Goal: Task Accomplishment & Management: Complete application form

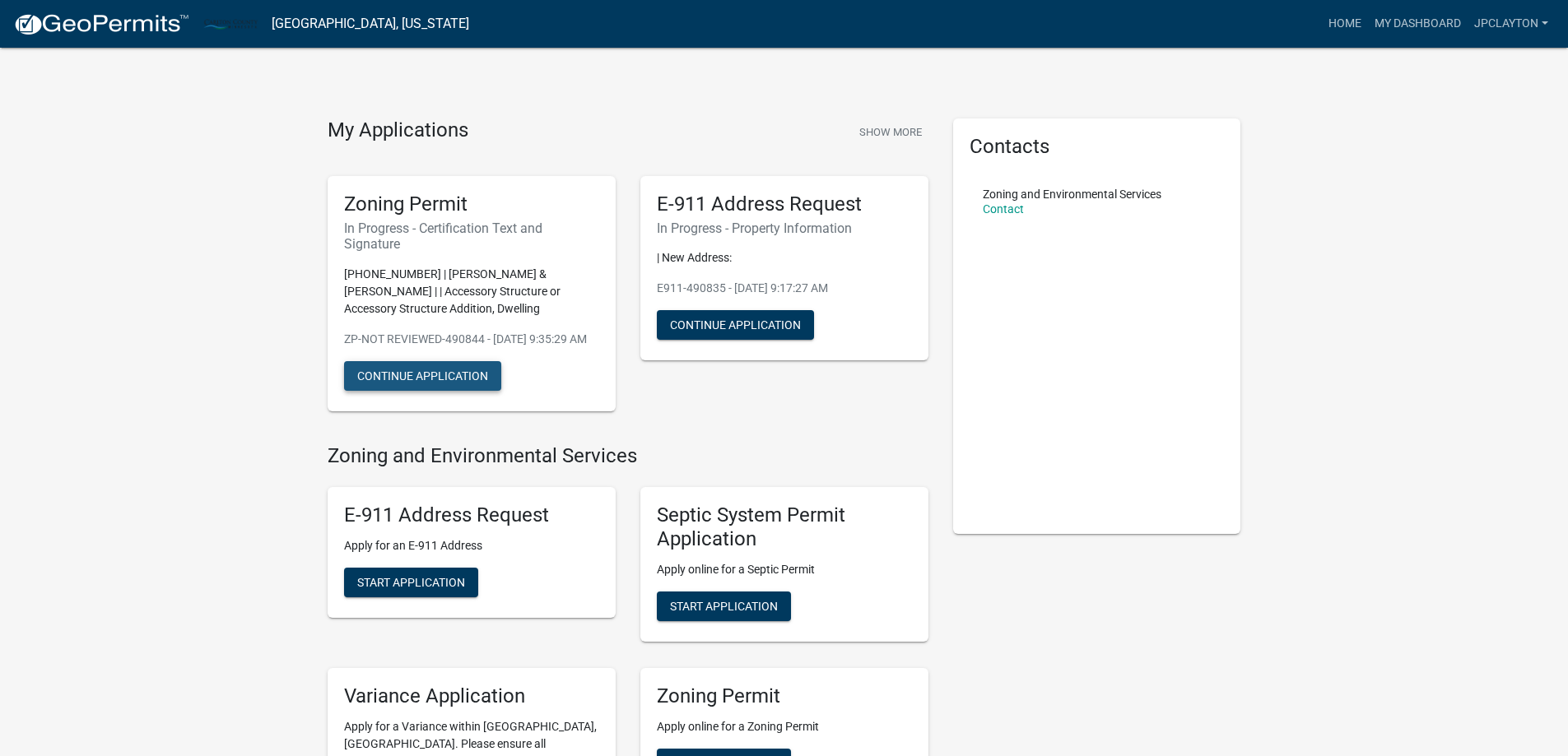
click at [444, 391] on button "Continue Application" at bounding box center [423, 376] width 157 height 30
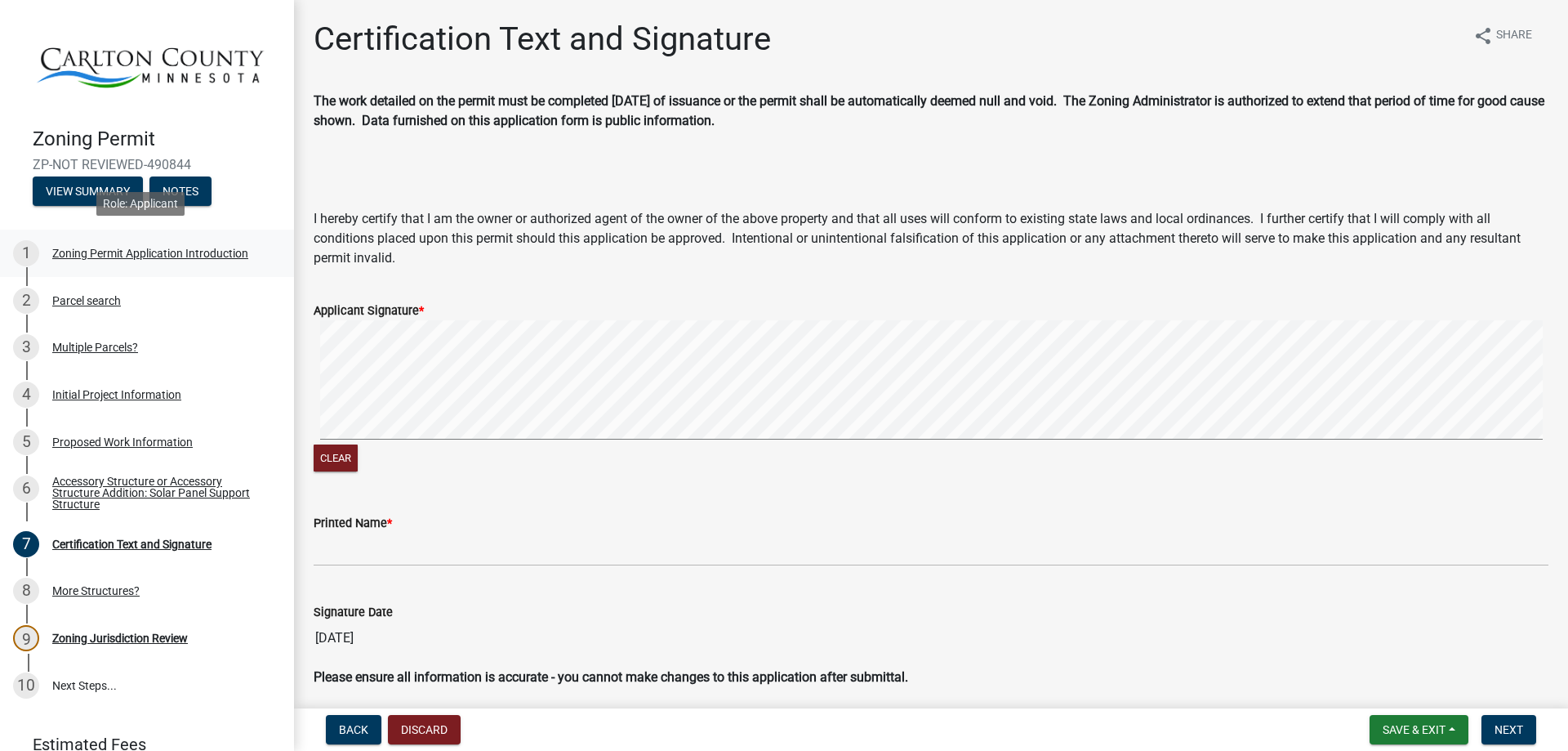
click at [135, 252] on div "Zoning Permit Application Introduction" at bounding box center [150, 253] width 196 height 12
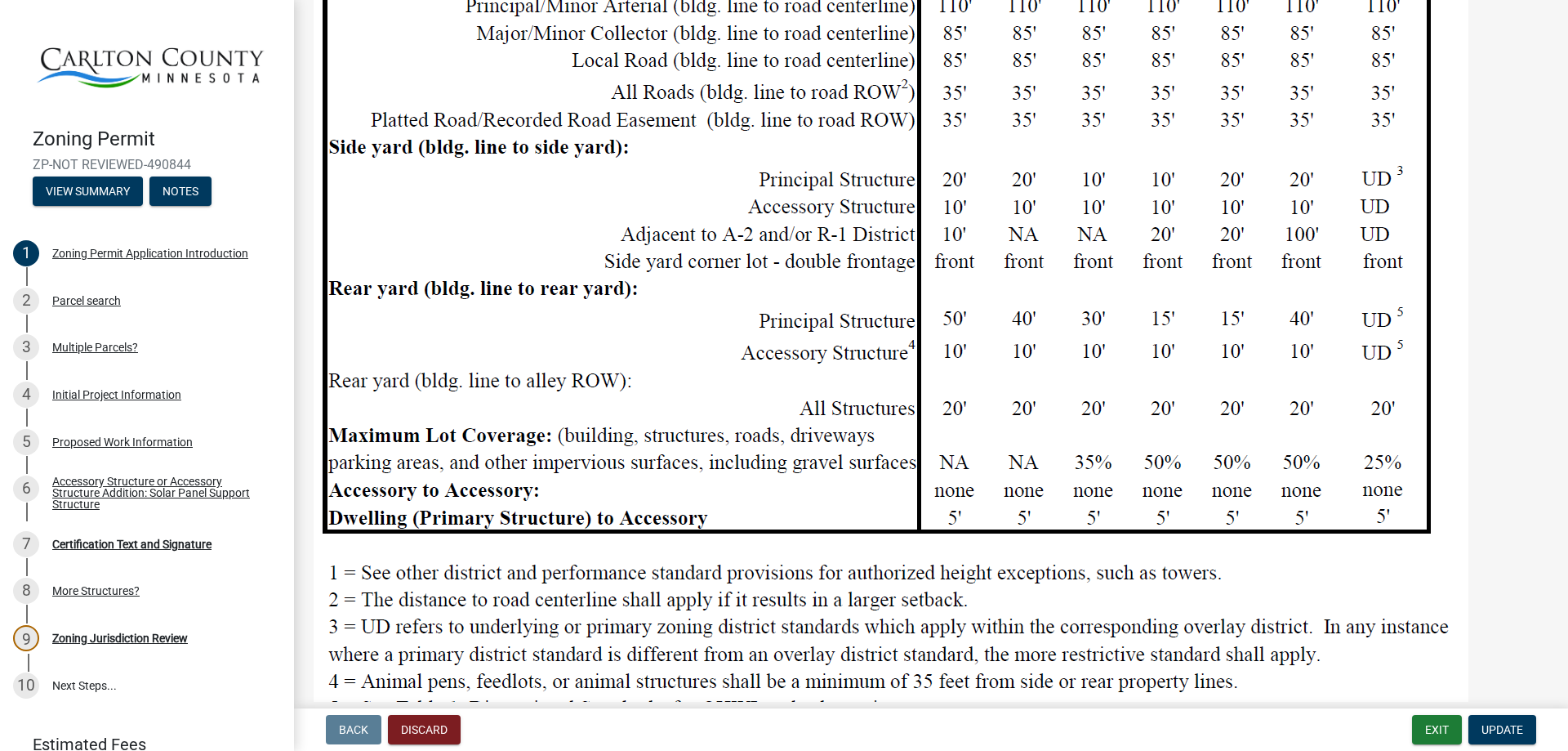
scroll to position [2048, 0]
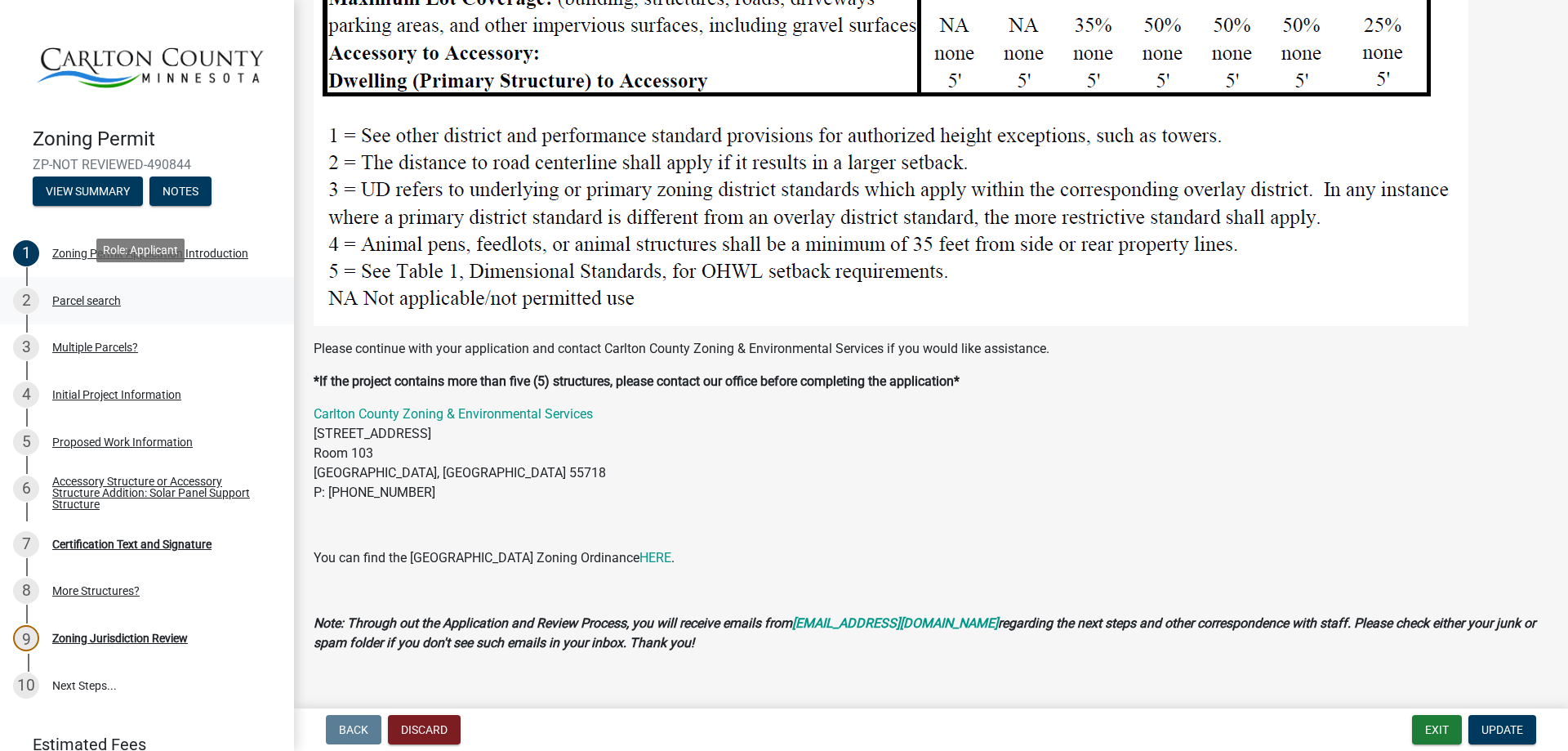
click at [73, 295] on div "Parcel search" at bounding box center [86, 300] width 68 height 12
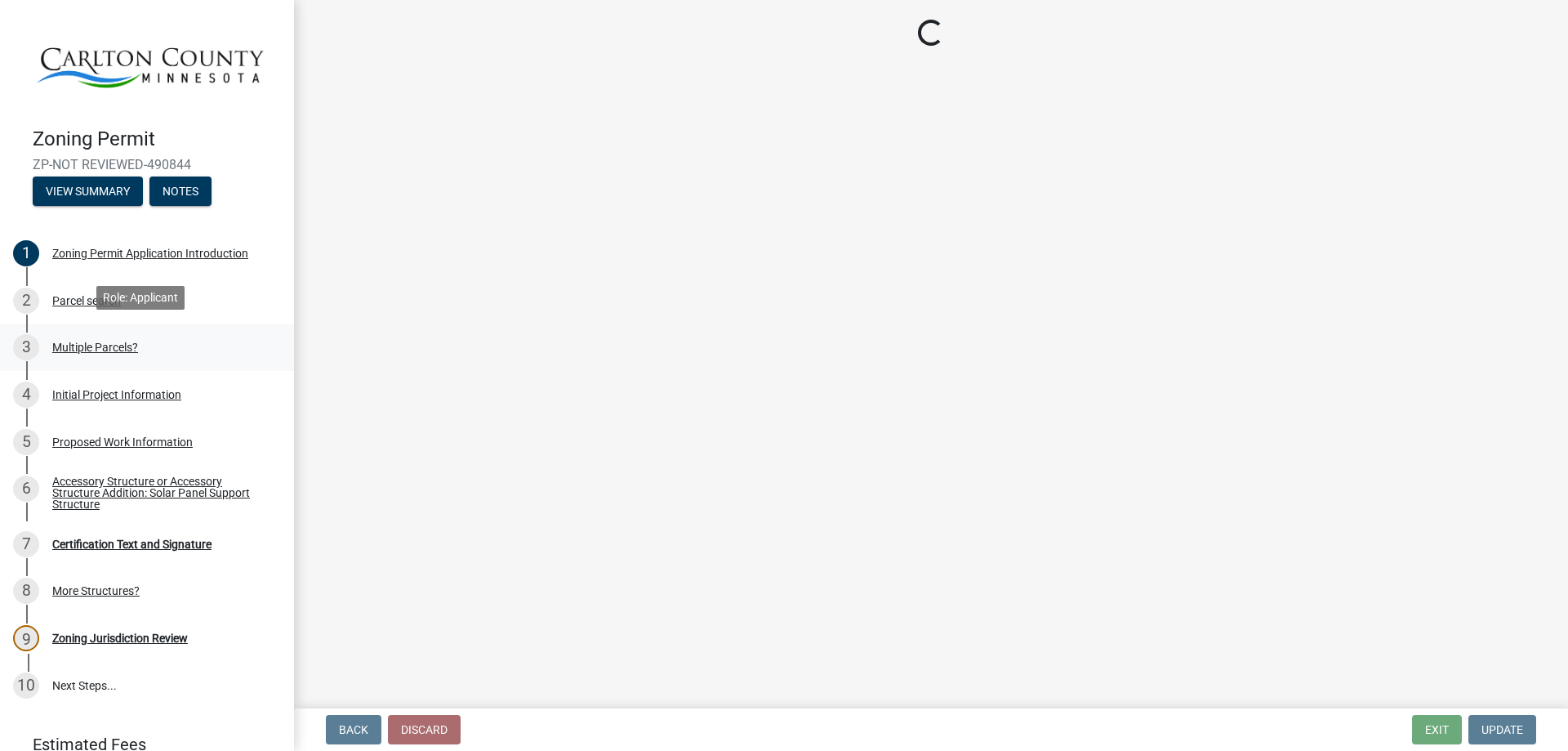
click at [84, 343] on div "Multiple Parcels?" at bounding box center [94, 348] width 86 height 12
click at [91, 392] on div "Initial Project Information" at bounding box center [116, 395] width 129 height 12
select select "987bd984-5dc8-4afc-b698-6bfa0e862c67"
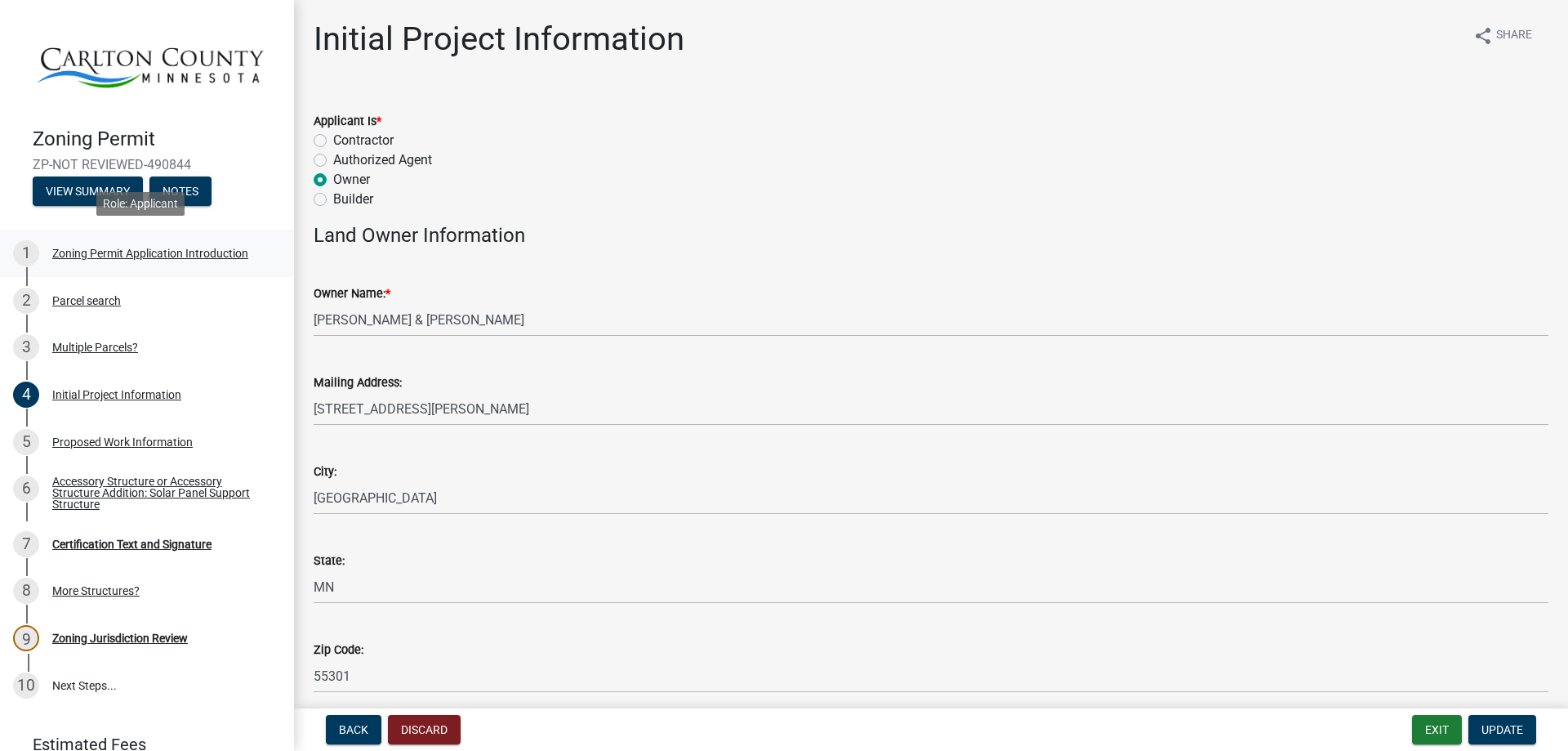
click at [101, 247] on div "Zoning Permit Application Introduction" at bounding box center [150, 253] width 196 height 12
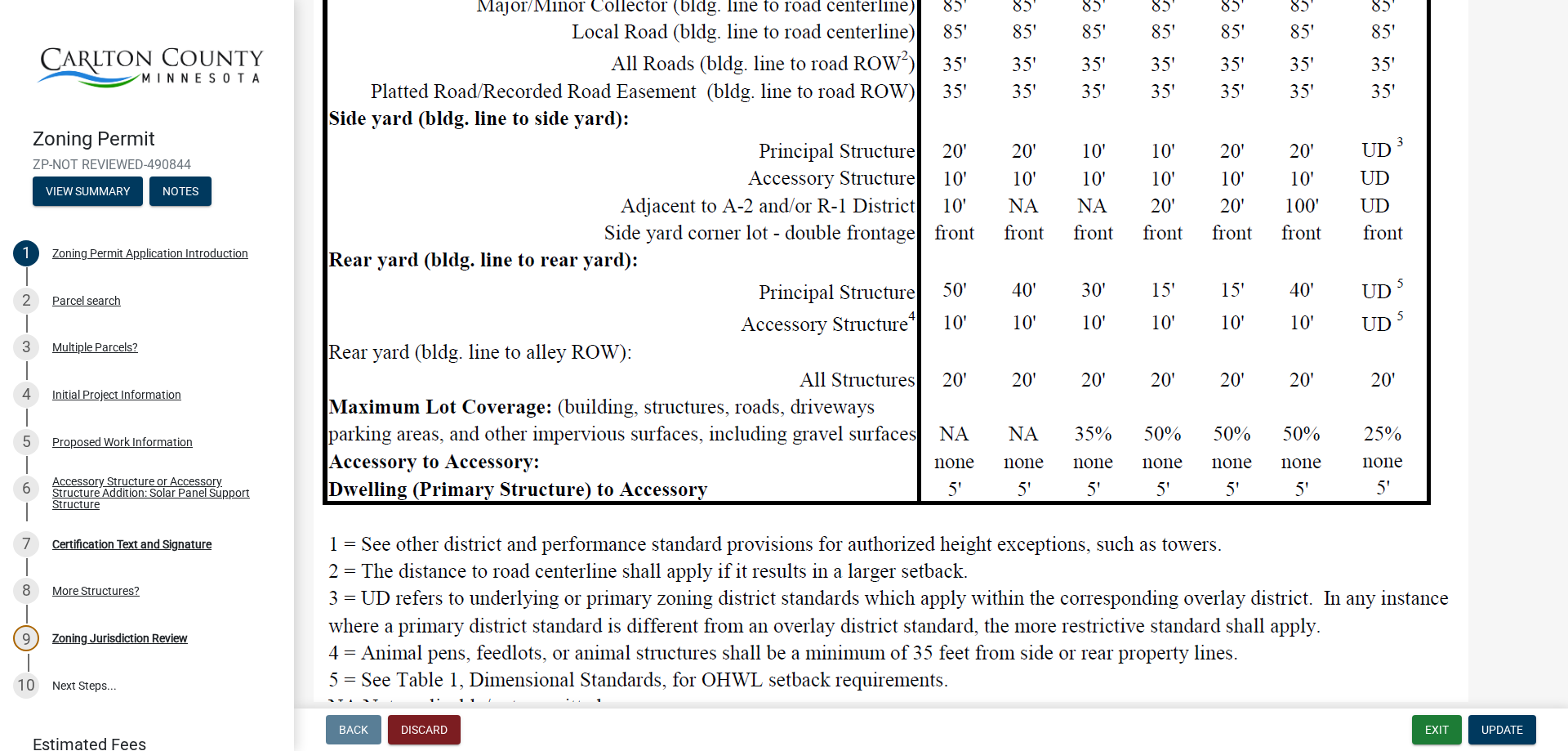
scroll to position [2048, 0]
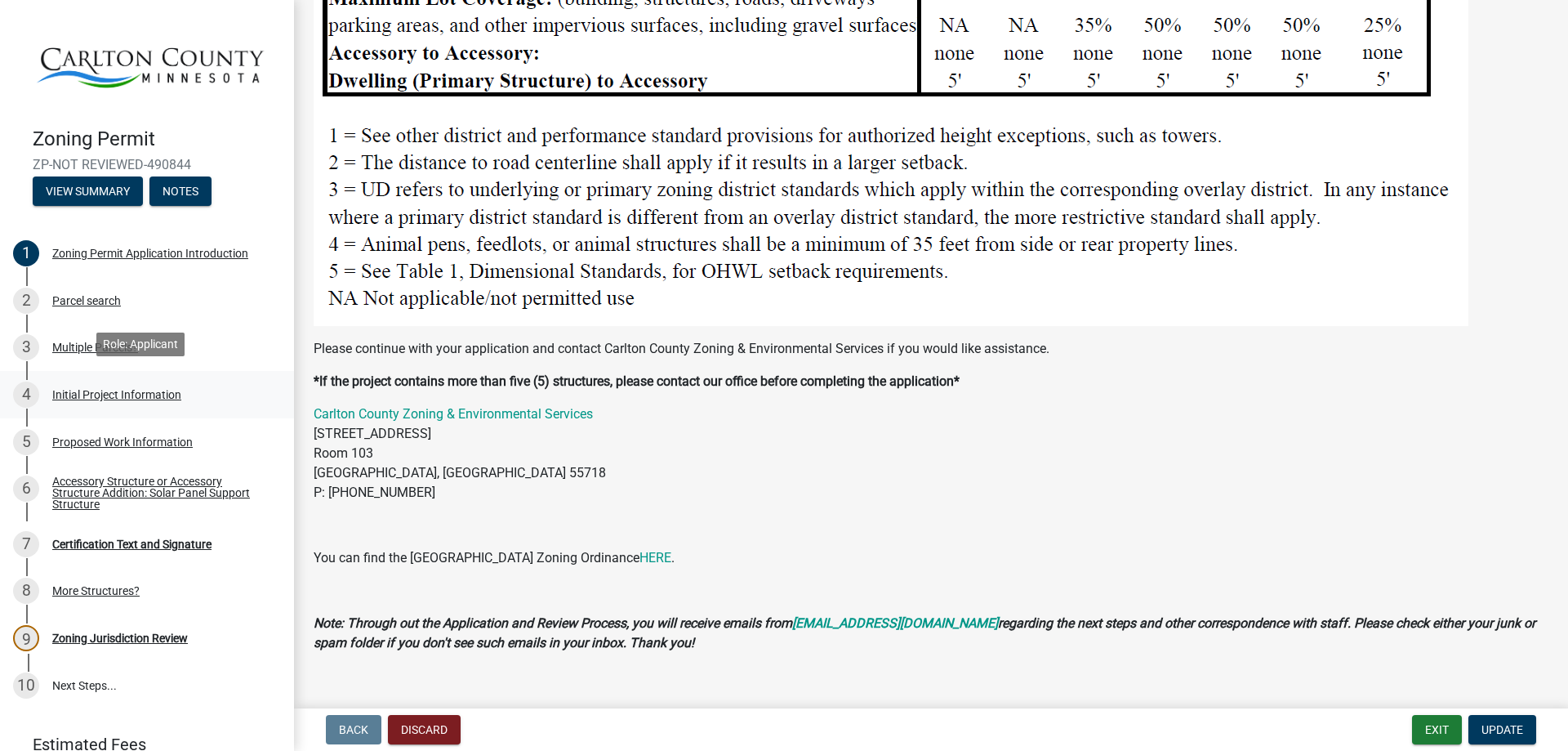
click at [124, 389] on div "Initial Project Information" at bounding box center [116, 395] width 129 height 12
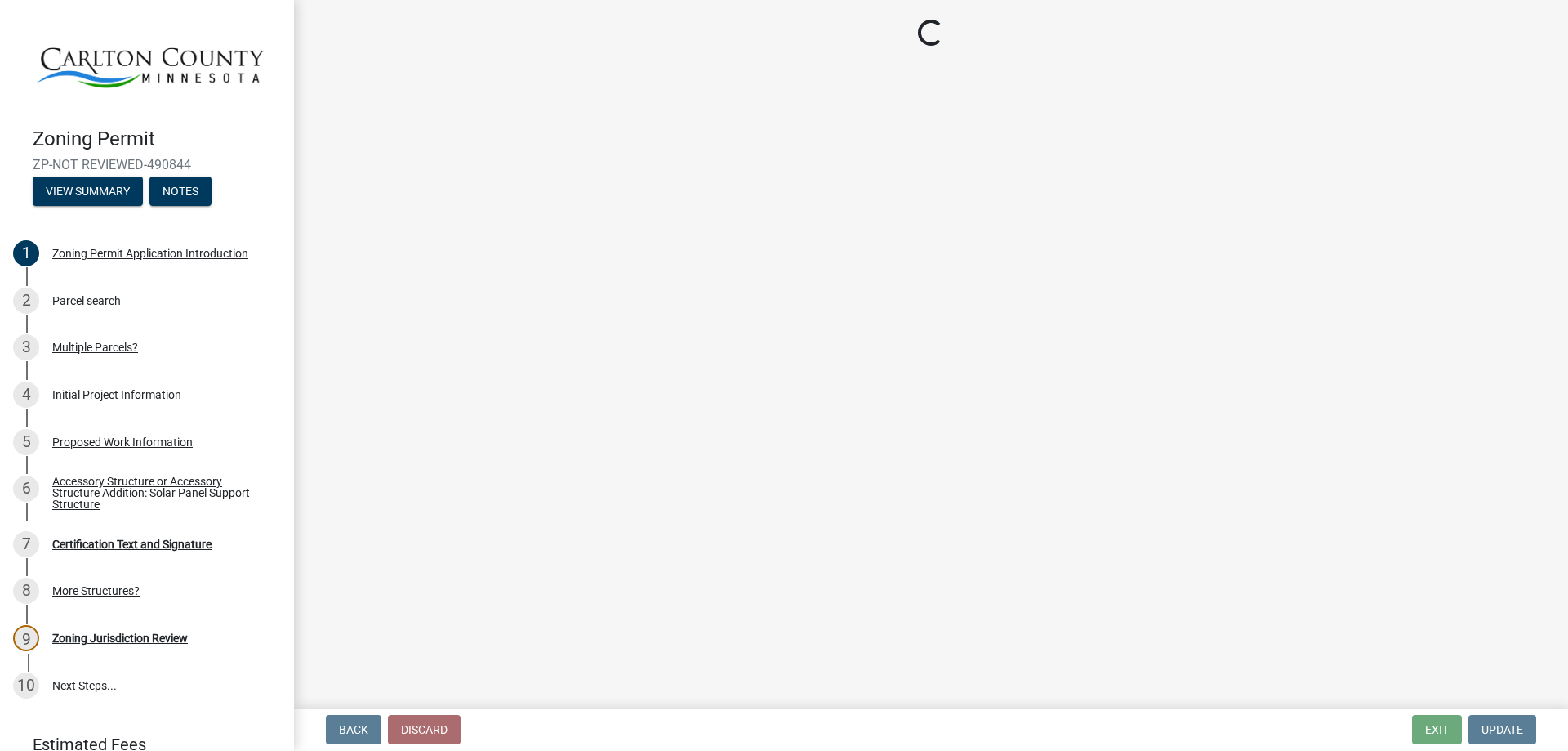
select select "987bd984-5dc8-4afc-b698-6bfa0e862c67"
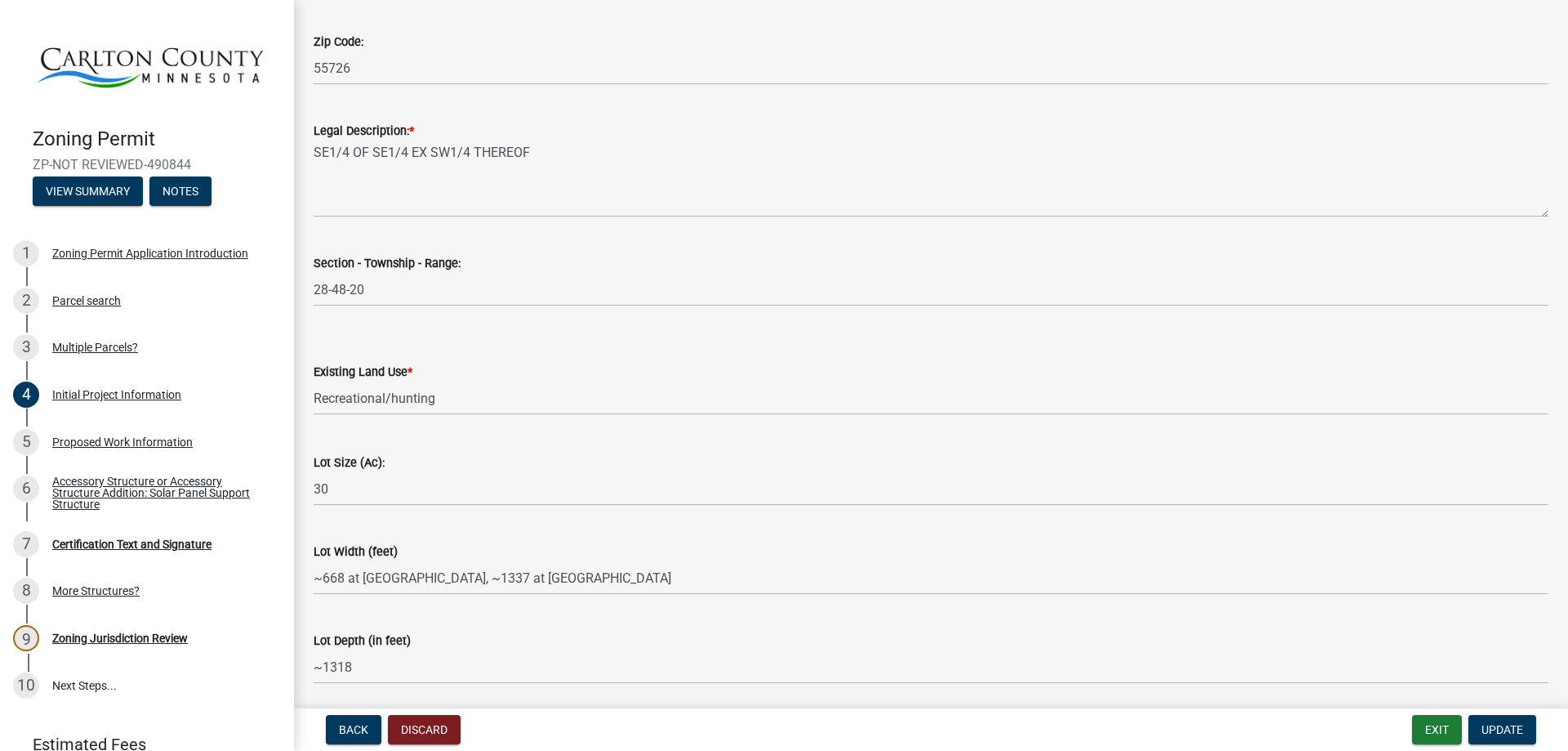
scroll to position [2088, 0]
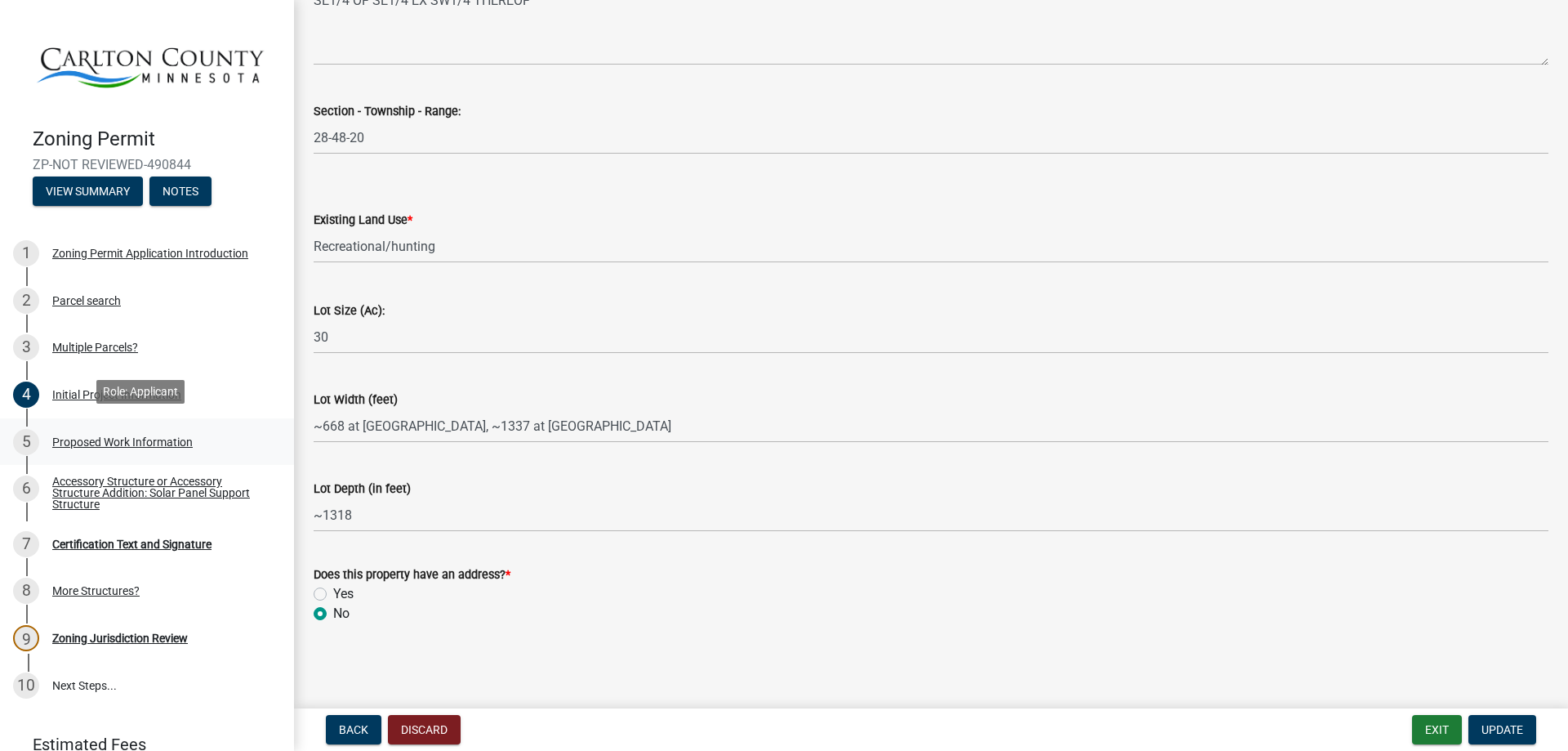
click at [106, 436] on div "Proposed Work Information" at bounding box center [122, 442] width 141 height 12
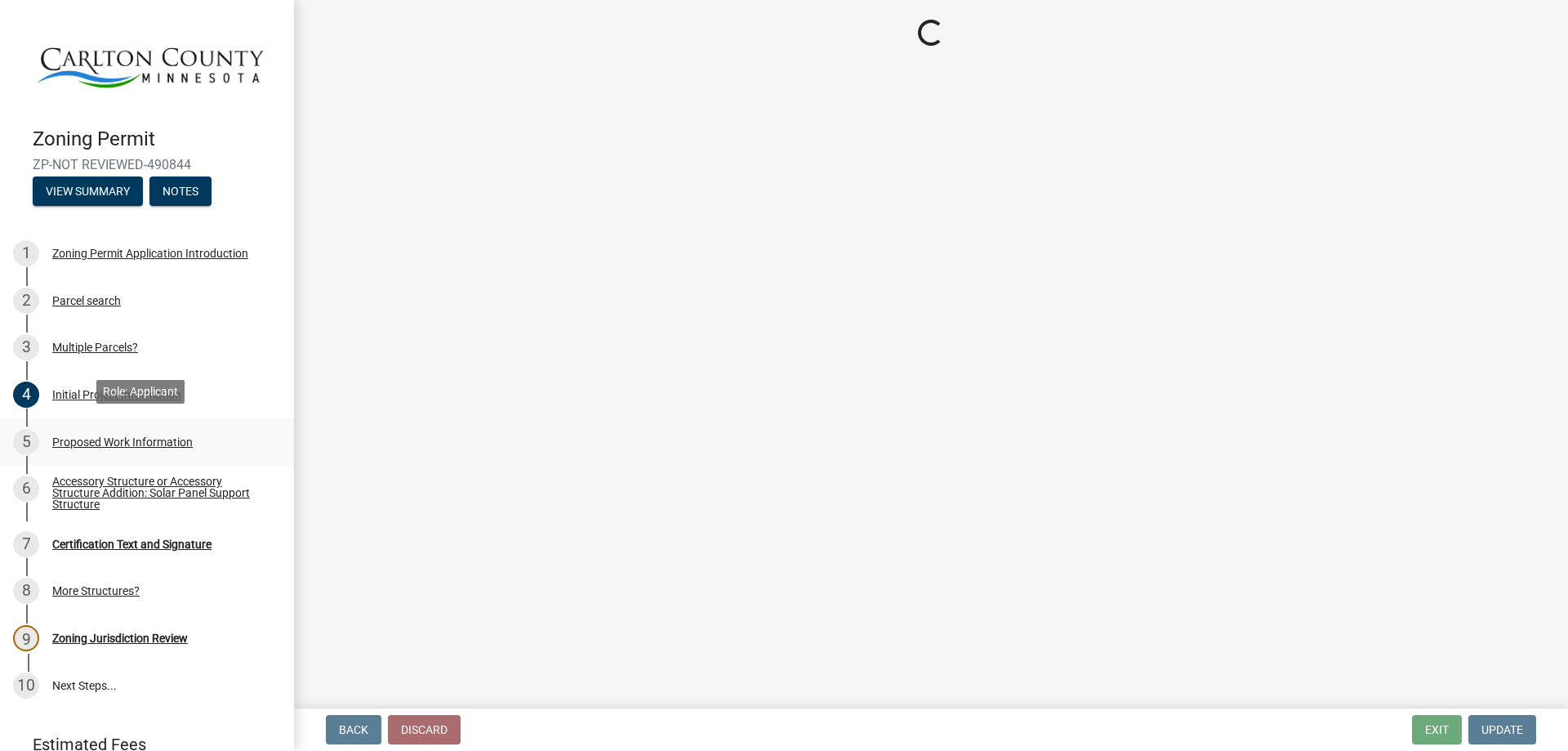
scroll to position [0, 0]
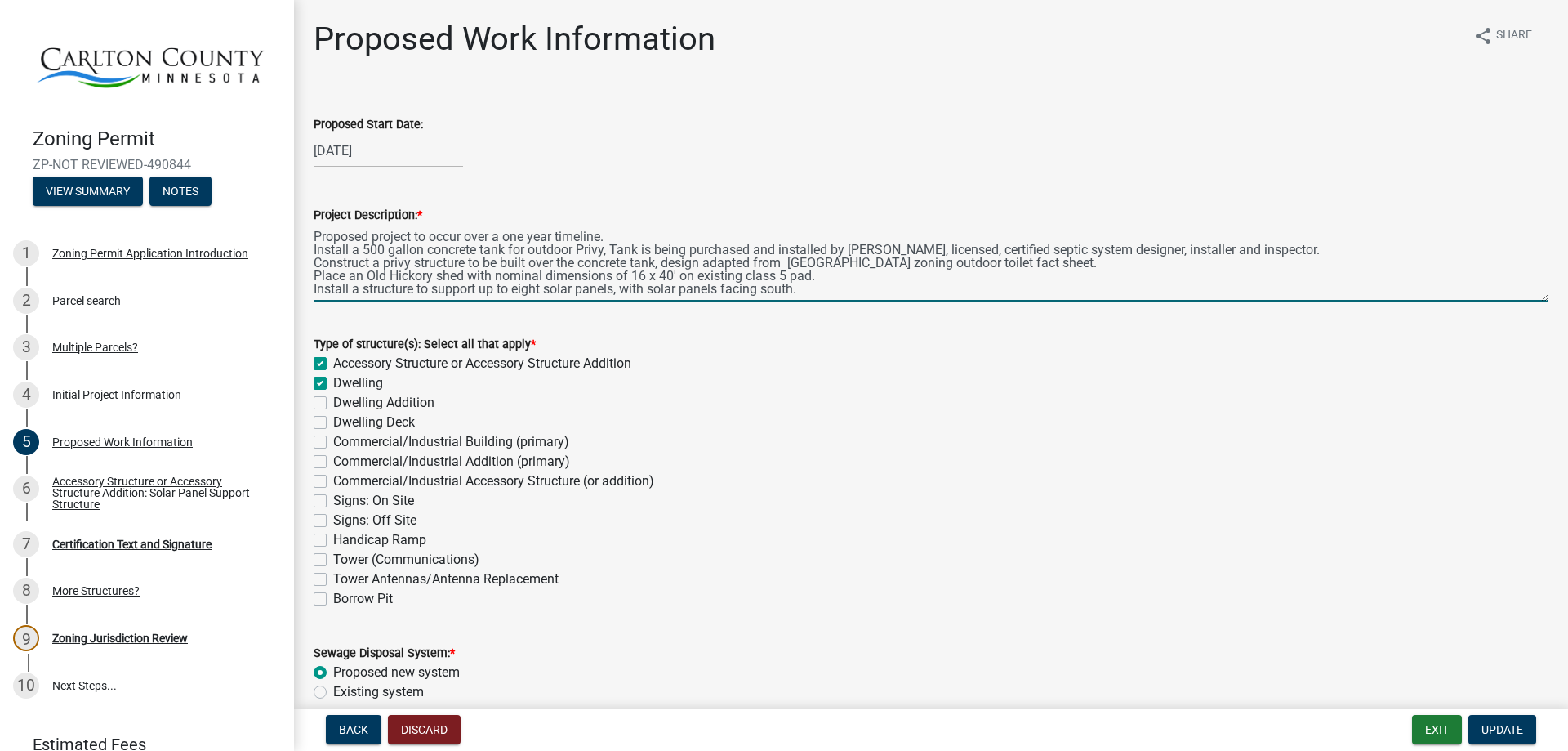
click at [643, 276] on textarea "Proposed project to occur over a one year timeline. Install a 500 gallon concre…" at bounding box center [931, 263] width 1235 height 77
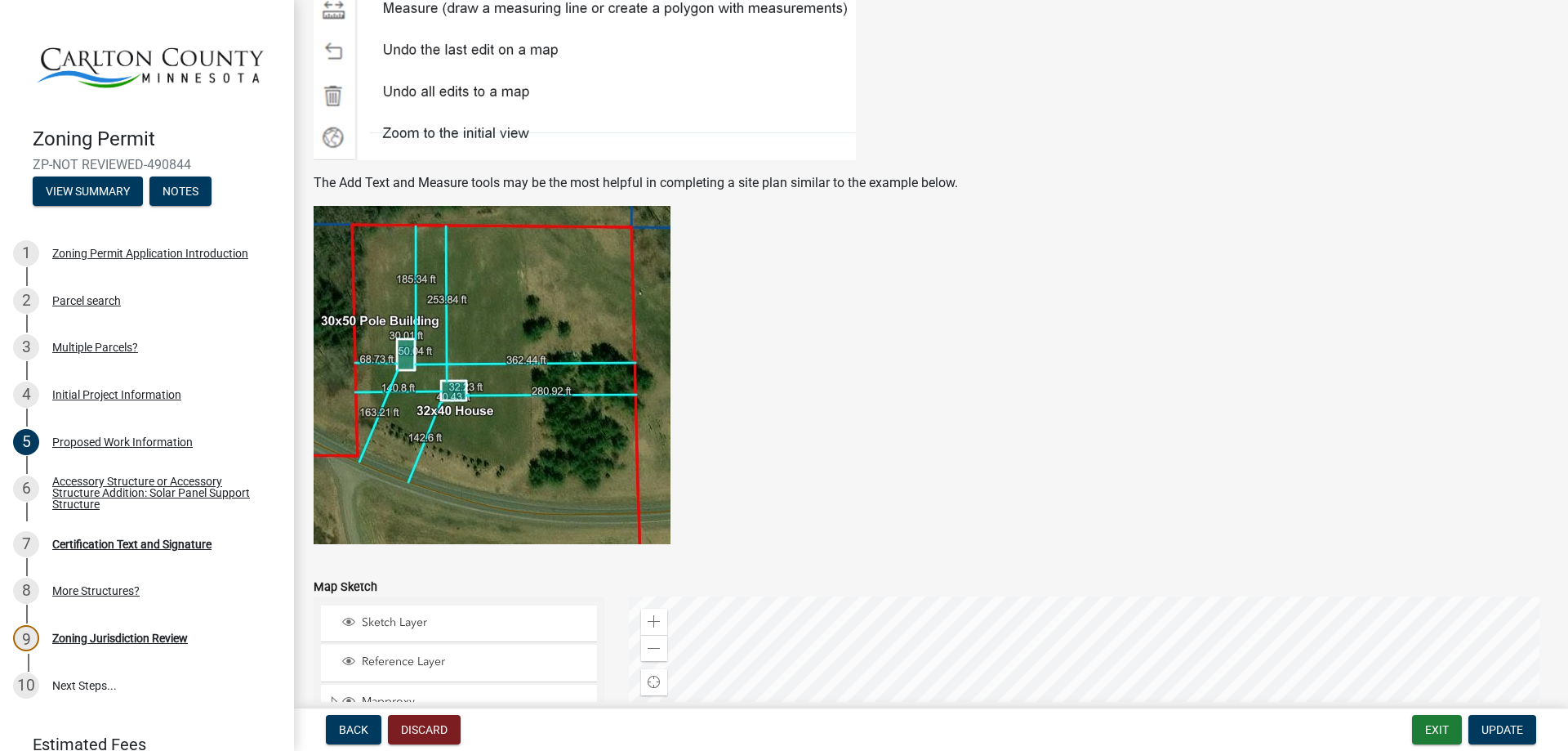
scroll to position [3378, 0]
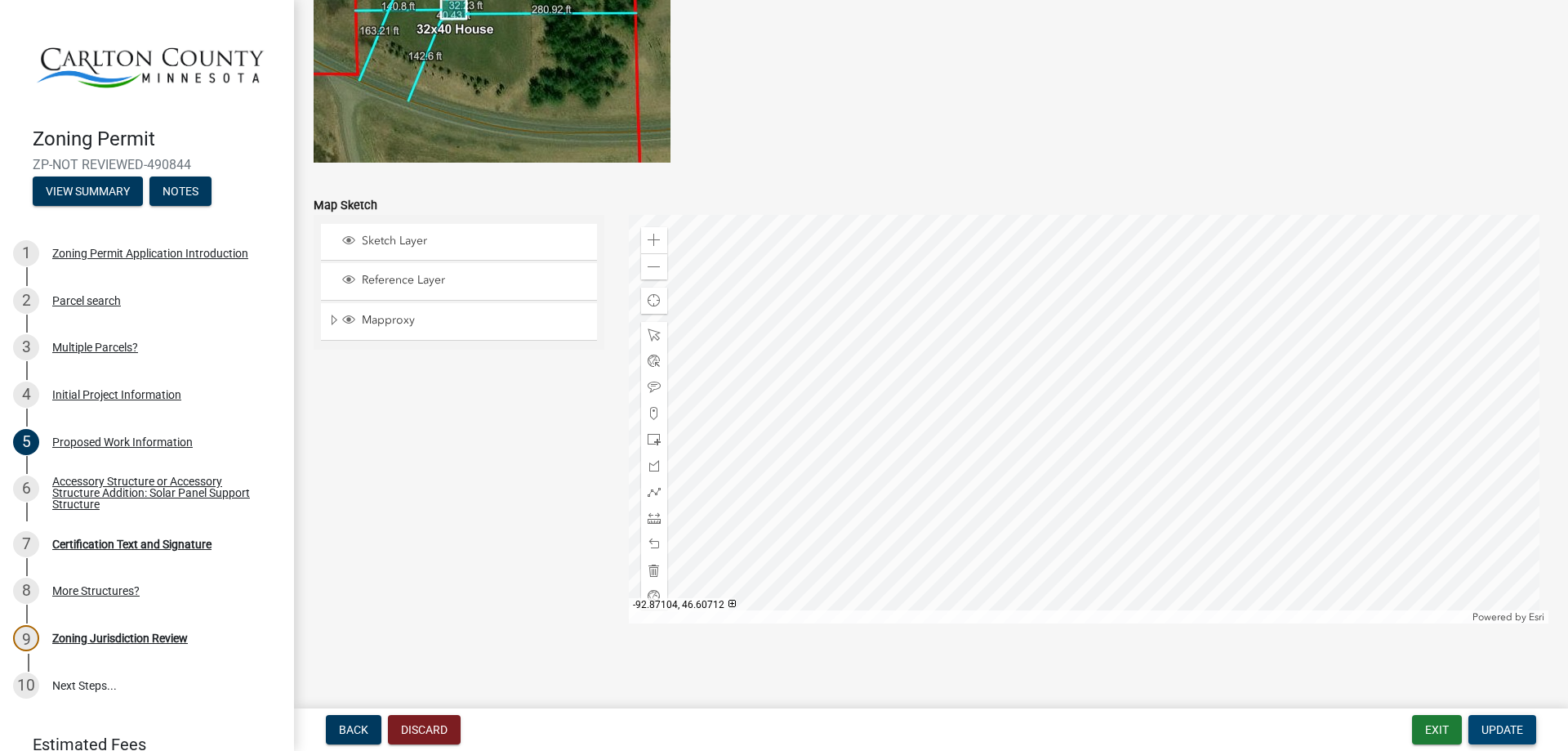
type textarea "Proposed project to occur over a one year timeline. Install a 500 gallon concre…"
click at [1498, 720] on button "Update" at bounding box center [1503, 730] width 67 height 30
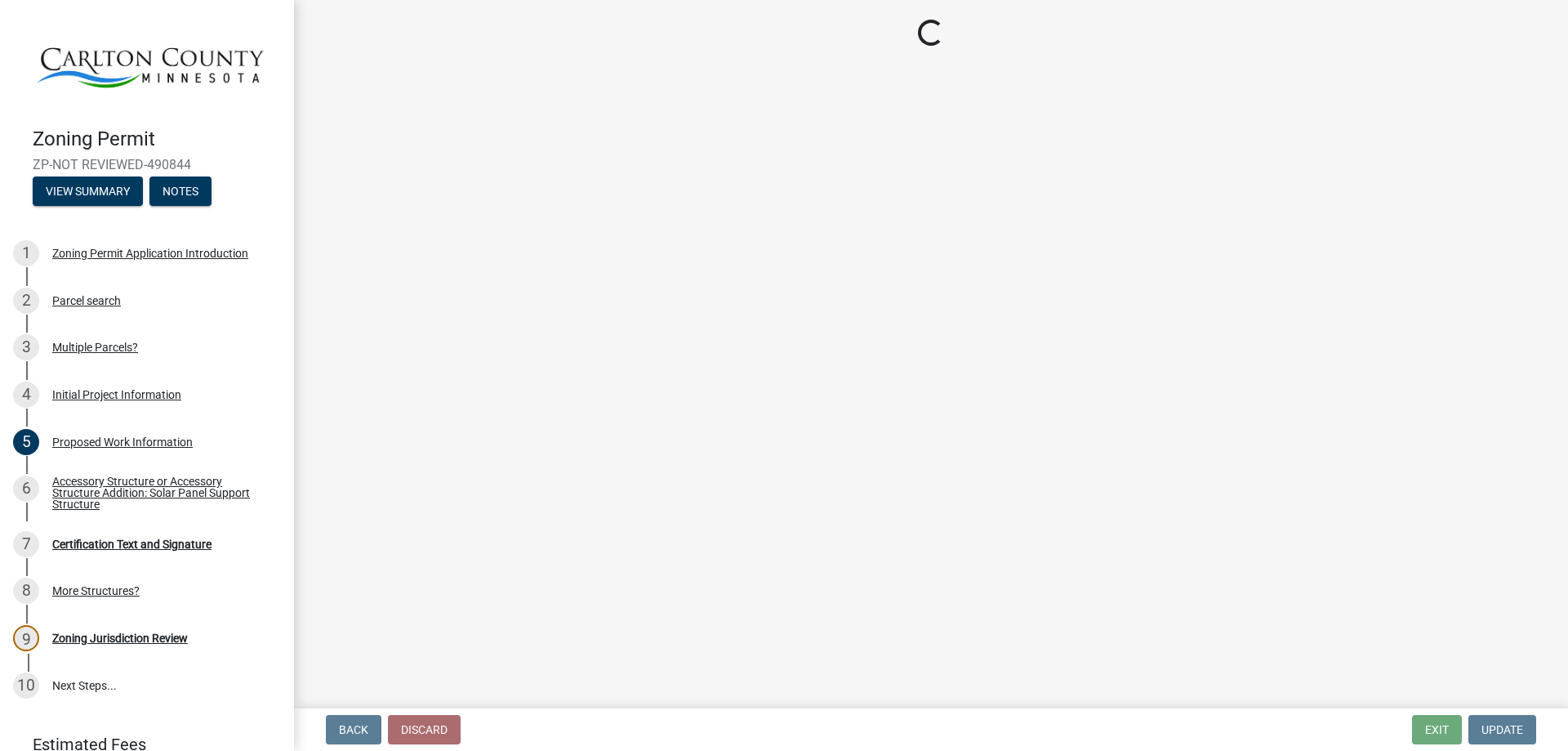
scroll to position [0, 0]
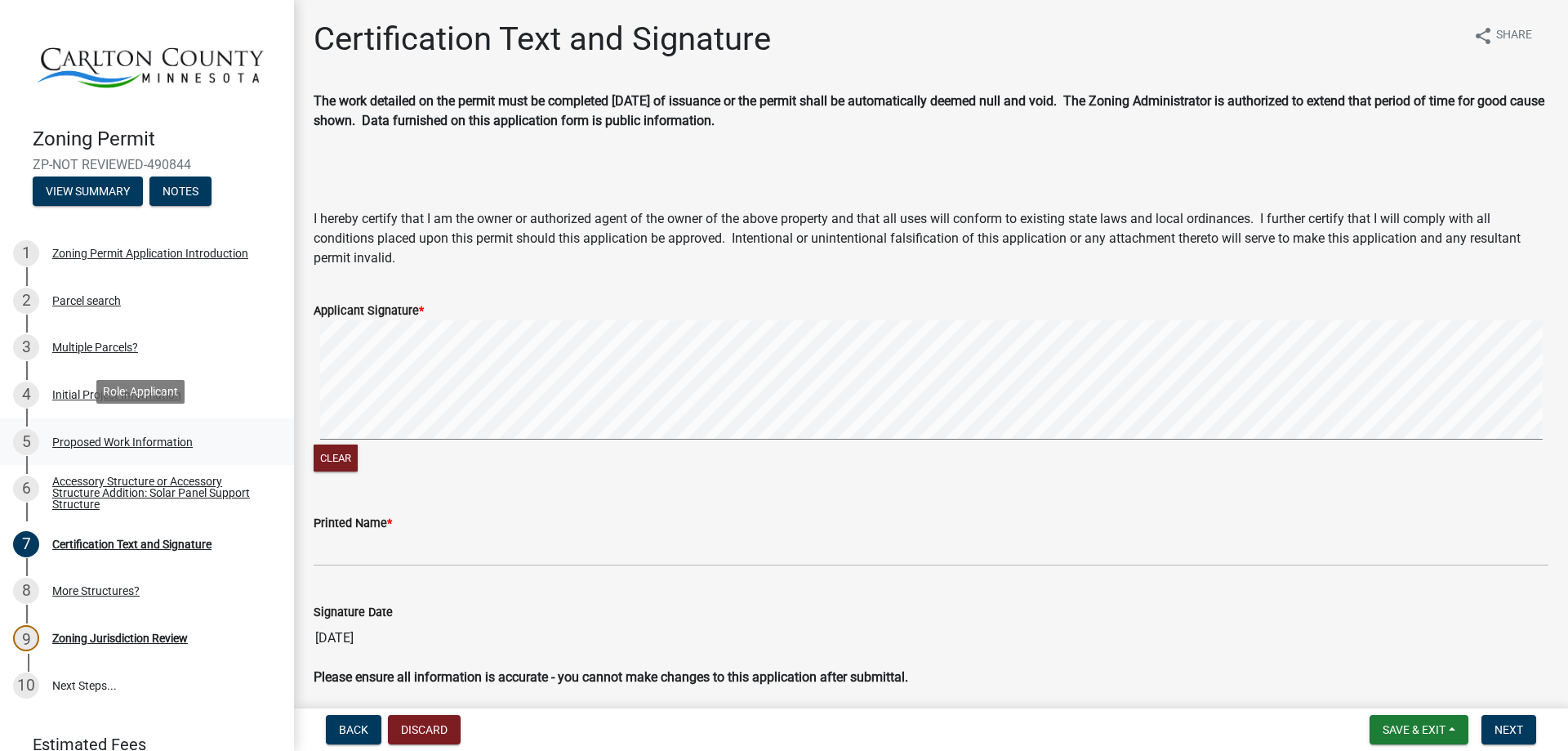
click at [81, 437] on div "Proposed Work Information" at bounding box center [122, 442] width 141 height 12
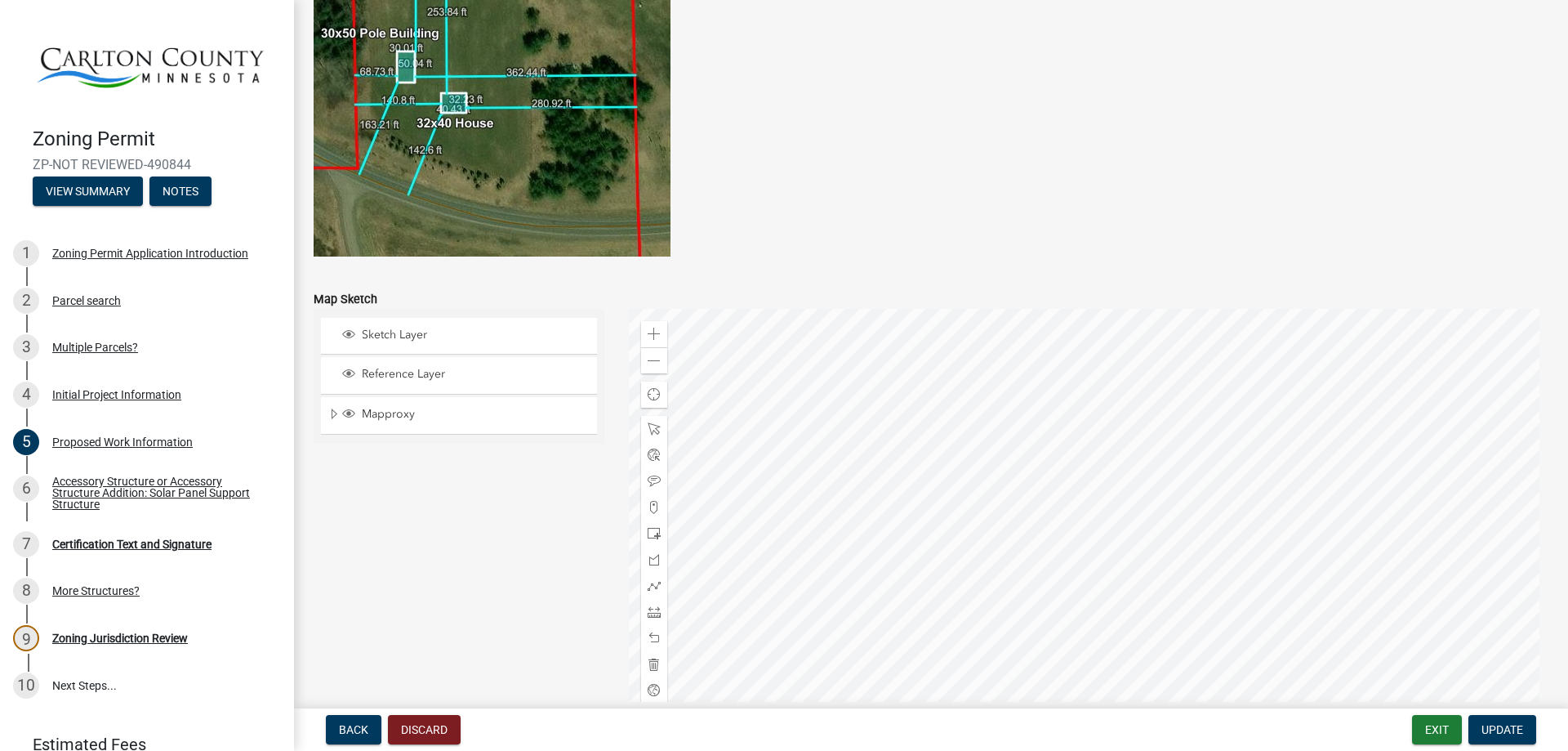
scroll to position [3378, 0]
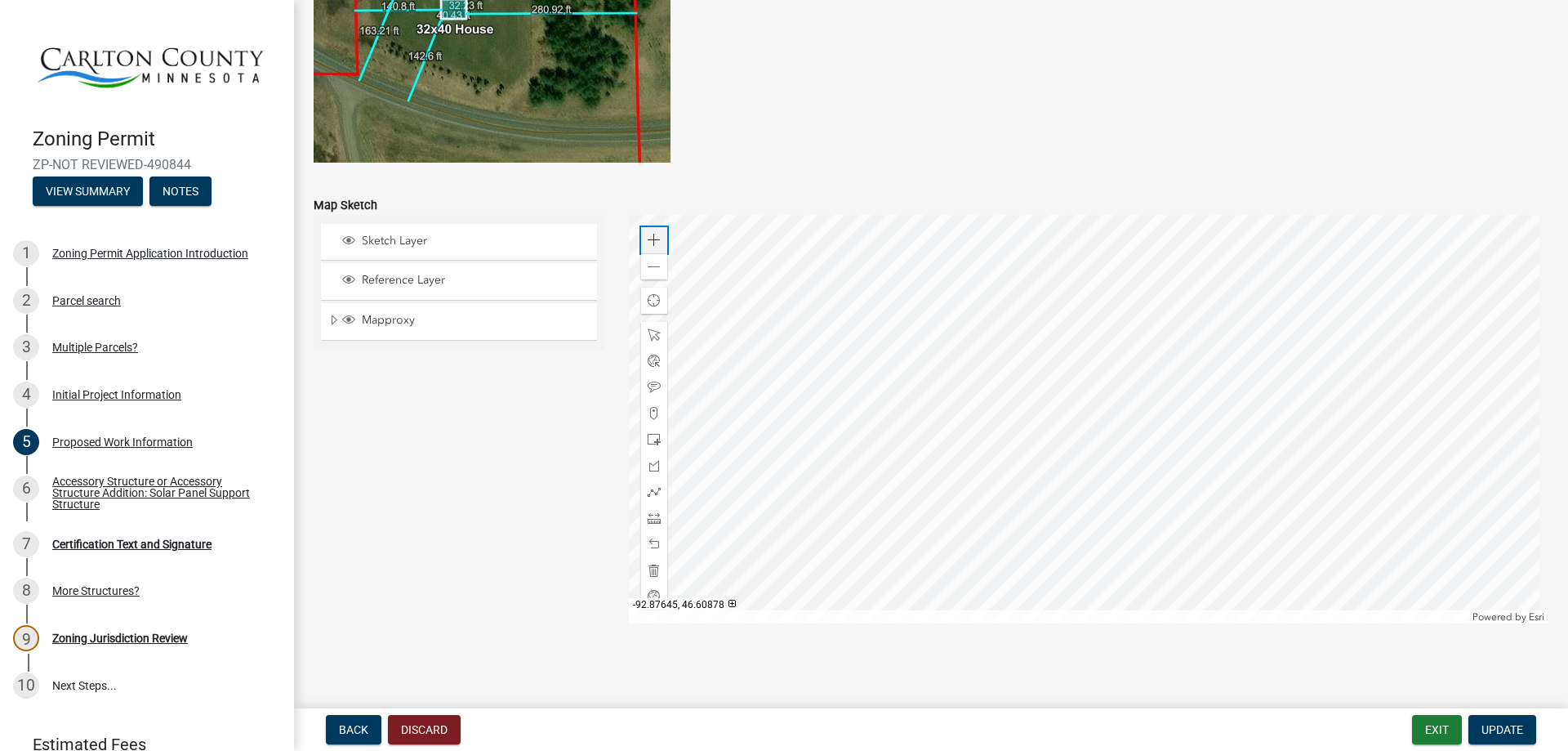
click at [649, 243] on span at bounding box center [655, 241] width 13 height 13
click at [648, 238] on span at bounding box center [655, 241] width 13 height 13
click at [1162, 396] on div at bounding box center [1089, 419] width 920 height 408
click at [1058, 359] on div at bounding box center [1089, 419] width 920 height 408
click at [985, 345] on div at bounding box center [1089, 419] width 920 height 408
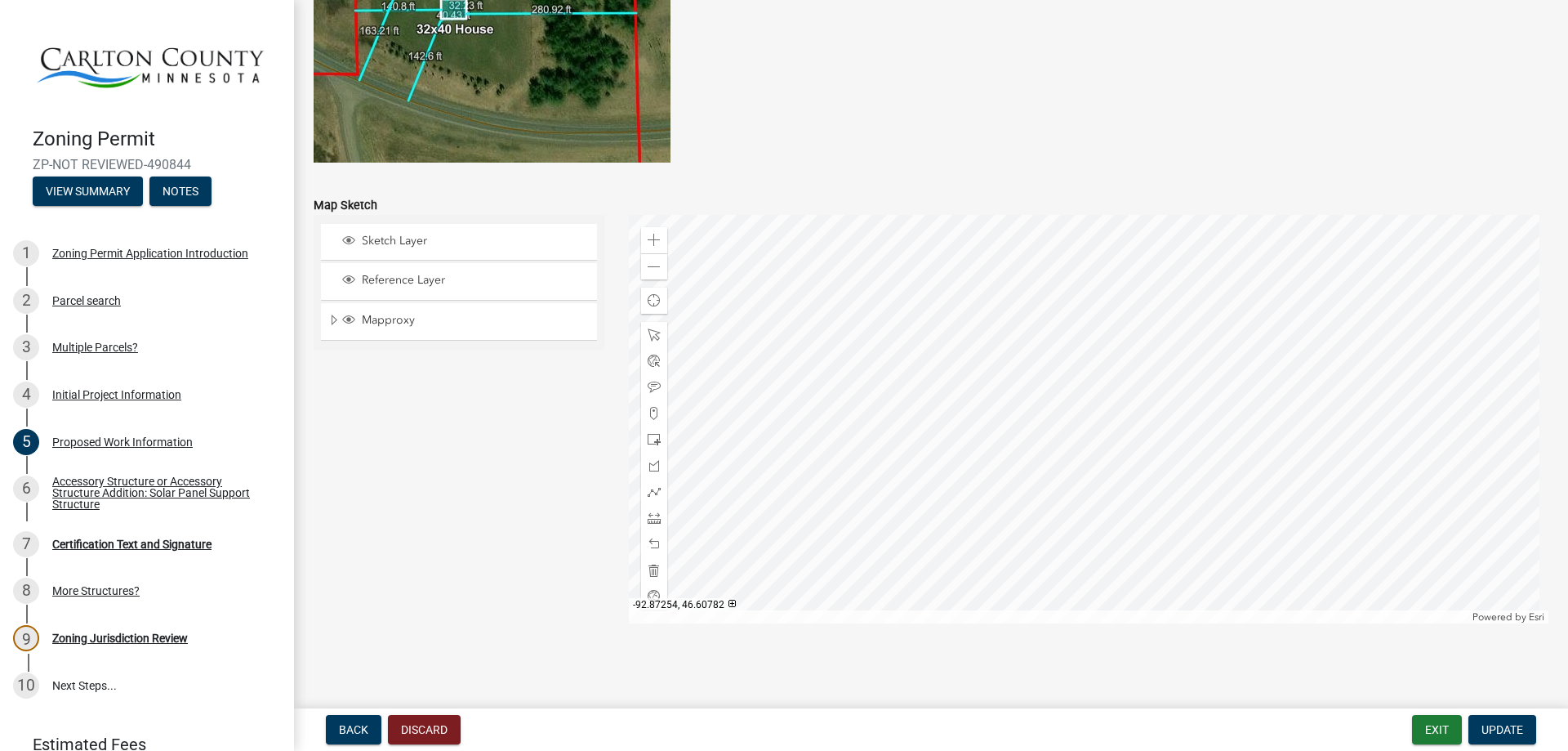
click at [1254, 416] on div at bounding box center [1089, 419] width 920 height 408
click at [1308, 548] on div at bounding box center [1089, 419] width 920 height 408
click at [648, 272] on span at bounding box center [655, 268] width 13 height 13
click at [648, 259] on div "Zoom out" at bounding box center [654, 266] width 26 height 26
click at [1493, 730] on span "Update" at bounding box center [1502, 730] width 41 height 13
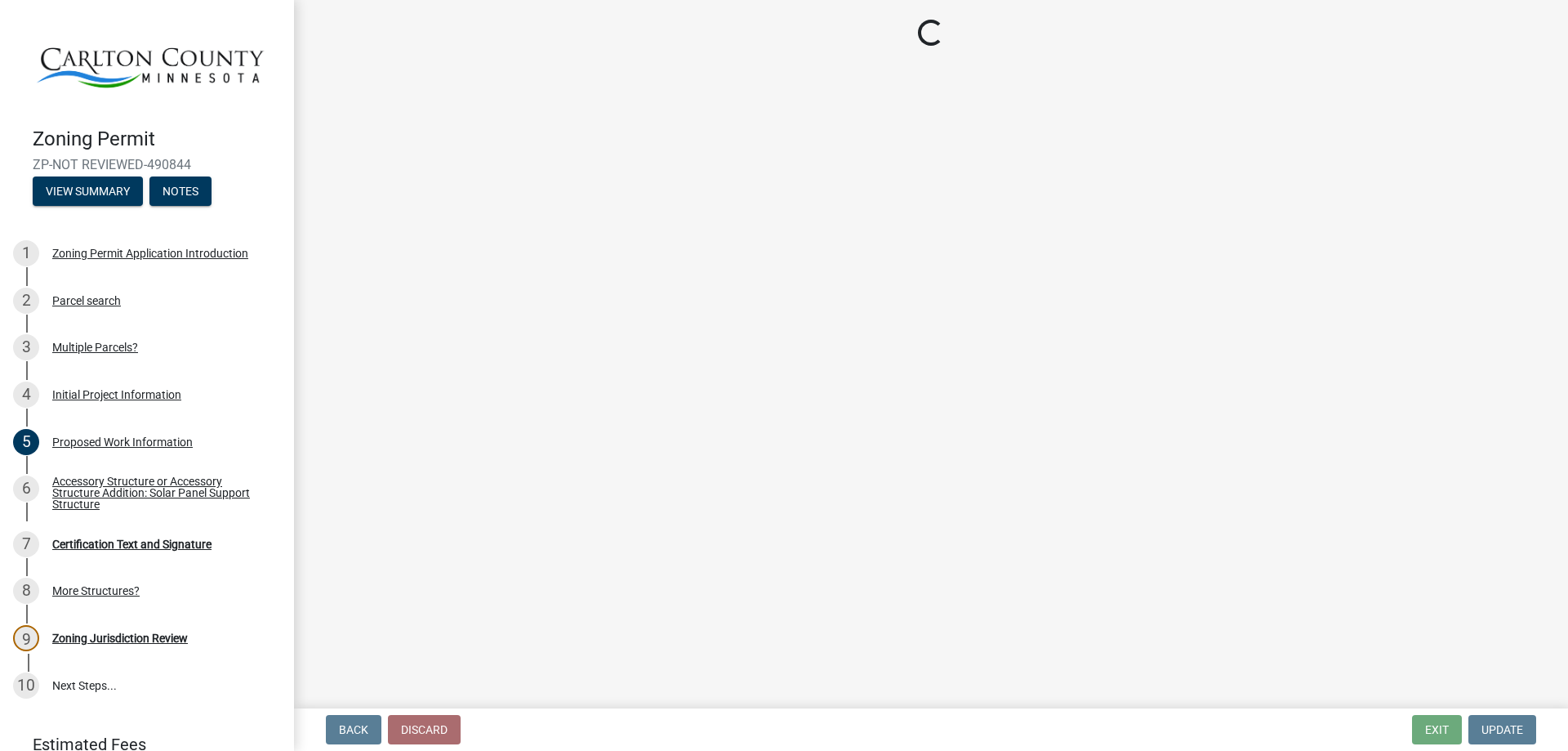
scroll to position [0, 0]
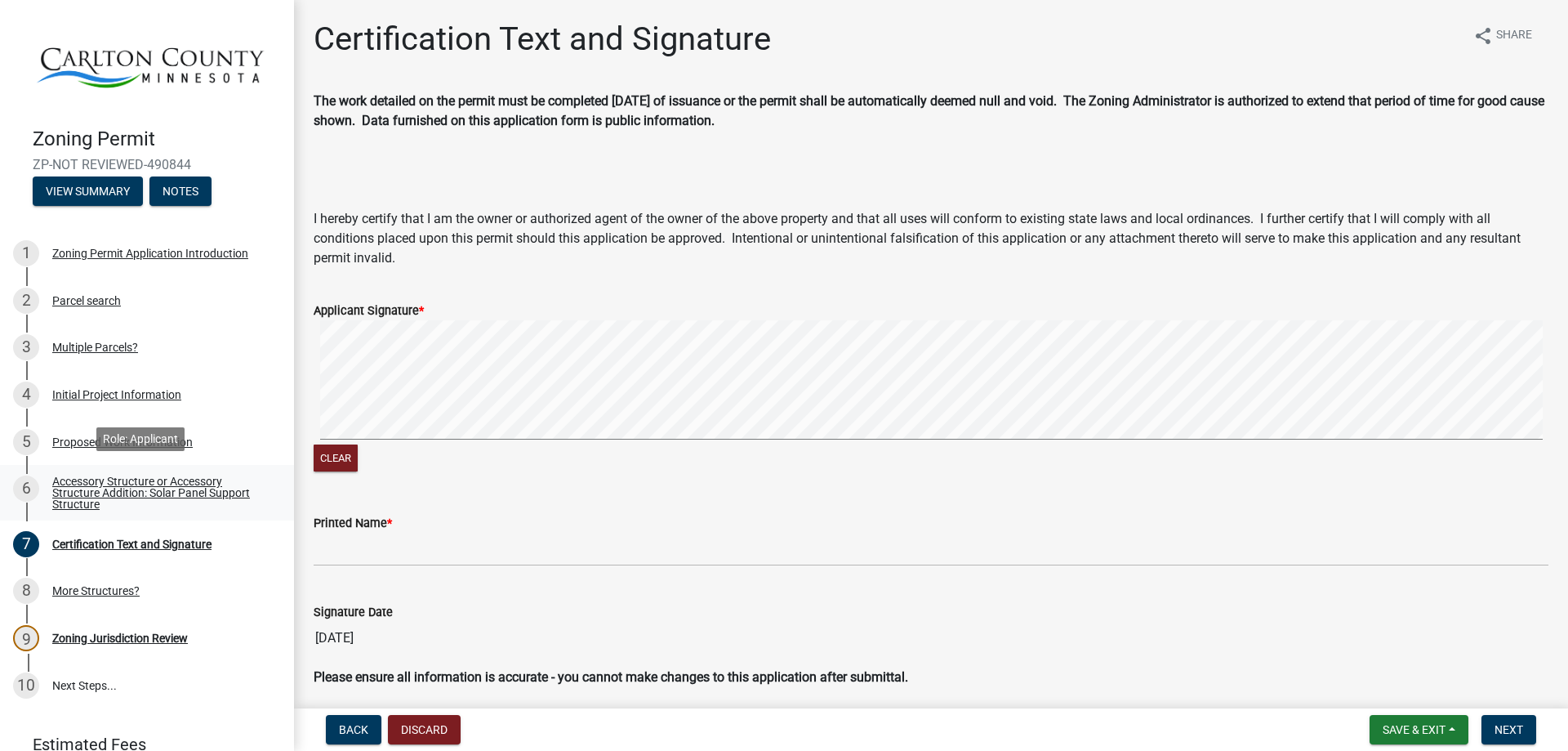
click at [127, 480] on div "Accessory Structure or Accessory Structure Addition: Solar Panel Support Struct…" at bounding box center [160, 493] width 216 height 35
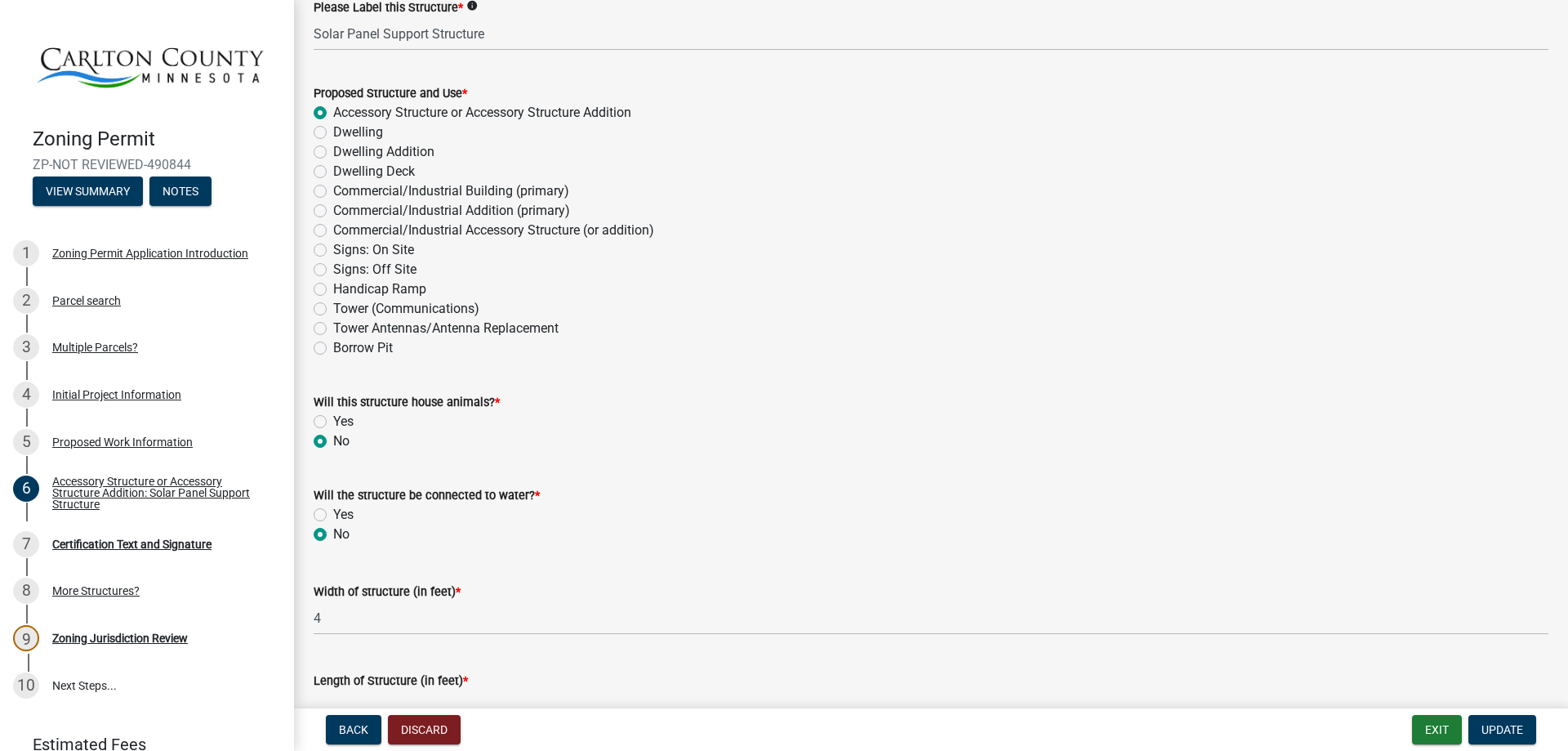
scroll to position [272, 0]
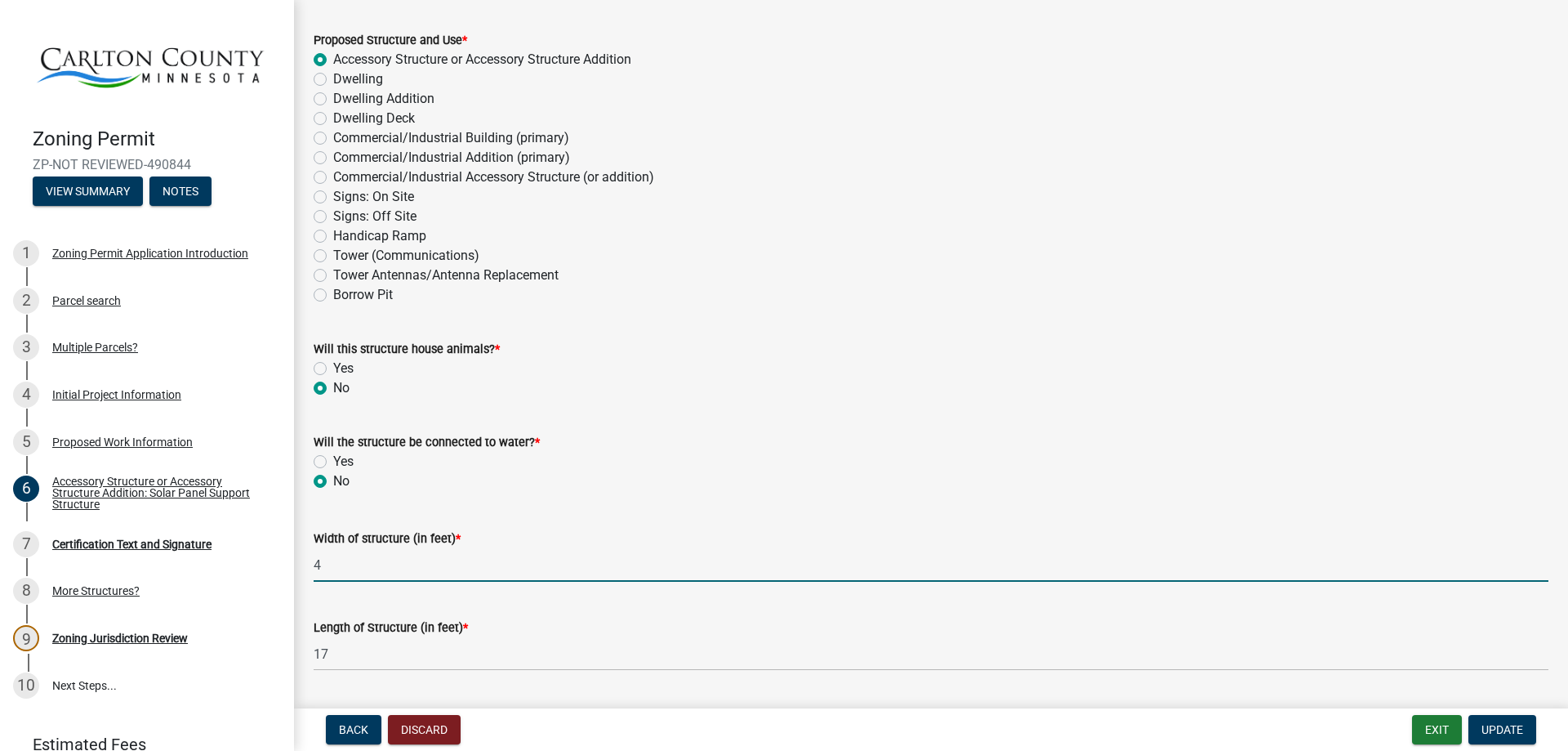
click at [336, 564] on input "4" at bounding box center [931, 564] width 1235 height 34
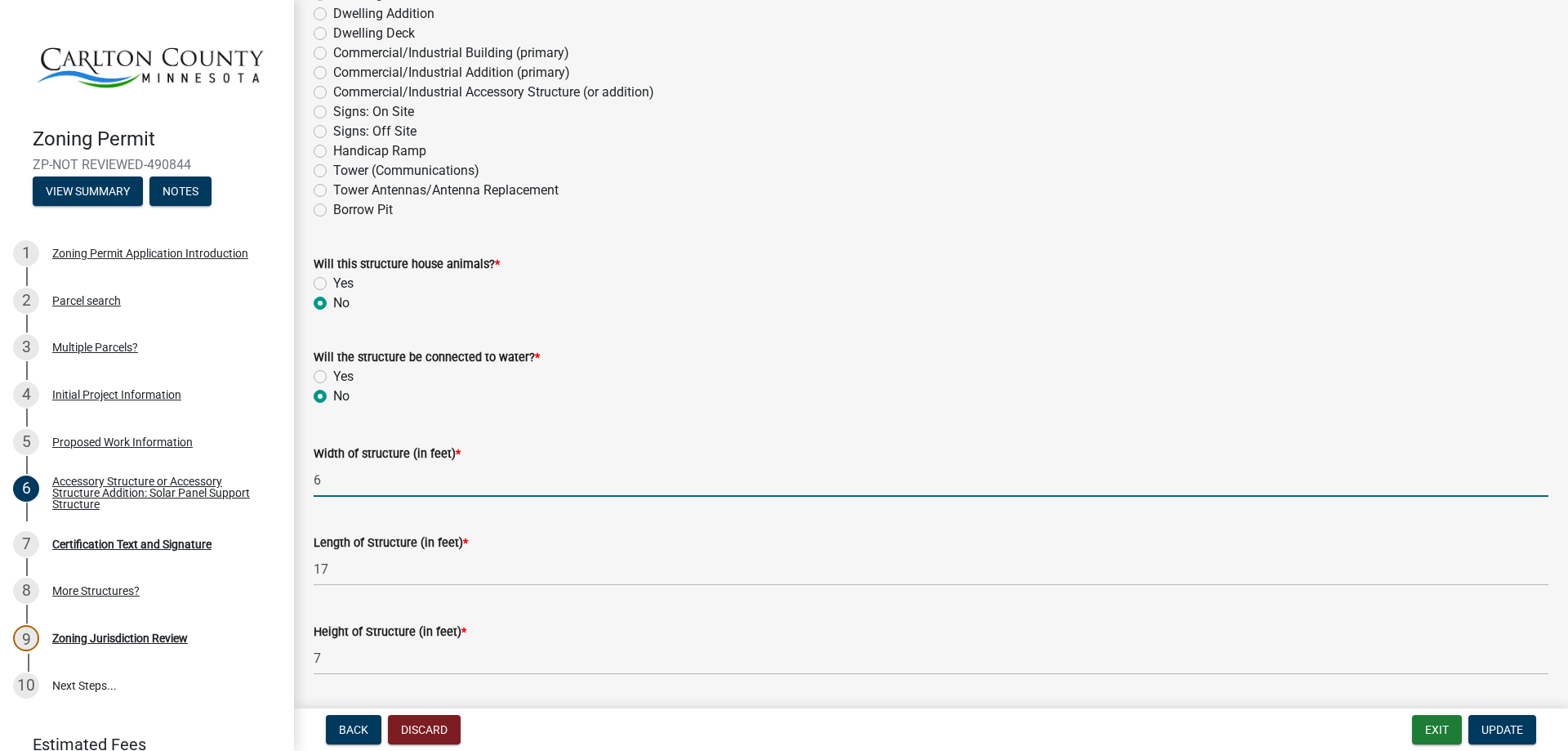
scroll to position [408, 0]
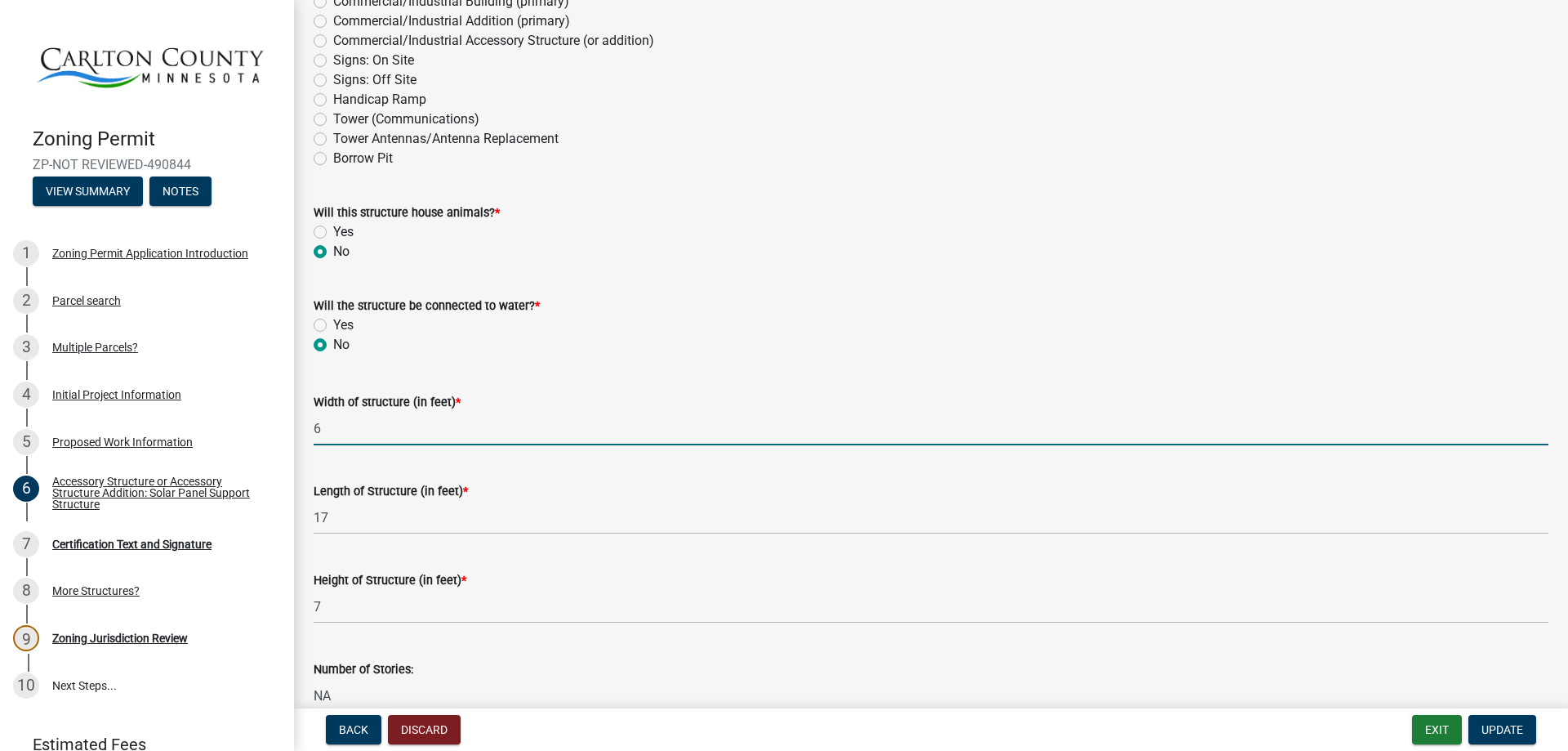
type input "6"
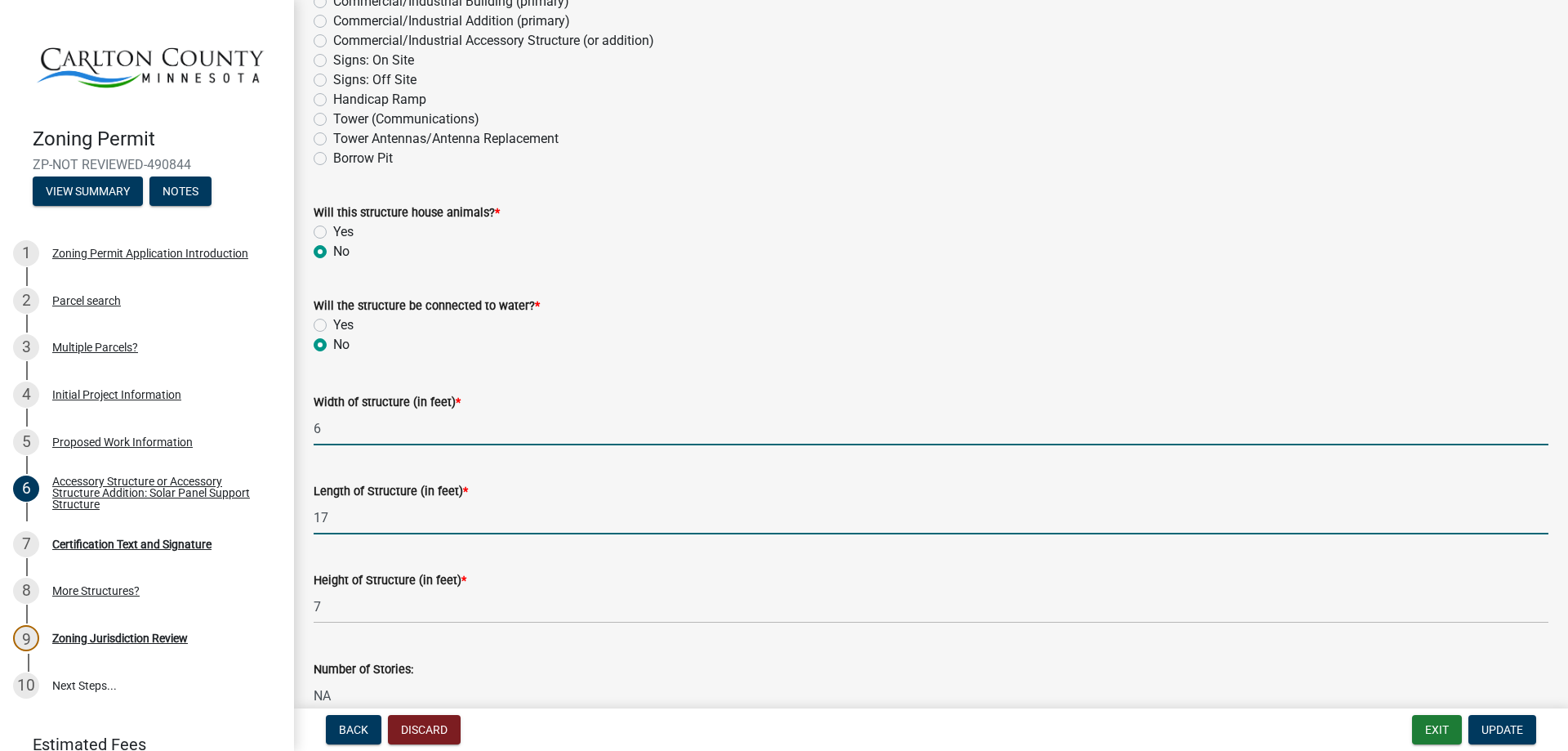
click at [421, 519] on input "17" at bounding box center [931, 517] width 1235 height 34
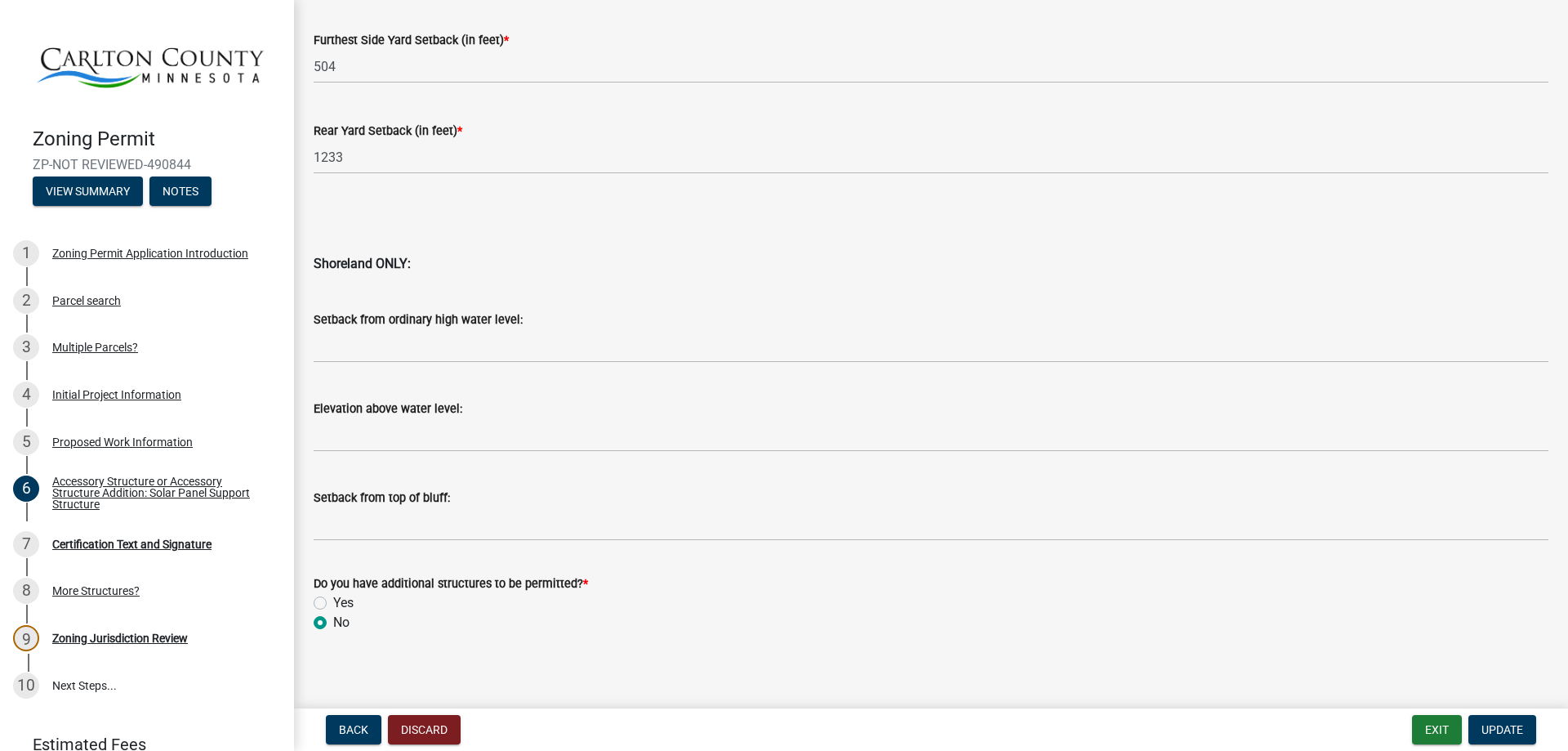
scroll to position [1612, 0]
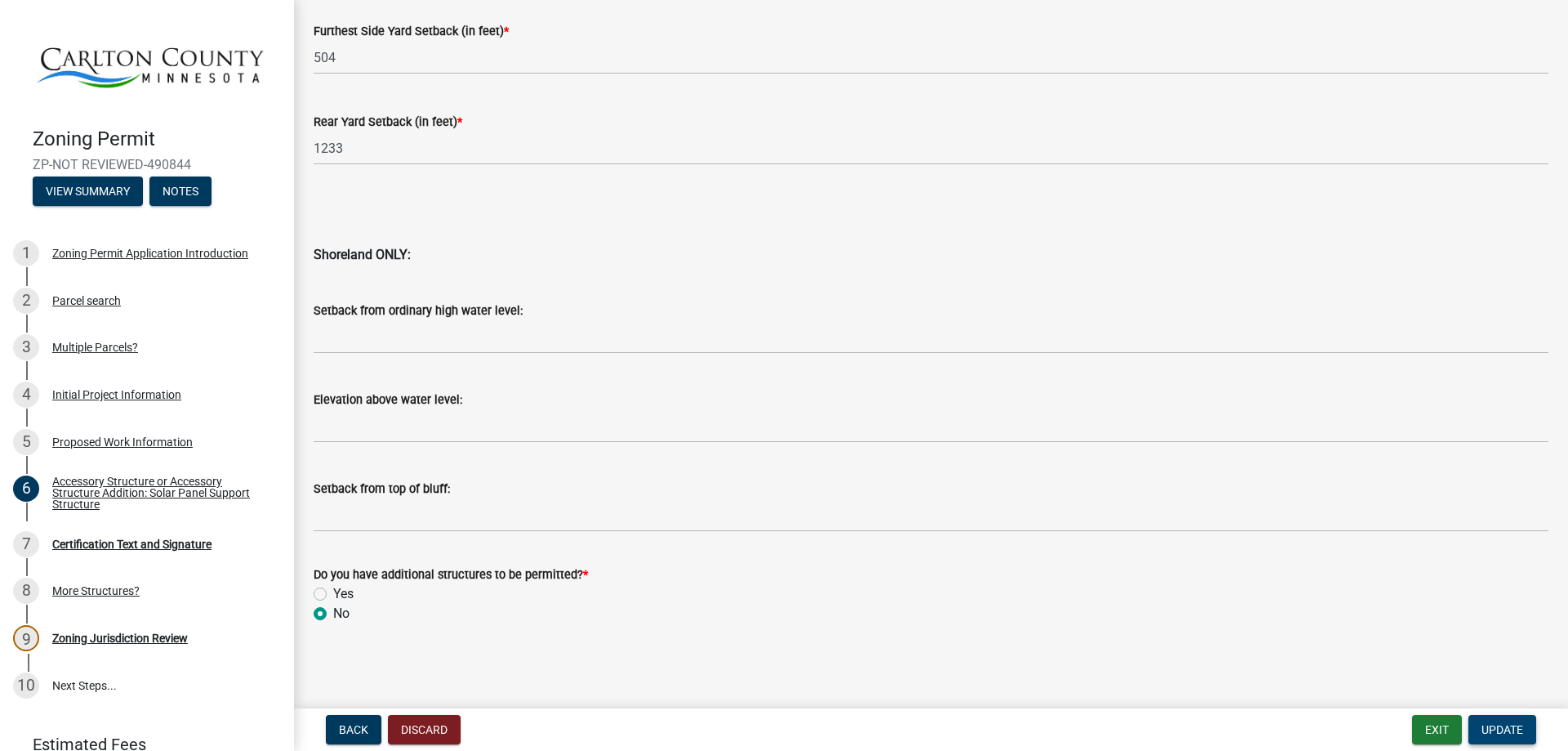
type input "18"
click at [1504, 723] on span "Update" at bounding box center [1502, 730] width 41 height 13
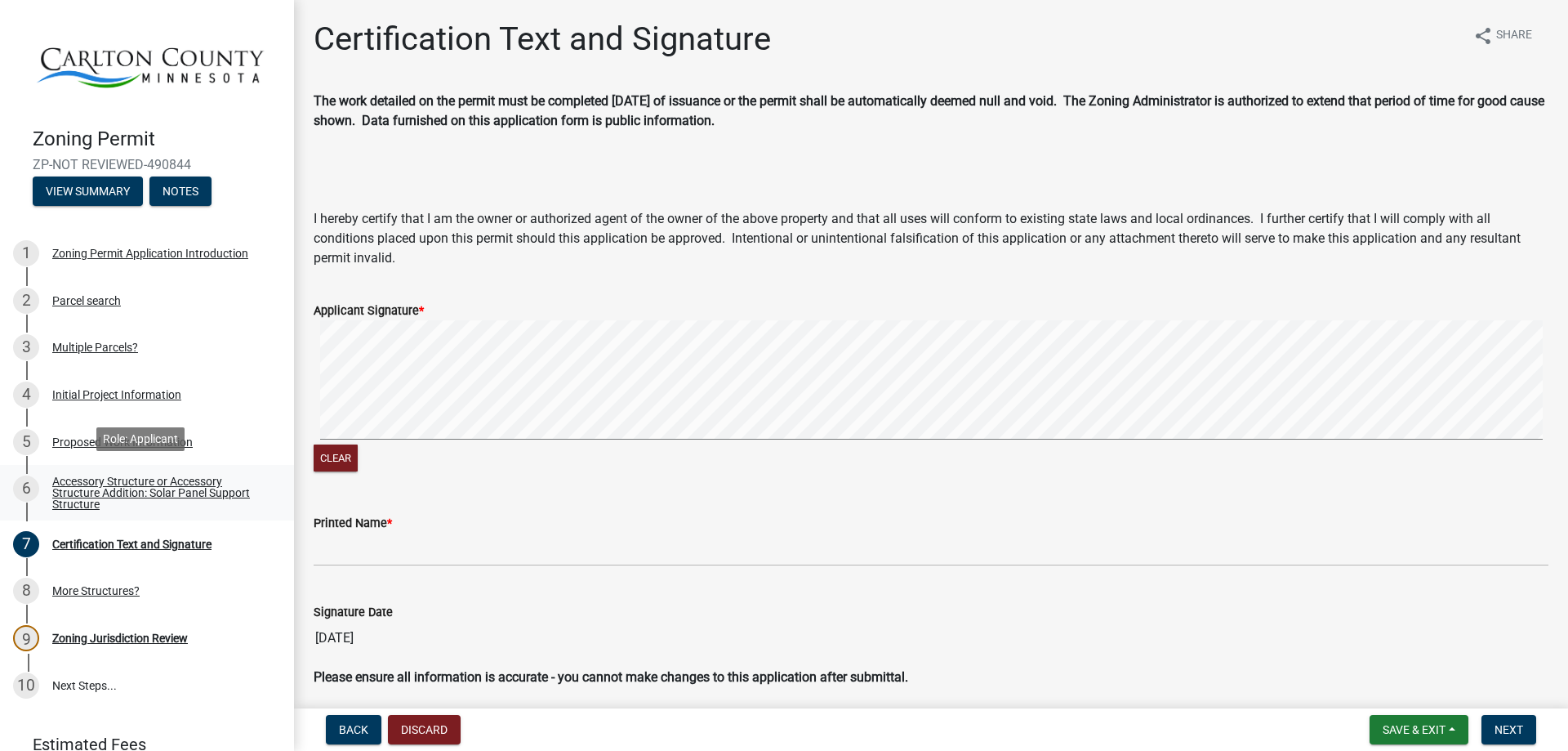
click at [81, 489] on div "Accessory Structure or Accessory Structure Addition: Solar Panel Support Struct…" at bounding box center [160, 493] width 216 height 35
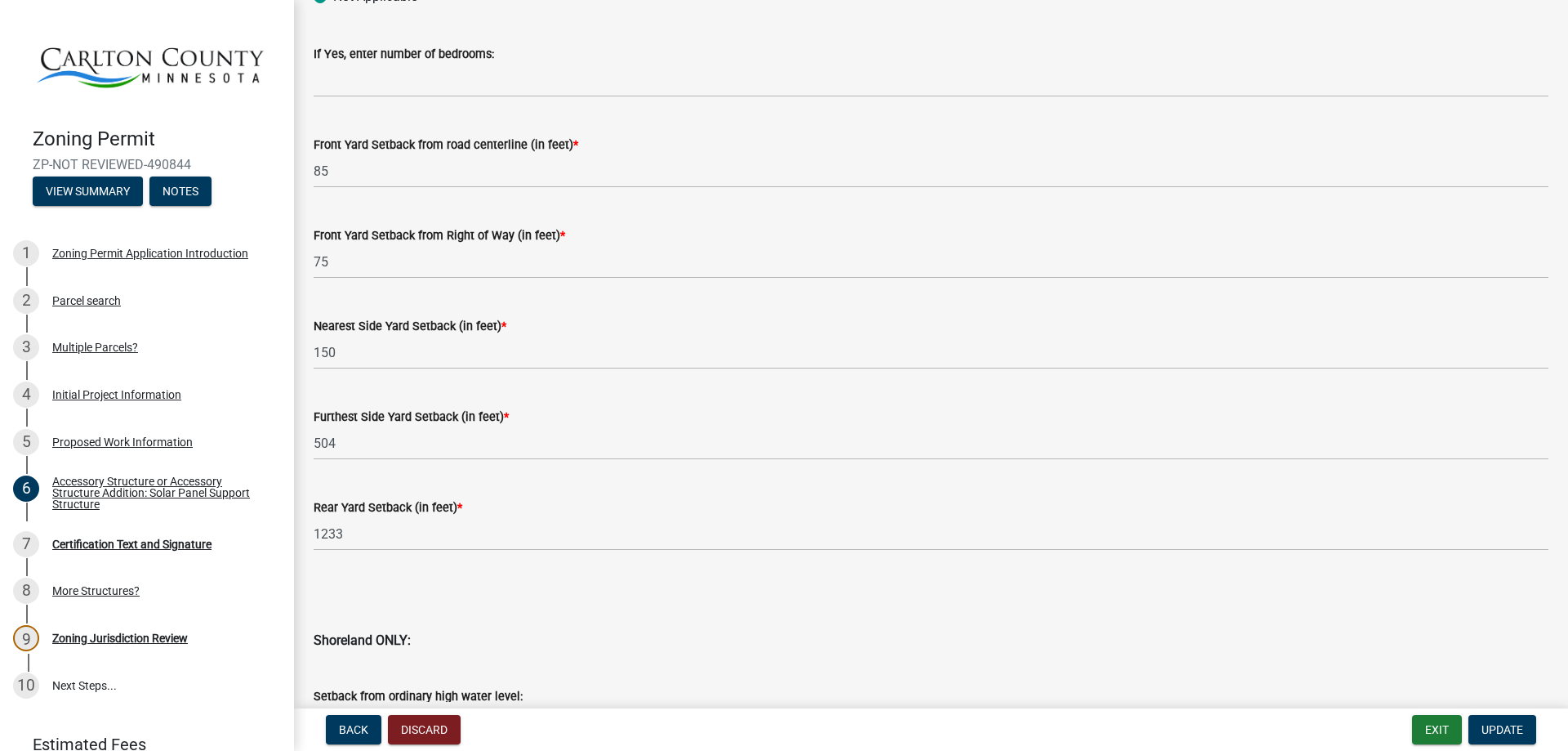
scroll to position [1612, 0]
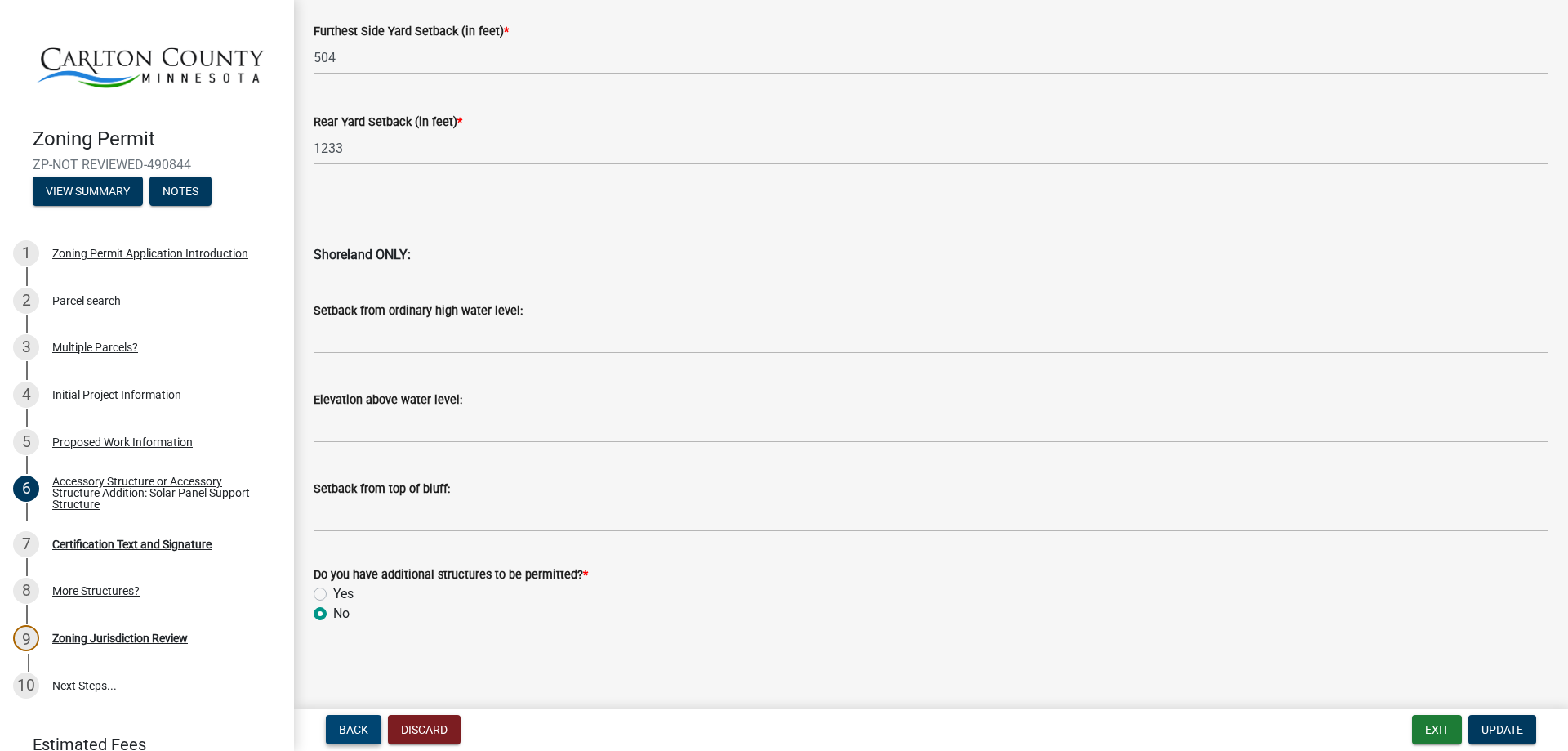
click at [342, 723] on span "Back" at bounding box center [353, 730] width 30 height 13
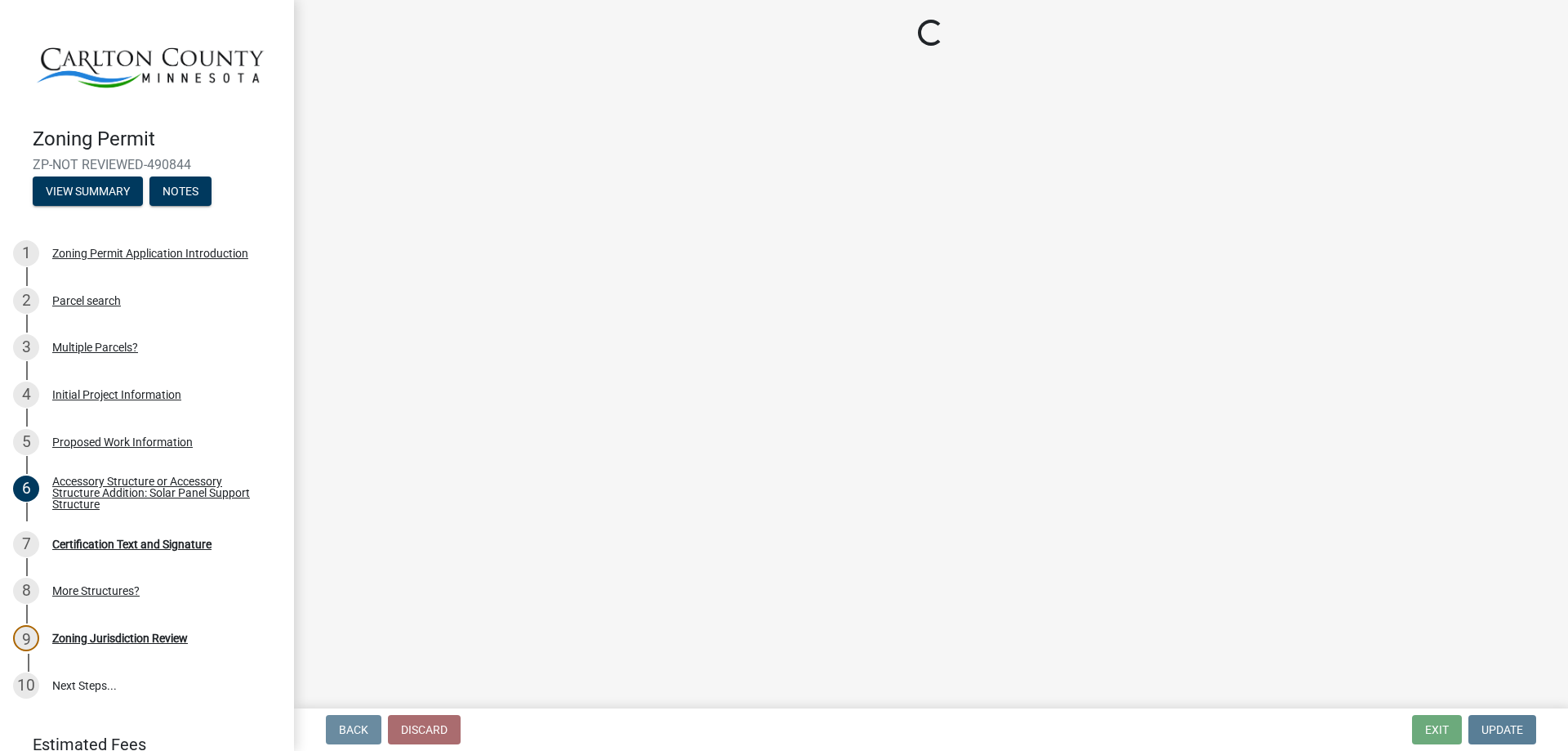
scroll to position [0, 0]
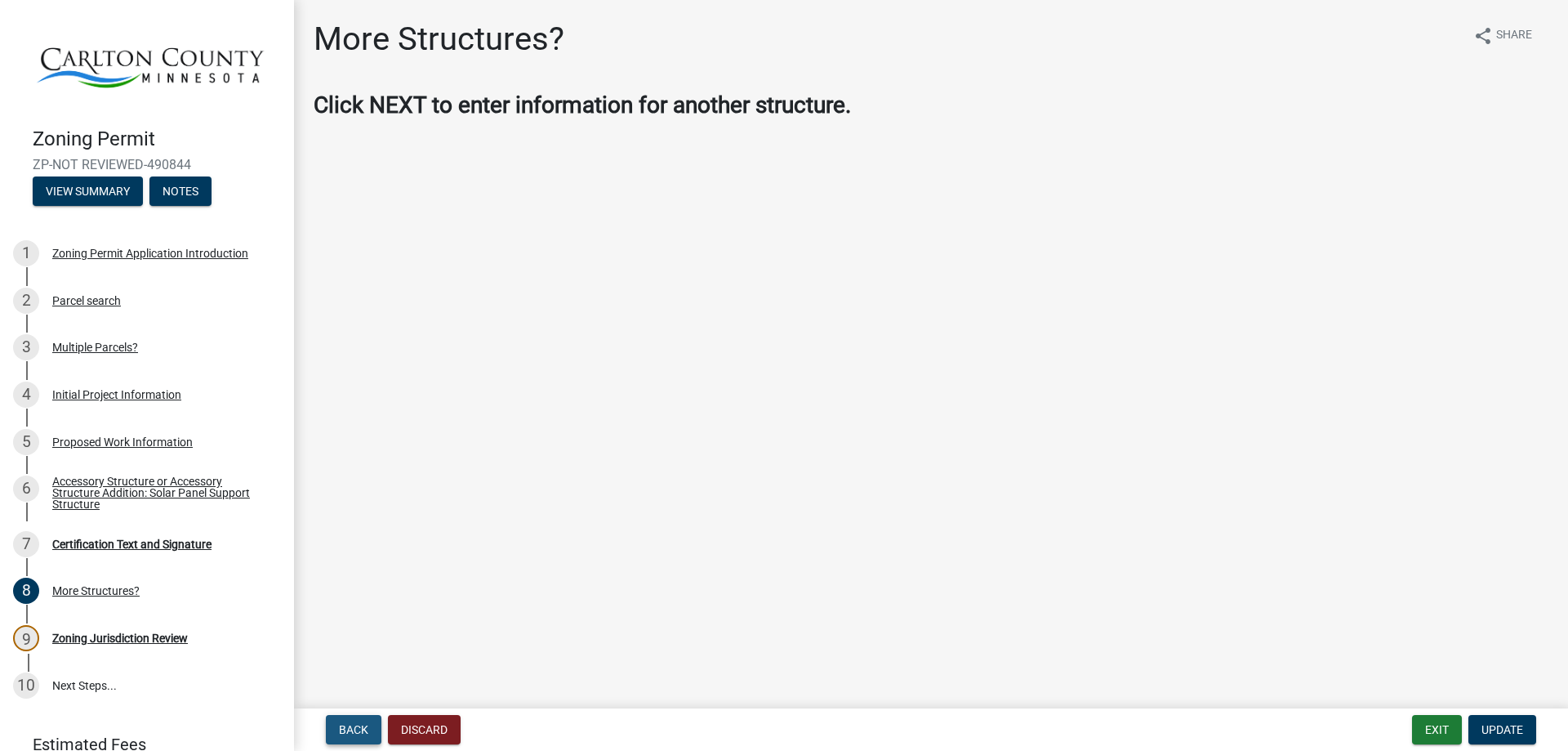
click at [350, 723] on span "Back" at bounding box center [353, 730] width 30 height 13
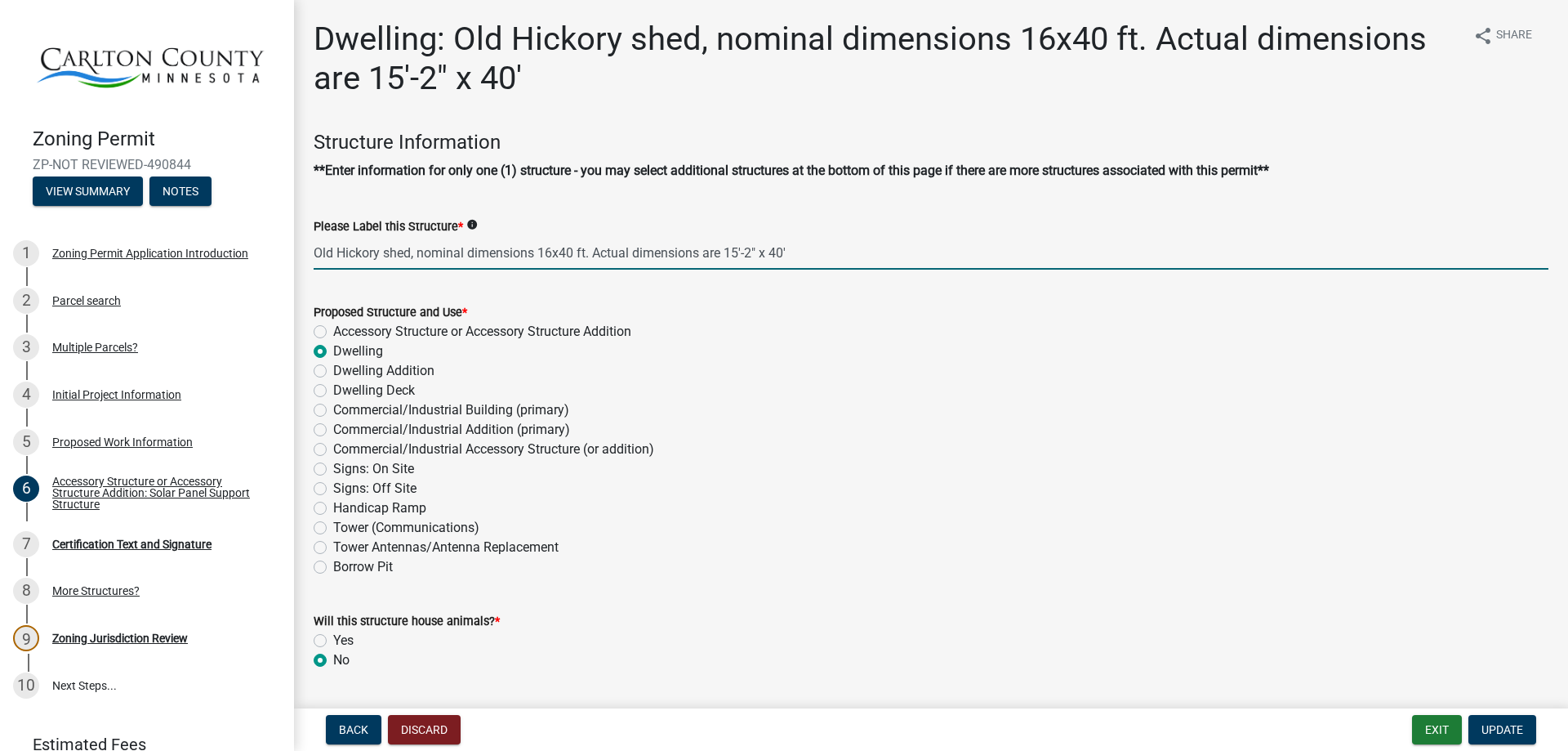
click at [550, 253] on input "Old Hickory shed, nominal dimensions 16x40 ft. Actual dimensions are 15'-2" x 4…" at bounding box center [931, 252] width 1235 height 34
drag, startPoint x: 422, startPoint y: 251, endPoint x: 537, endPoint y: 252, distance: 115.0
click at [537, 252] on input "Old Hickory shed, nominal dimensions 16x40 ft. Actual dimensions are 15'-2" x 4…" at bounding box center [931, 252] width 1235 height 34
click at [430, 258] on input "Old Hickory shed, 16x40 ft. Actual dimensions are 15'-2" x 40'" at bounding box center [931, 252] width 1235 height 34
drag, startPoint x: 498, startPoint y: 251, endPoint x: 701, endPoint y: 241, distance: 203.2
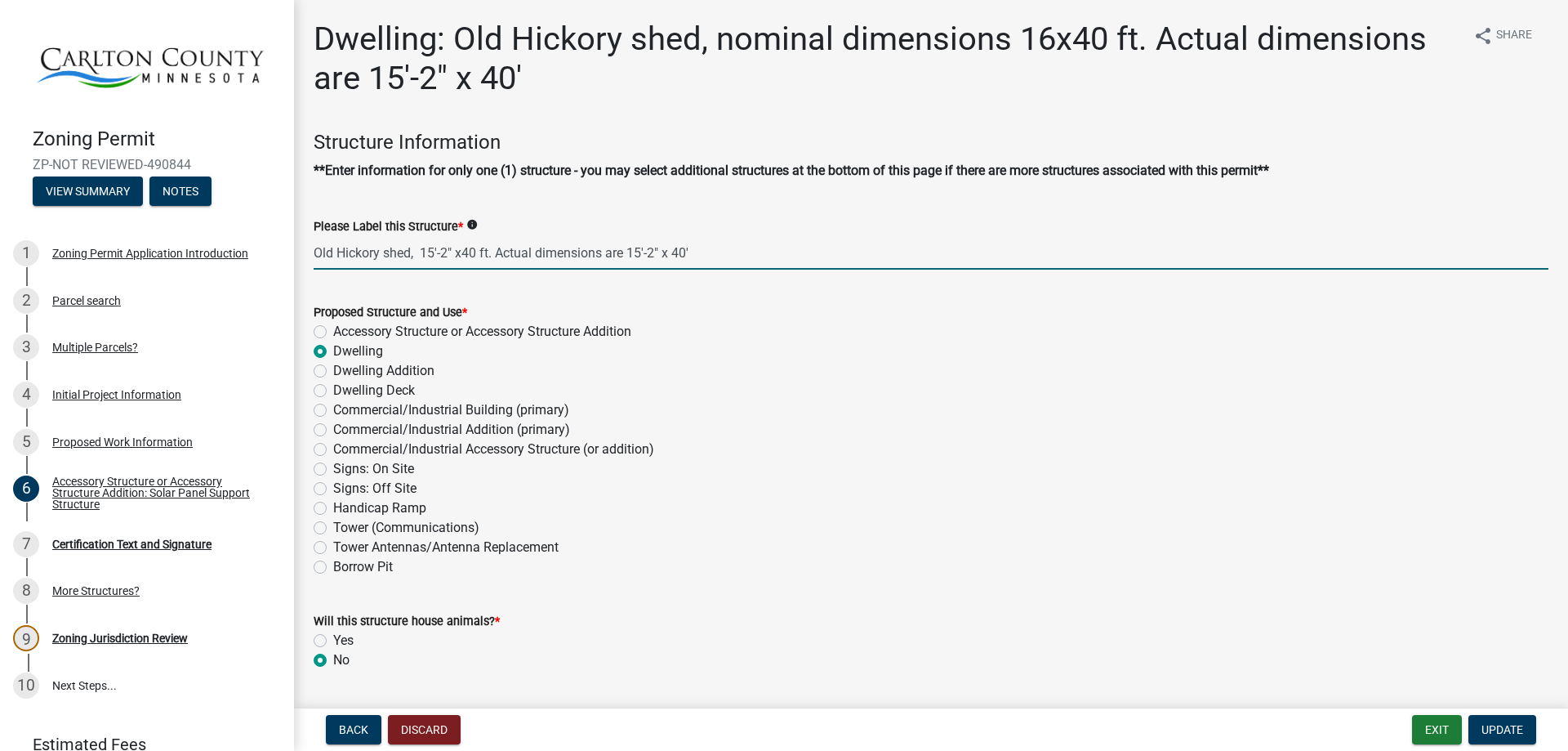
click at [701, 241] on input "Old Hickory shed, 15'-2" x40 ft. Actual dimensions are 15'-2" x 40'" at bounding box center [931, 252] width 1235 height 34
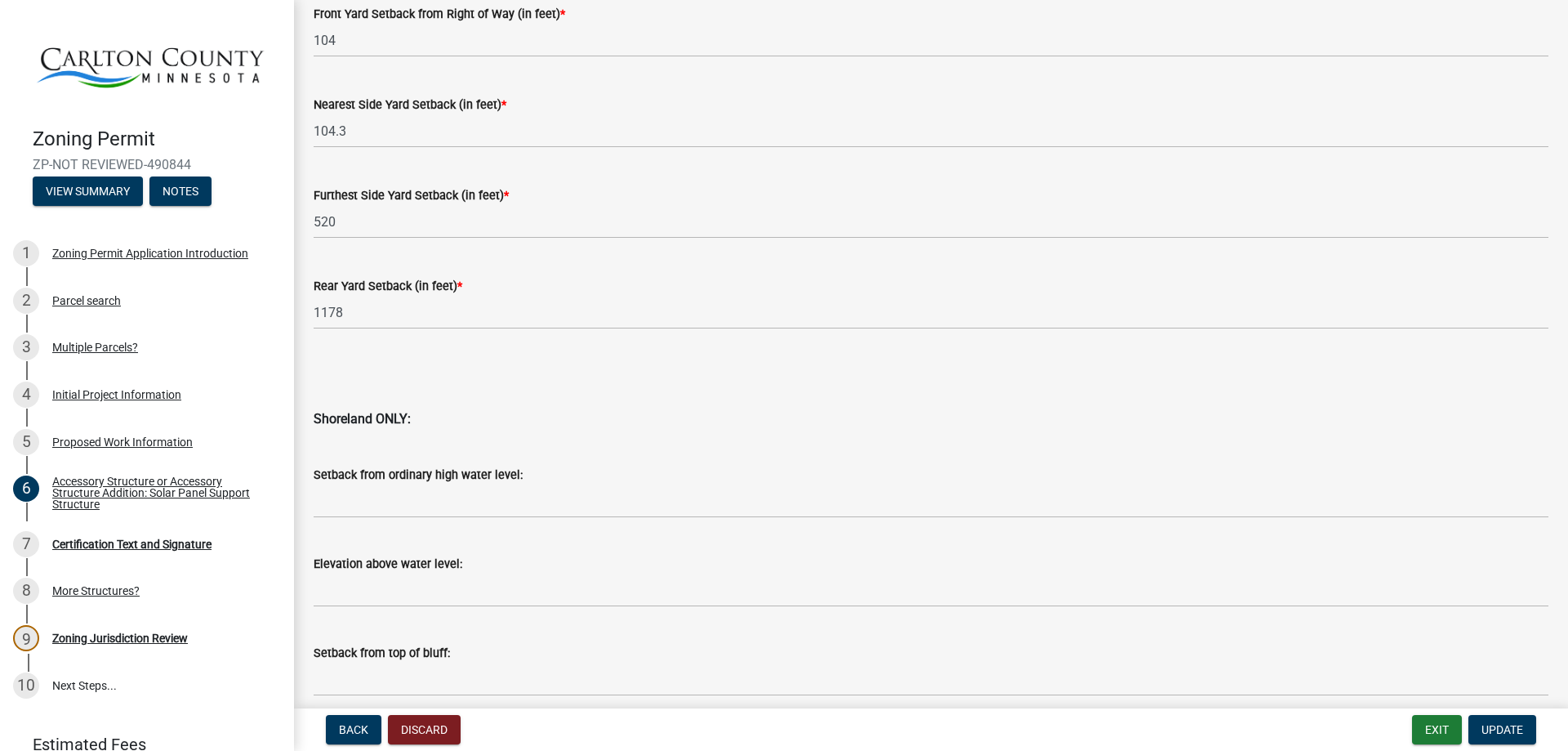
scroll to position [1612, 0]
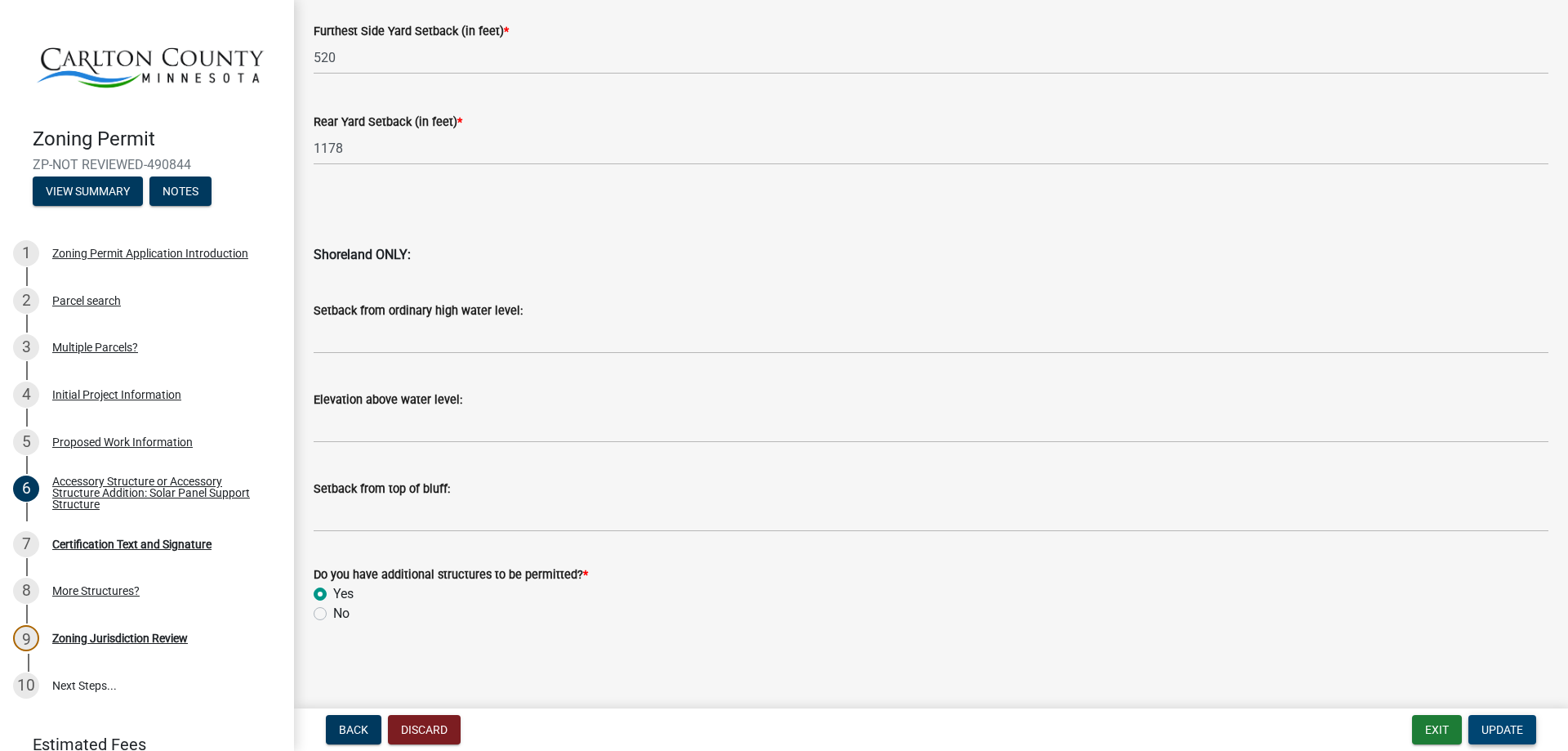
type input "Old Hickory shed, 15'-2" x40 ft."
click at [1518, 728] on span "Update" at bounding box center [1502, 730] width 41 height 13
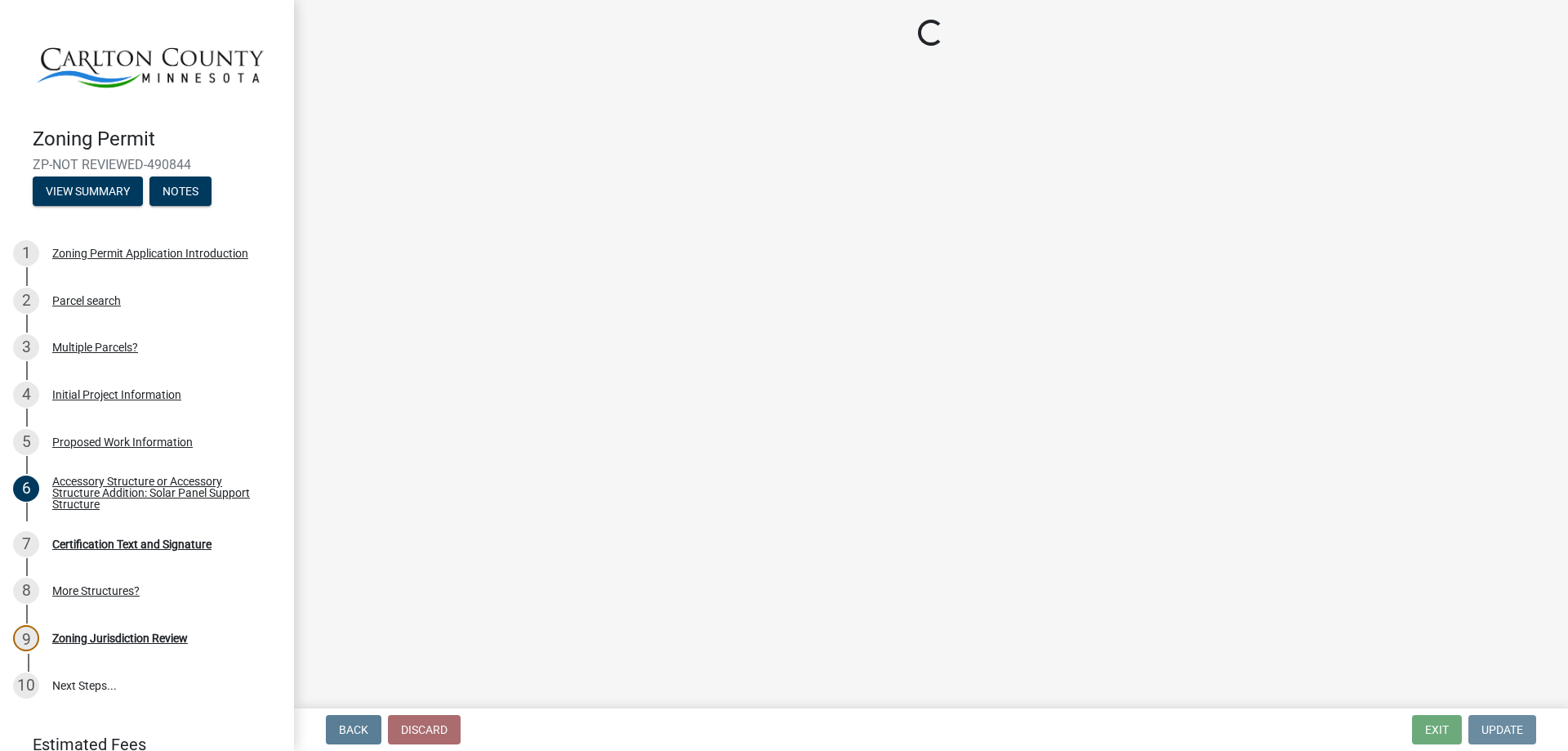
scroll to position [0, 0]
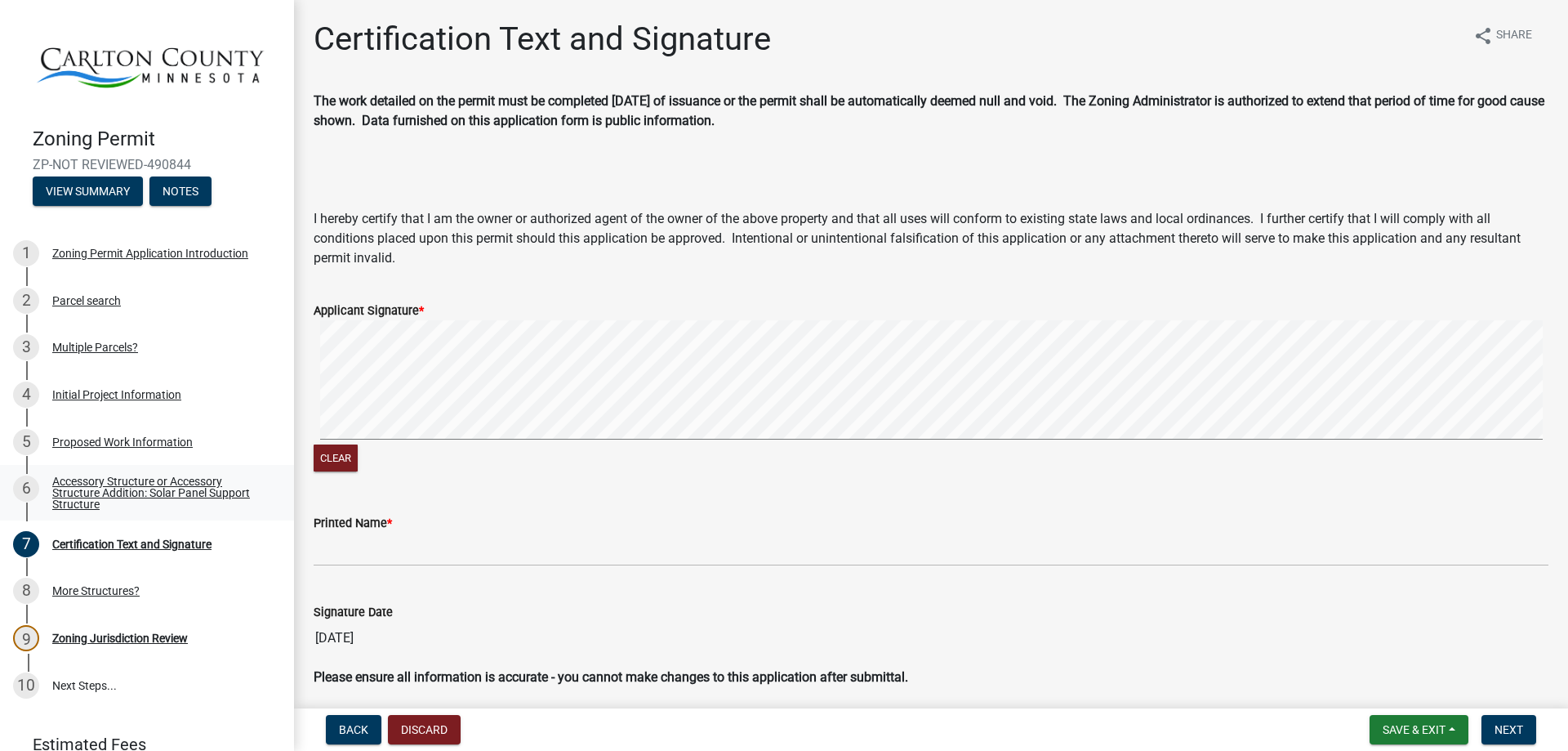
click at [105, 488] on div "Accessory Structure or Accessory Structure Addition: Solar Panel Support Struct…" at bounding box center [160, 493] width 216 height 35
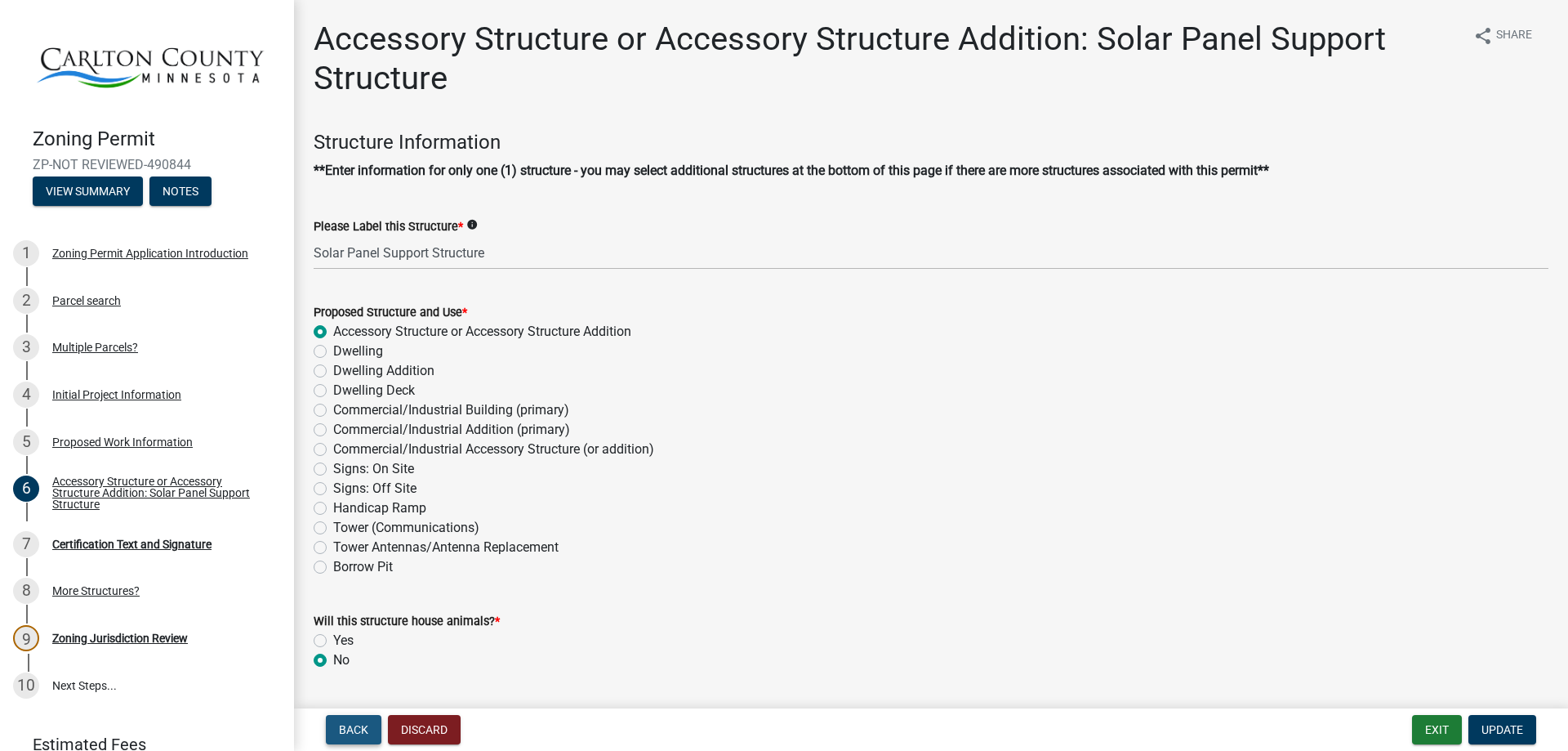
click at [344, 728] on span "Back" at bounding box center [353, 730] width 30 height 13
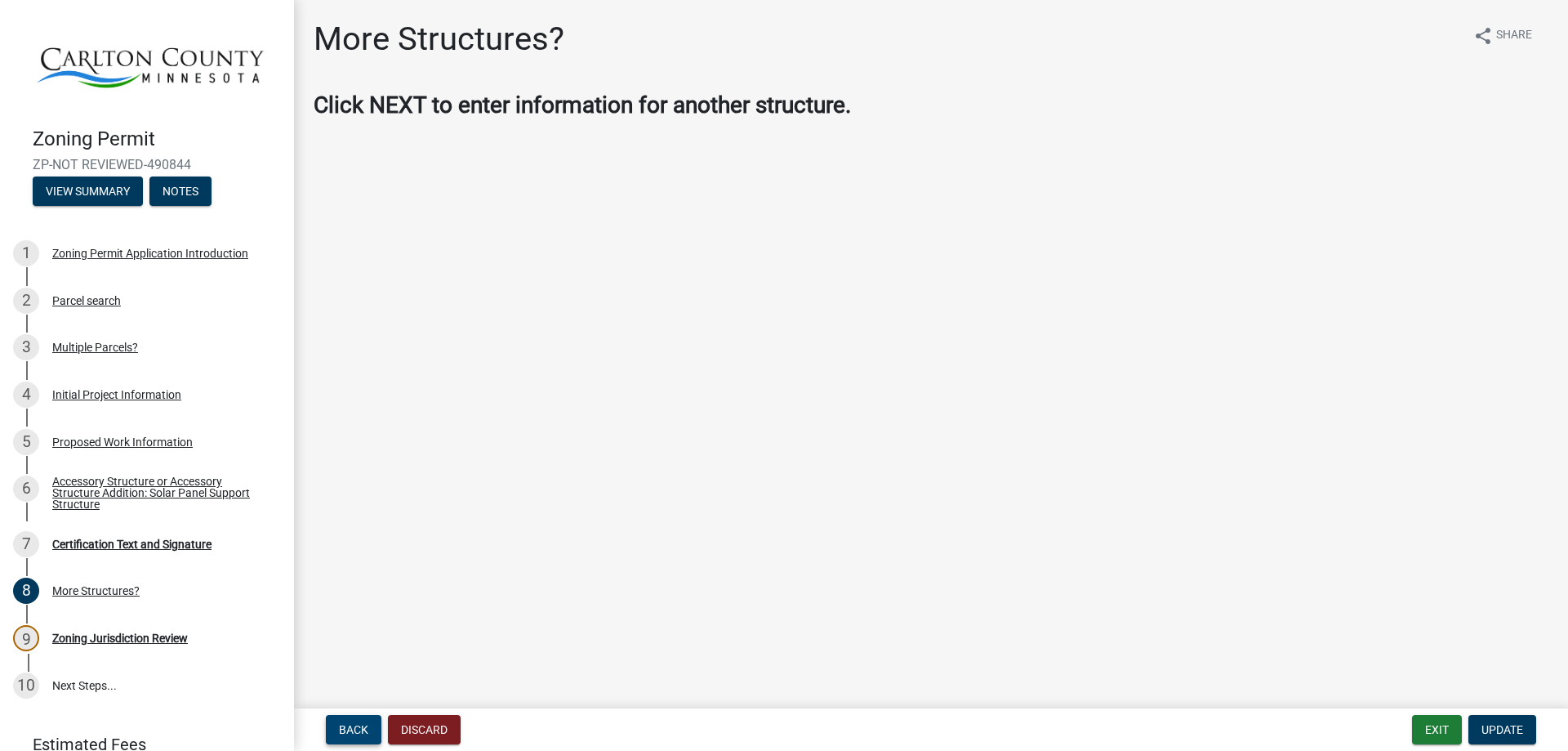
click at [343, 729] on span "Back" at bounding box center [353, 730] width 30 height 13
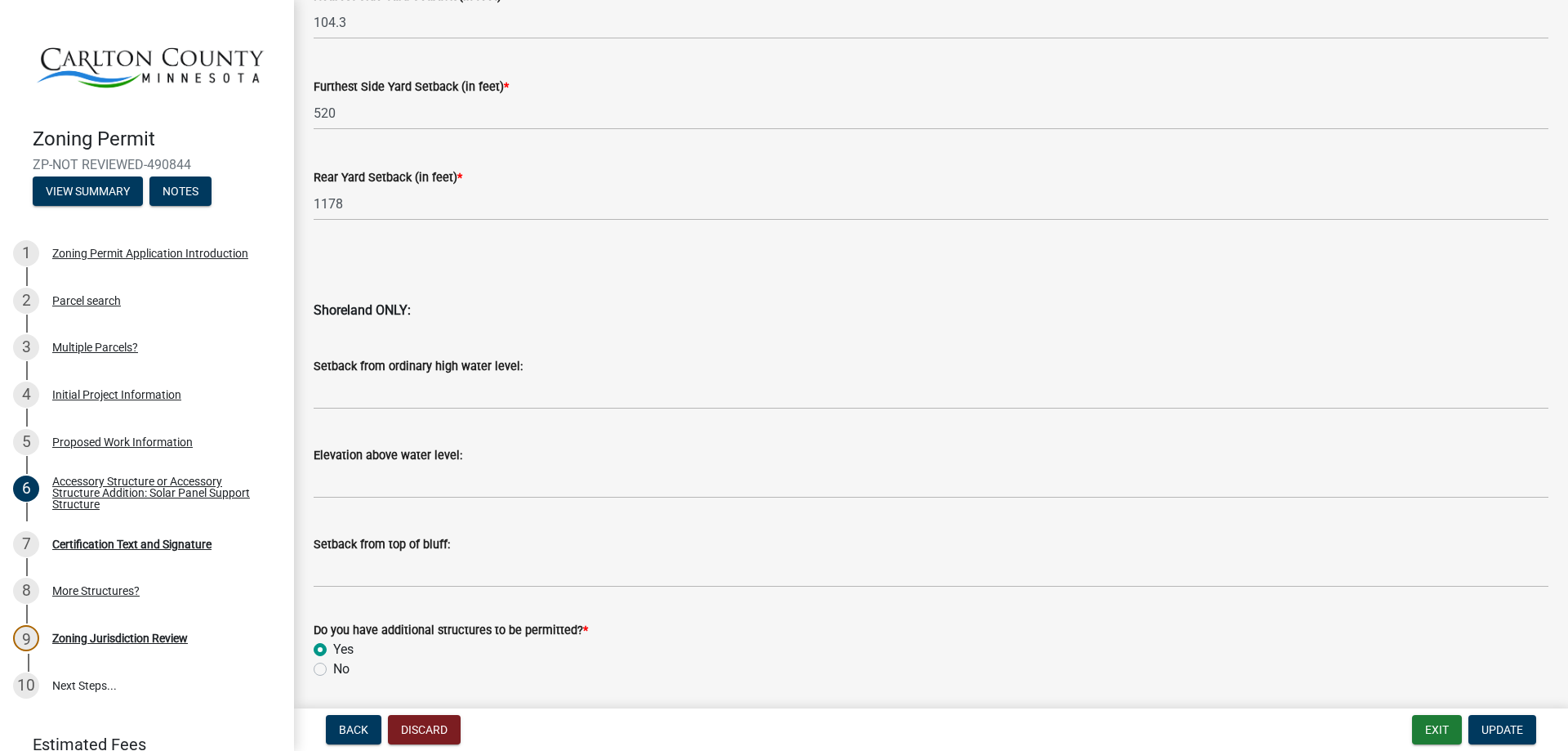
scroll to position [1572, 0]
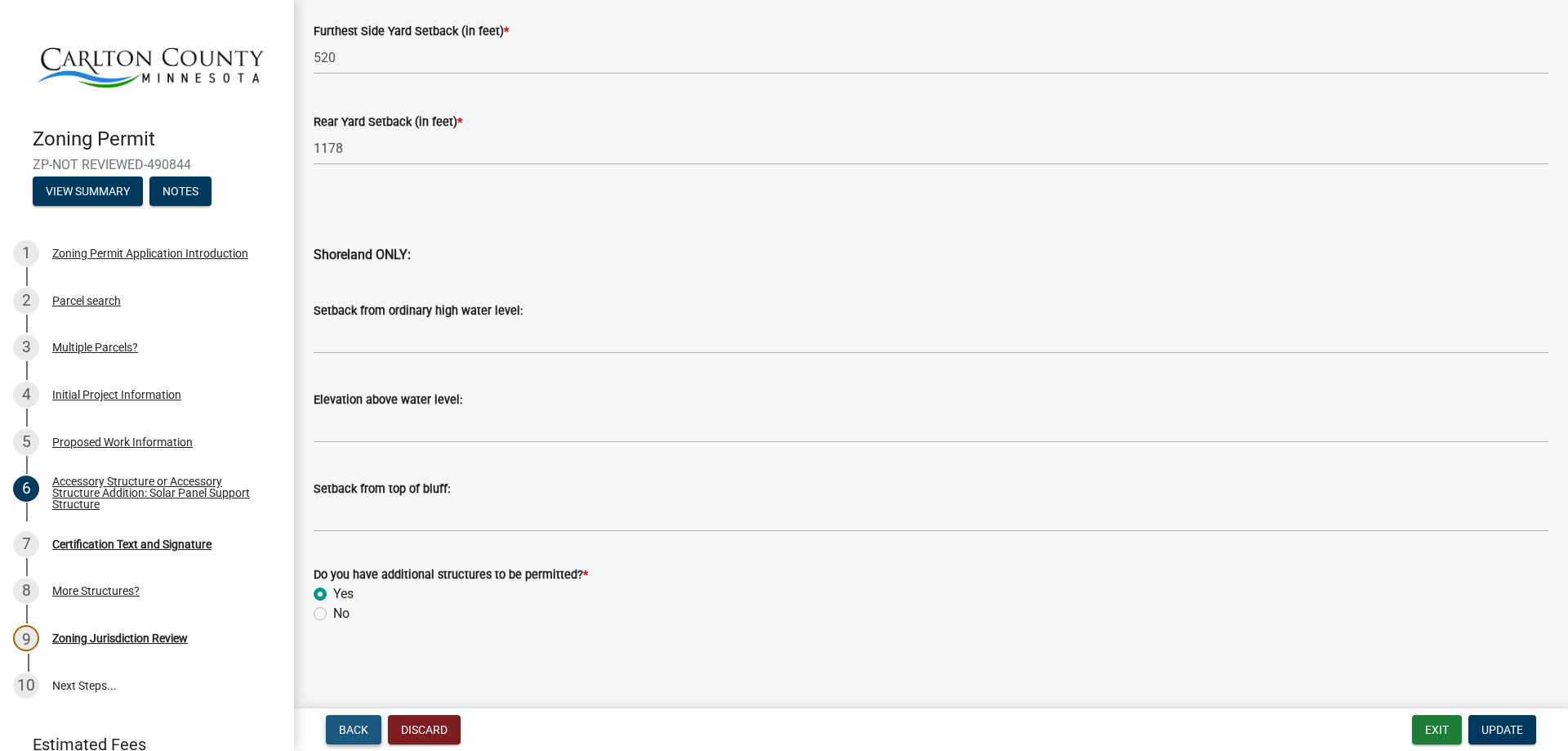
click at [350, 723] on span "Back" at bounding box center [353, 730] width 30 height 13
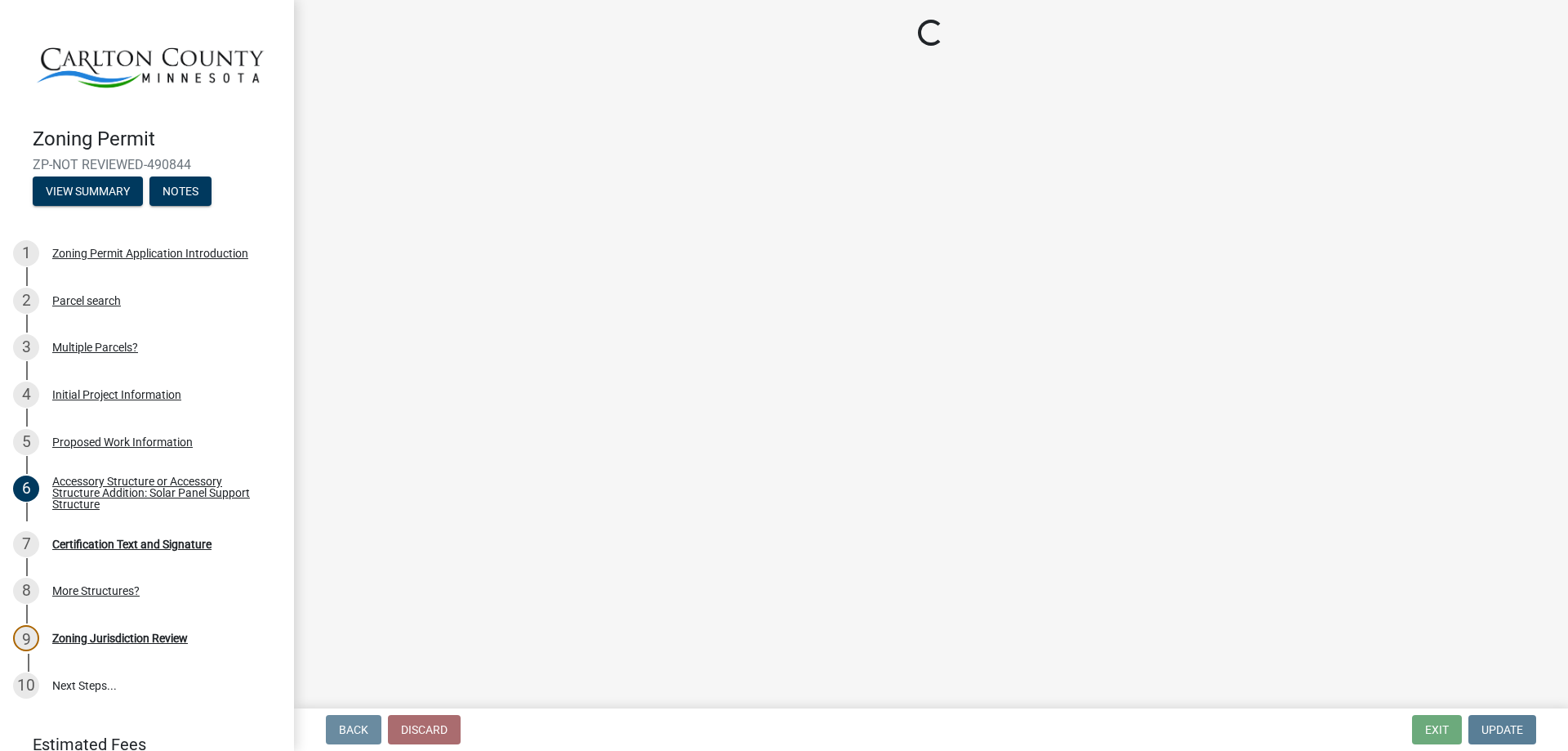
scroll to position [0, 0]
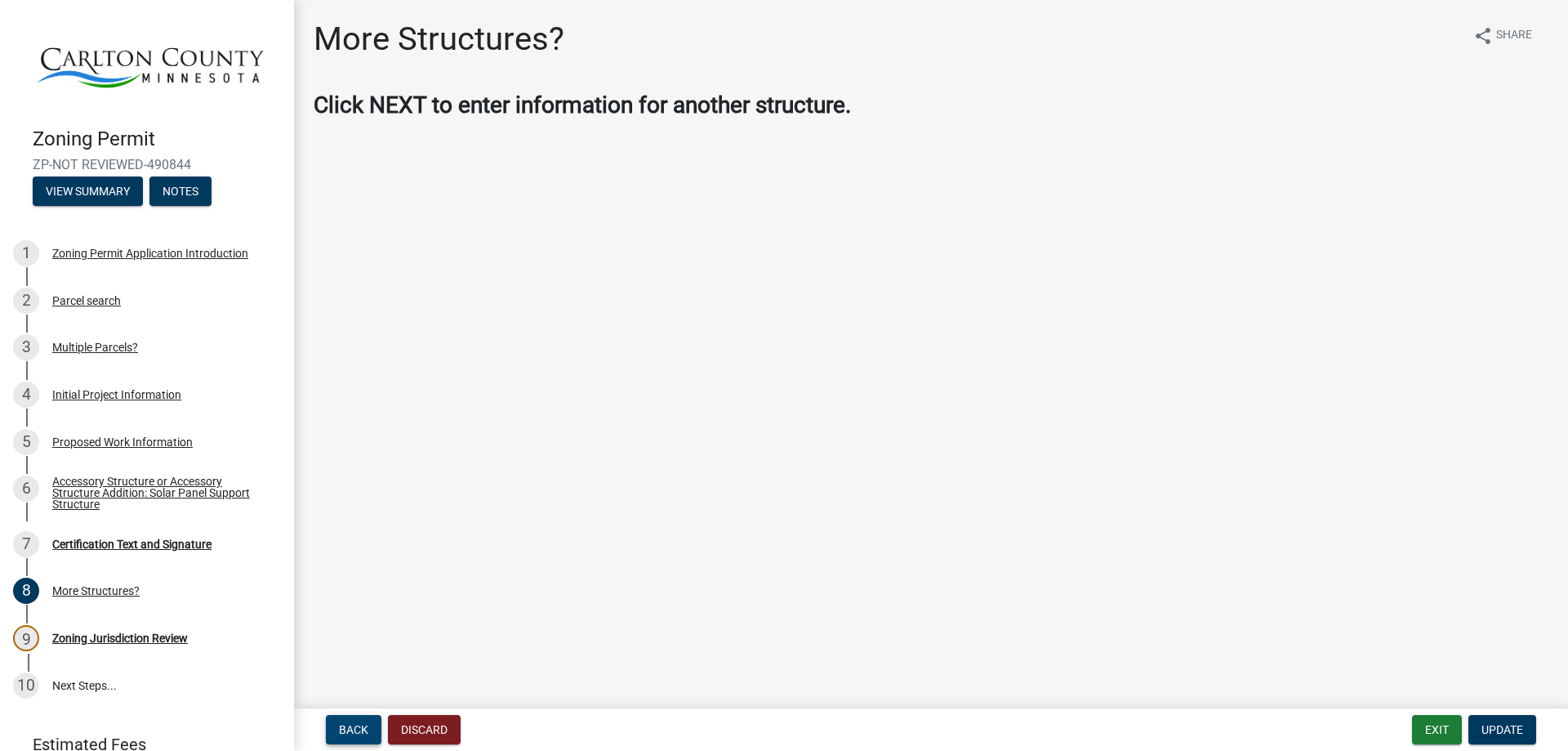
click at [350, 723] on span "Back" at bounding box center [353, 730] width 30 height 13
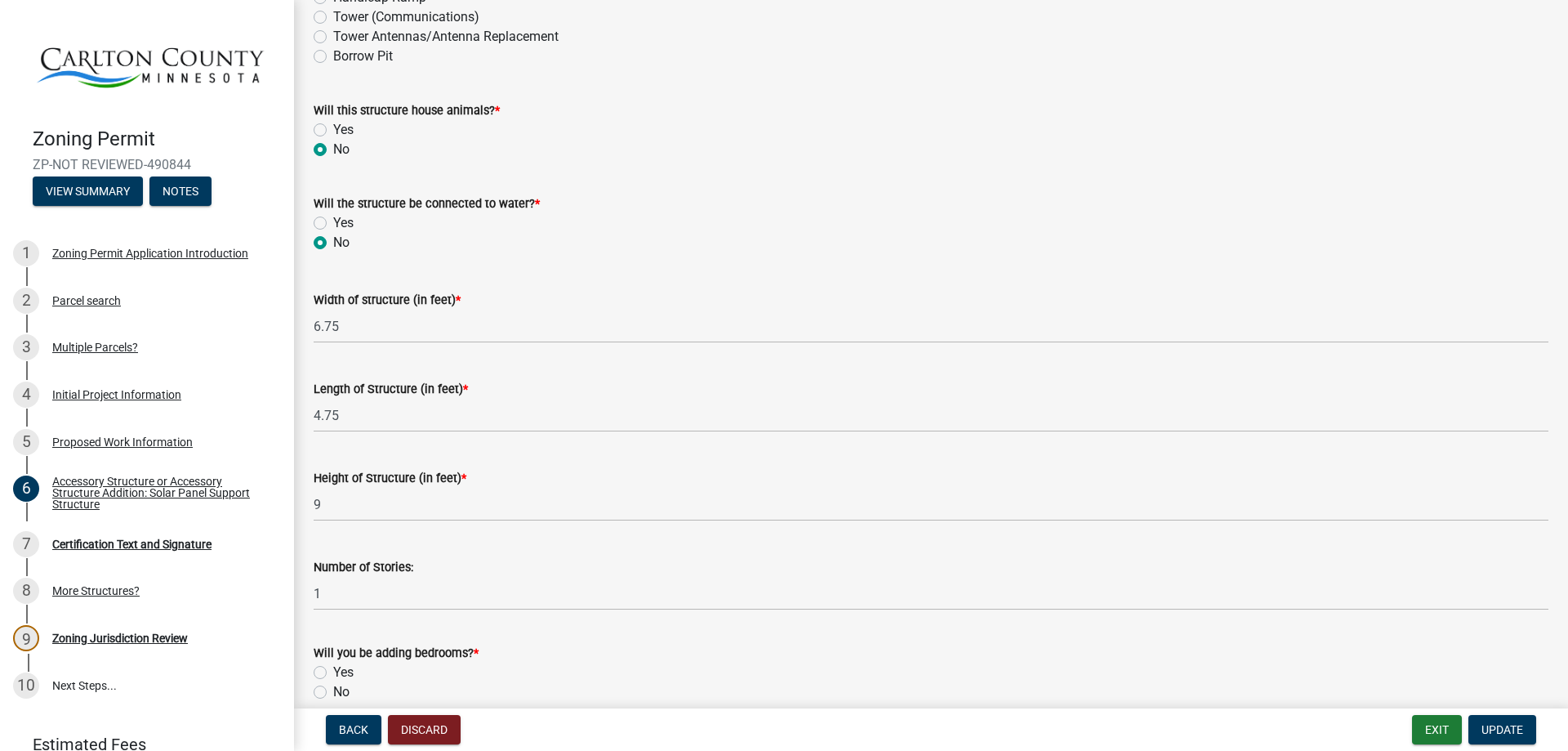
scroll to position [658, 0]
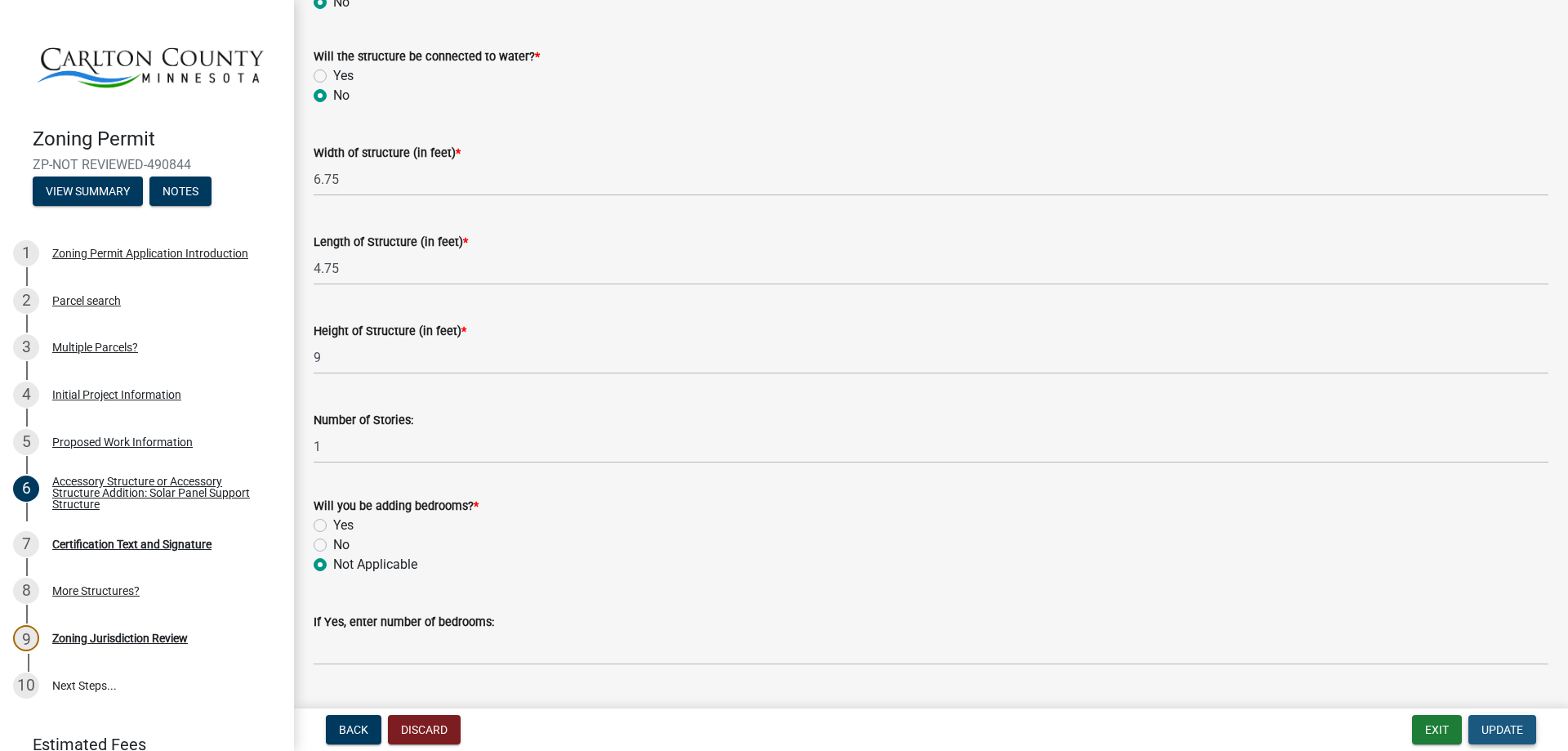
click at [1502, 732] on span "Update" at bounding box center [1502, 730] width 41 height 13
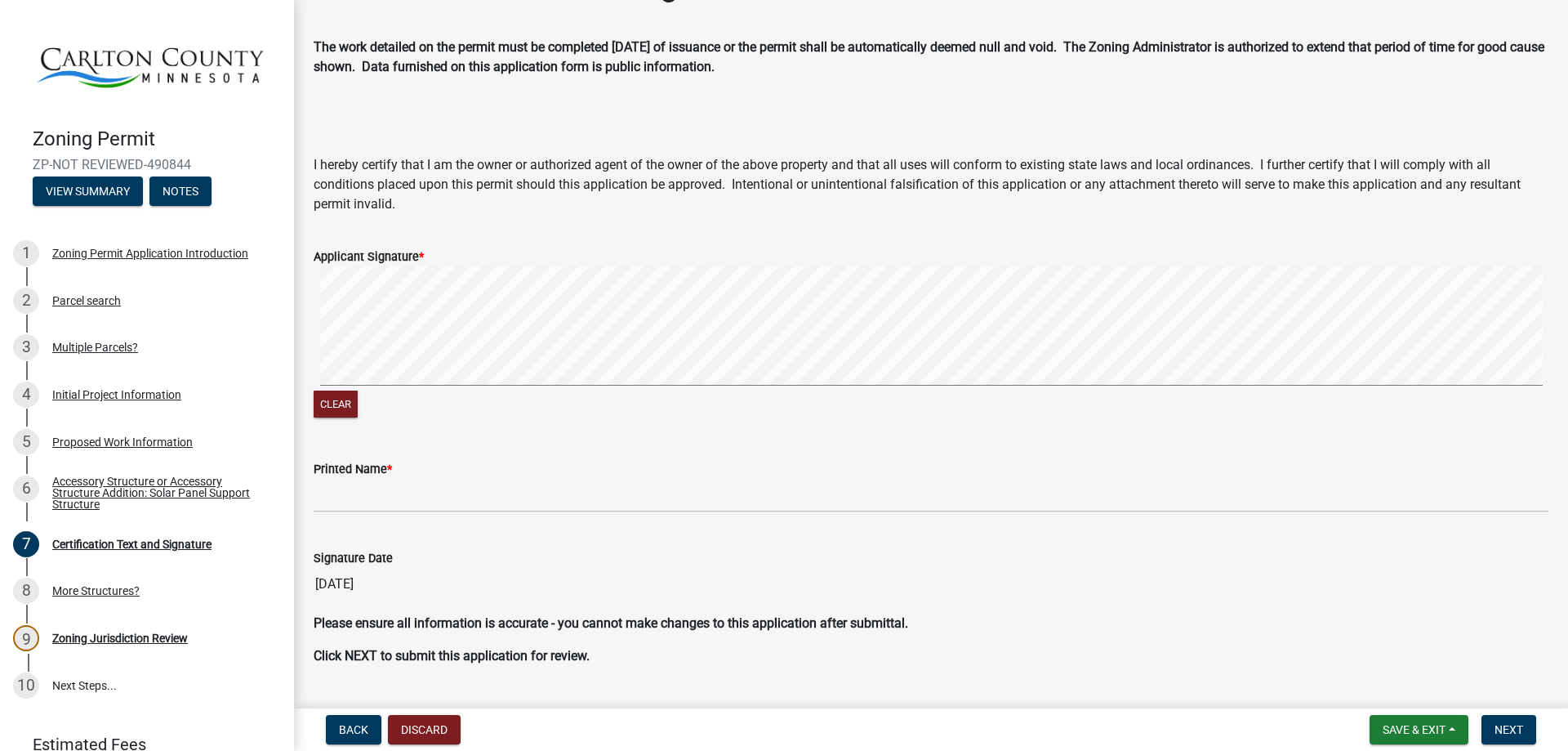
scroll to position [94, 0]
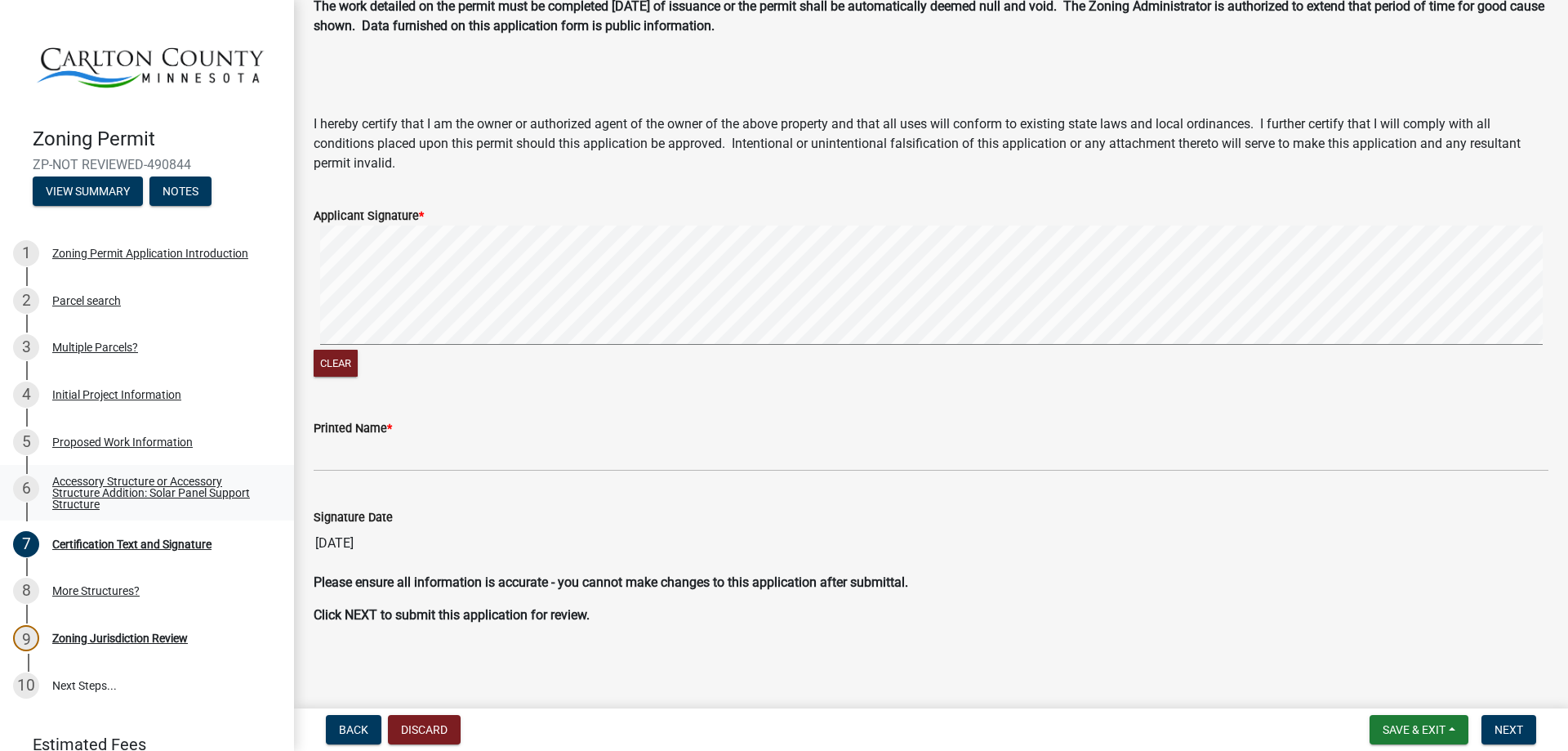
click at [141, 482] on div "Accessory Structure or Accessory Structure Addition: Solar Panel Support Struct…" at bounding box center [160, 493] width 216 height 35
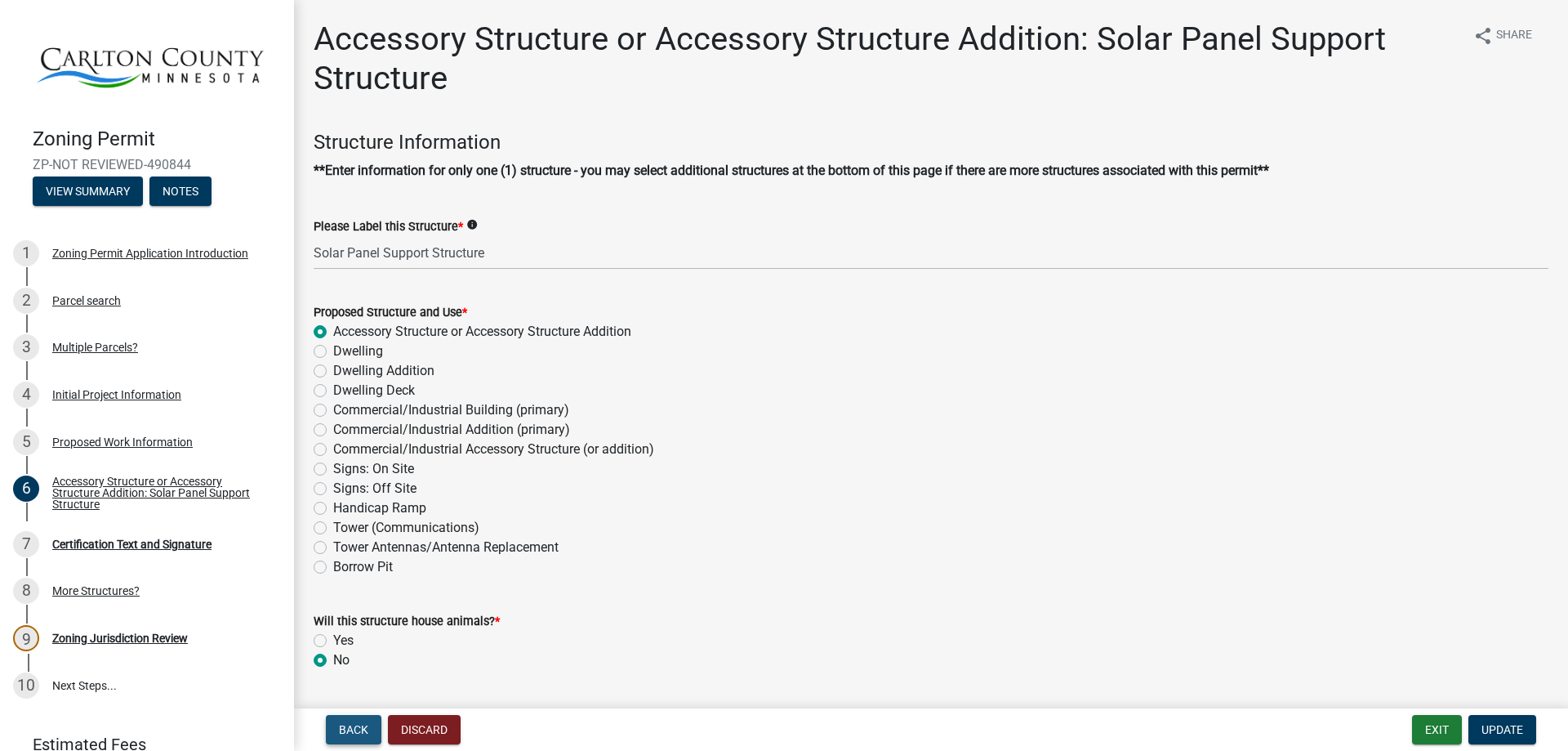
click at [361, 727] on span "Back" at bounding box center [353, 730] width 30 height 13
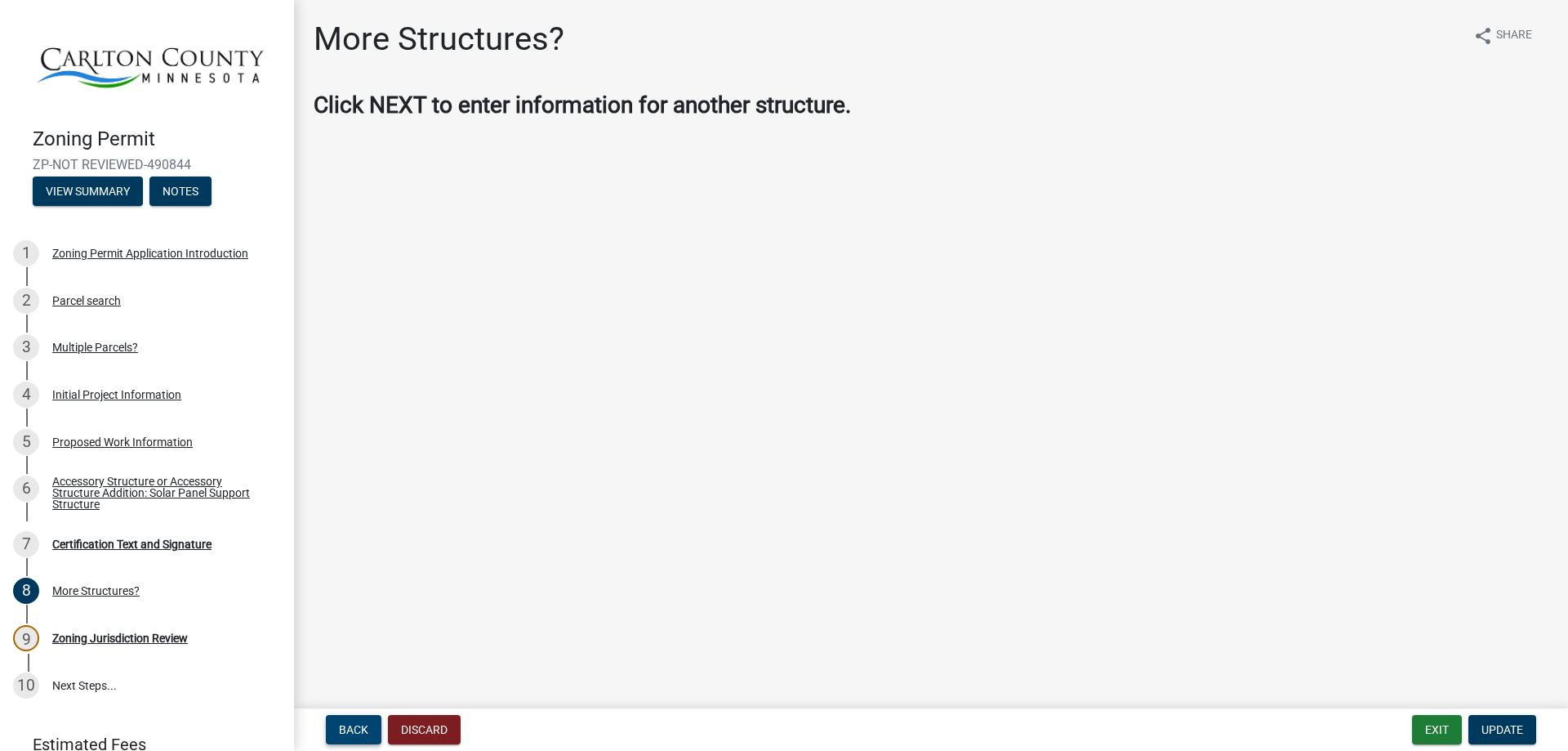
click at [360, 724] on span "Back" at bounding box center [353, 730] width 30 height 13
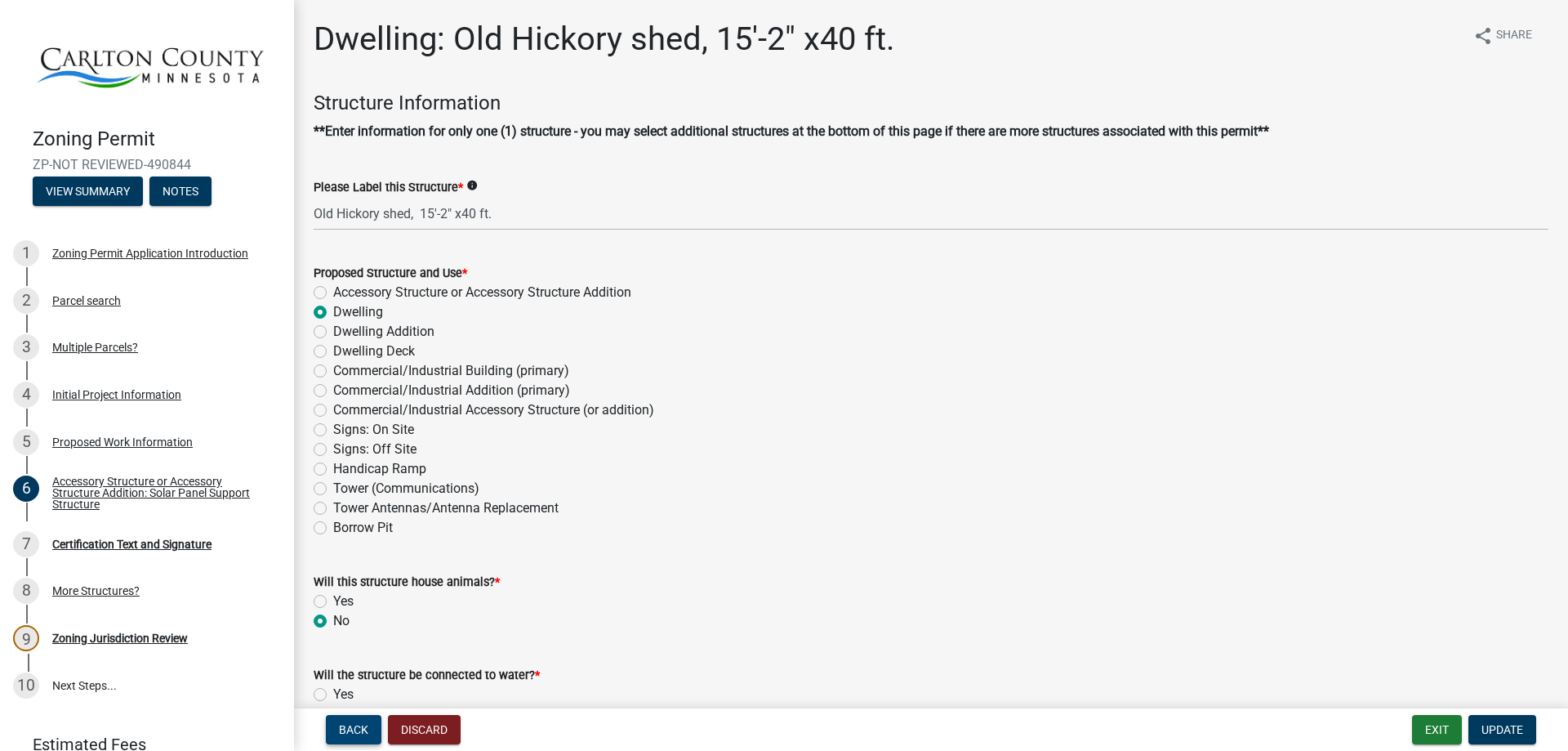
click at [347, 732] on span "Back" at bounding box center [353, 730] width 30 height 13
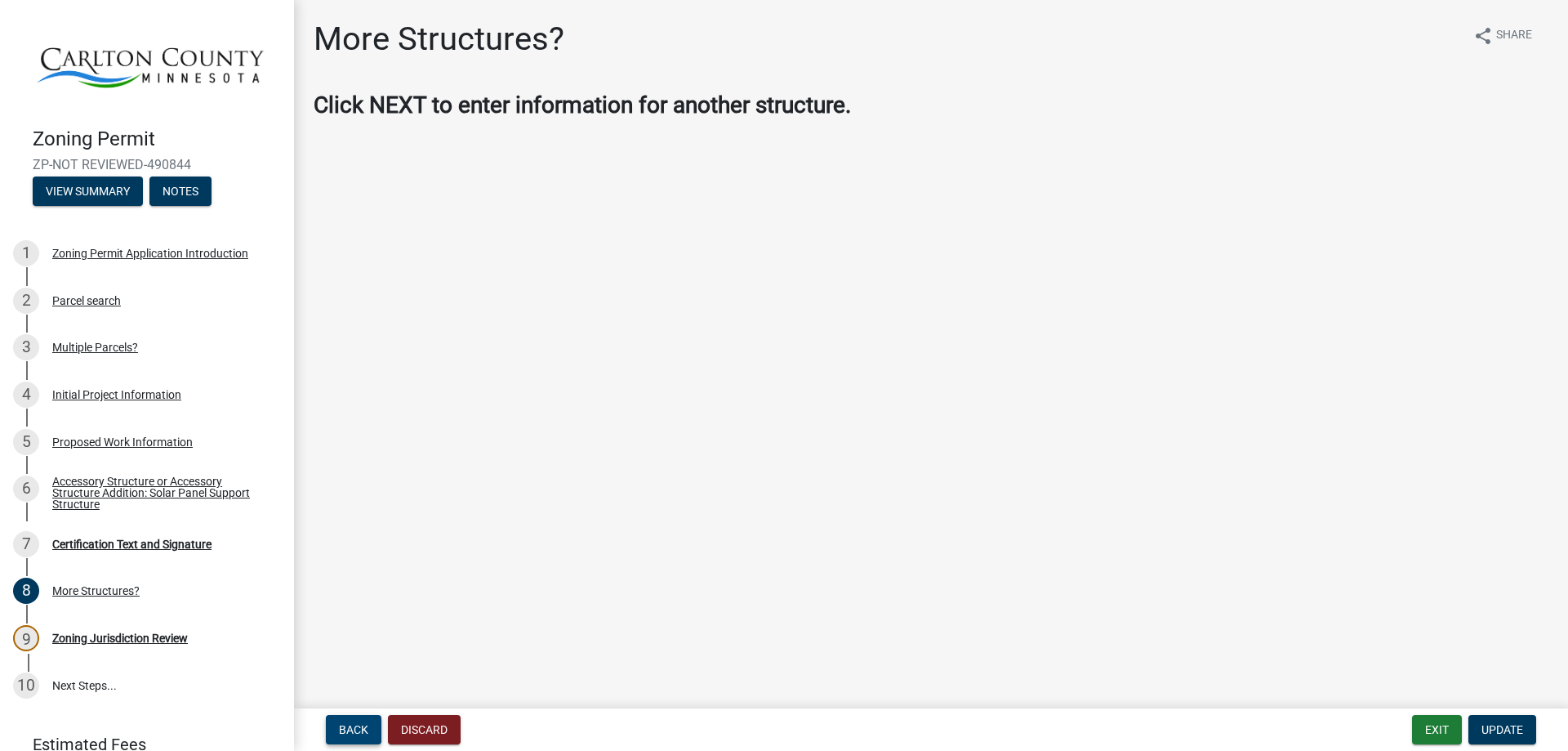
click at [348, 729] on span "Back" at bounding box center [353, 730] width 30 height 13
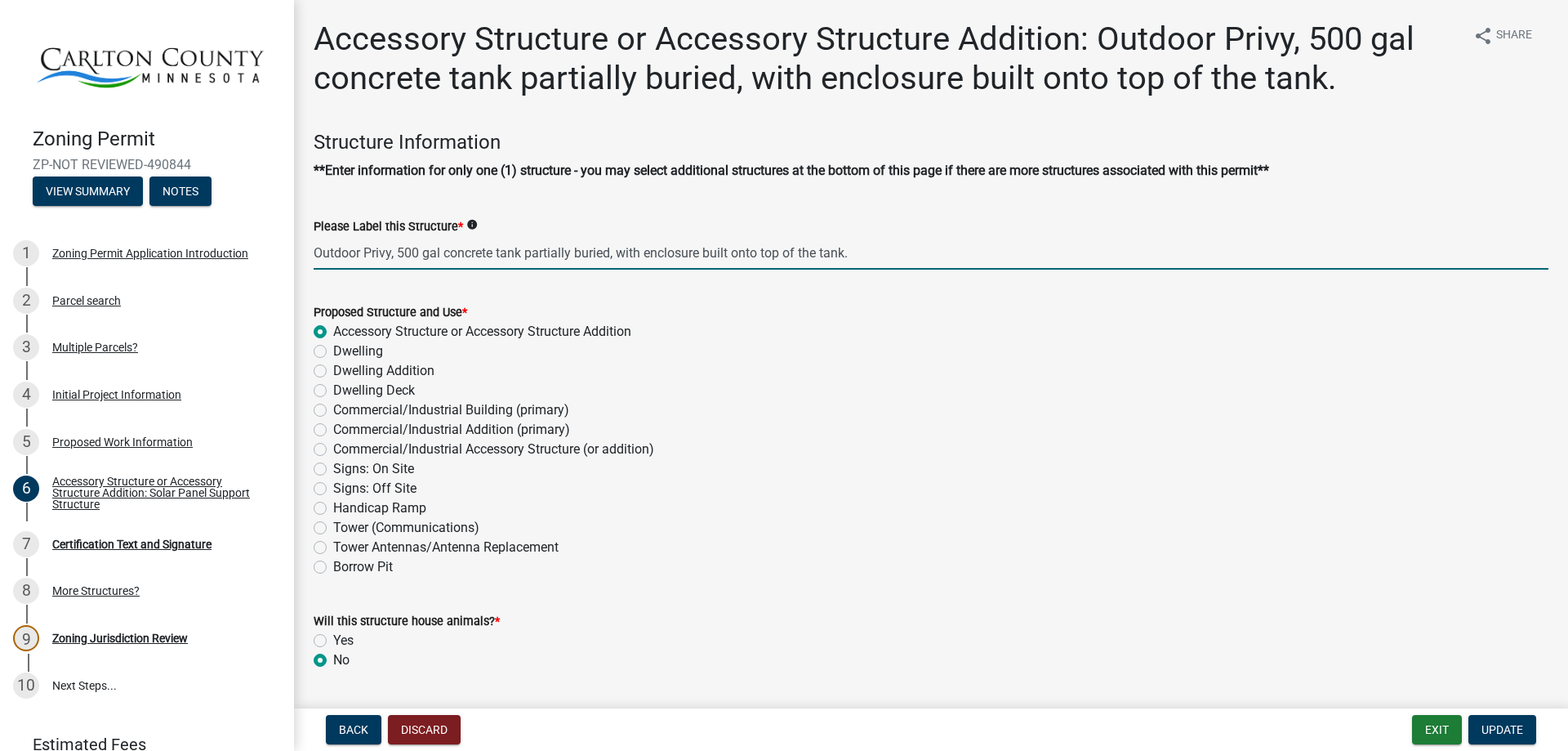
click at [859, 257] on input "Outdoor Privy, 500 gal concrete tank partially buried, with enclosure built ont…" at bounding box center [931, 252] width 1235 height 34
click at [922, 251] on input "Outdoor Privy, 500 gal concrete tank partially buried, with enclosure built ont…" at bounding box center [931, 252] width 1235 height 34
type input "Outdoor Privy, 500 gal concrete tank partially buried, with enclosure built ont…"
click at [1508, 723] on span "Update" at bounding box center [1502, 730] width 41 height 13
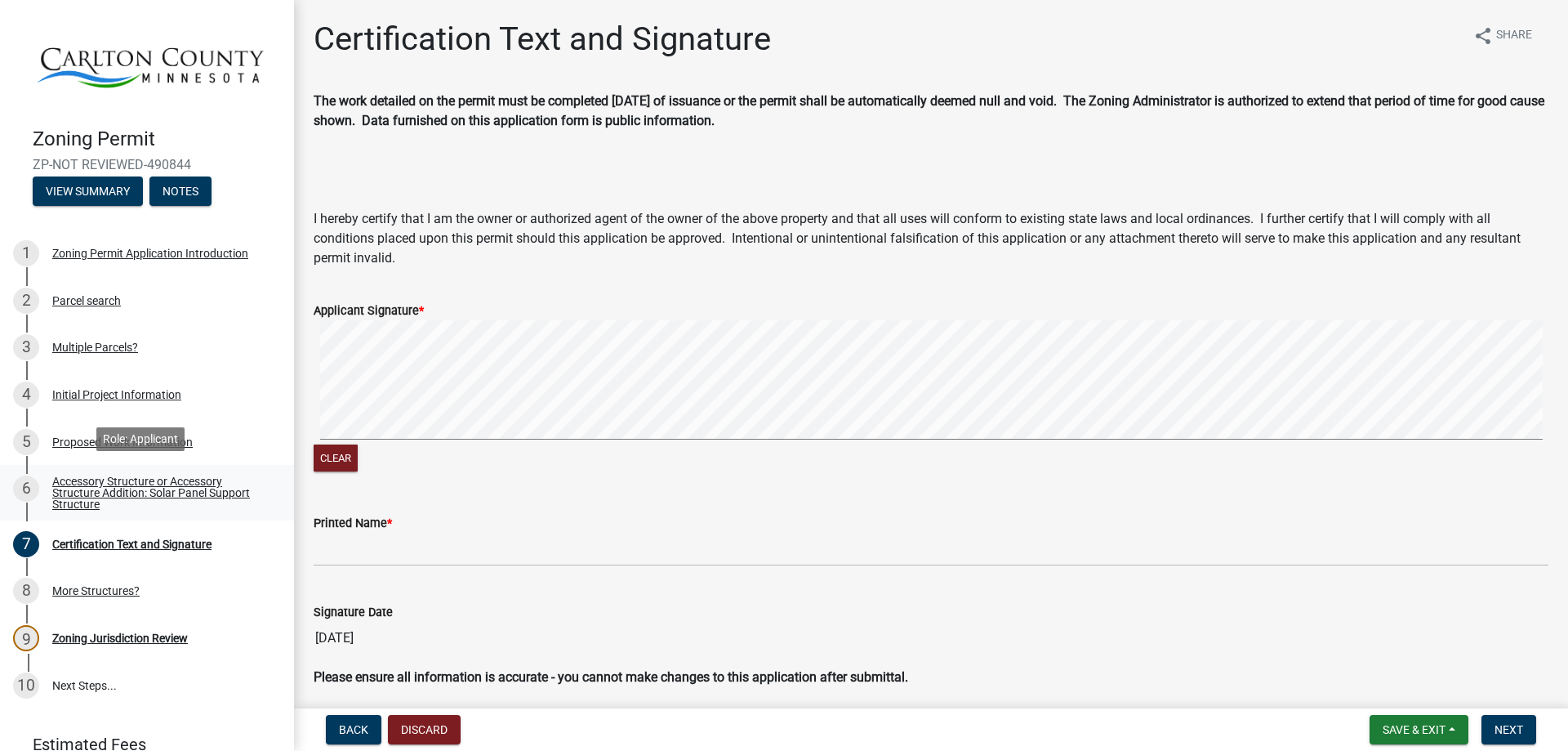
click at [115, 478] on div "Accessory Structure or Accessory Structure Addition: Solar Panel Support Struct…" at bounding box center [160, 493] width 216 height 35
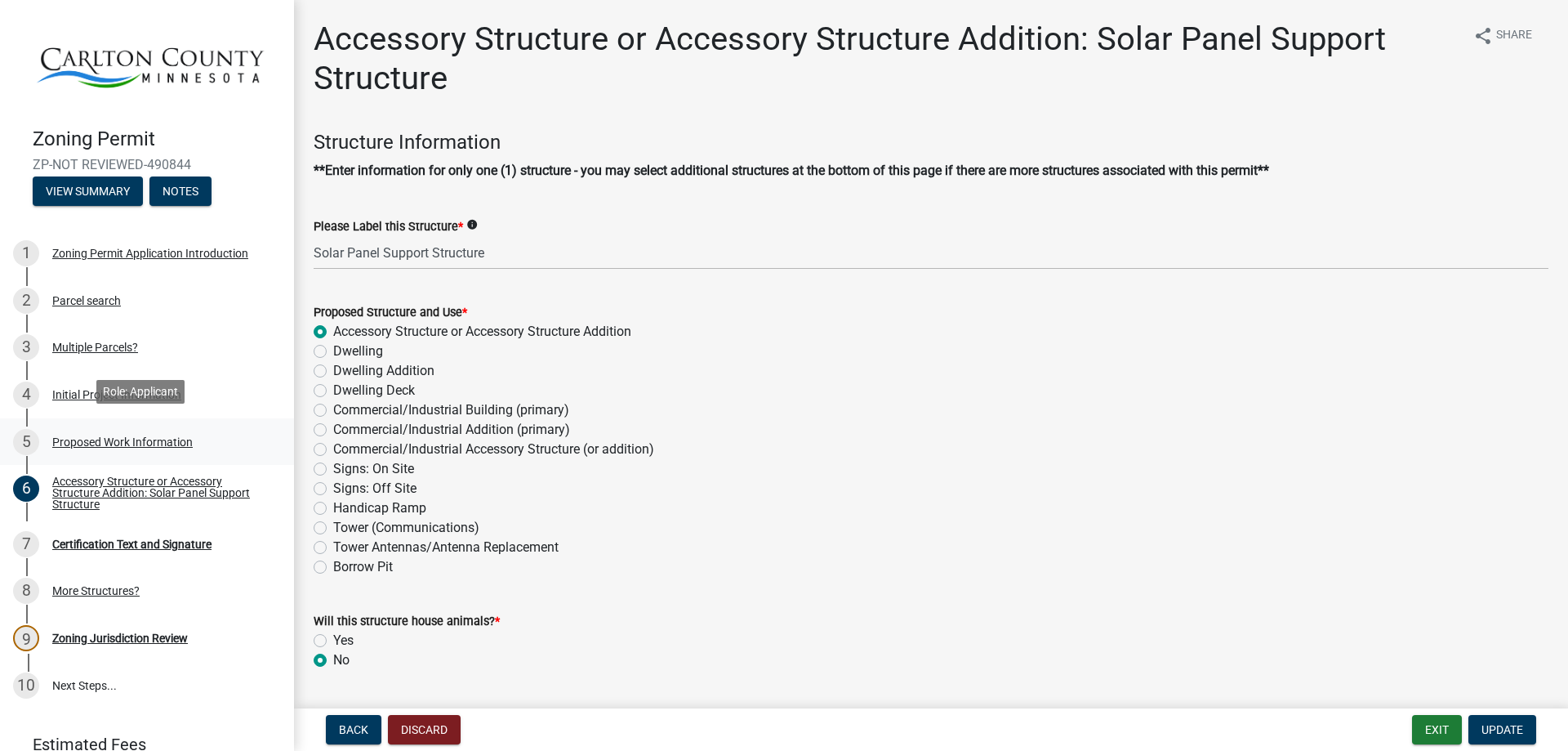
click at [78, 436] on div "Proposed Work Information" at bounding box center [122, 442] width 141 height 12
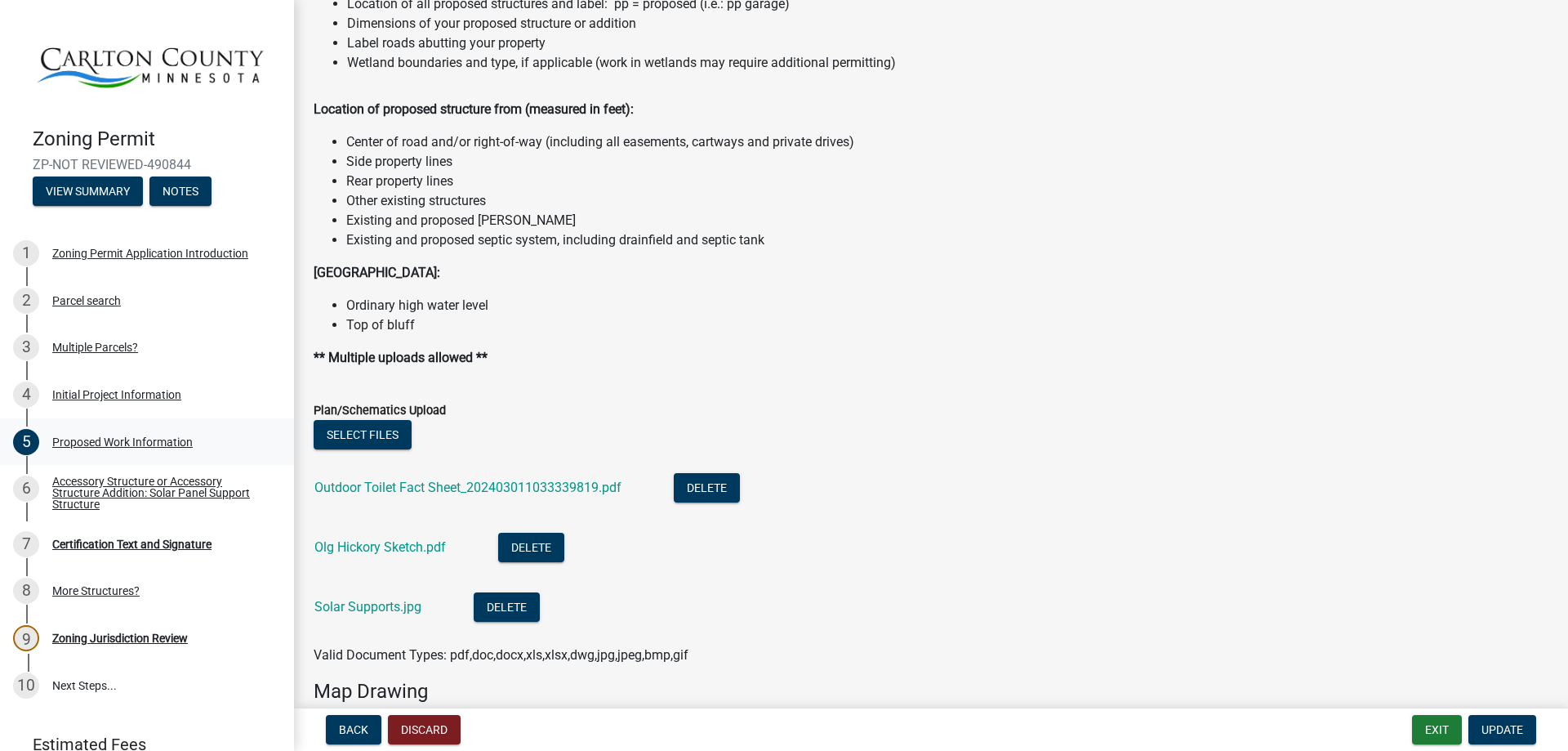
scroll to position [1906, 0]
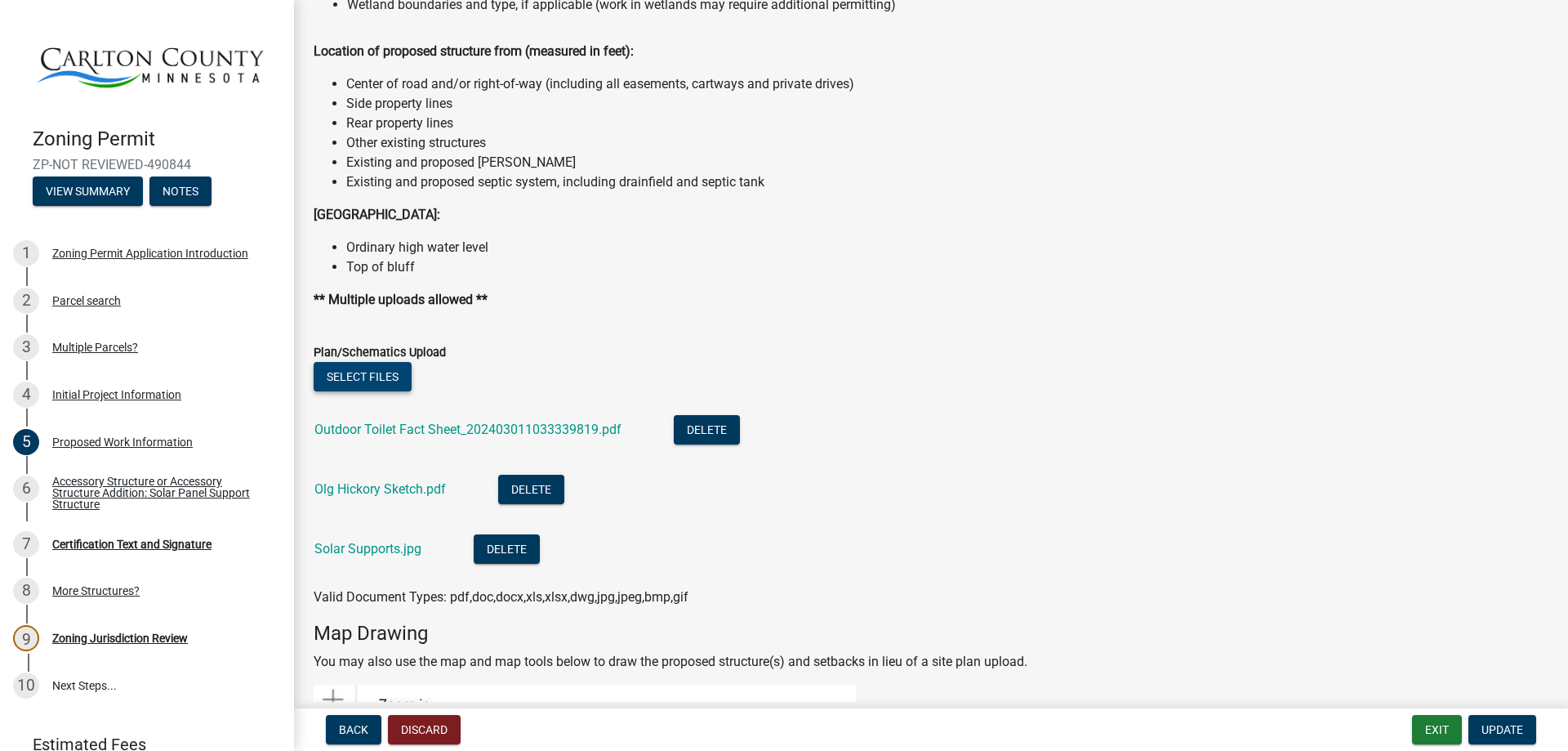
click at [359, 372] on button "Select files" at bounding box center [363, 376] width 98 height 30
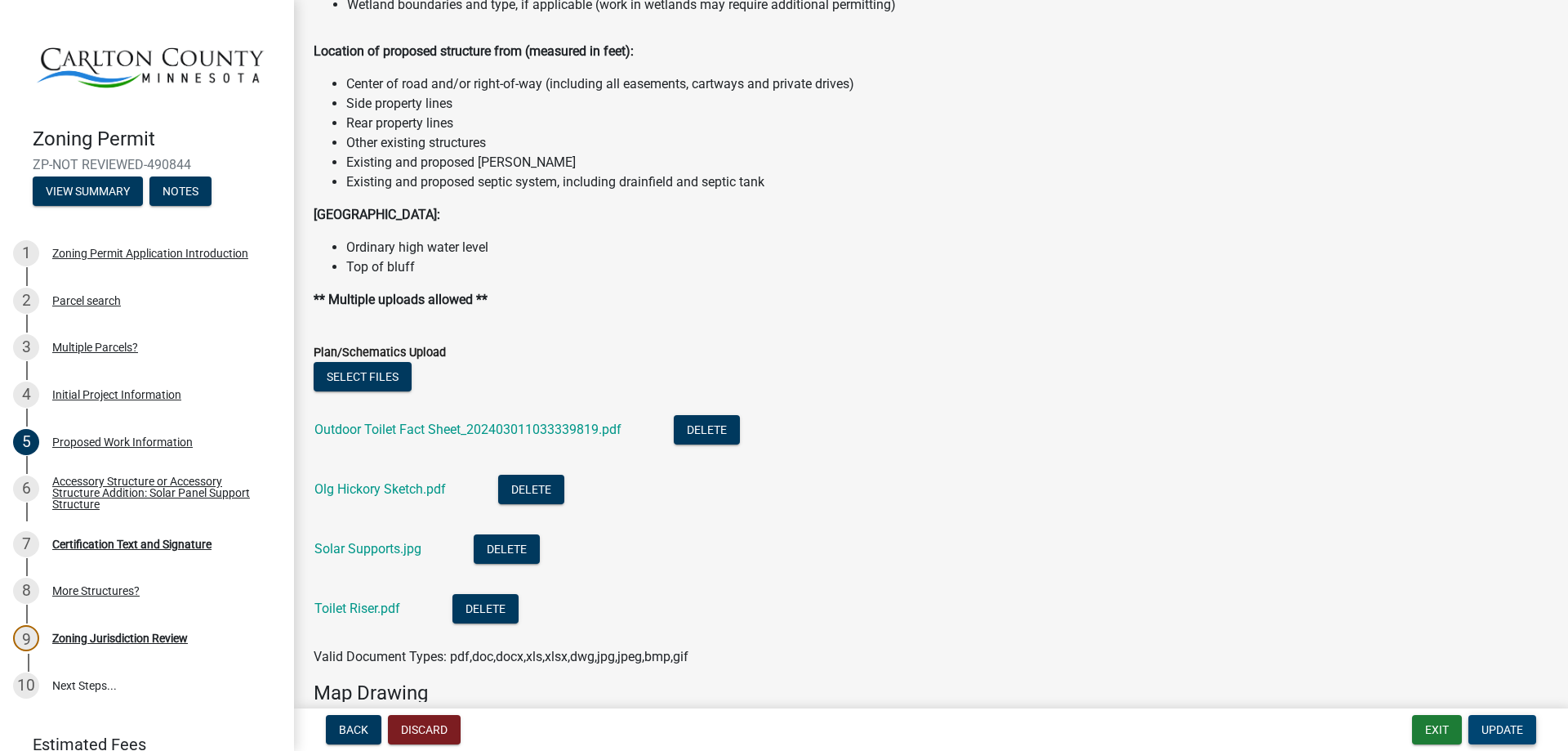
drag, startPoint x: 1504, startPoint y: 726, endPoint x: 1491, endPoint y: 694, distance: 34.5
click at [1504, 726] on span "Update" at bounding box center [1502, 730] width 41 height 13
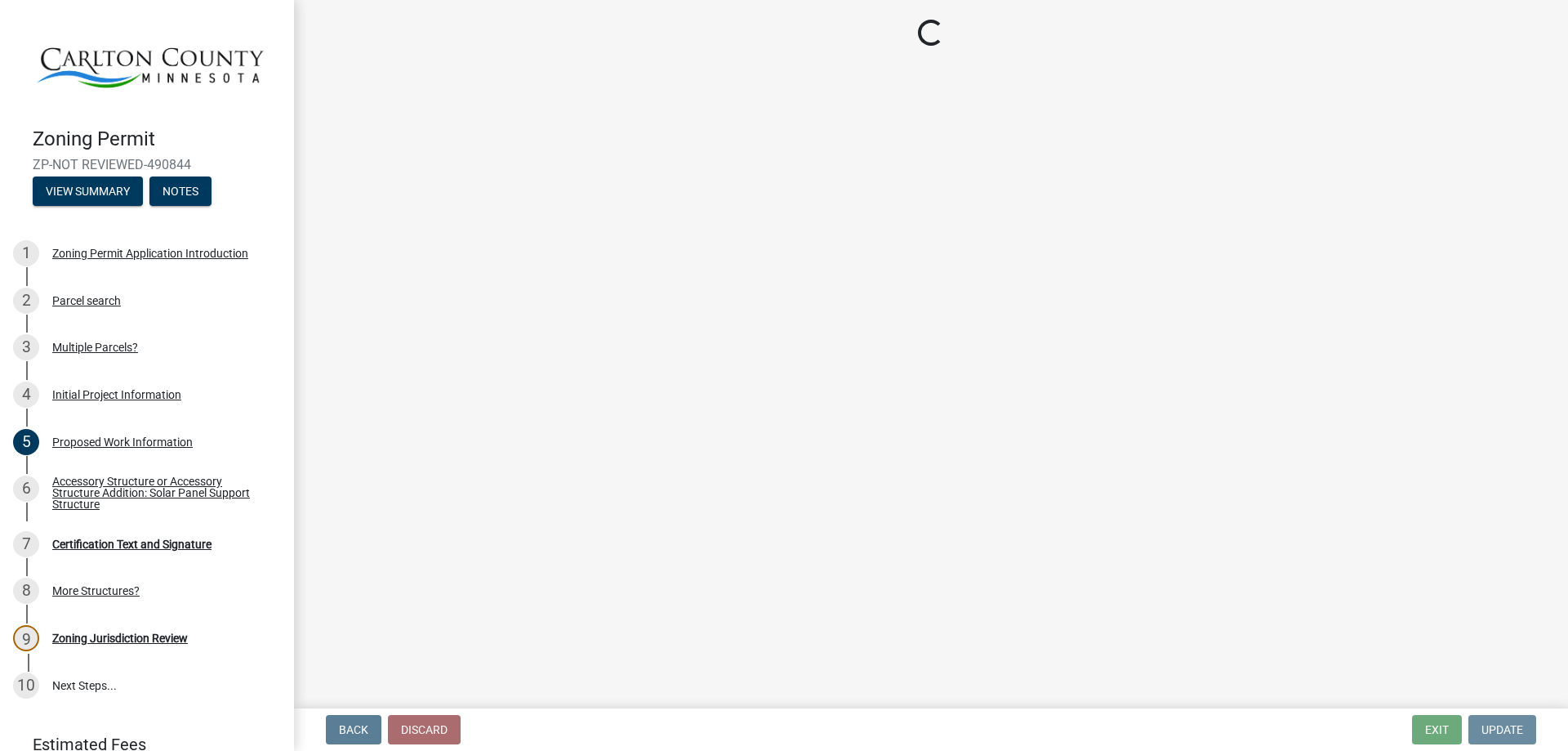
scroll to position [0, 0]
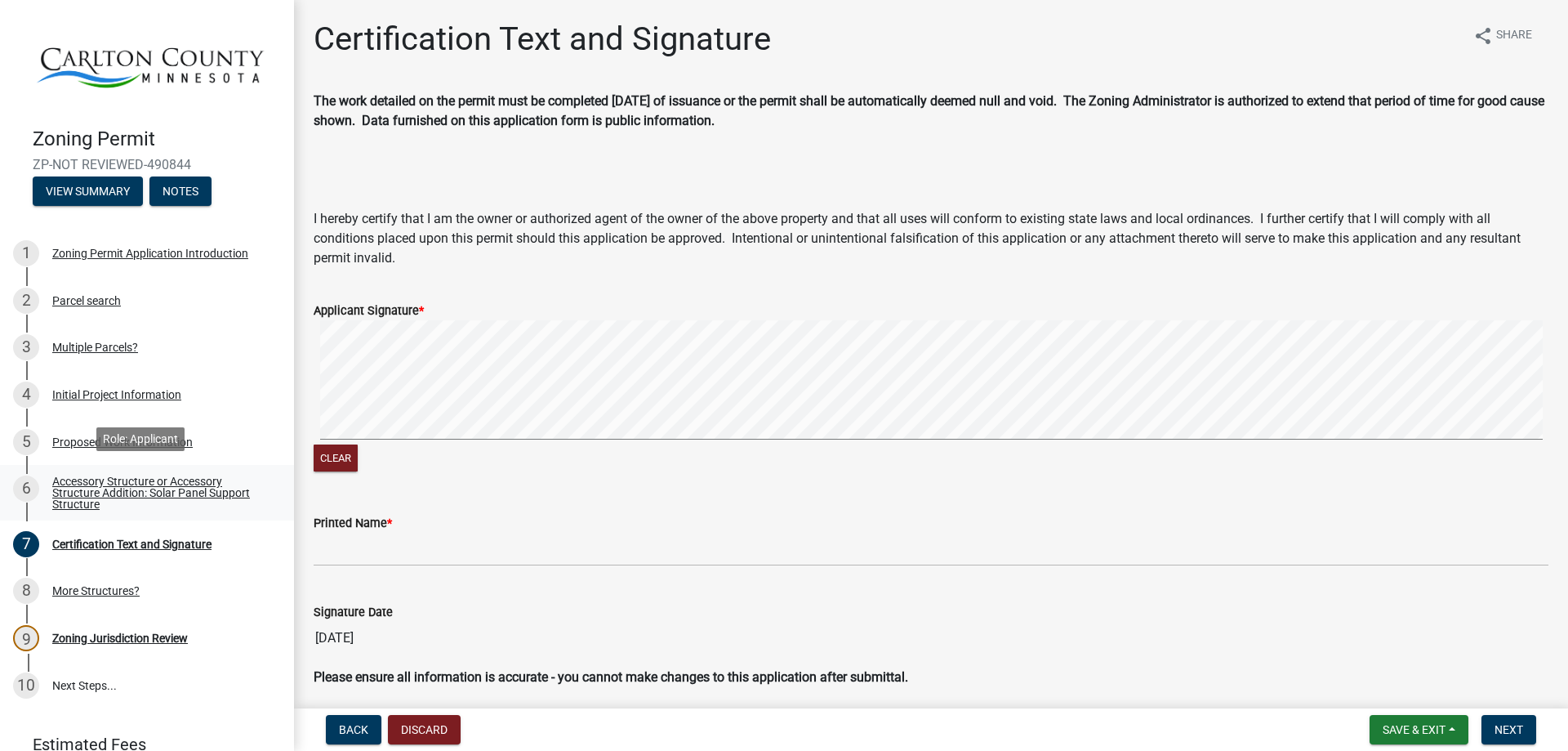
click at [108, 479] on div "Accessory Structure or Accessory Structure Addition: Solar Panel Support Struct…" at bounding box center [160, 493] width 216 height 35
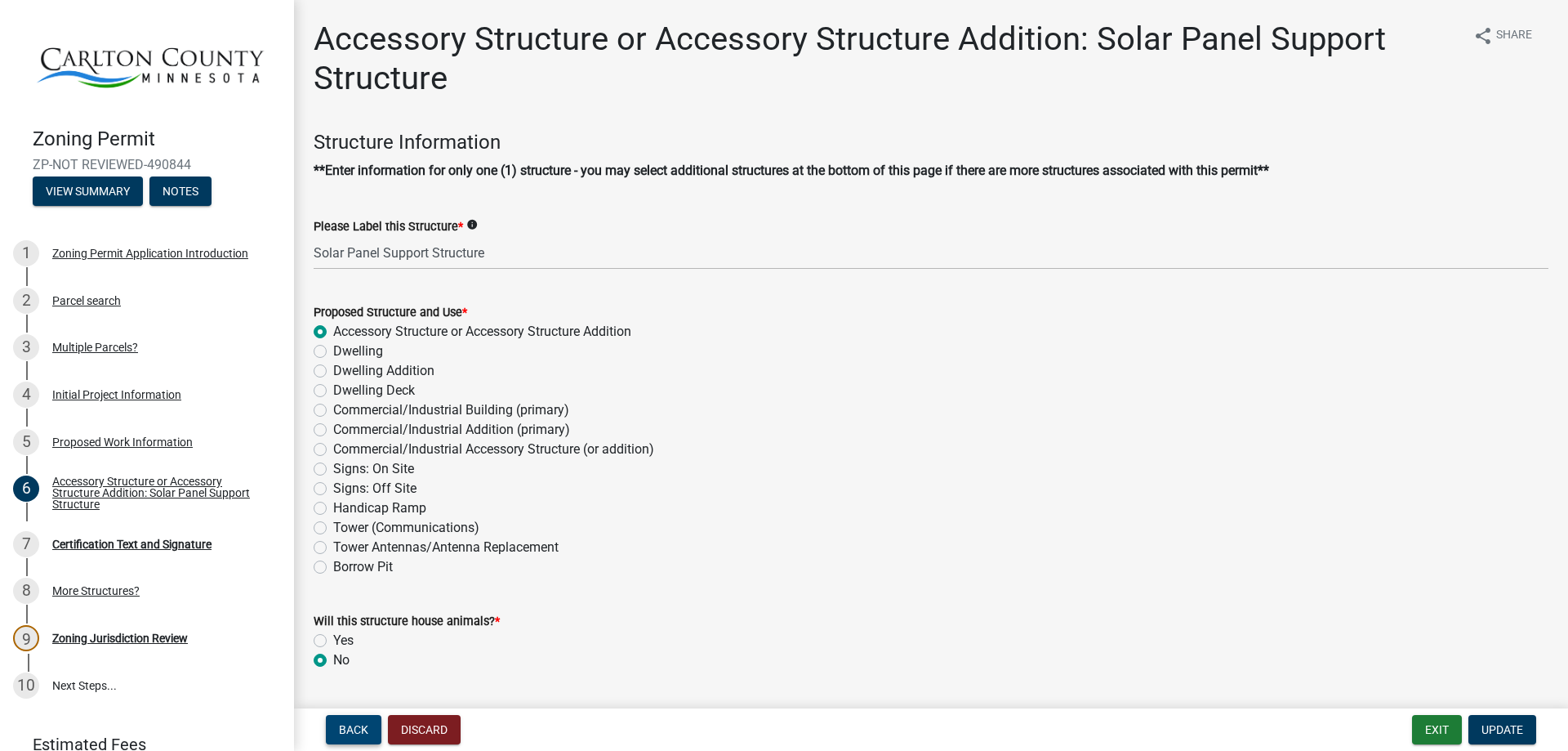
click at [353, 726] on span "Back" at bounding box center [353, 730] width 30 height 13
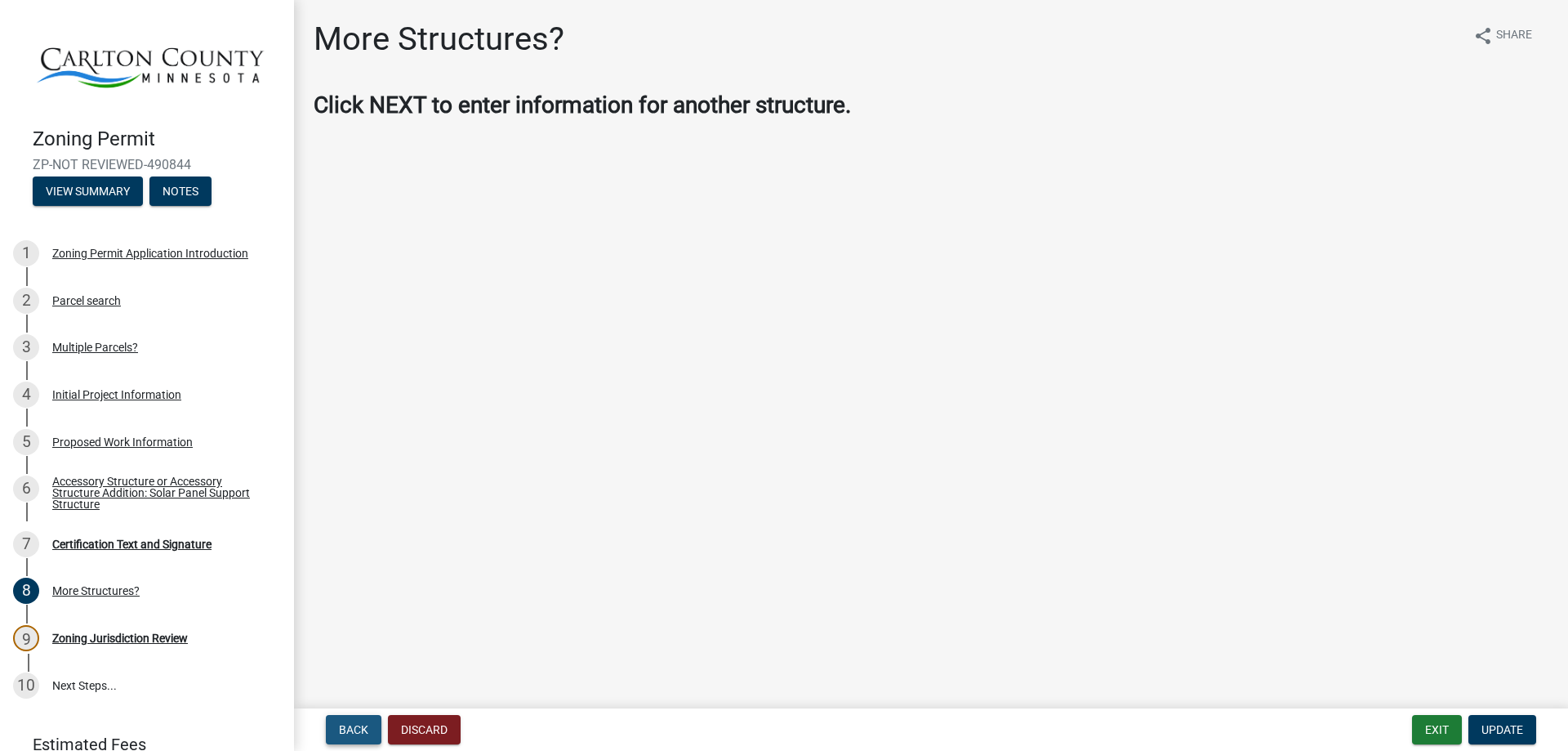
click at [354, 728] on span "Back" at bounding box center [353, 730] width 30 height 13
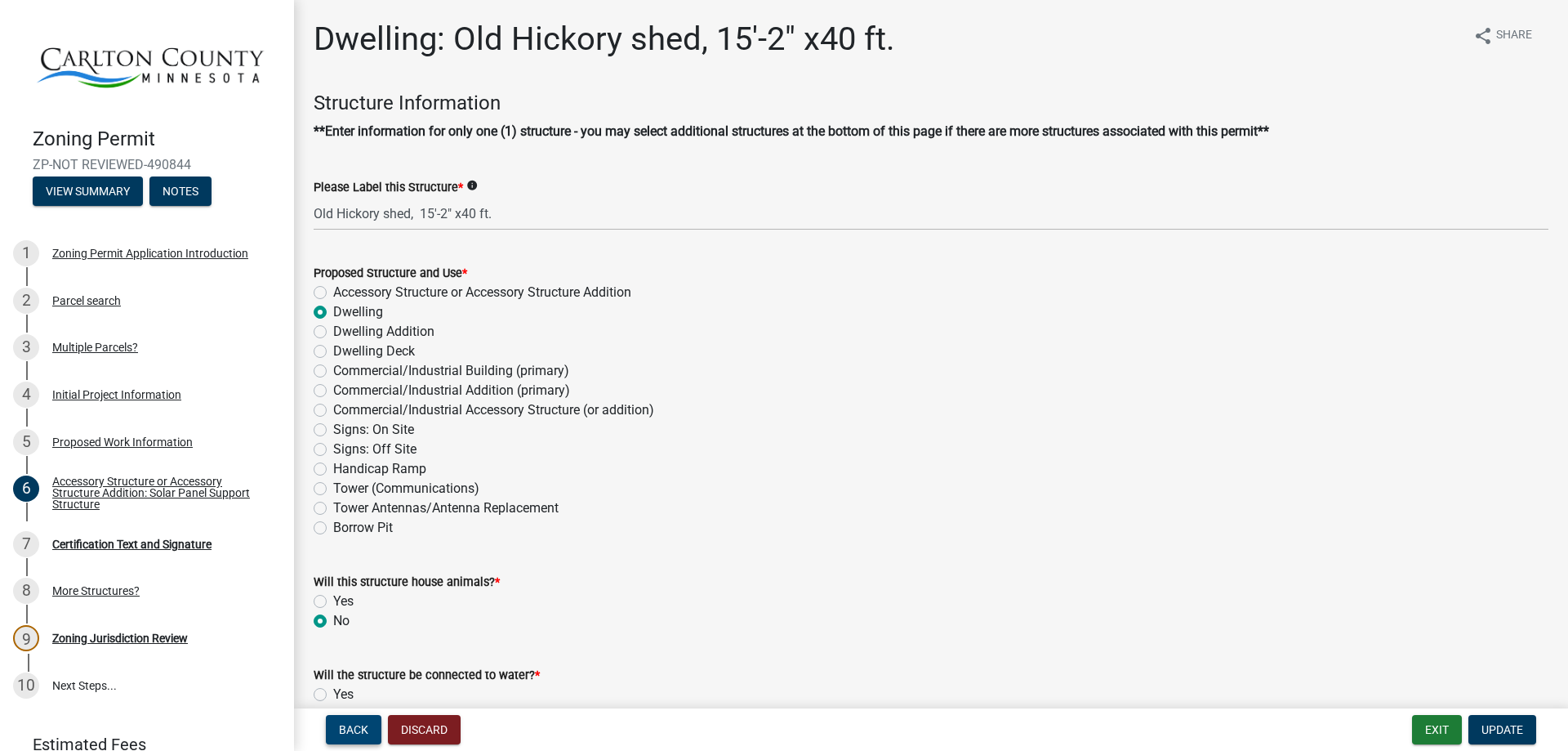
click at [354, 728] on span "Back" at bounding box center [353, 730] width 30 height 13
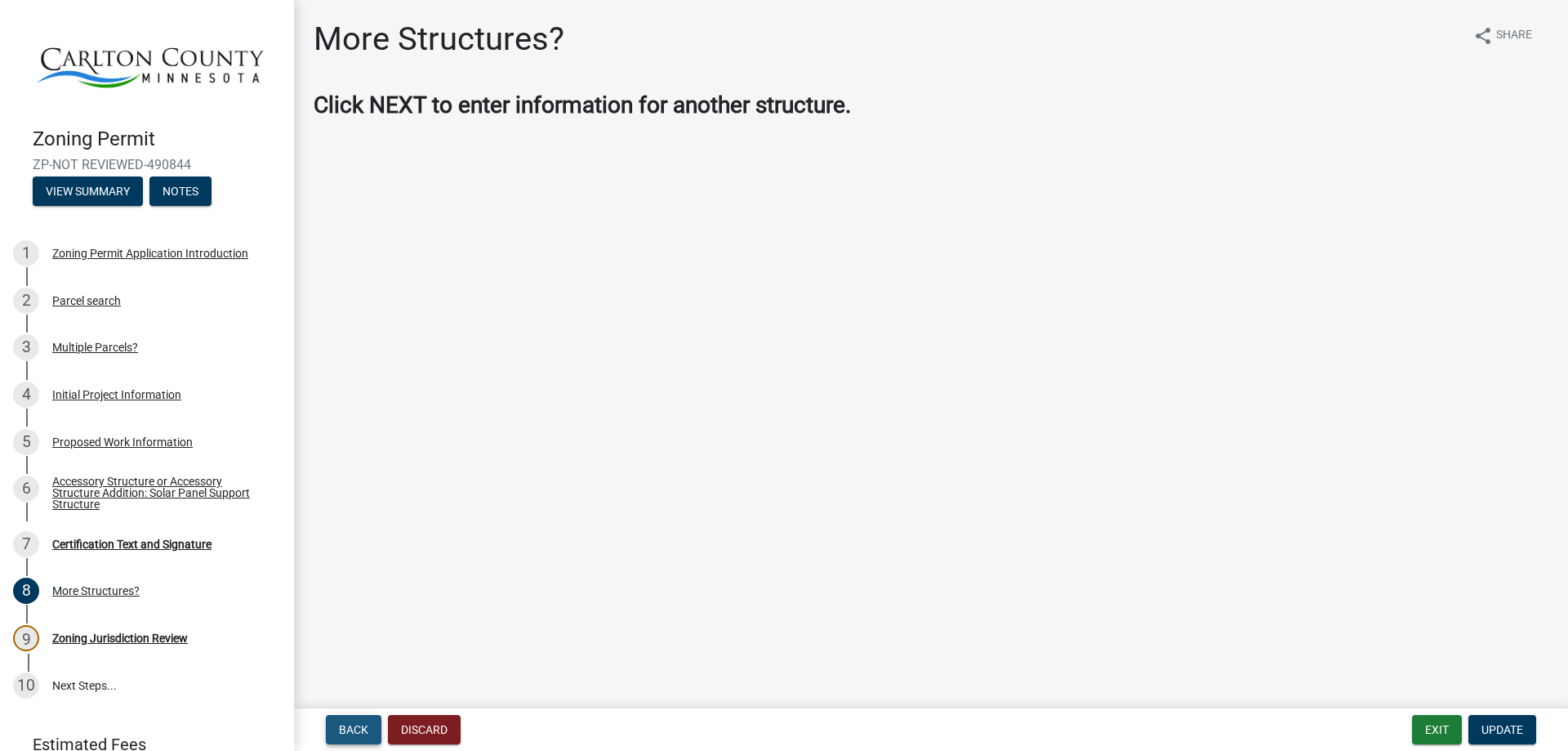
click at [354, 728] on span "Back" at bounding box center [353, 730] width 30 height 13
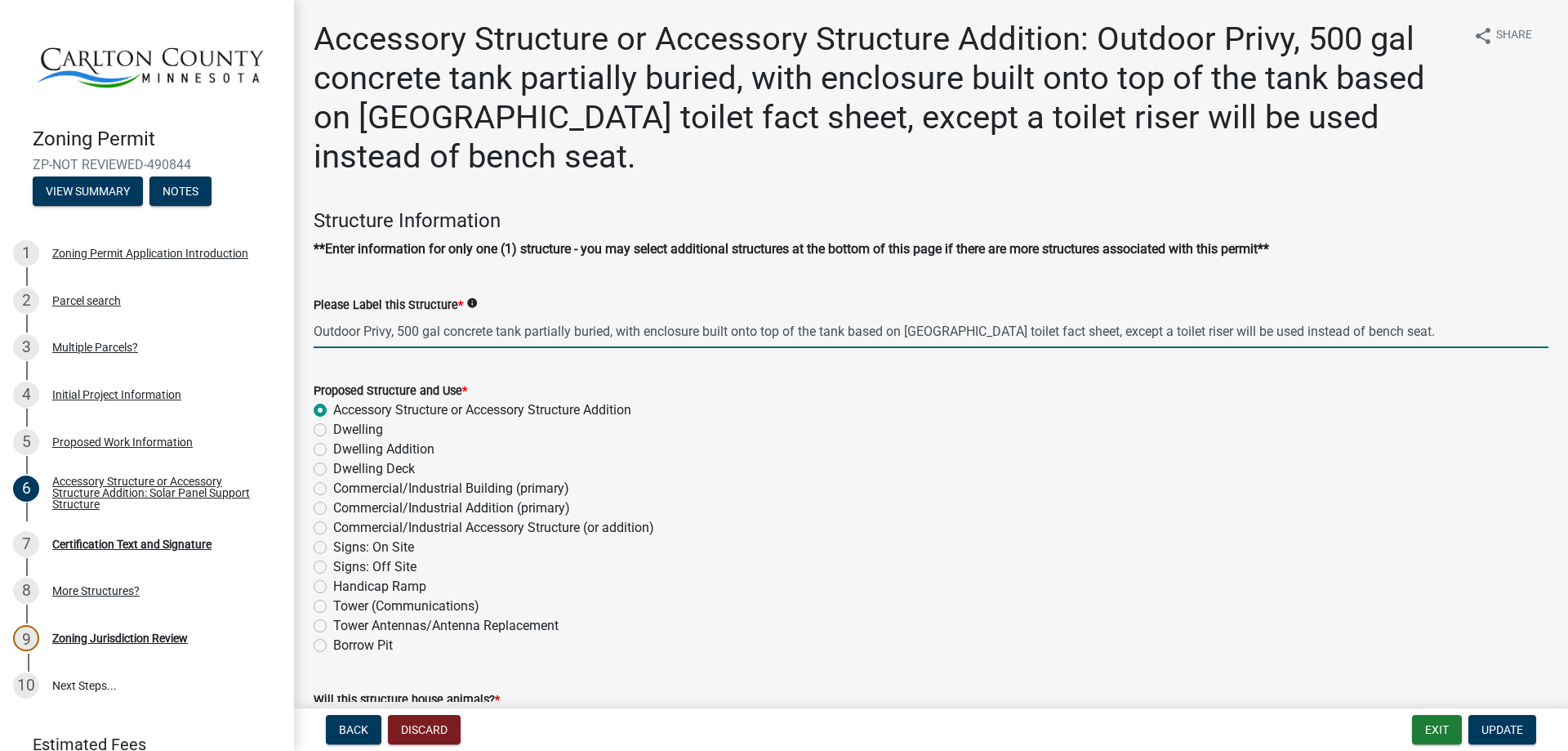
click at [1410, 333] on input "Outdoor Privy, 500 gal concrete tank partially buried, with enclosure built ont…" at bounding box center [931, 331] width 1235 height 34
click at [1444, 334] on input "Outdoor Privy, 500 gal concrete tank partially buried, with enclosure built ont…" at bounding box center [931, 331] width 1235 height 34
drag, startPoint x: 1362, startPoint y: 330, endPoint x: 1400, endPoint y: 336, distance: 38.5
click at [1400, 336] on input "Outdoor Privy, 500 gal concrete tank partially buried, with enclosure built ont…" at bounding box center [931, 331] width 1235 height 34
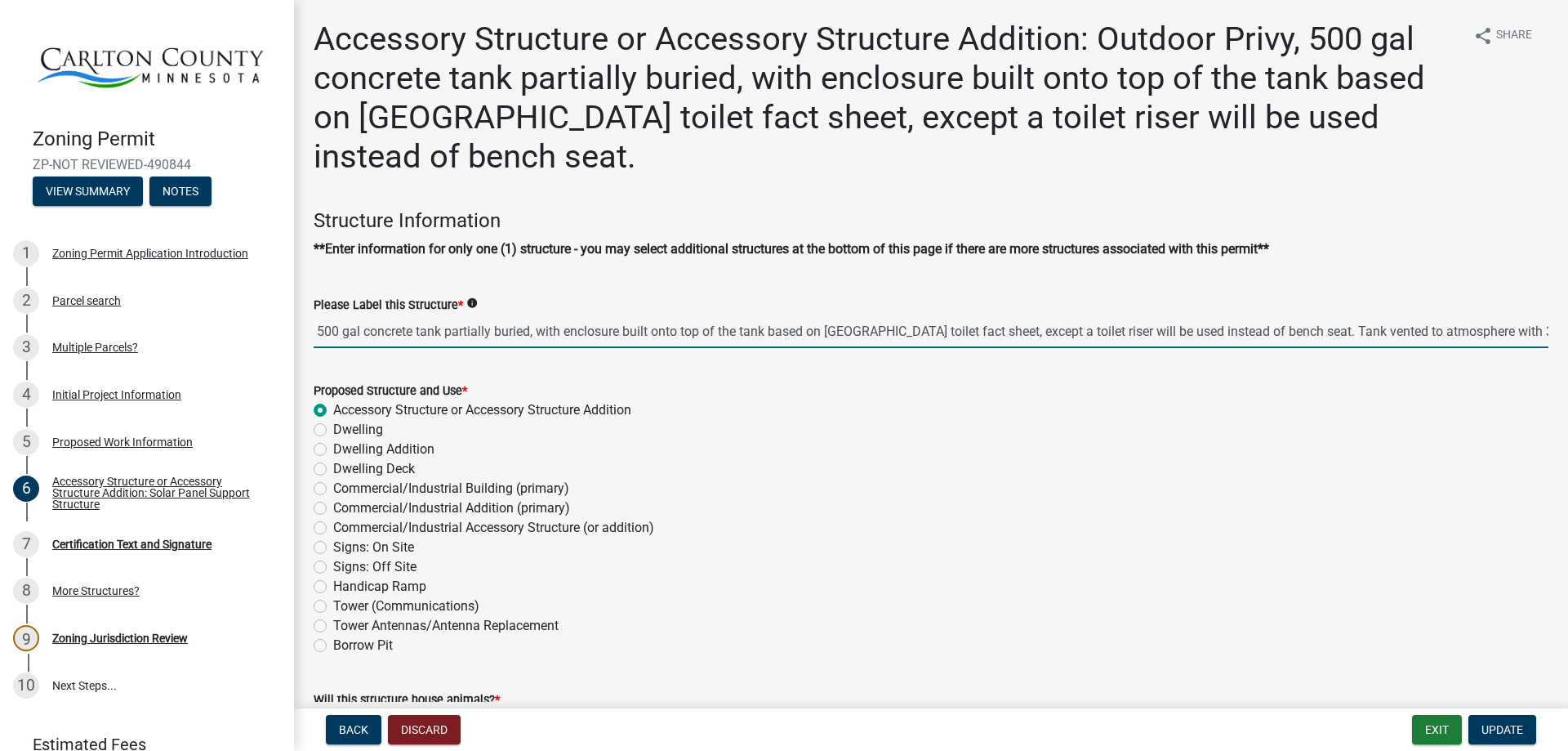
drag, startPoint x: 1422, startPoint y: 331, endPoint x: 1483, endPoint y: 332, distance: 61.0
click at [1483, 332] on input "Outdoor Privy, 500 gal concrete tank partially buried, with enclosure built ont…" at bounding box center [931, 331] width 1235 height 34
type input "Outdoor Privy, 500 gal concrete tank partially buried, with enclosure built ont…"
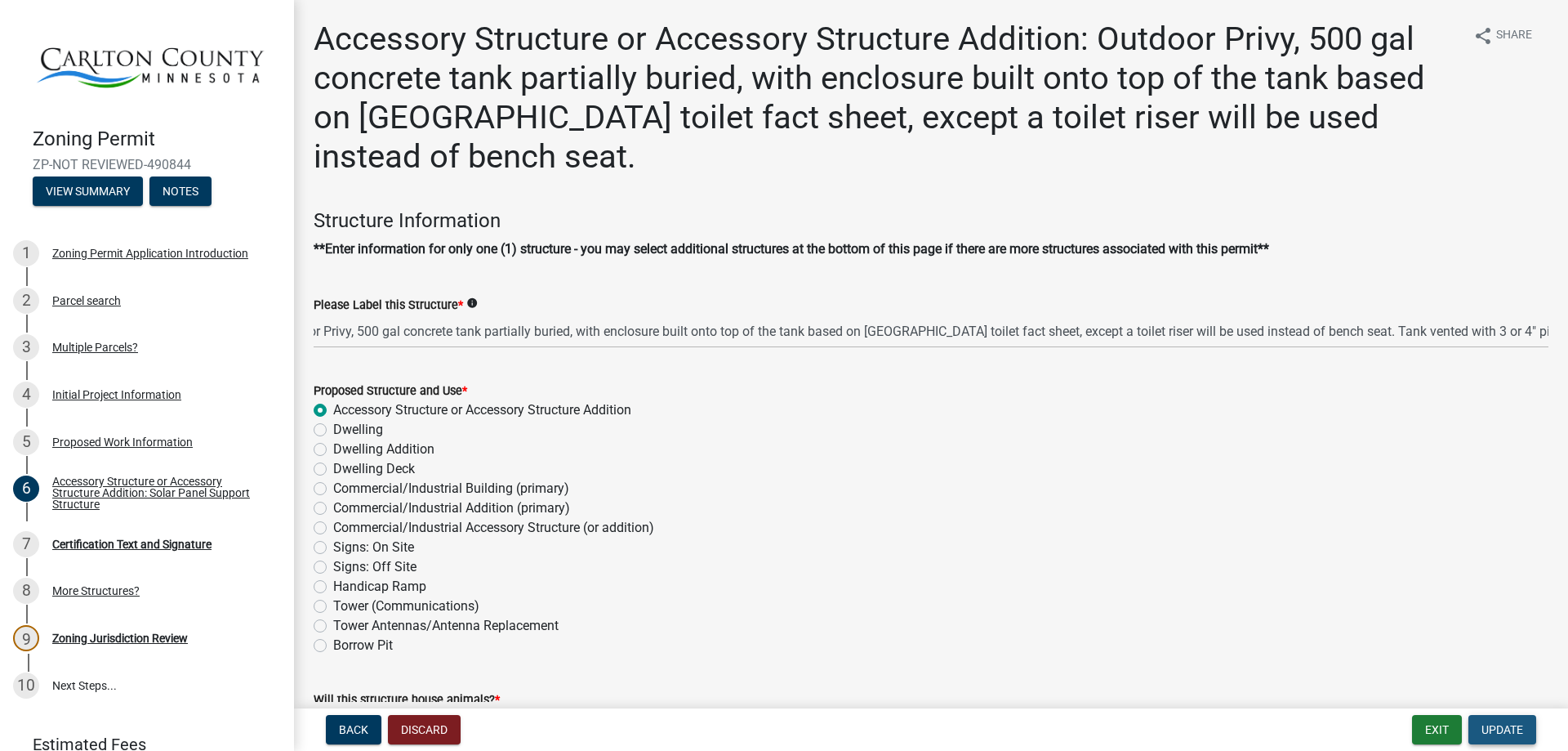
scroll to position [0, 0]
click at [1510, 737] on button "Update" at bounding box center [1503, 730] width 67 height 30
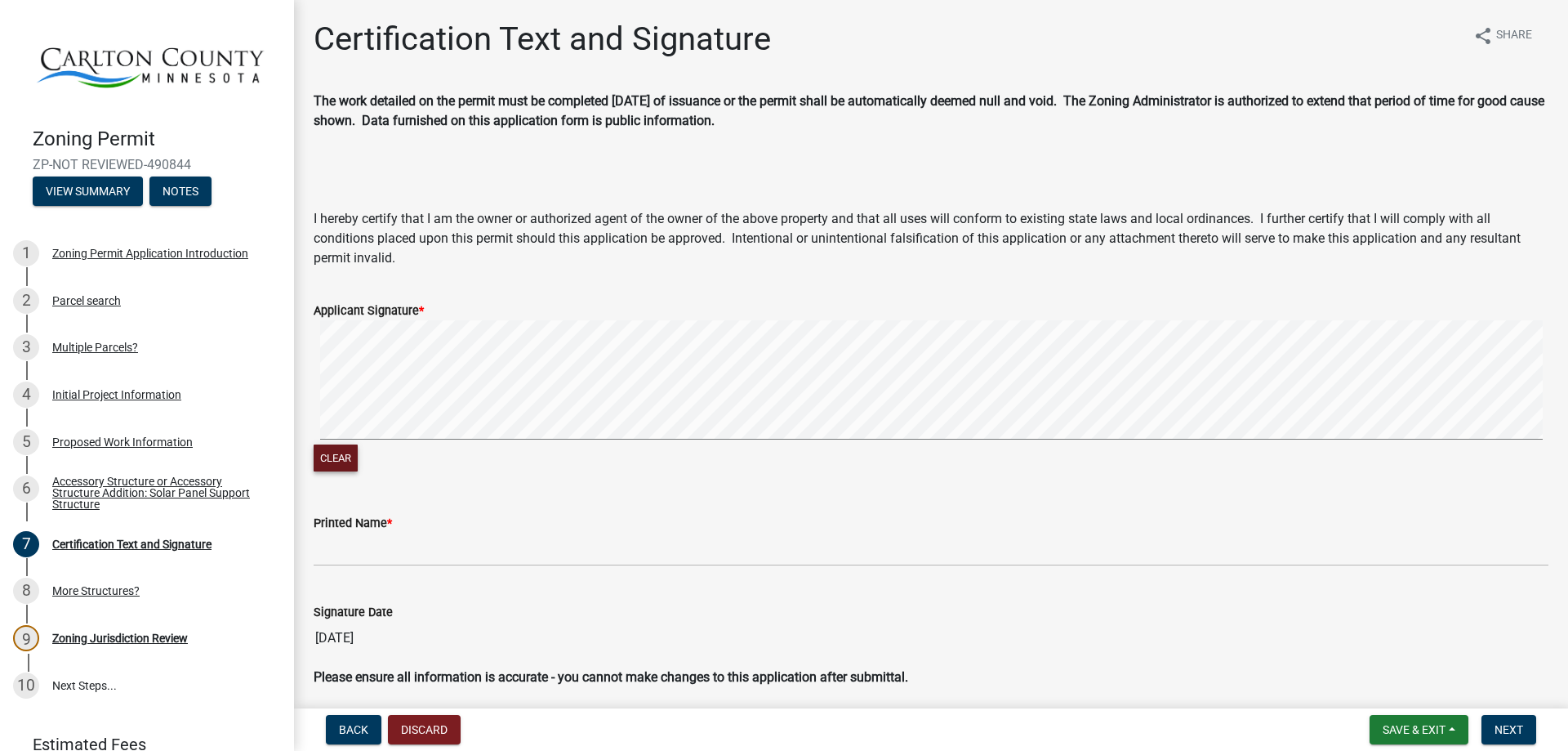
click at [341, 461] on button "Clear" at bounding box center [336, 458] width 44 height 27
click at [337, 457] on button "Clear" at bounding box center [336, 458] width 44 height 27
click at [336, 467] on button "Clear" at bounding box center [336, 458] width 44 height 27
click at [352, 461] on button "Clear" at bounding box center [336, 458] width 44 height 27
drag, startPoint x: 339, startPoint y: 455, endPoint x: 392, endPoint y: 440, distance: 55.1
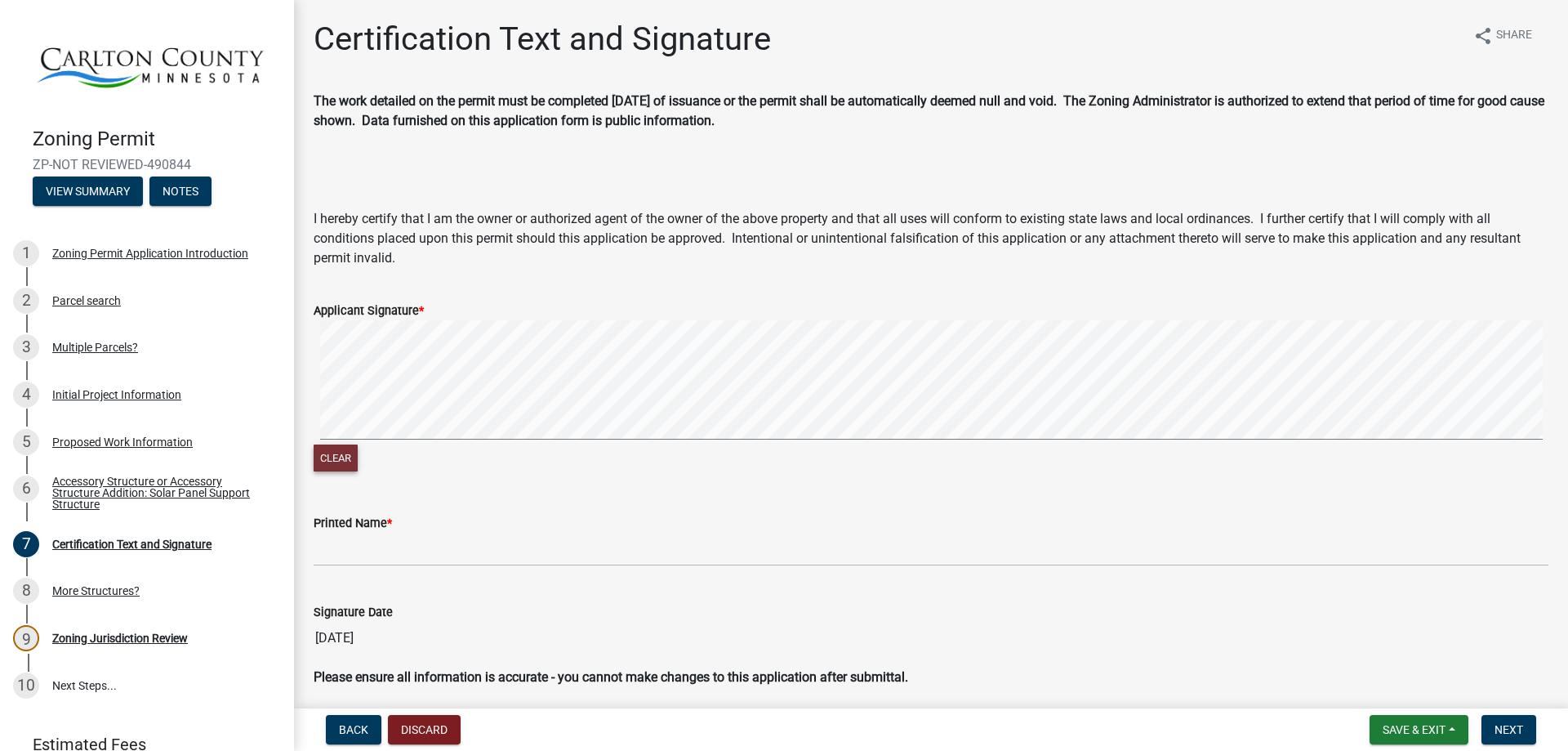
click at [353, 451] on button "Clear" at bounding box center [336, 458] width 44 height 27
click at [343, 452] on button "Clear" at bounding box center [336, 458] width 44 height 27
click at [348, 449] on button "Clear" at bounding box center [336, 458] width 44 height 27
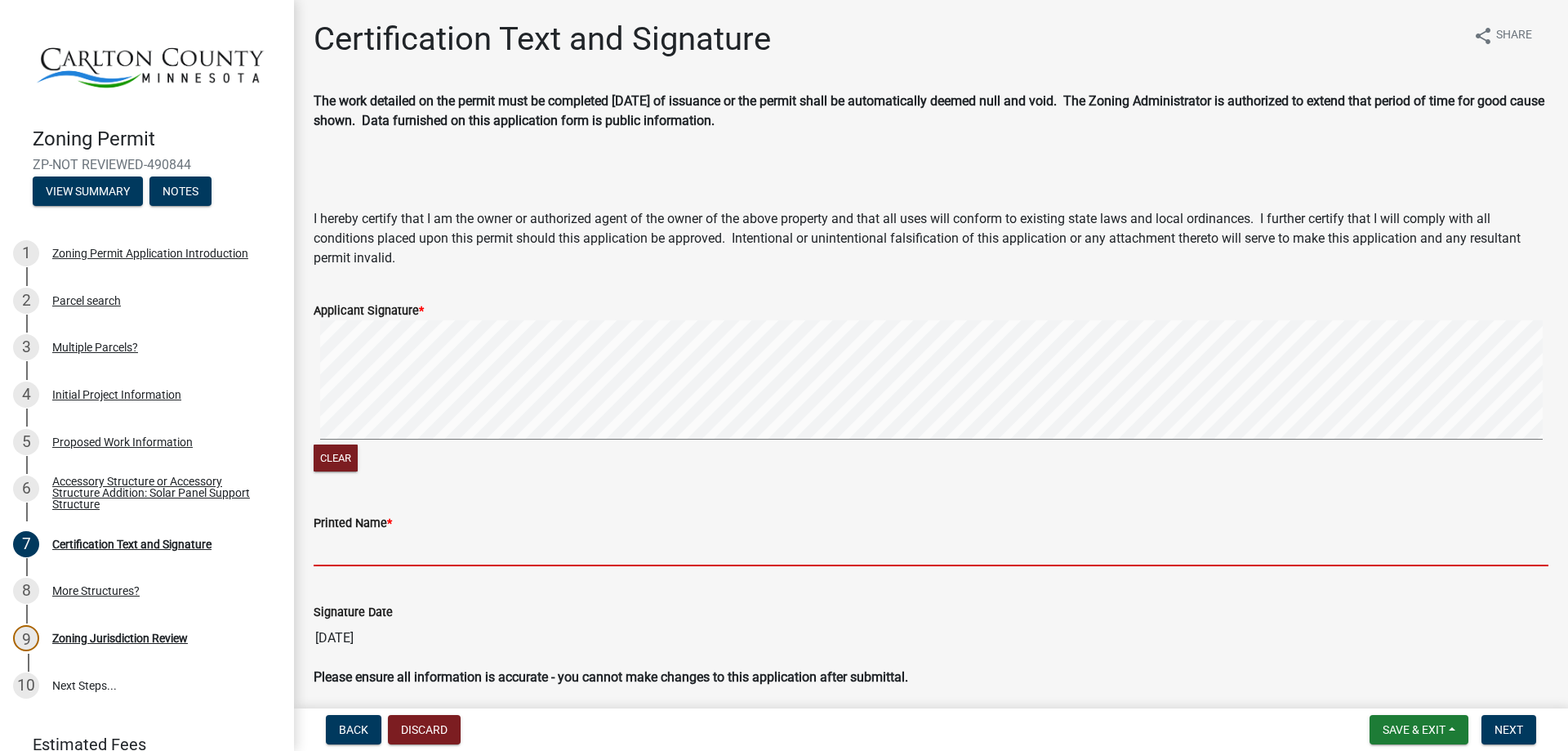
click at [373, 546] on input "Printed Name *" at bounding box center [931, 549] width 1235 height 34
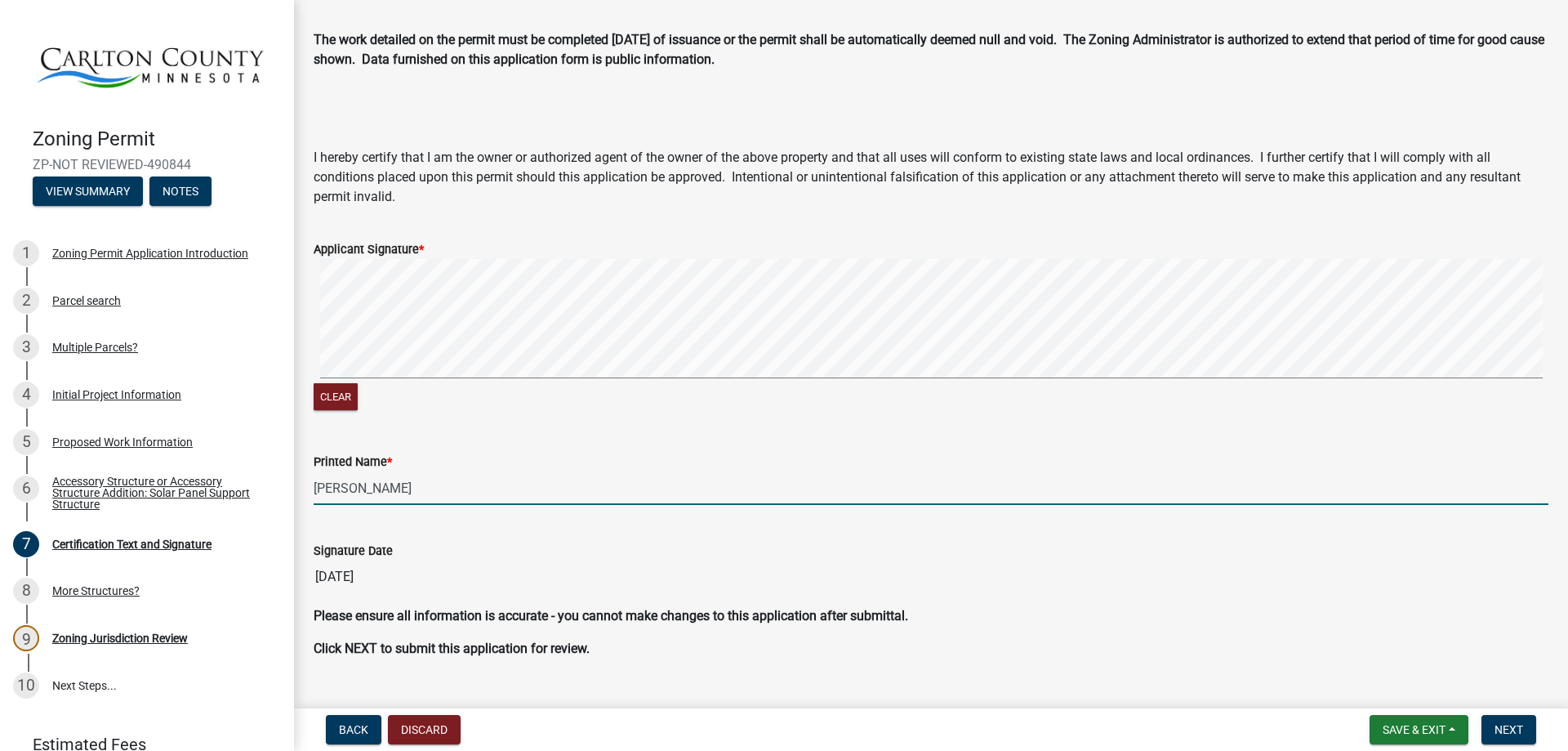
scroll to position [94, 0]
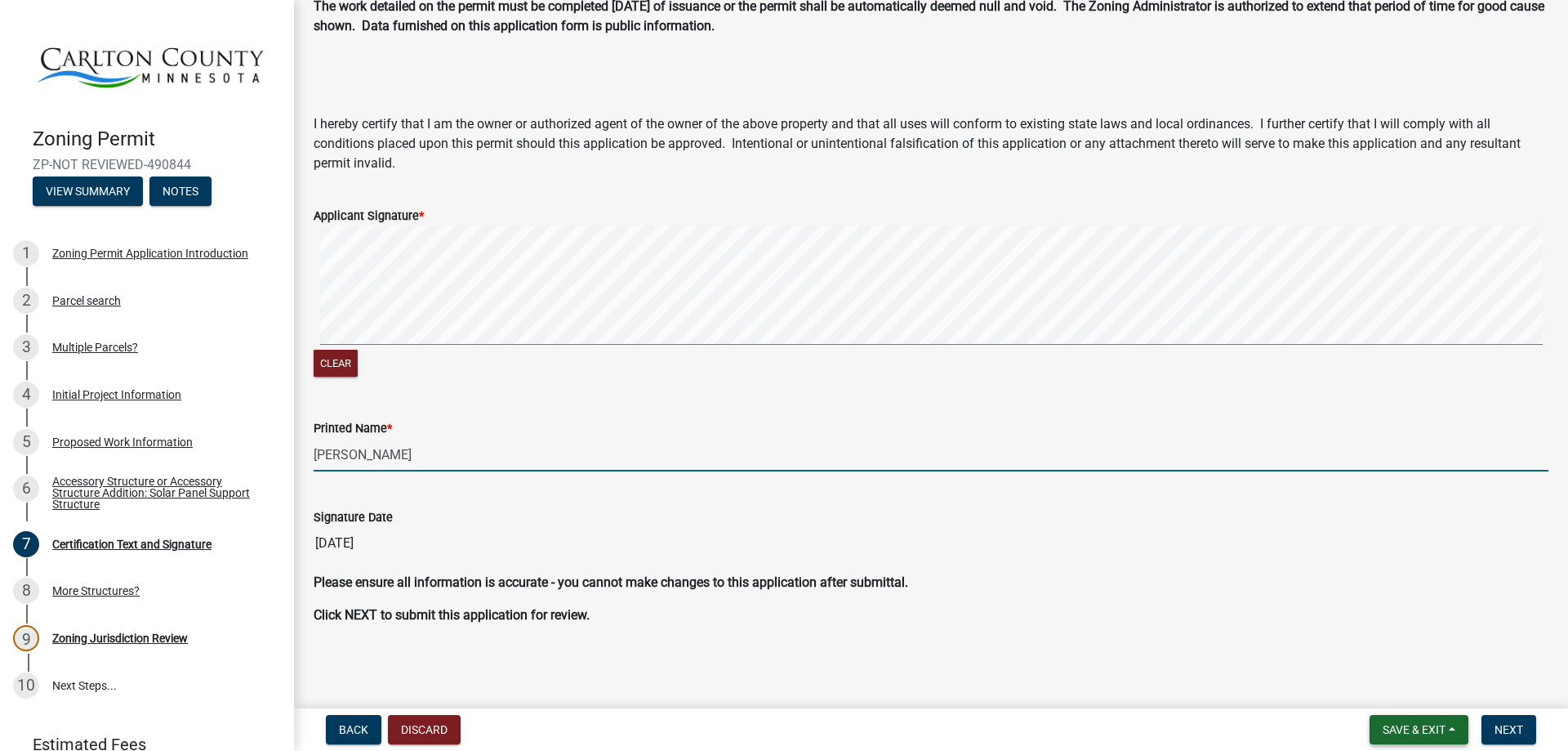
type input "[PERSON_NAME]"
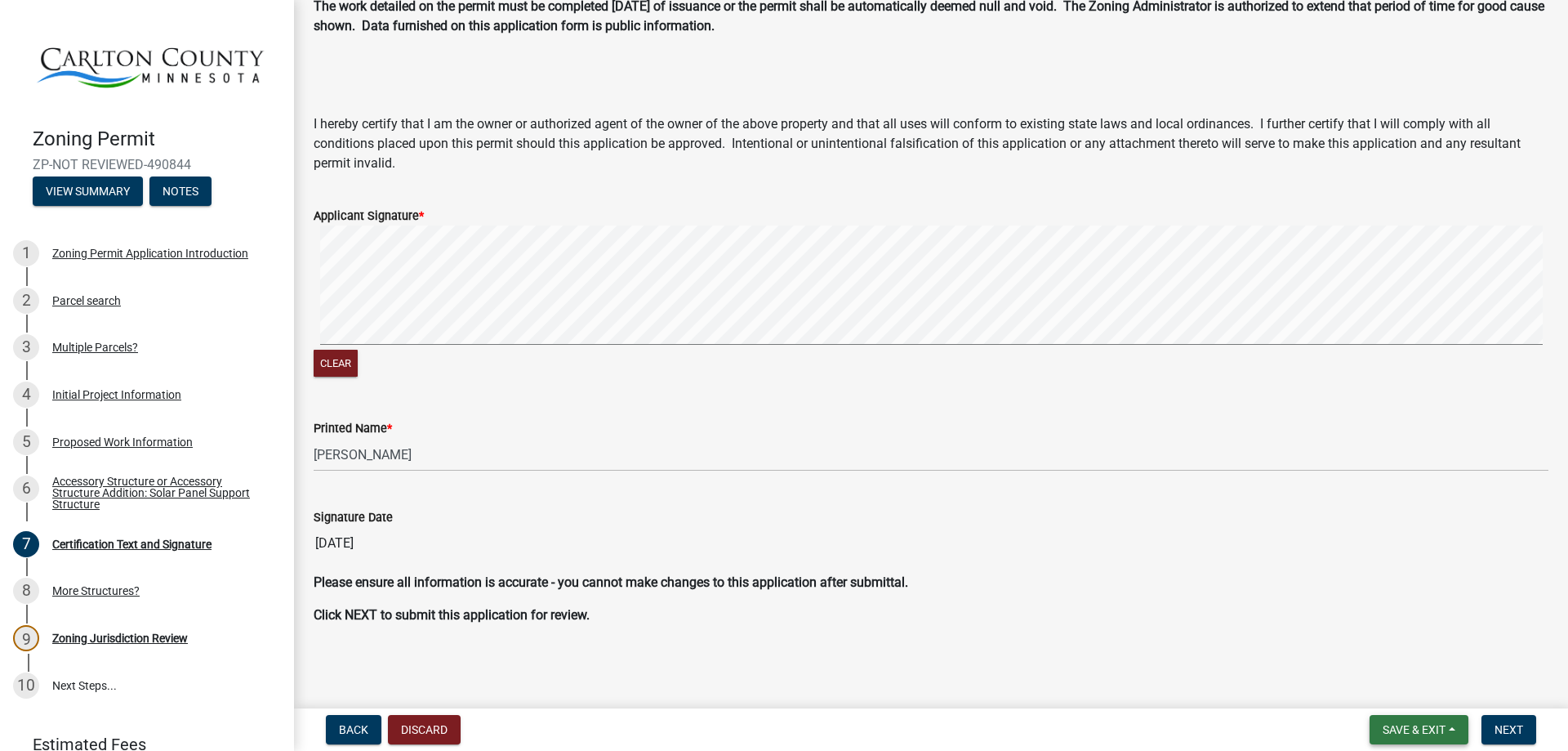
click at [1412, 731] on span "Save & Exit" at bounding box center [1414, 730] width 63 height 13
click at [1379, 647] on button "Save" at bounding box center [1403, 648] width 131 height 39
click at [1506, 731] on span "Next" at bounding box center [1509, 730] width 29 height 13
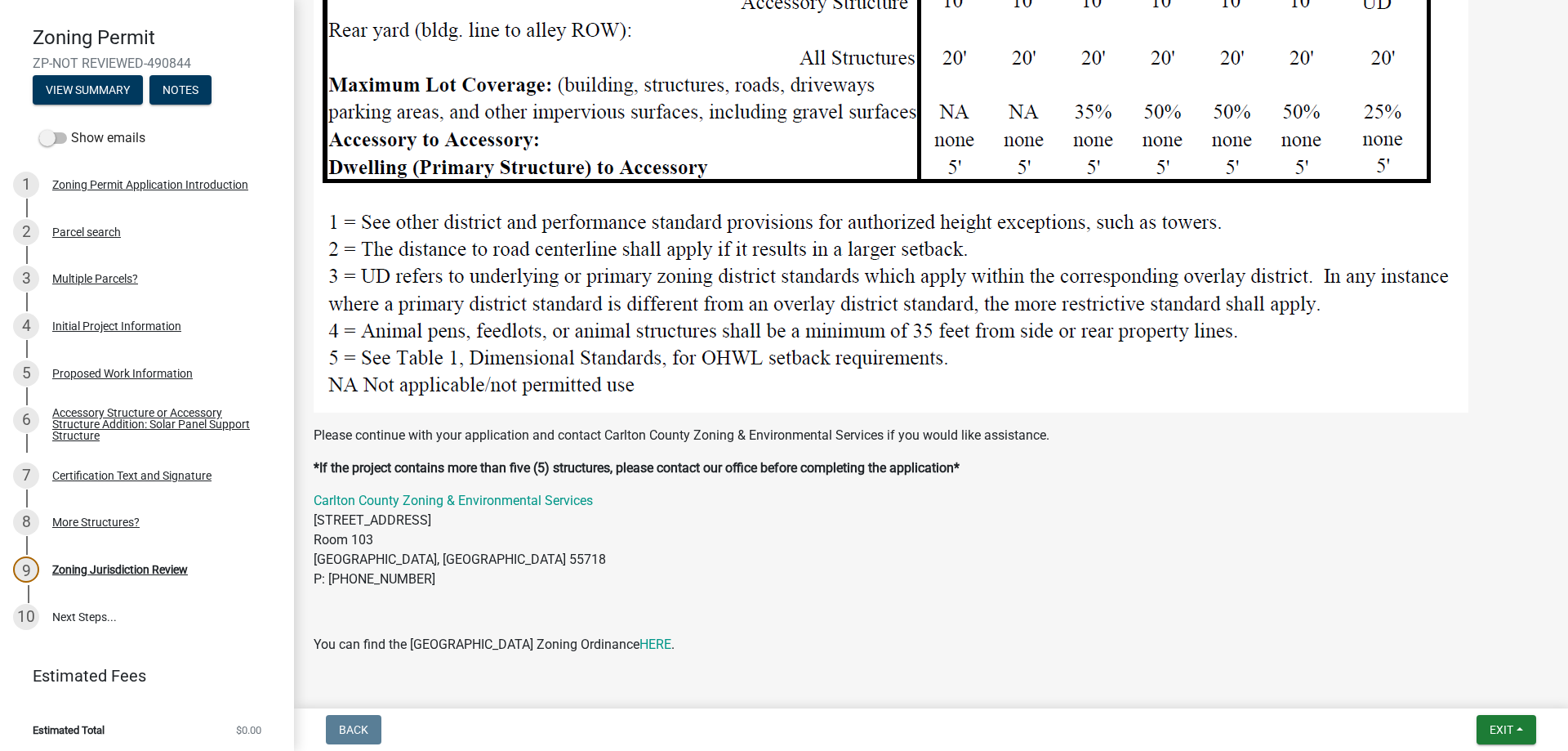
scroll to position [2343, 0]
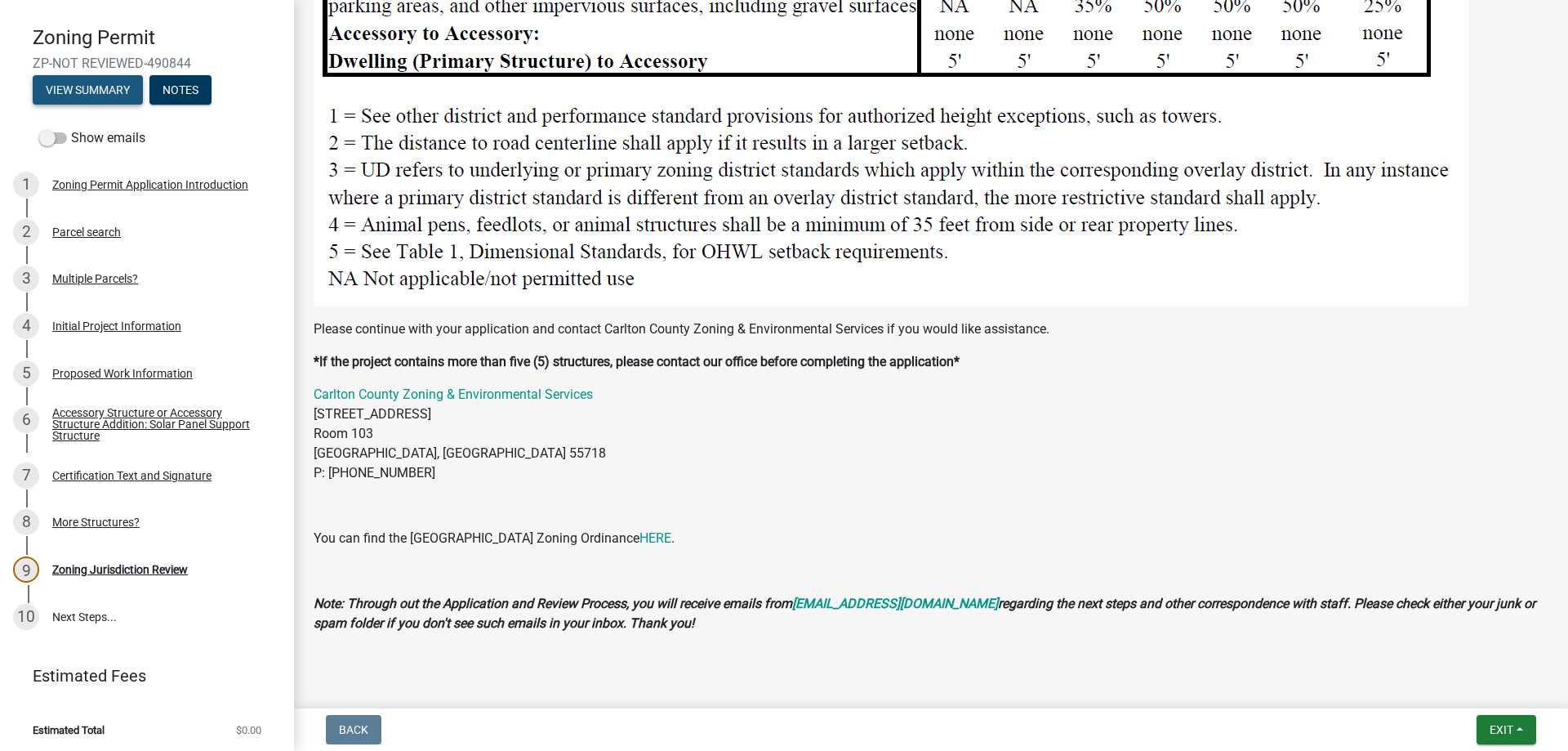
click at [111, 84] on button "View Summary" at bounding box center [88, 90] width 111 height 30
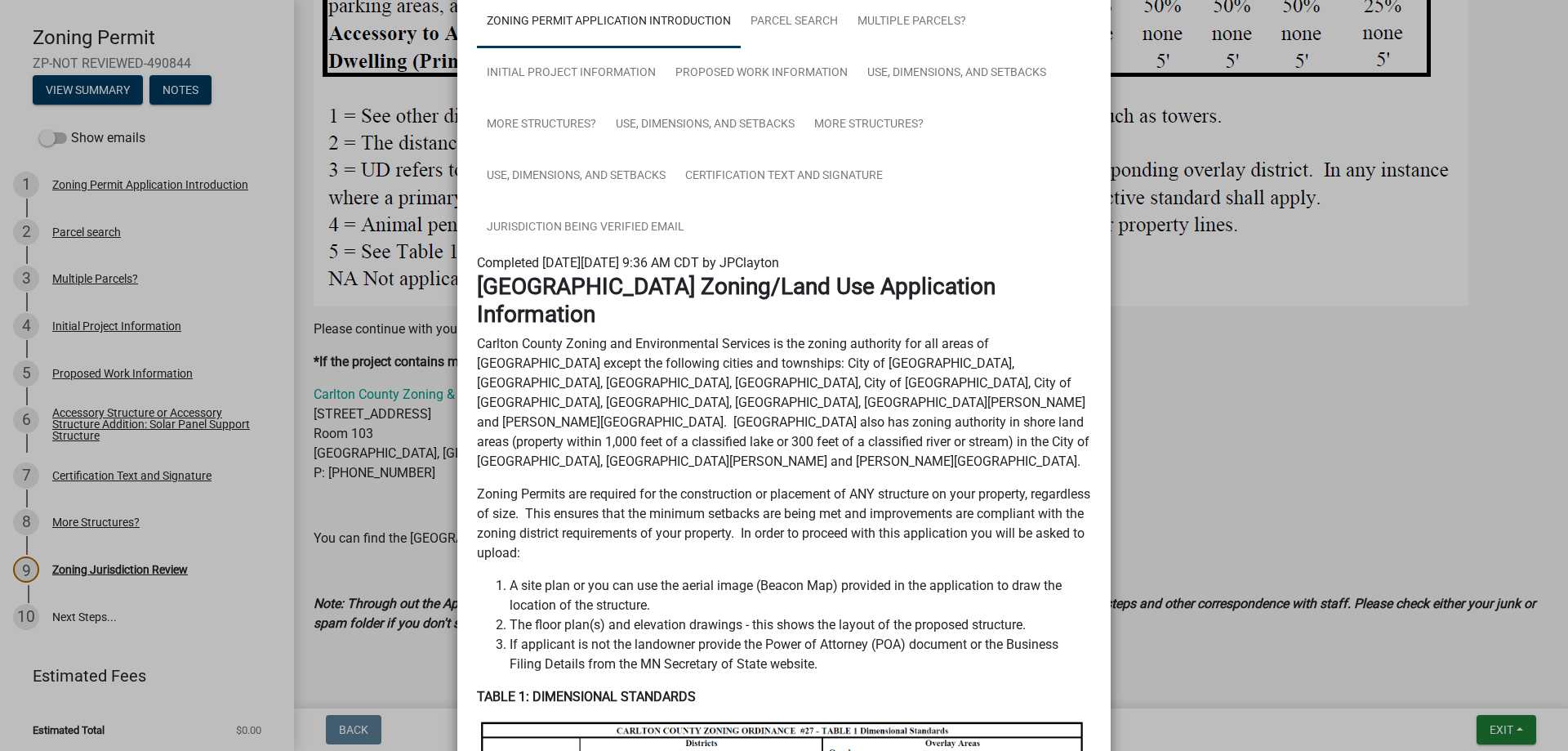
scroll to position [0, 0]
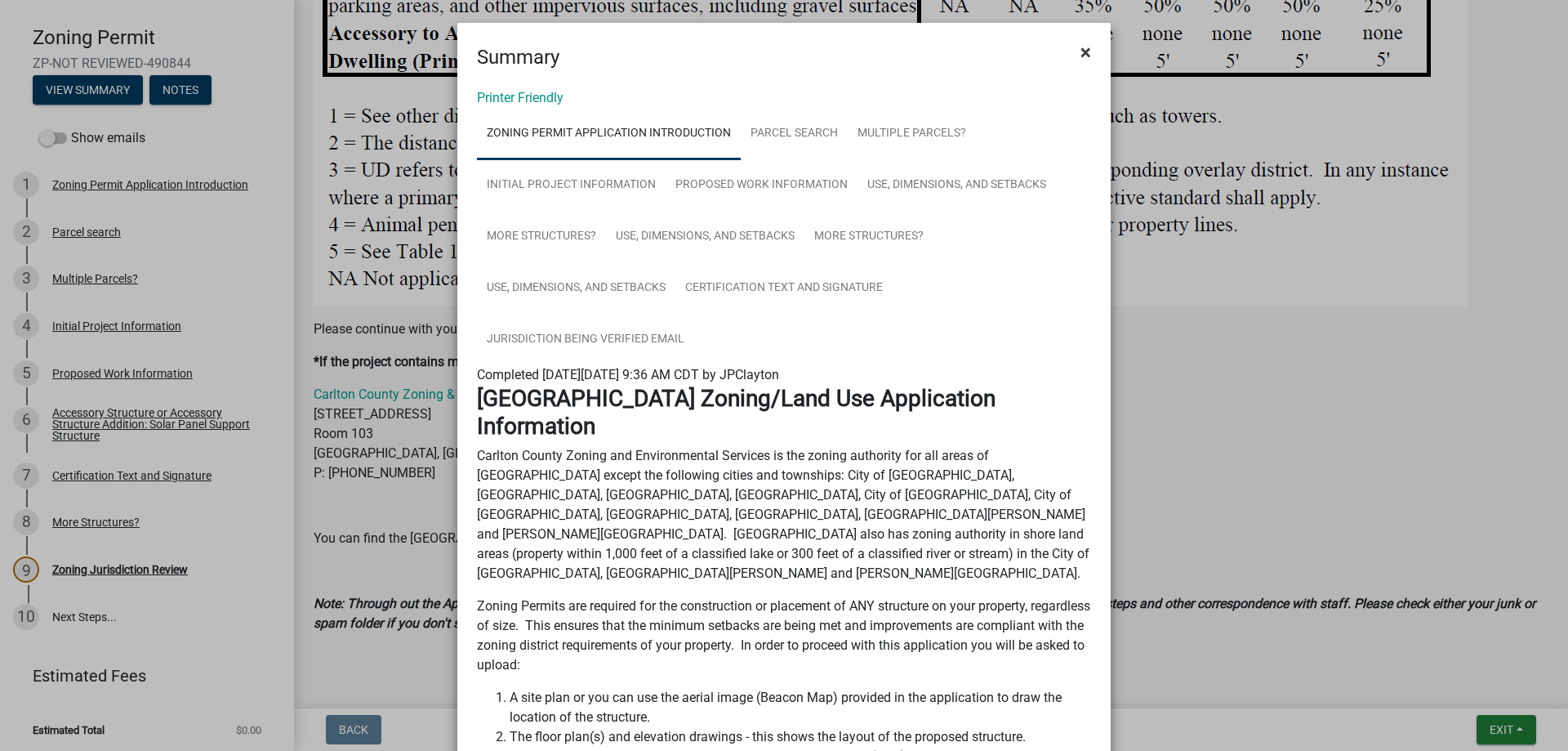
click at [1084, 46] on span "×" at bounding box center [1086, 52] width 11 height 23
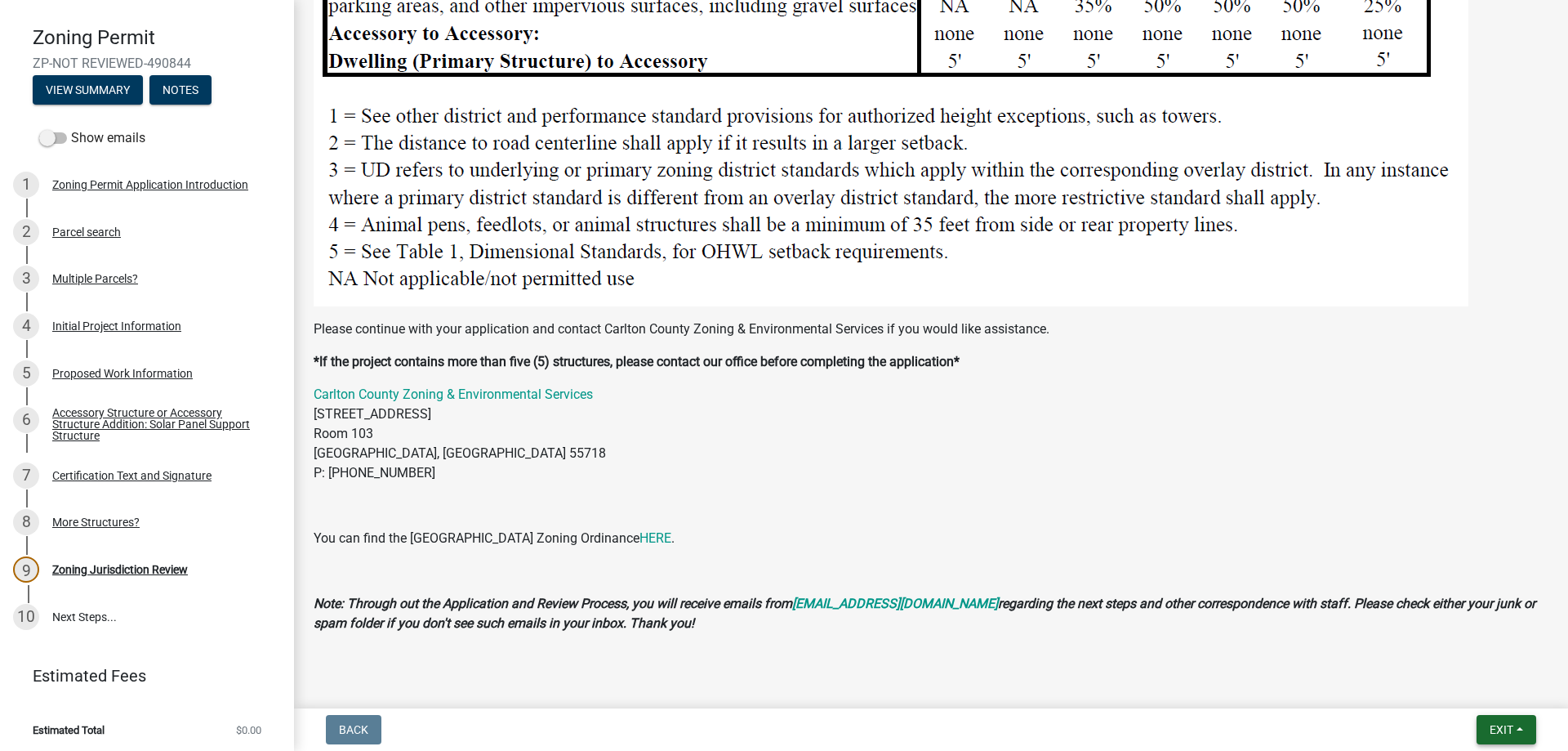
click at [1496, 727] on span "Exit" at bounding box center [1502, 730] width 24 height 13
click at [1456, 690] on button "Save & Exit" at bounding box center [1472, 686] width 131 height 39
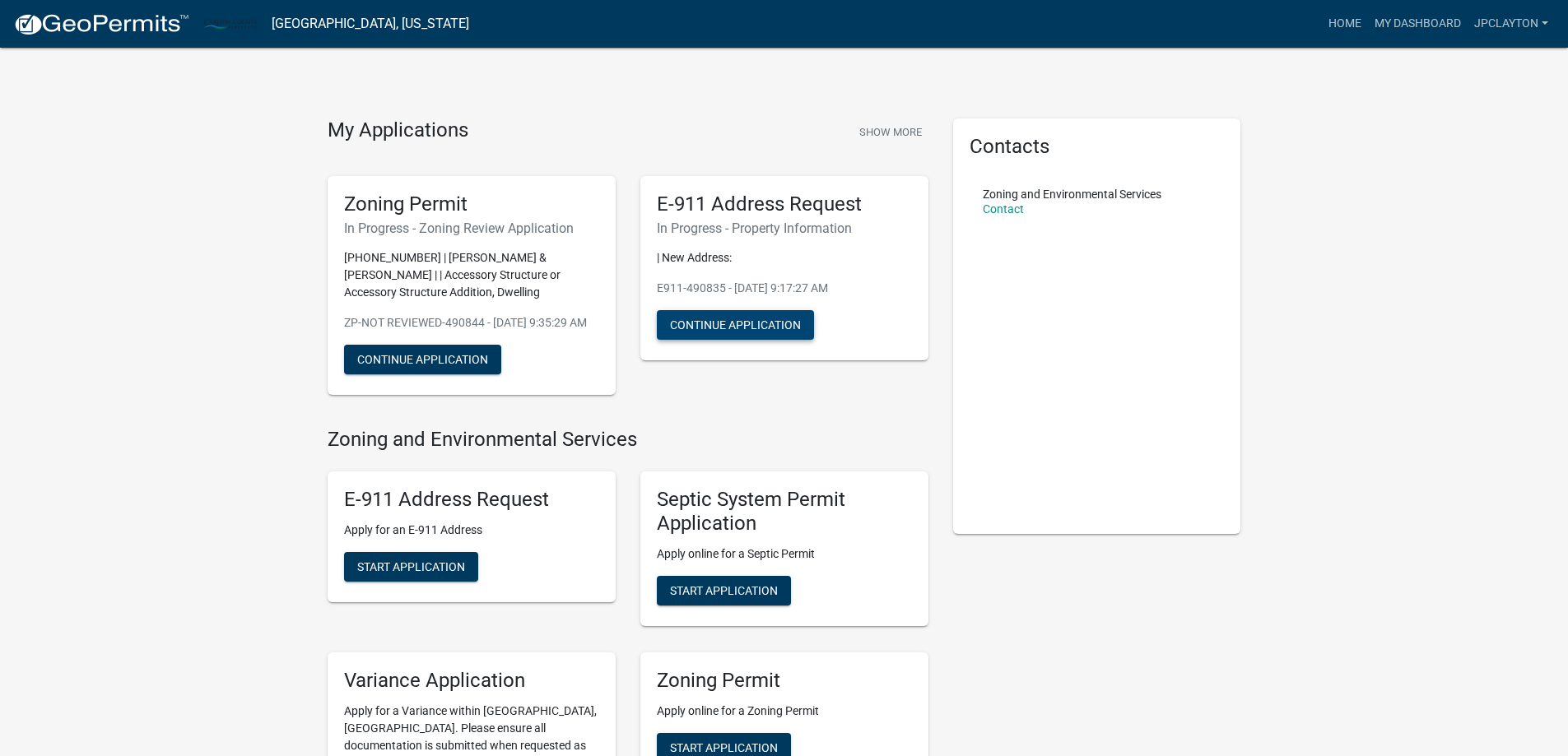
click at [727, 321] on button "Continue Application" at bounding box center [735, 325] width 157 height 30
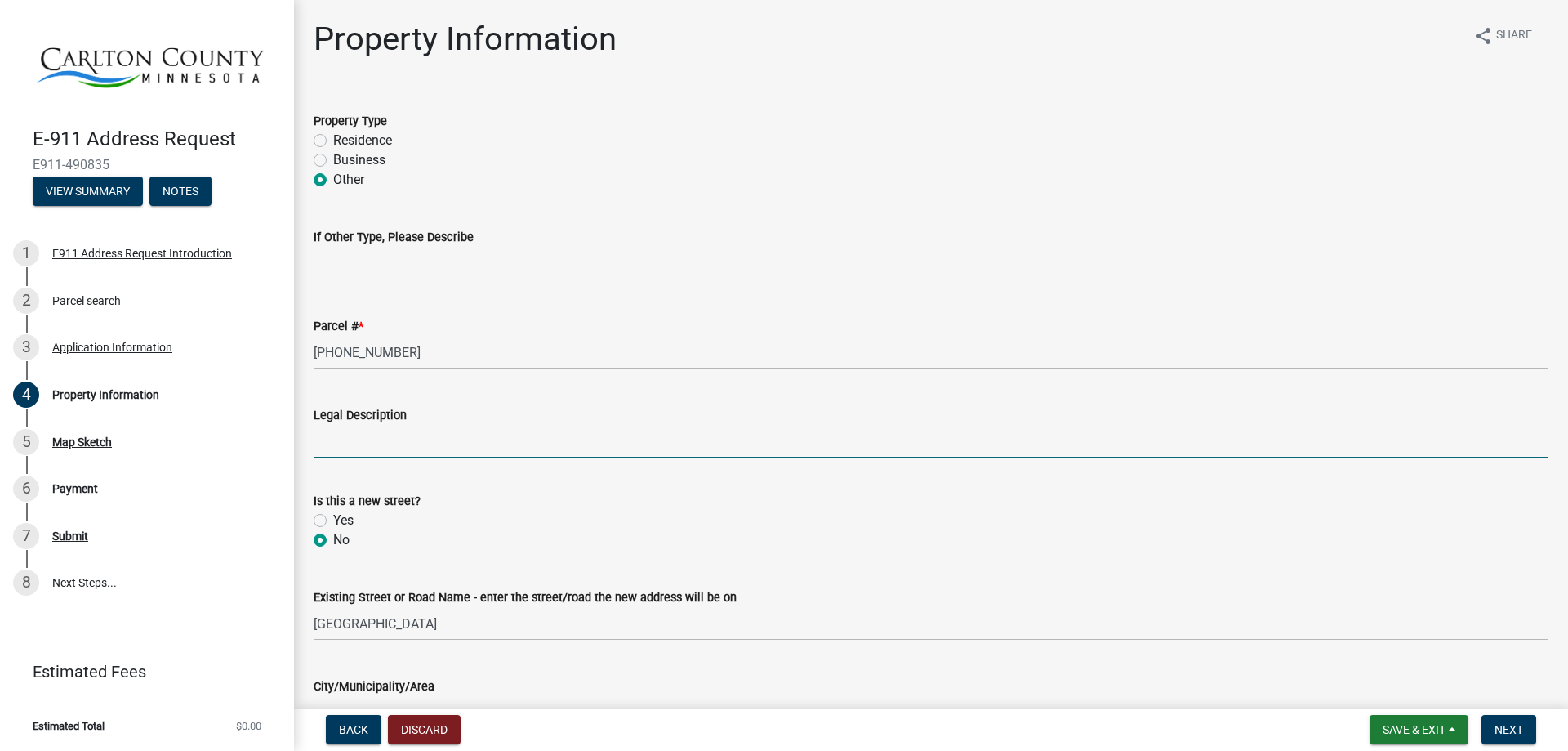
click at [403, 445] on input "Legal Description" at bounding box center [931, 441] width 1235 height 34
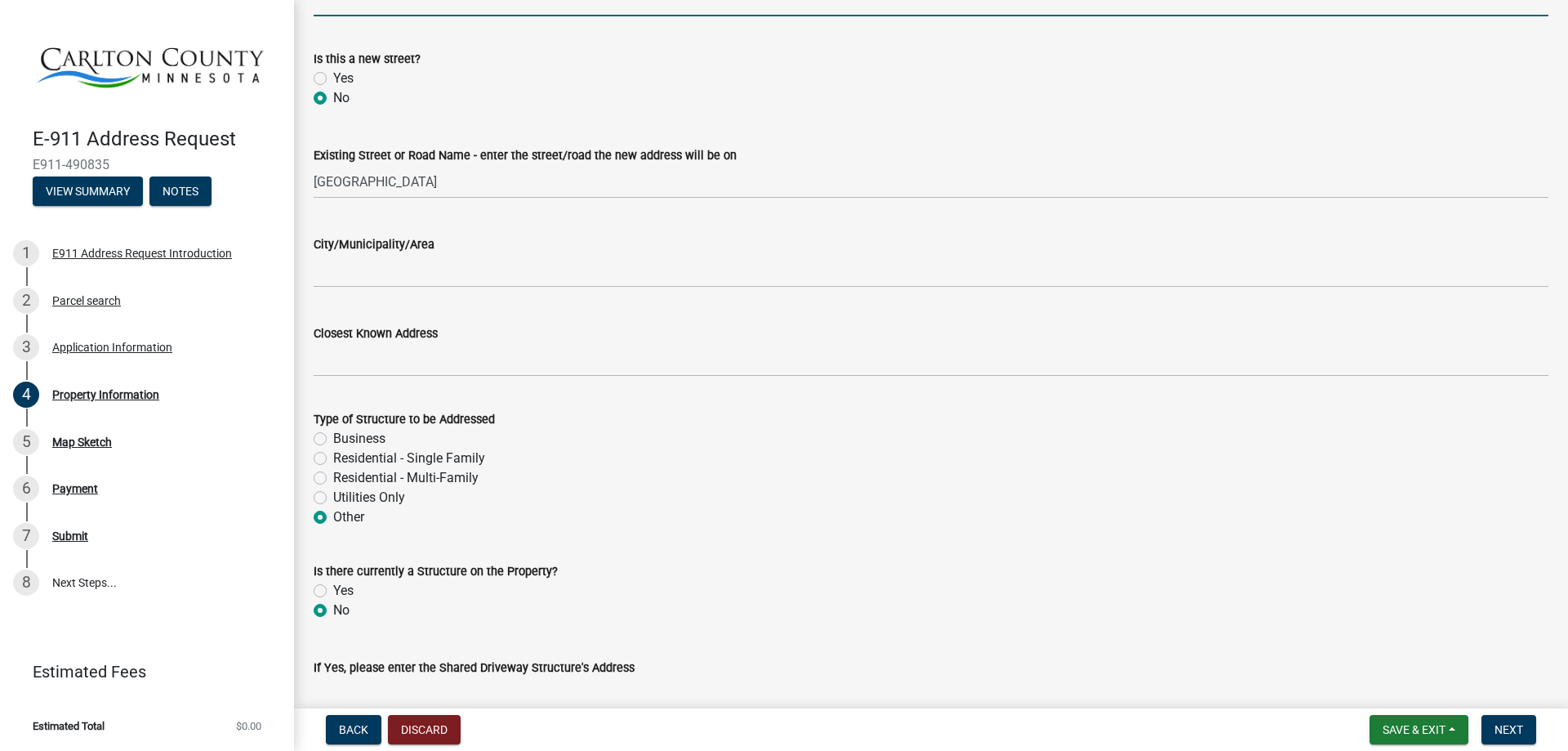
scroll to position [545, 0]
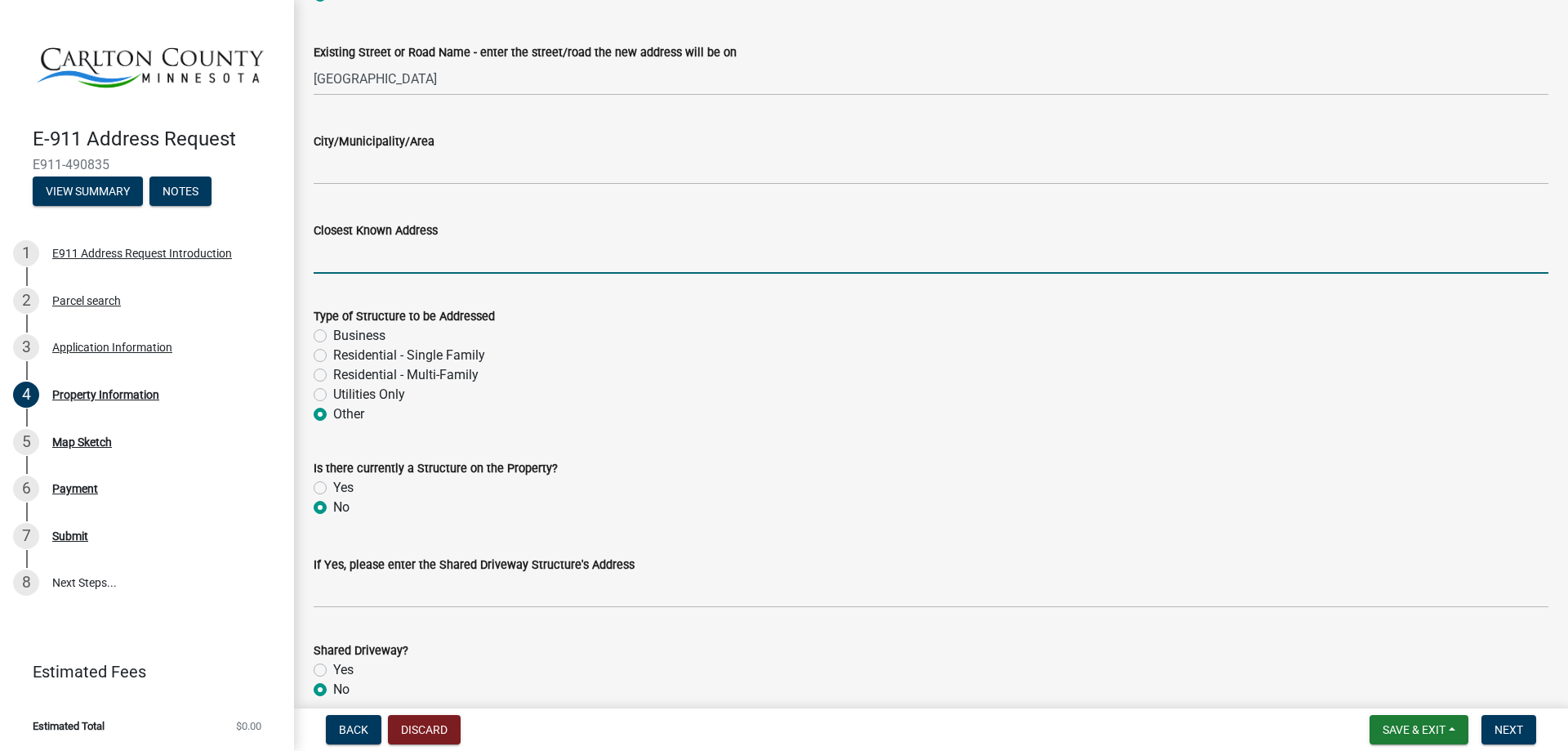
click at [368, 254] on input "Closest Known Address" at bounding box center [931, 257] width 1235 height 34
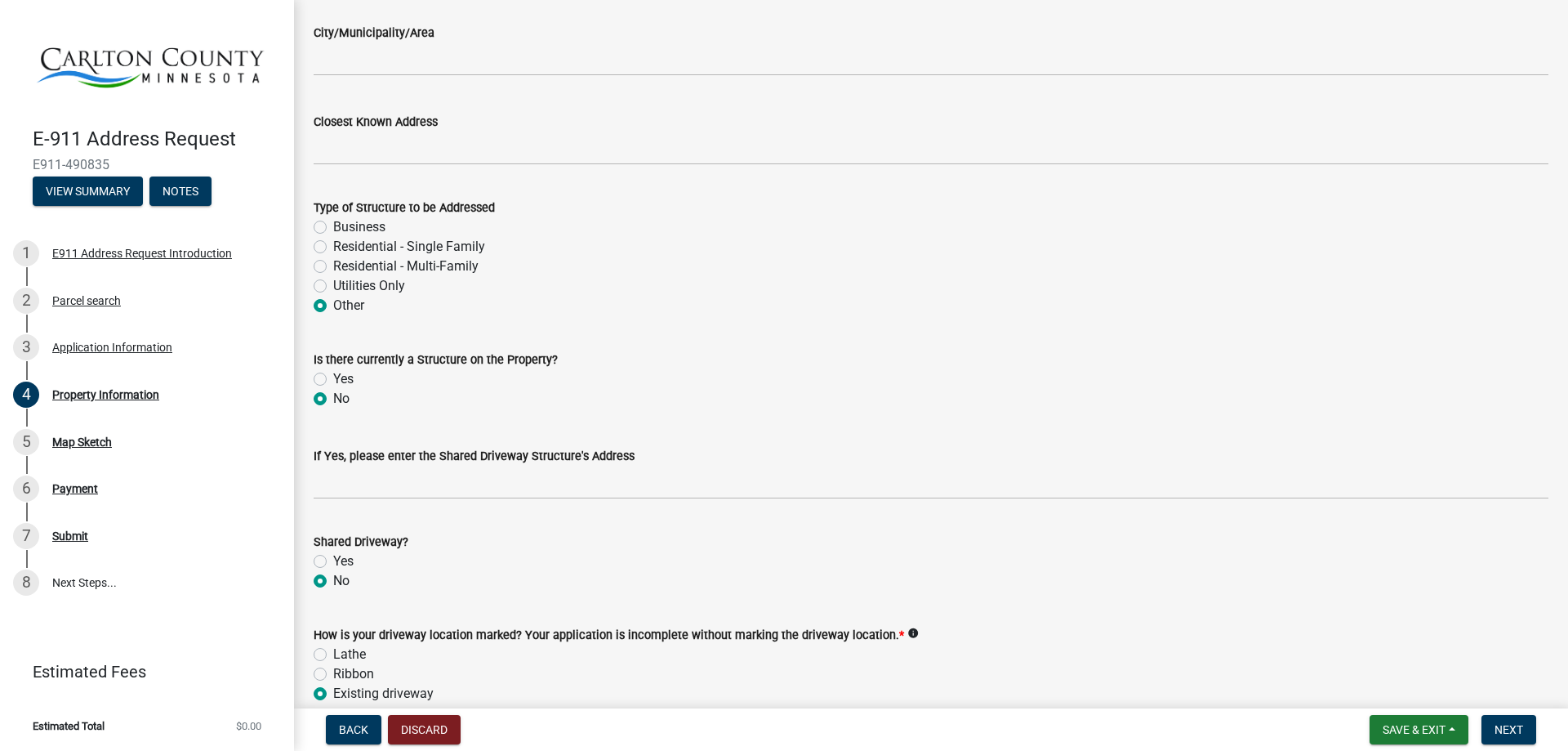
scroll to position [553, 0]
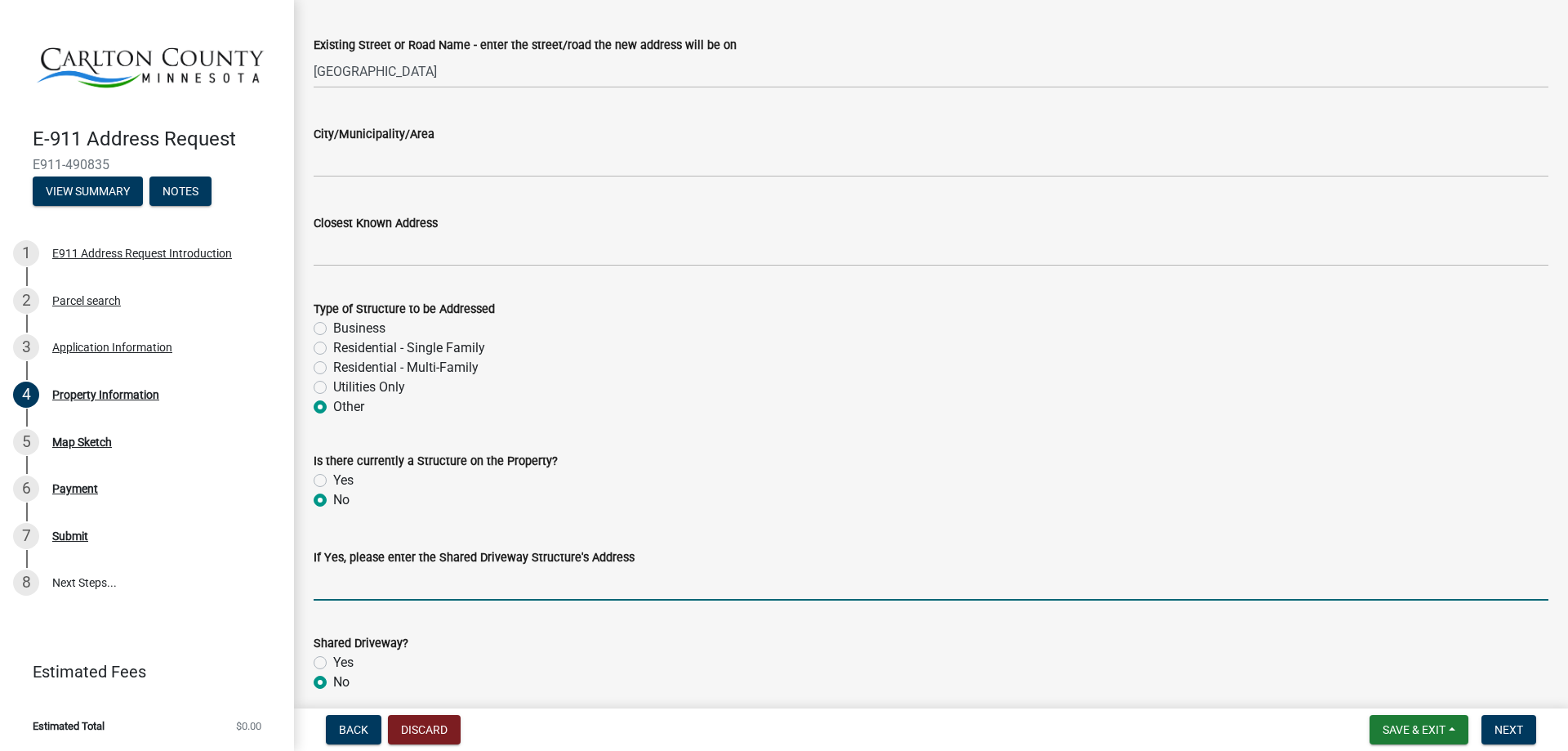
click at [400, 582] on input "If Yes, please enter the Shared Driveway Structure's Address" at bounding box center [931, 583] width 1235 height 34
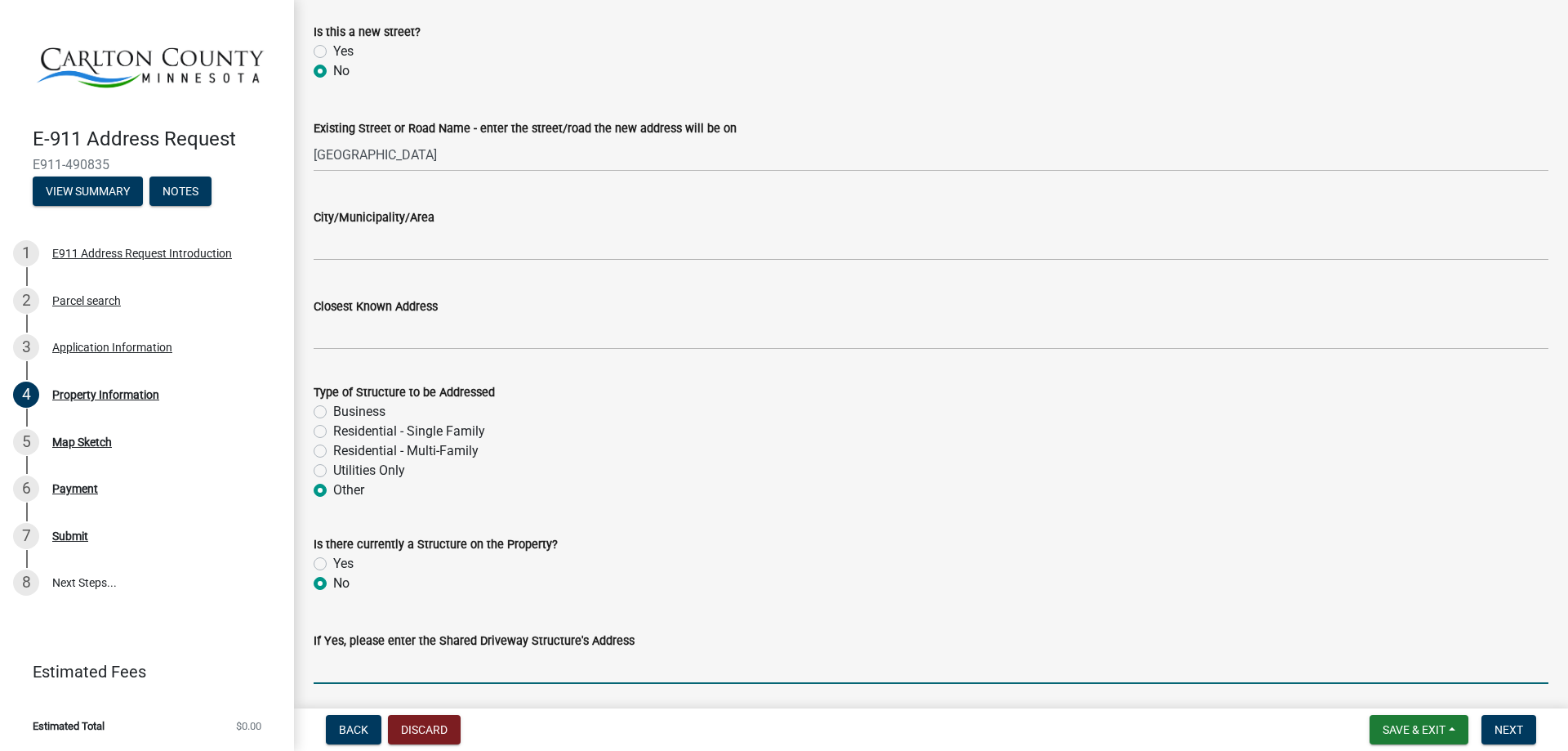
scroll to position [416, 0]
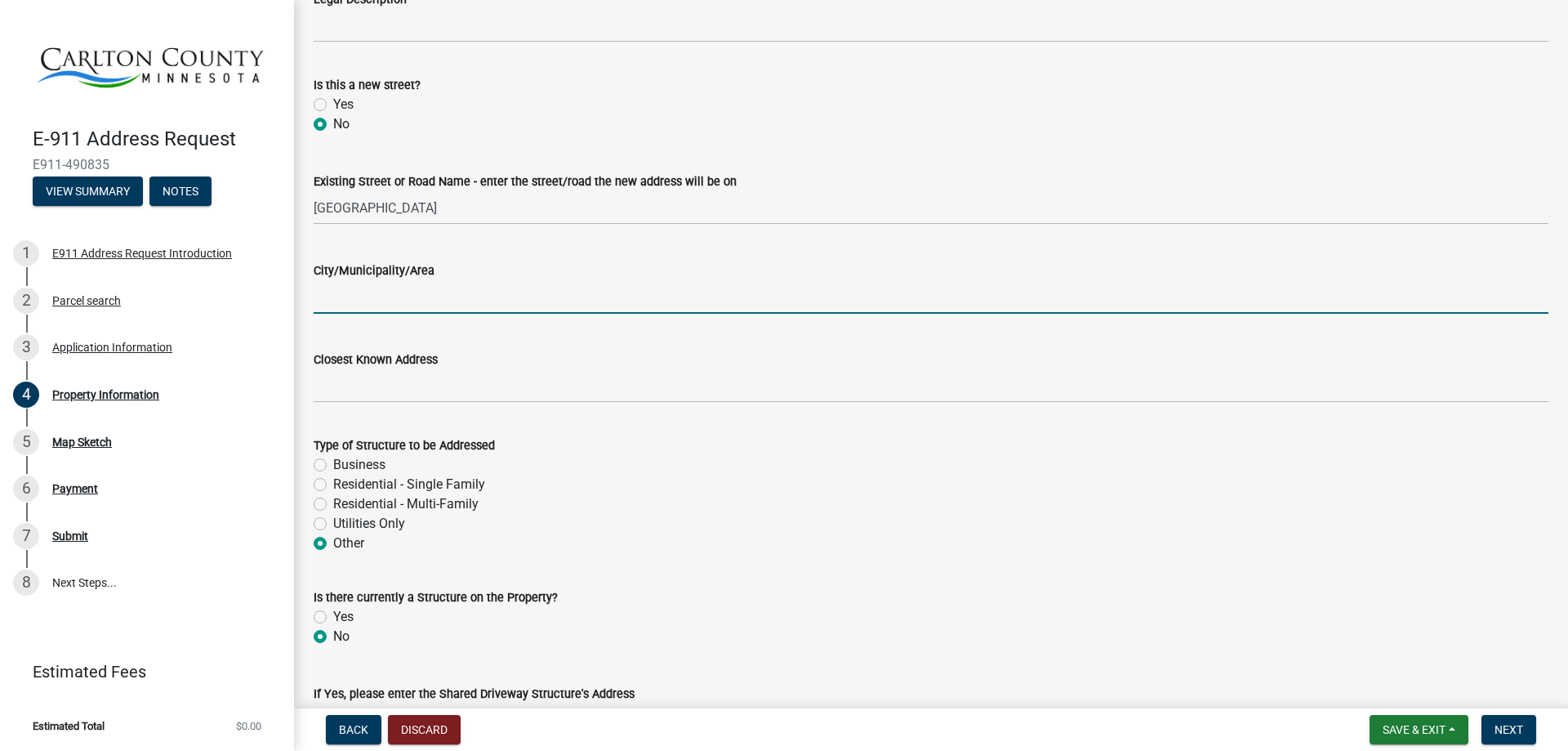
click at [334, 298] on input "City/Municipality/Area" at bounding box center [931, 297] width 1235 height 34
type input "[GEOGRAPHIC_DATA]"
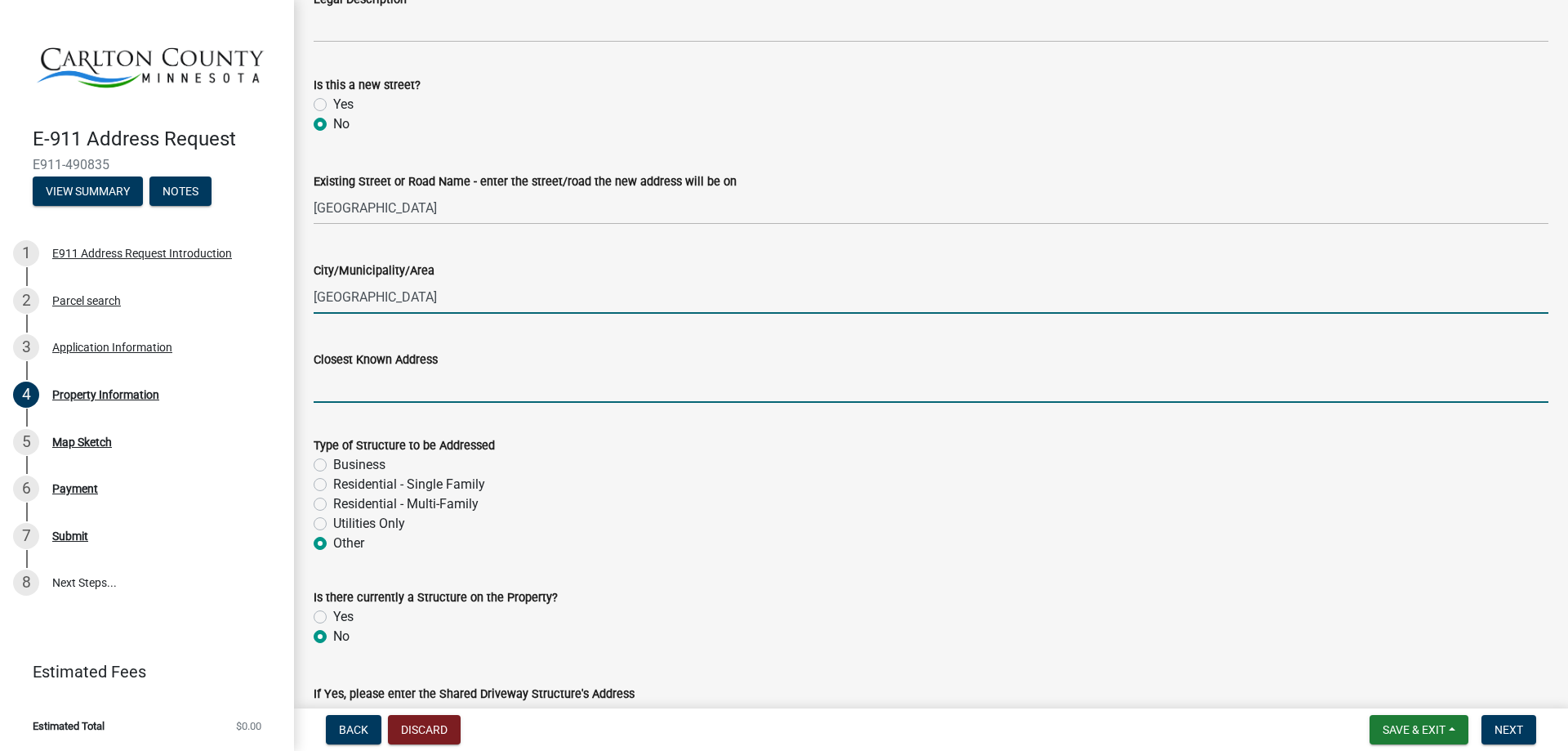
click at [371, 391] on input "Closest Known Address" at bounding box center [931, 386] width 1235 height 34
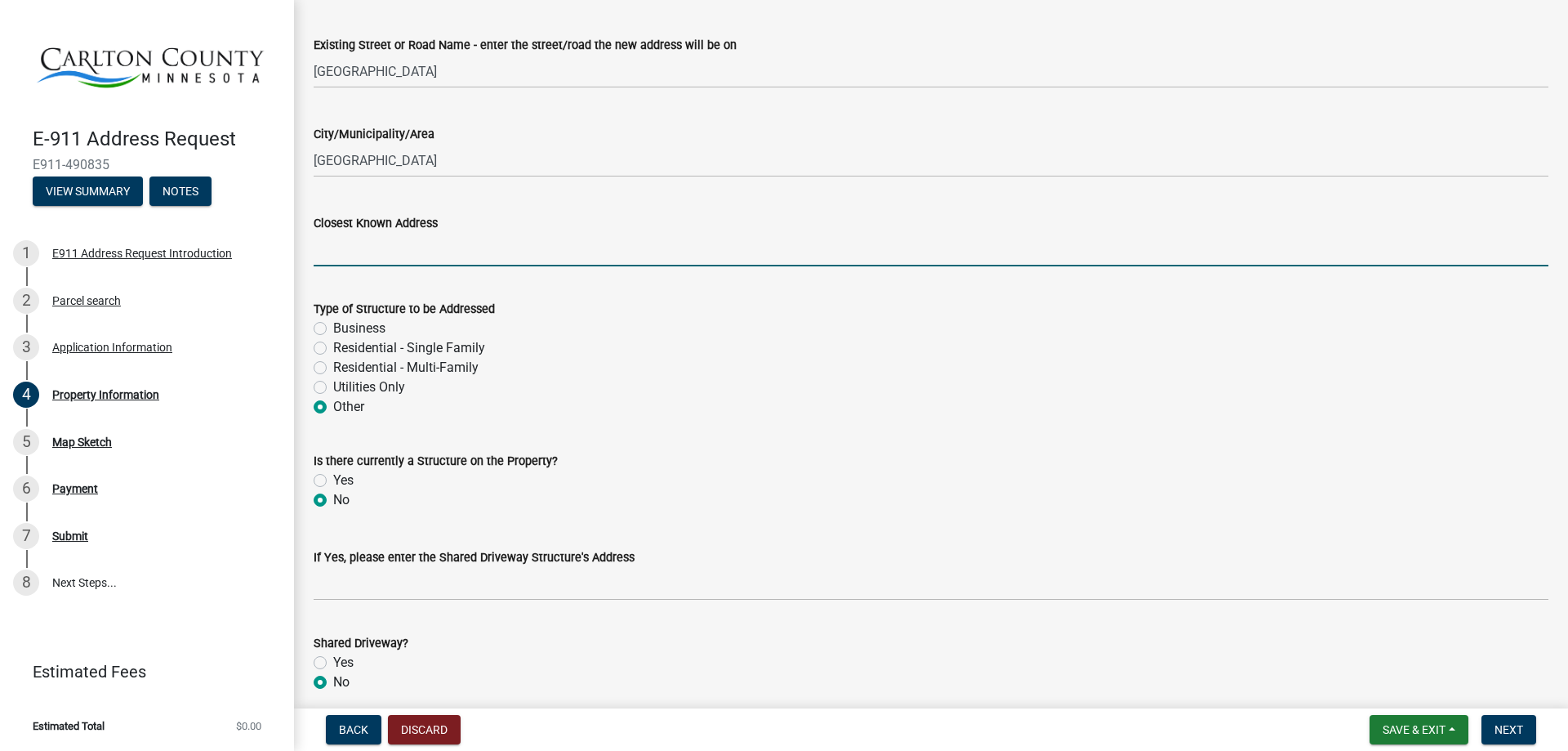
scroll to position [688, 0]
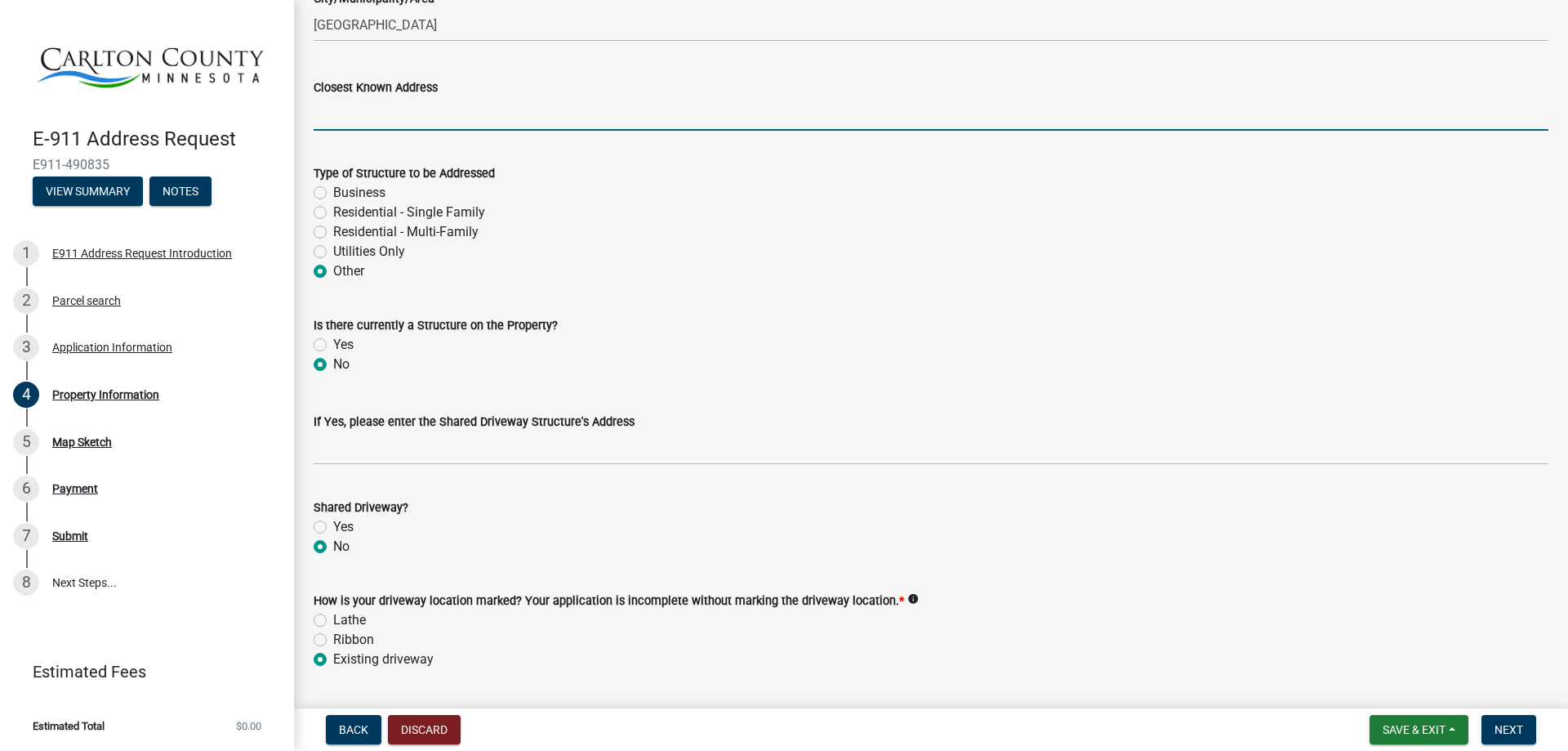
click at [765, 416] on div "If Yes, please enter the Shared Driveway Structure's Address" at bounding box center [931, 422] width 1235 height 19
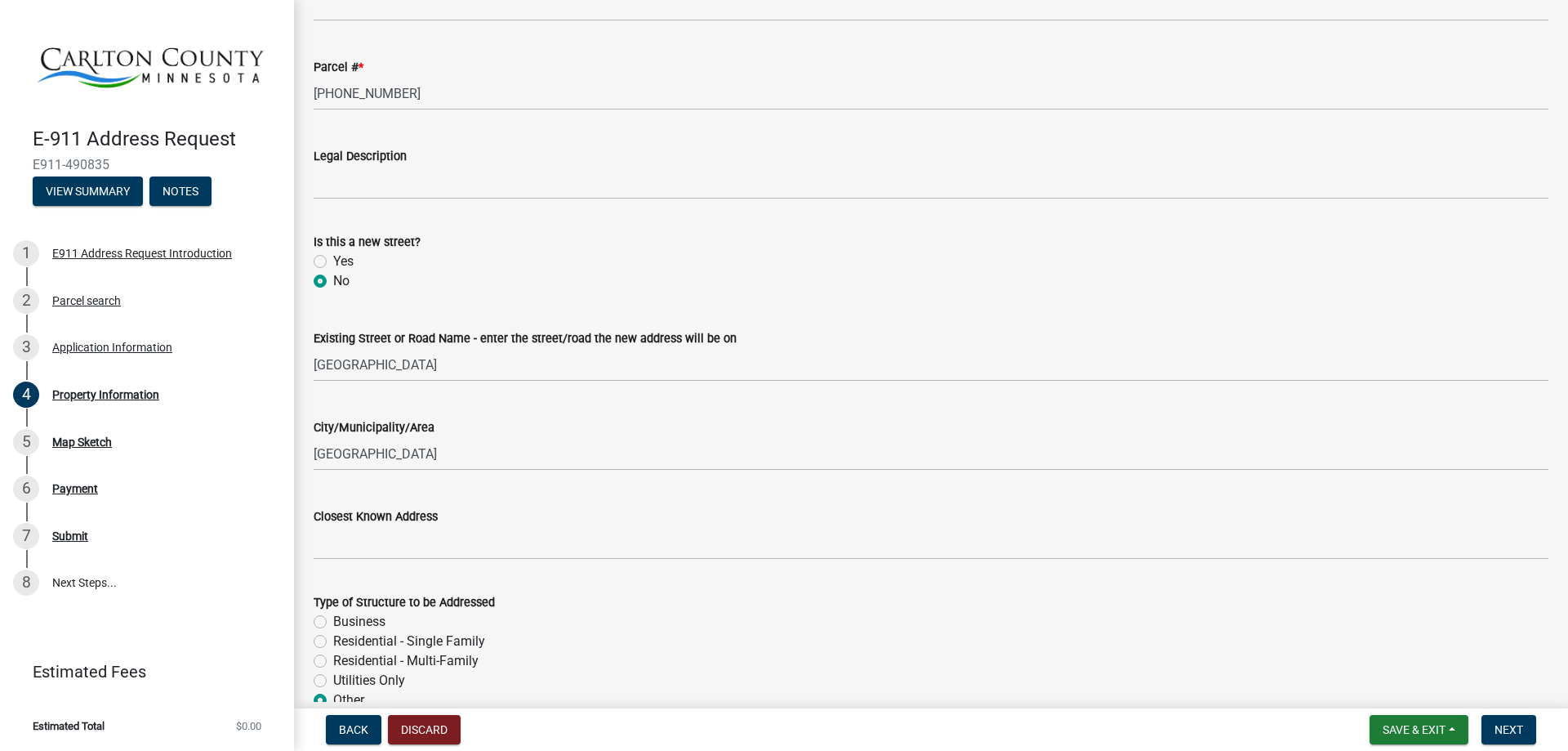
scroll to position [143, 0]
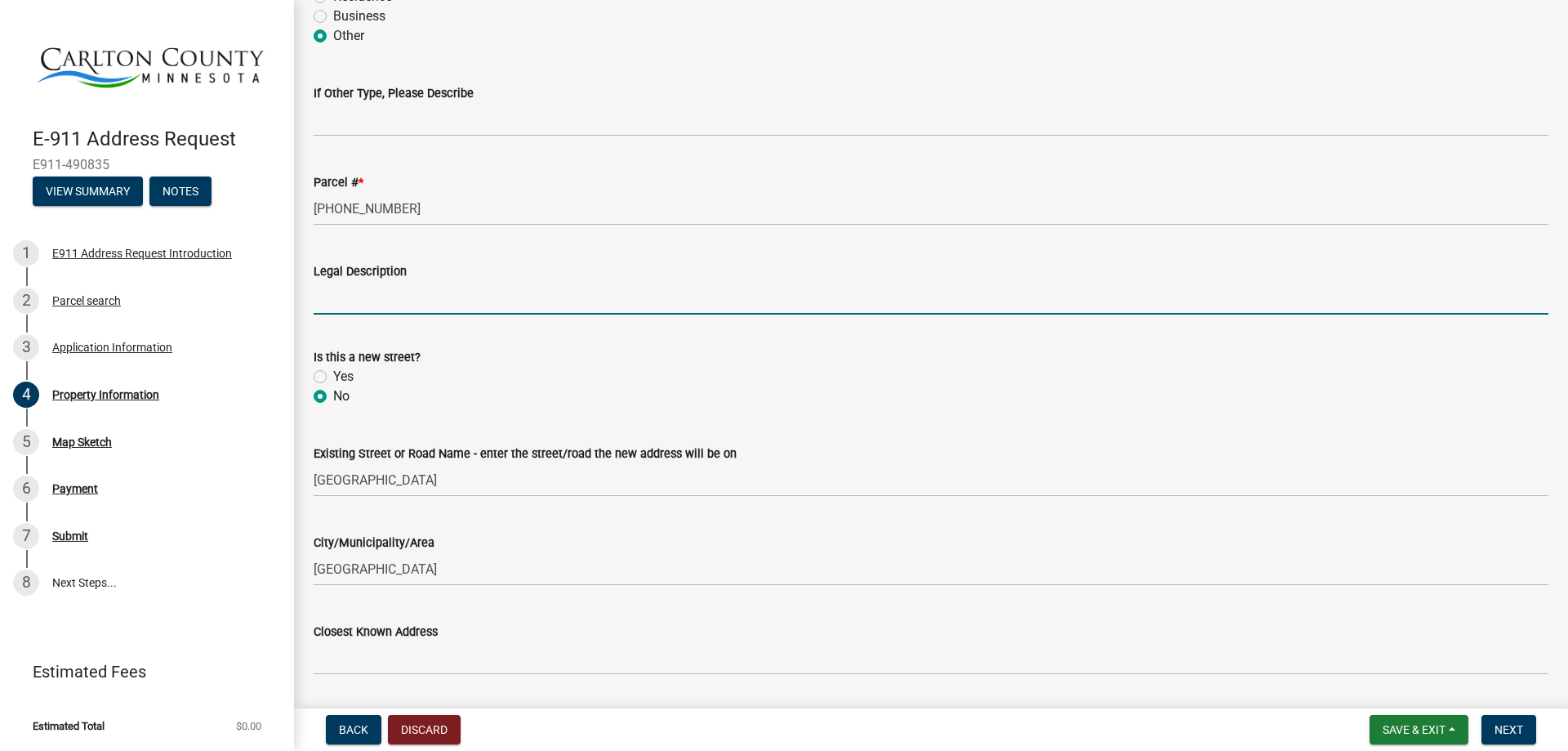
click at [393, 311] on input "Legal Description" at bounding box center [931, 298] width 1235 height 34
paste input "SE1/4 OF SE1/4 EX SW1/4 THEREOF"
click at [316, 298] on input "SE1/4 OF SE1/4 EX SW1/4 THEREOF" at bounding box center [931, 298] width 1235 height 34
click at [393, 296] on input "Sec-Twp-Rng 28-48-20, SE1/4 OF SE1/4 EX SW1/4 THEREOF" at bounding box center [931, 298] width 1235 height 34
click at [445, 297] on input "Sec-Twp-Rng (28-48-20, SE1/4 OF SE1/4 EX SW1/4 THEREOF" at bounding box center [931, 298] width 1235 height 34
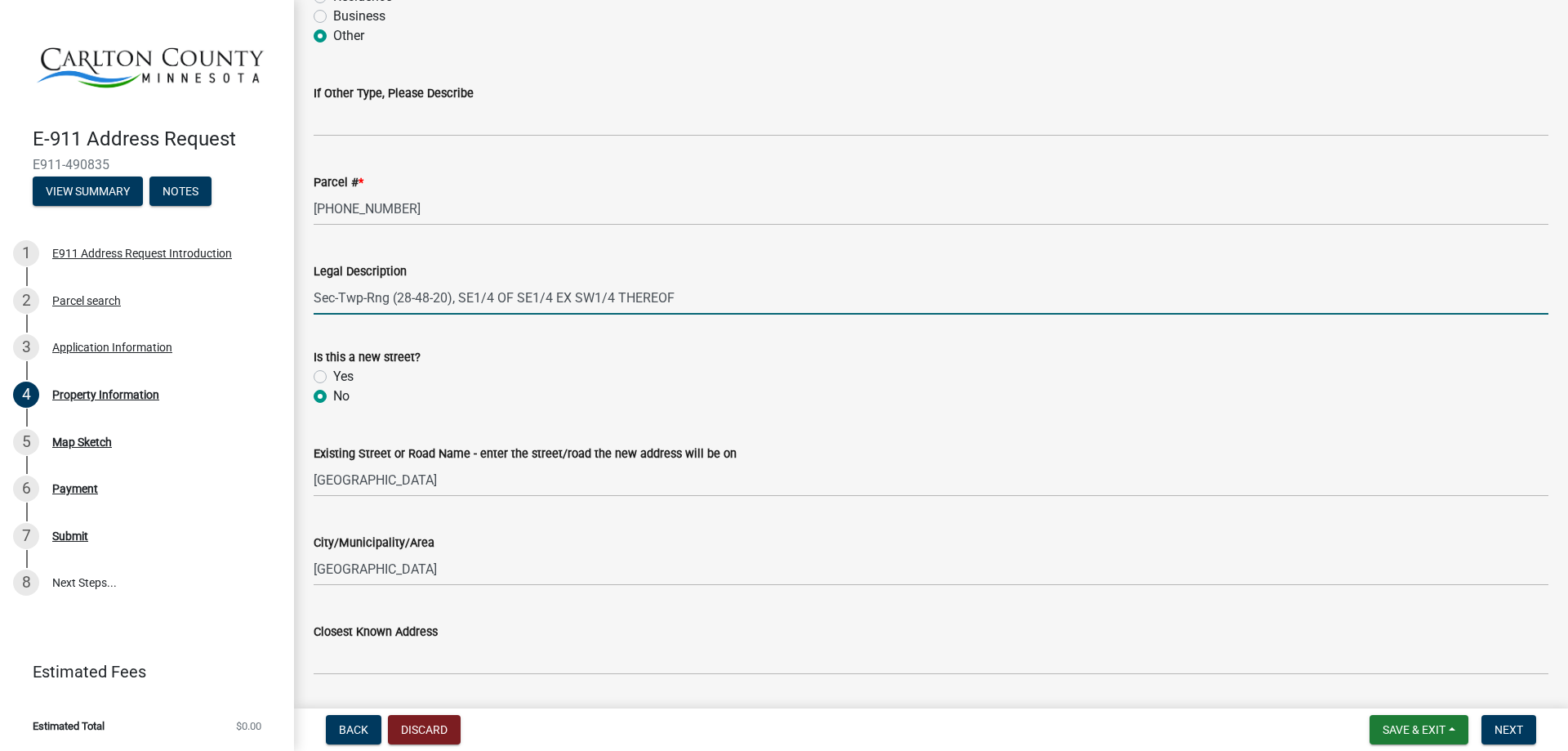
type input "Sec-Twp-Rng (28-48-20), SE1/4 OF SE1/4 EX SW1/4 THEREOF"
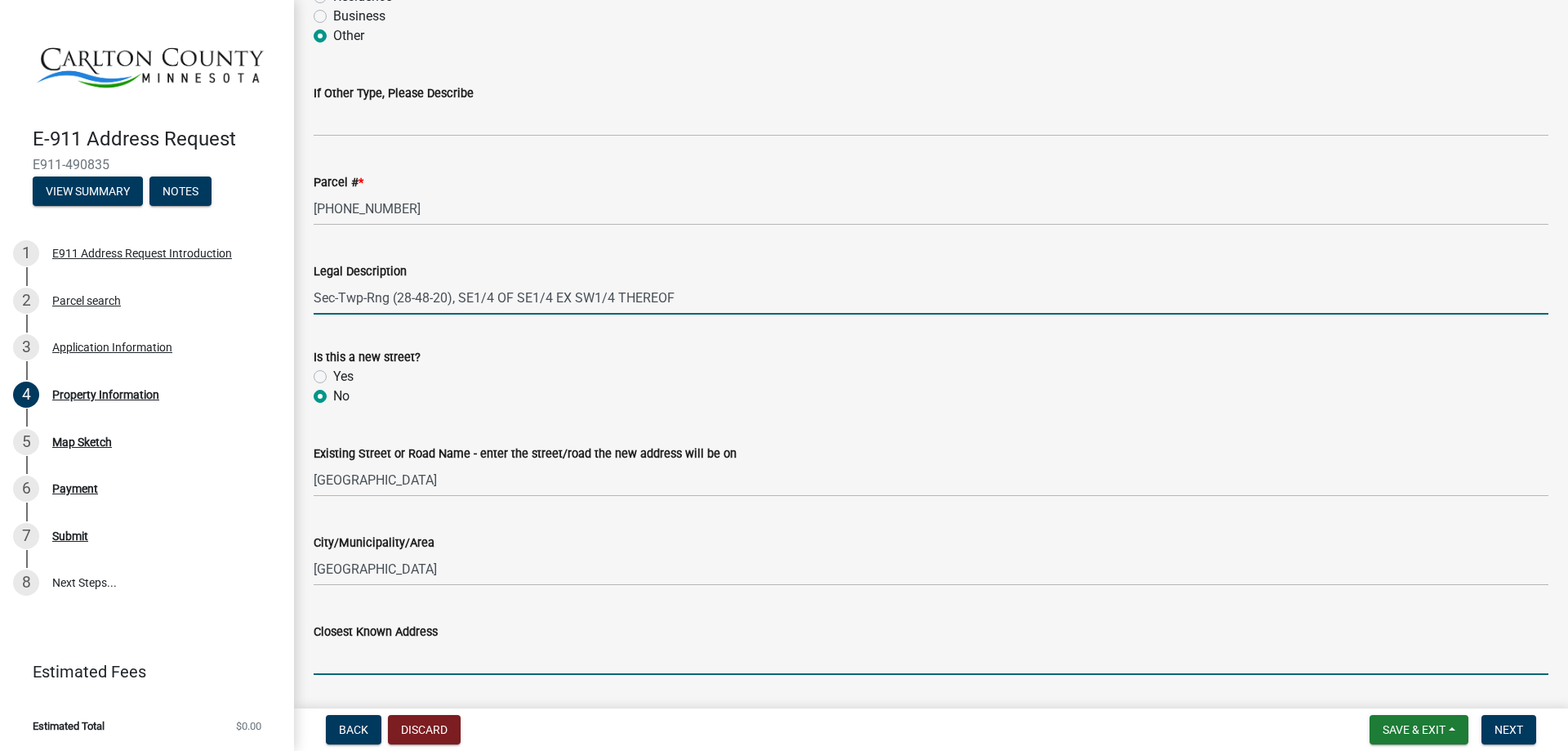
click at [455, 651] on input "Closest Known Address" at bounding box center [931, 658] width 1235 height 34
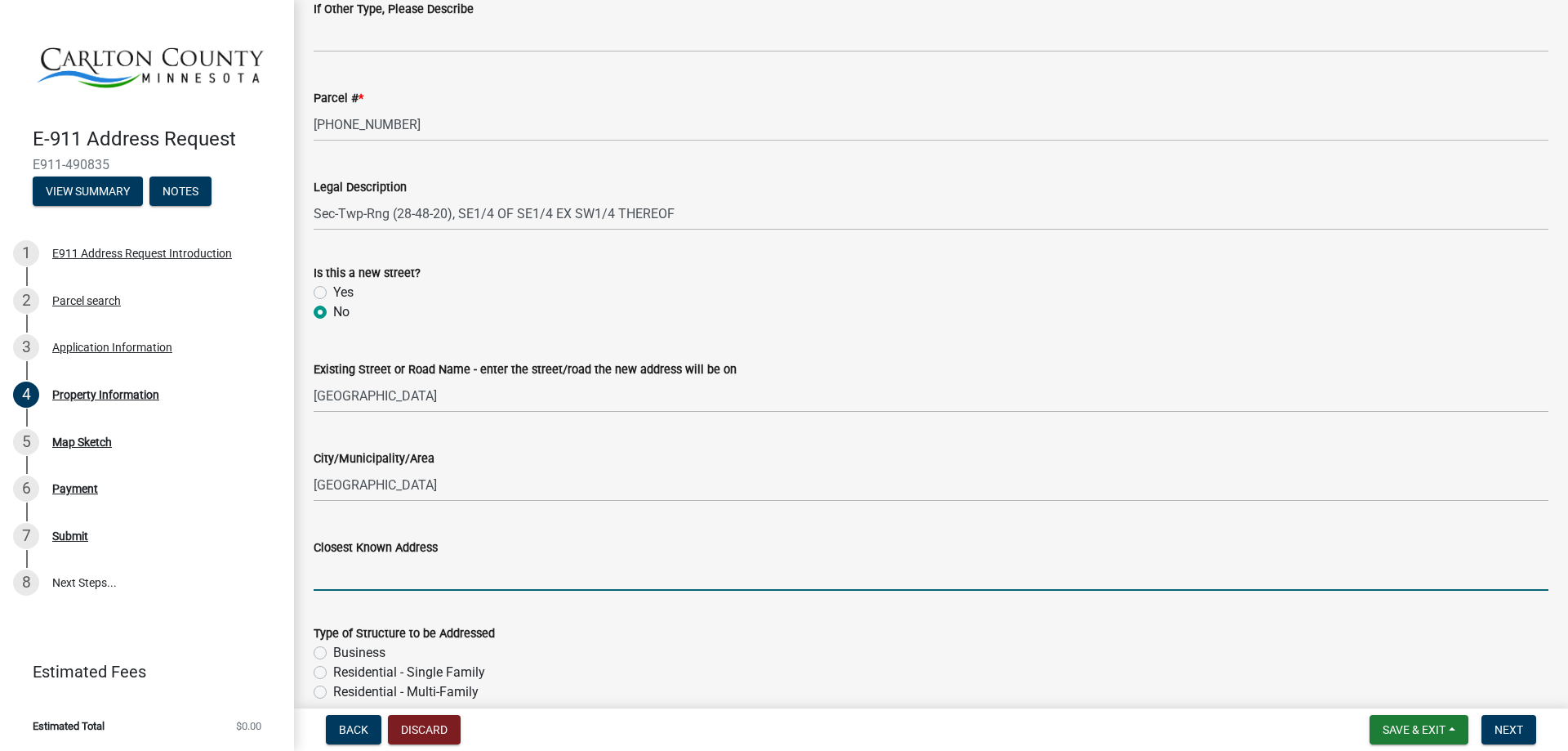
scroll to position [279, 0]
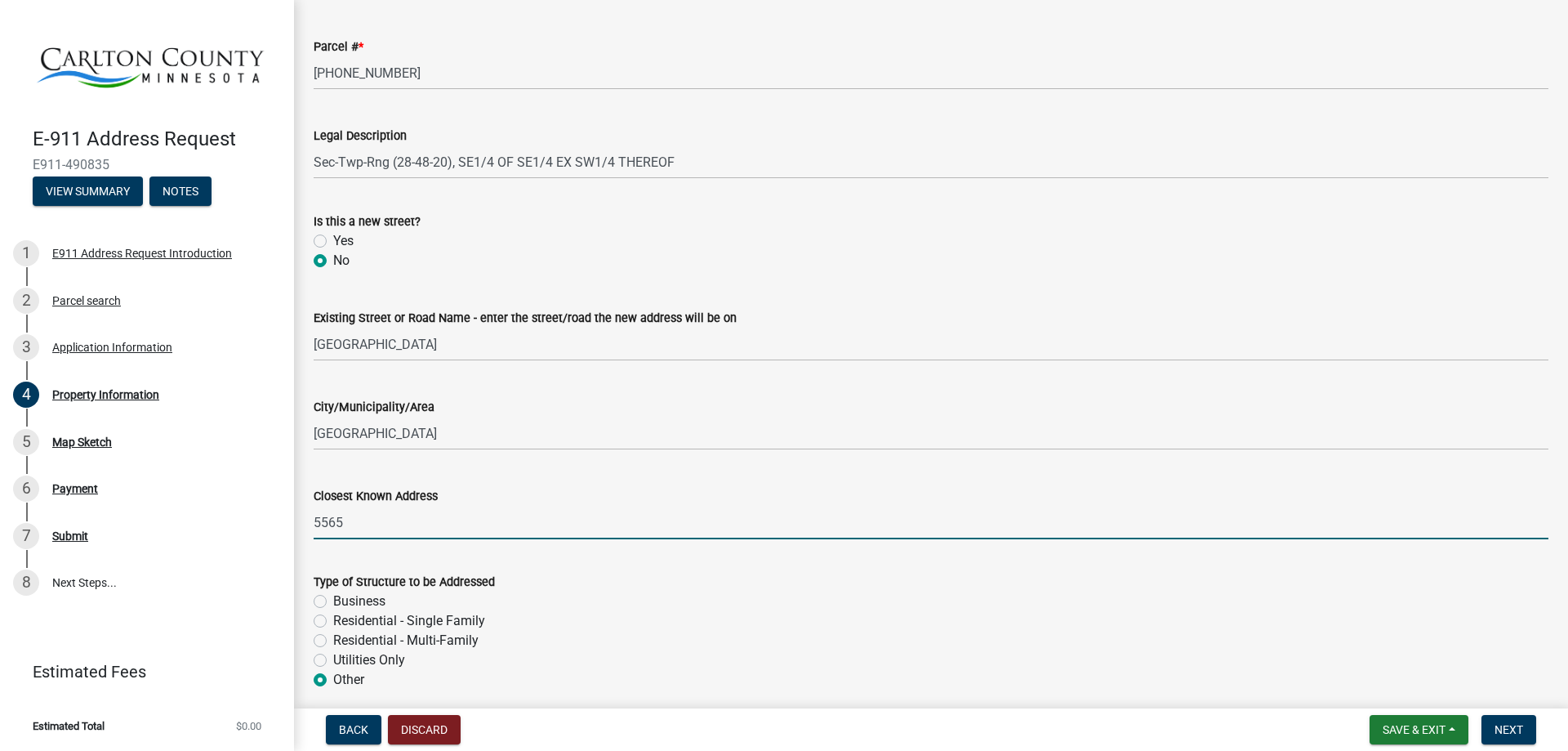
click at [359, 531] on input "5565" at bounding box center [931, 522] width 1235 height 34
drag, startPoint x: 359, startPoint y: 524, endPoint x: 313, endPoint y: 549, distance: 52.4
click at [310, 521] on div "Closest Known Address 5565" at bounding box center [931, 501] width 1260 height 76
paste input "[STREET_ADDRESS][PERSON_NAME]"
type input "[STREET_ADDRESS][PERSON_NAME]"
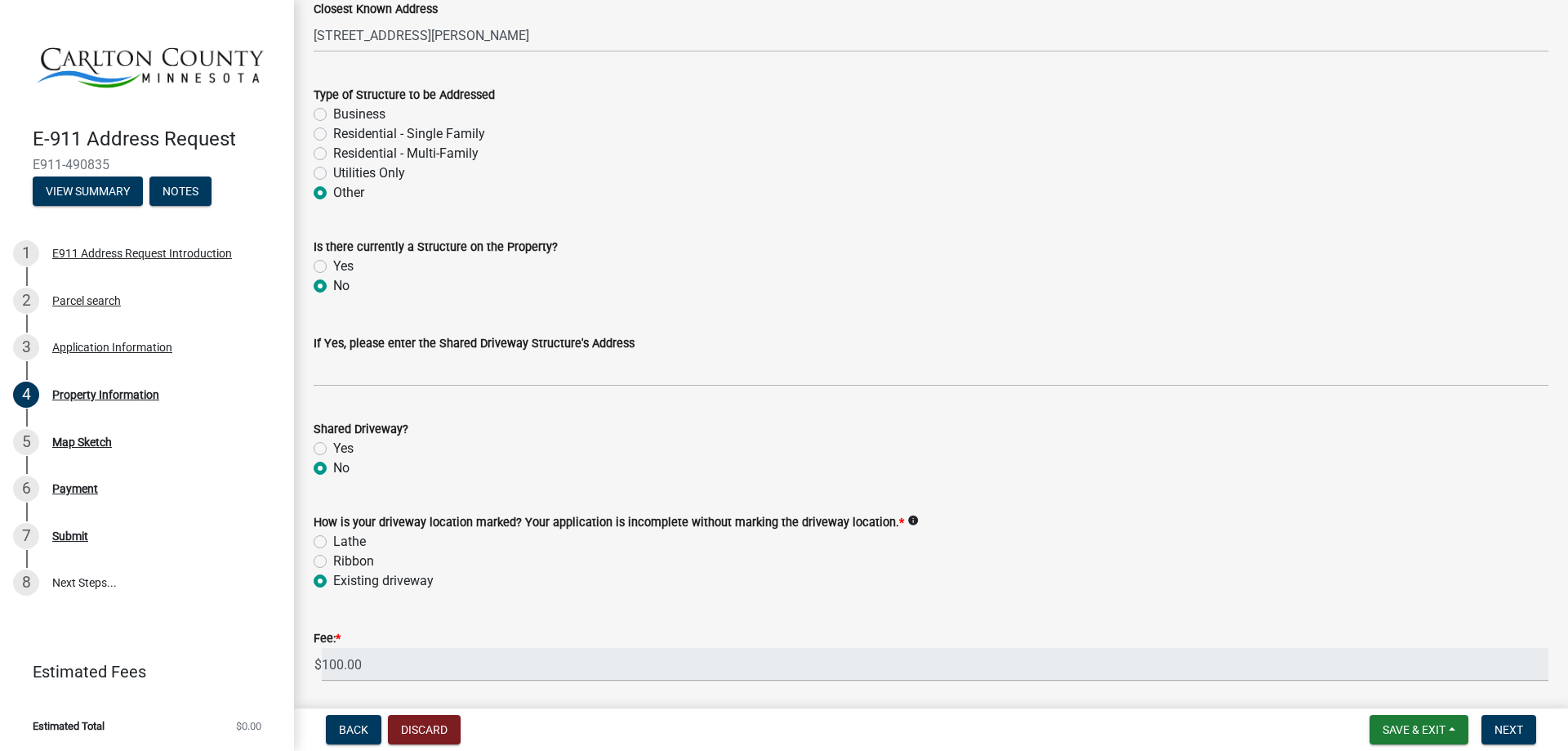
scroll to position [824, 0]
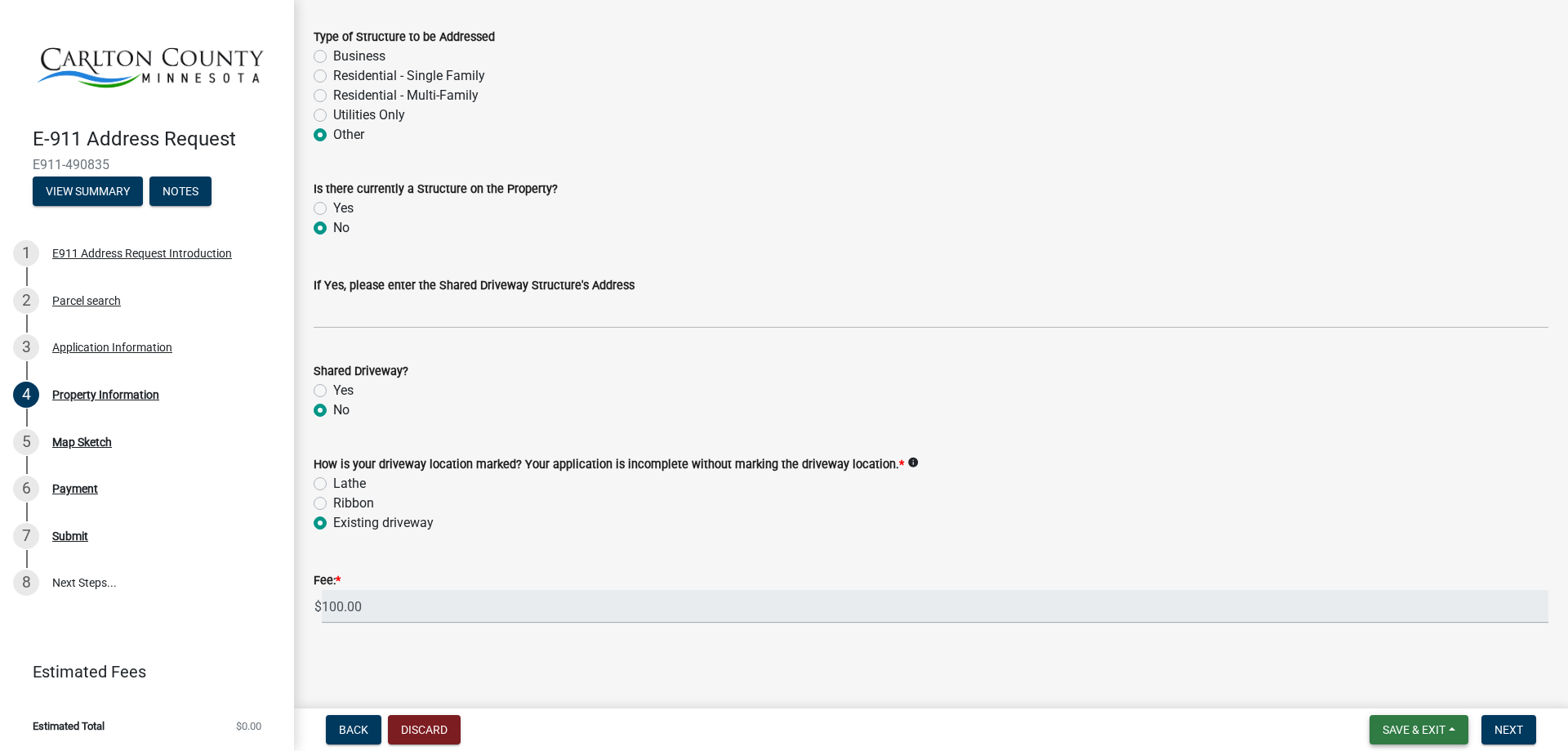
click at [1386, 735] on span "Save & Exit" at bounding box center [1414, 730] width 63 height 13
click at [1377, 651] on button "Save" at bounding box center [1403, 648] width 131 height 39
click at [1511, 727] on span "Next" at bounding box center [1509, 730] width 29 height 13
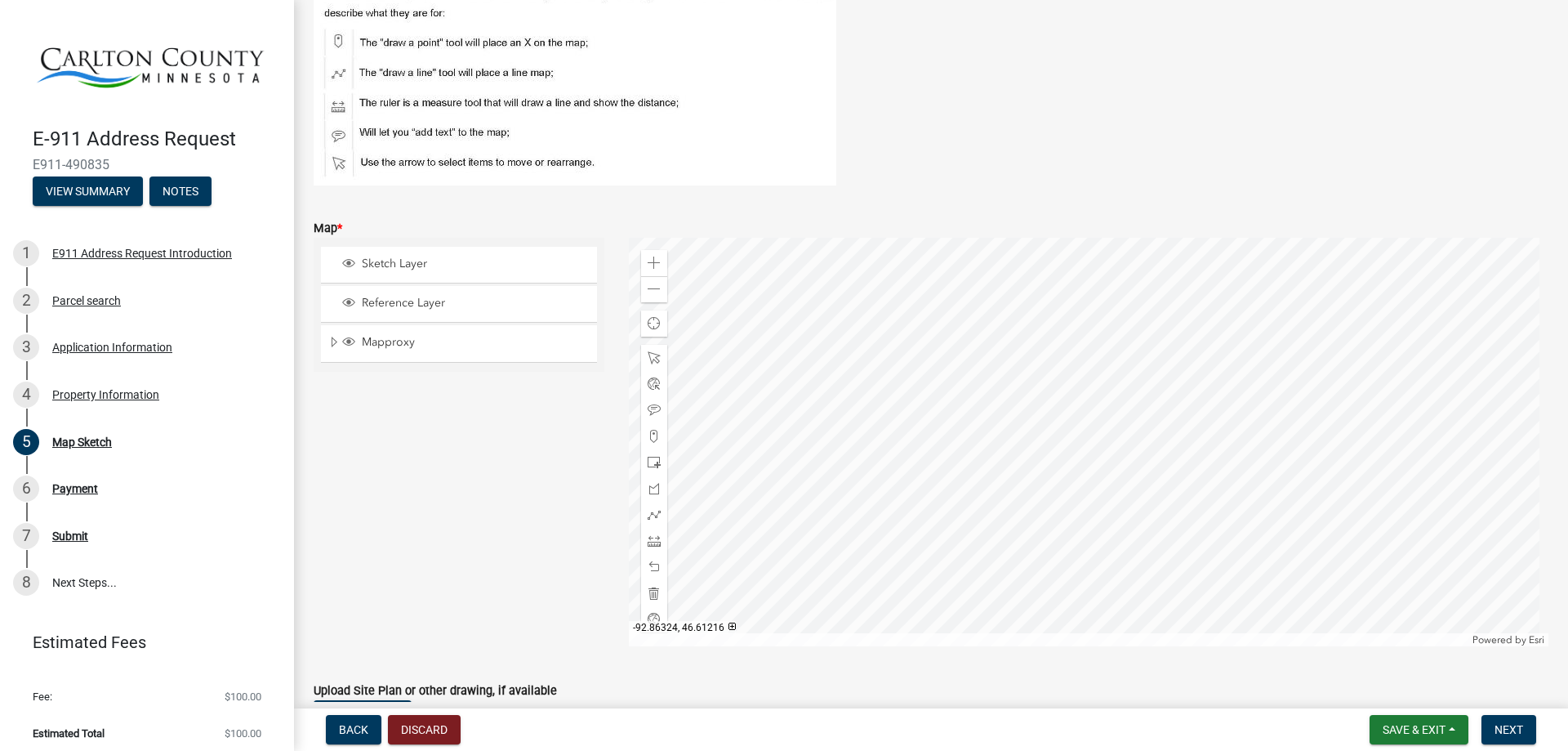
scroll to position [152, 0]
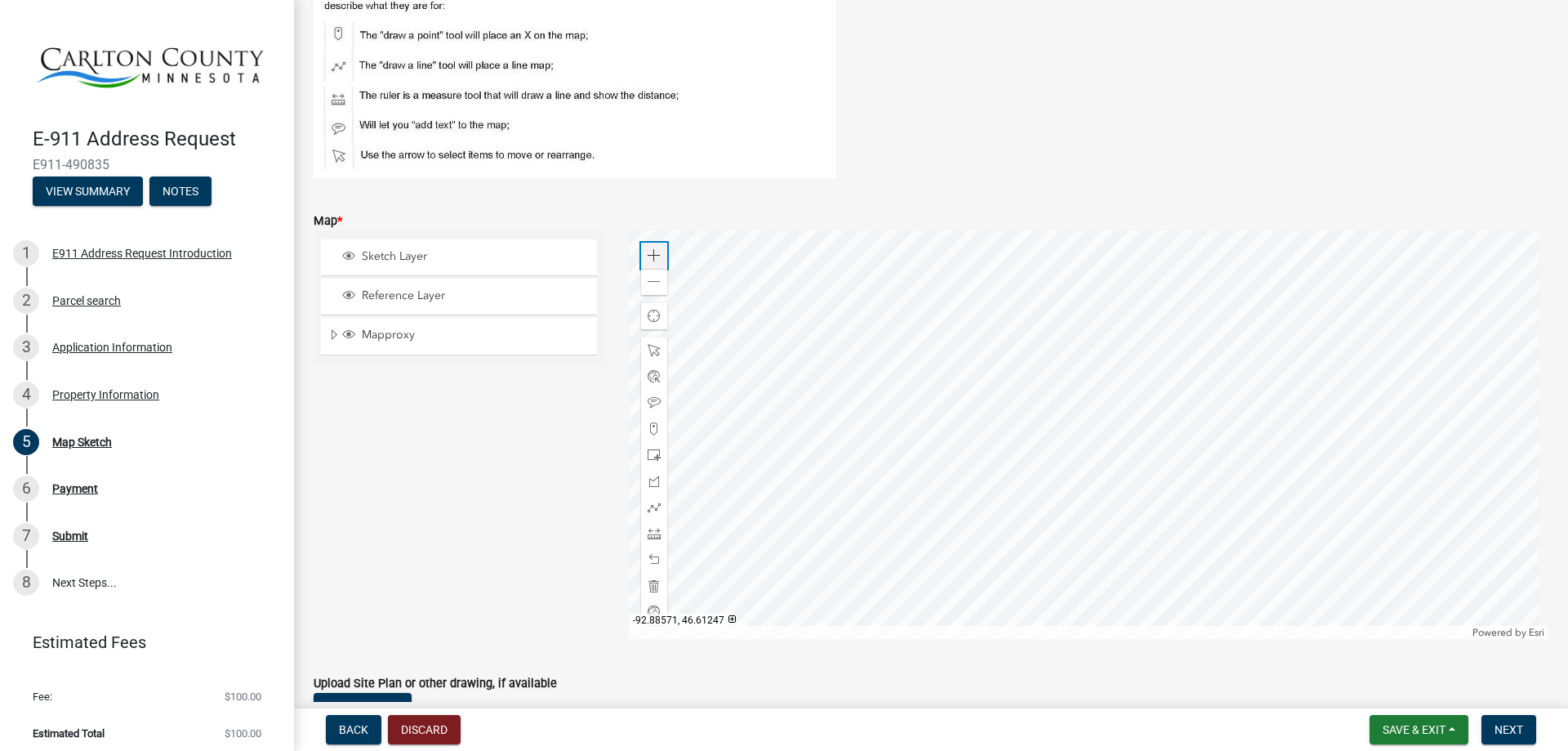
click at [648, 256] on span at bounding box center [655, 256] width 13 height 13
click at [1139, 446] on div at bounding box center [1089, 434] width 920 height 408
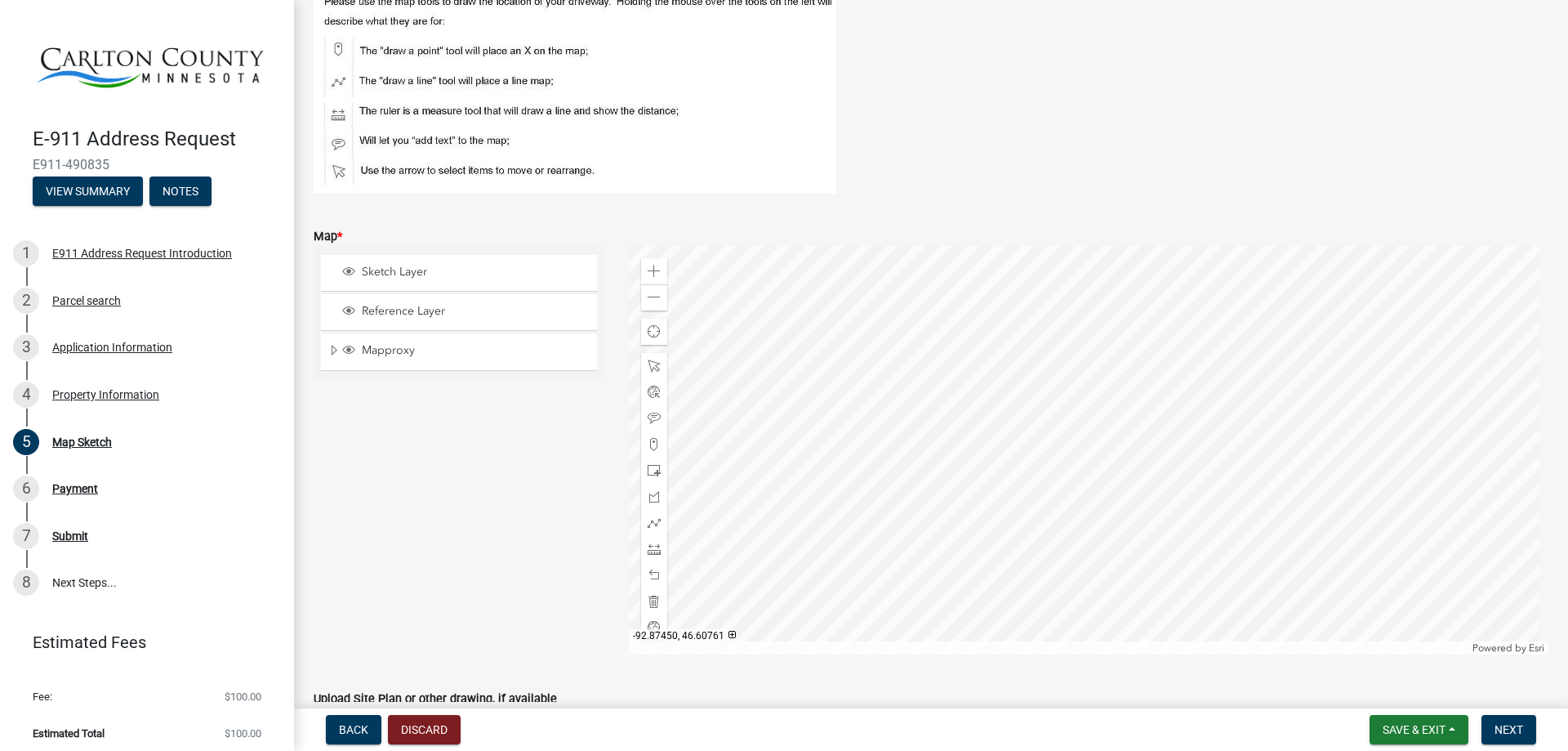
scroll to position [272, 0]
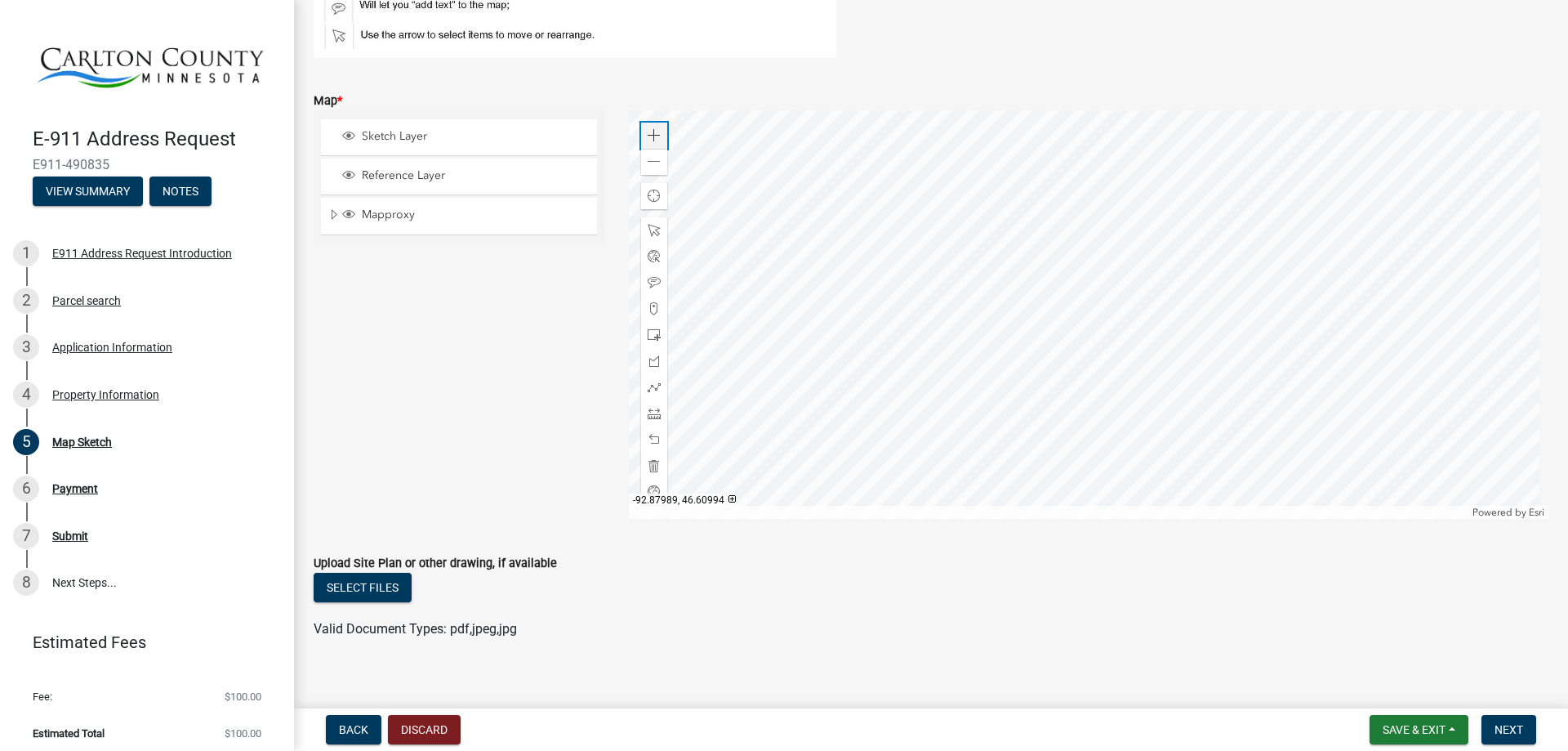
click at [654, 140] on span at bounding box center [655, 136] width 13 height 13
click at [974, 276] on div at bounding box center [1089, 315] width 920 height 408
click at [651, 312] on span at bounding box center [655, 309] width 13 height 13
click at [1044, 440] on div at bounding box center [1089, 315] width 920 height 408
click at [1514, 731] on span "Next" at bounding box center [1509, 730] width 29 height 13
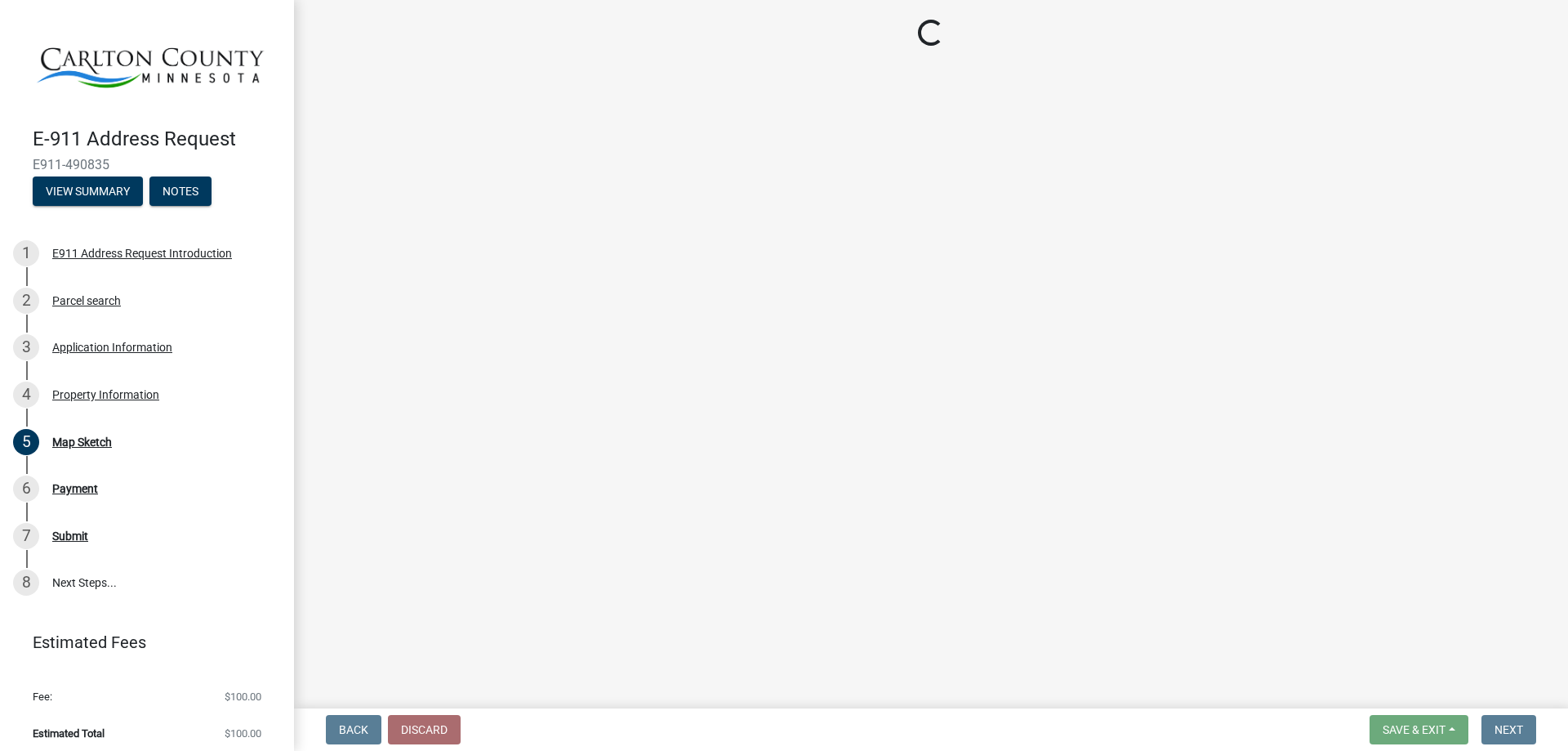
scroll to position [0, 0]
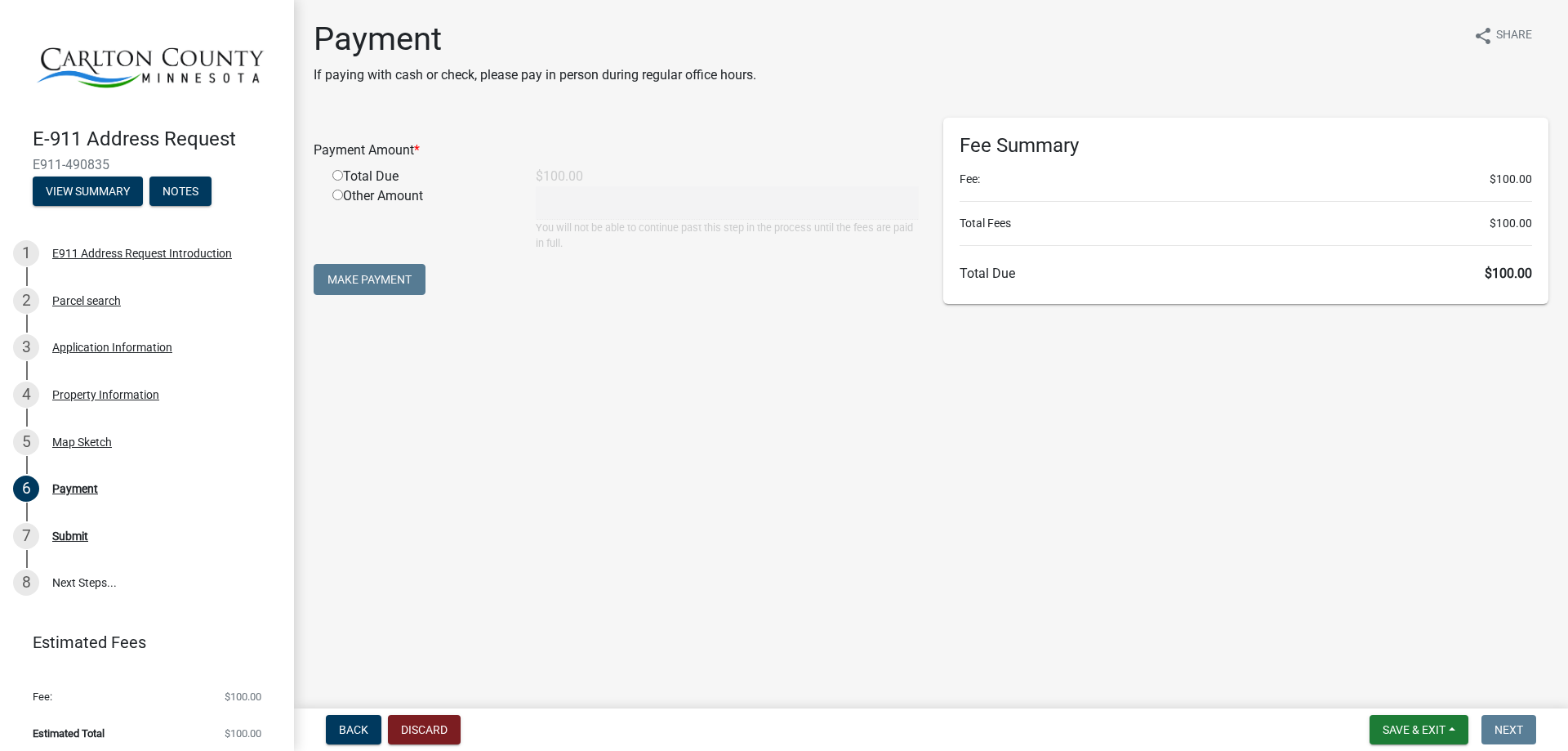
click at [336, 174] on input "radio" at bounding box center [337, 175] width 11 height 11
radio input "true"
type input "100"
click at [380, 278] on button "Make Payment" at bounding box center [370, 279] width 112 height 31
click at [1407, 732] on span "Save & Exit" at bounding box center [1414, 730] width 63 height 13
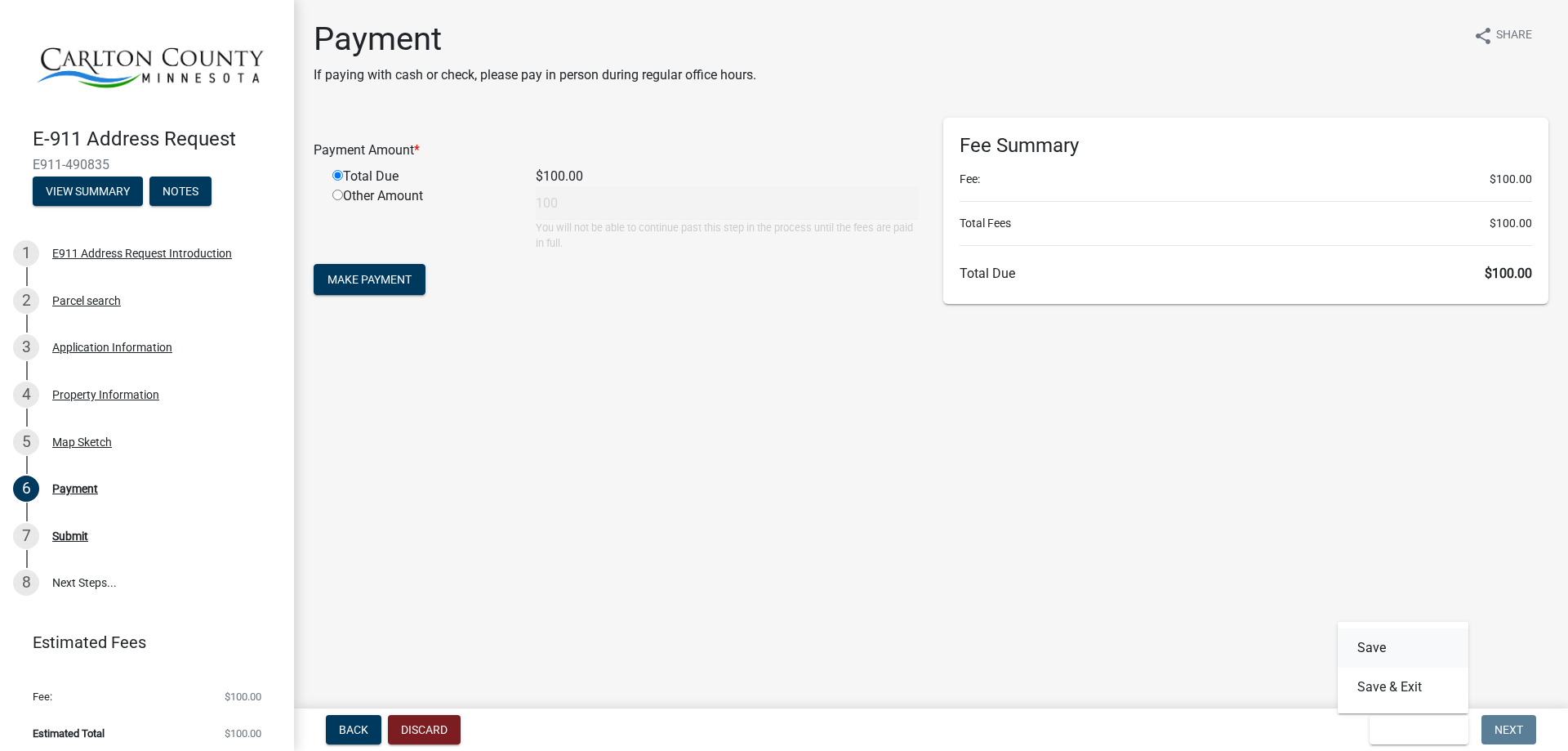
click at [1384, 646] on button "Save" at bounding box center [1403, 648] width 131 height 39
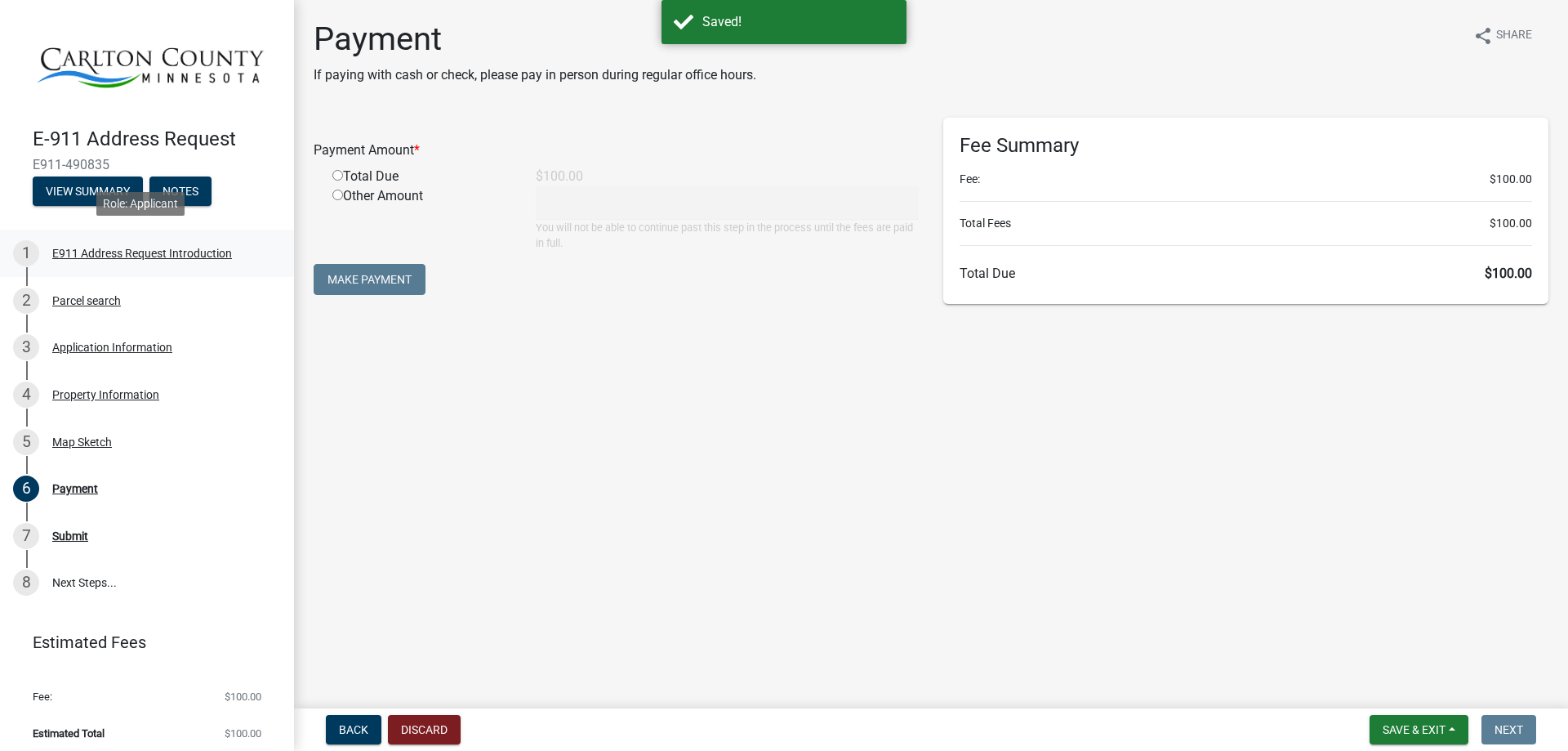
click at [153, 247] on div "E911 Address Request Introduction" at bounding box center [141, 253] width 180 height 12
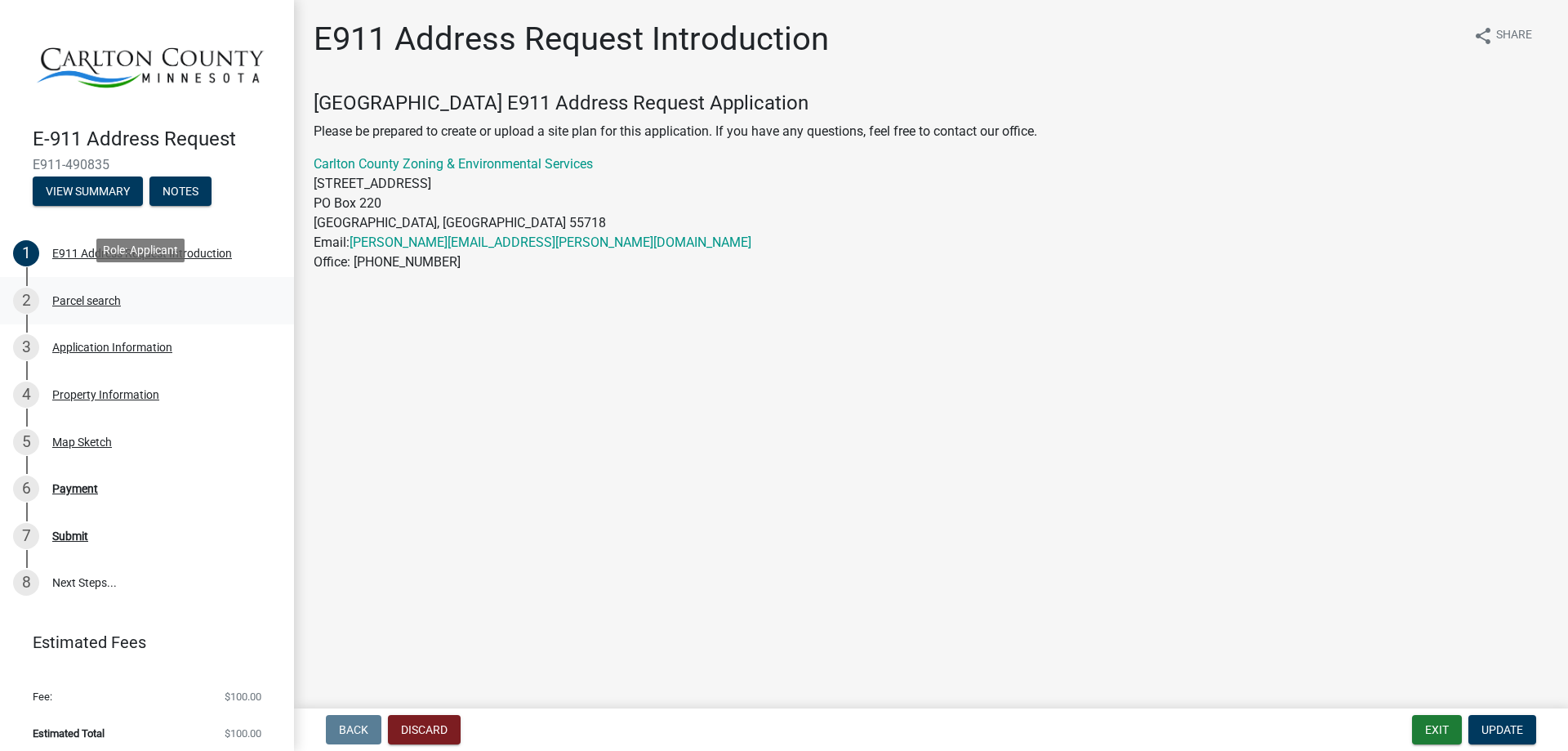
click at [81, 298] on div "Parcel search" at bounding box center [86, 300] width 68 height 12
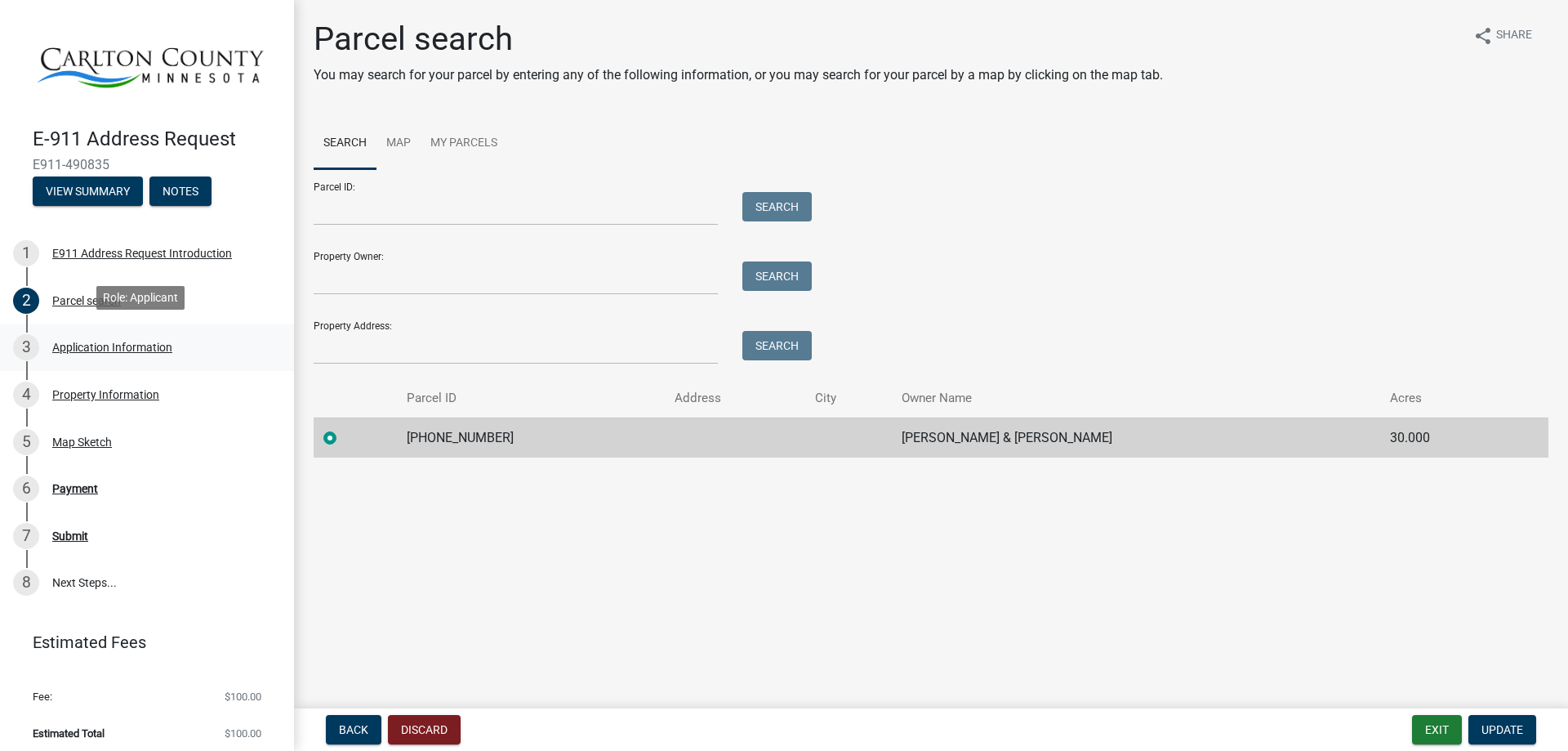
click at [75, 342] on div "Application Information" at bounding box center [112, 348] width 120 height 12
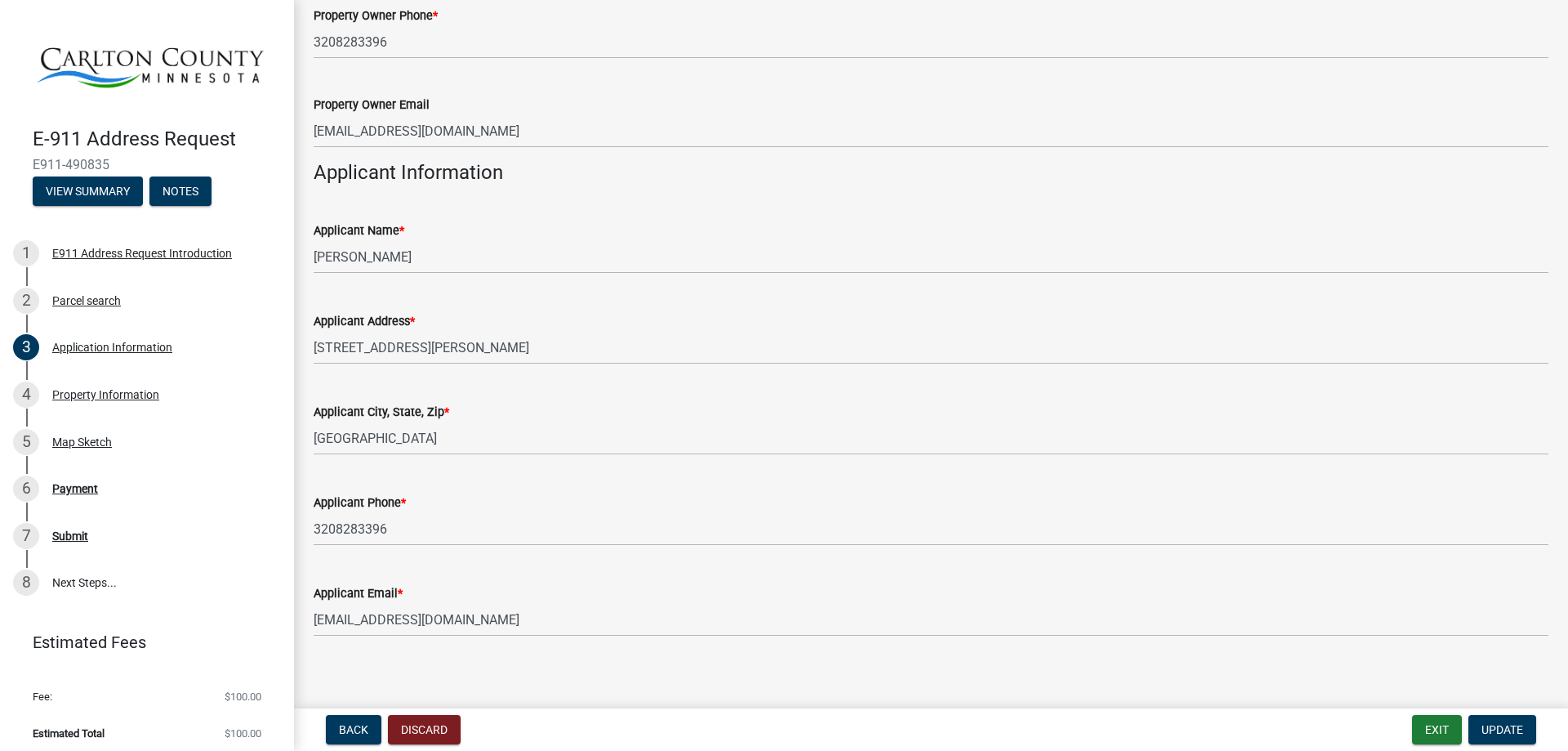
scroll to position [558, 0]
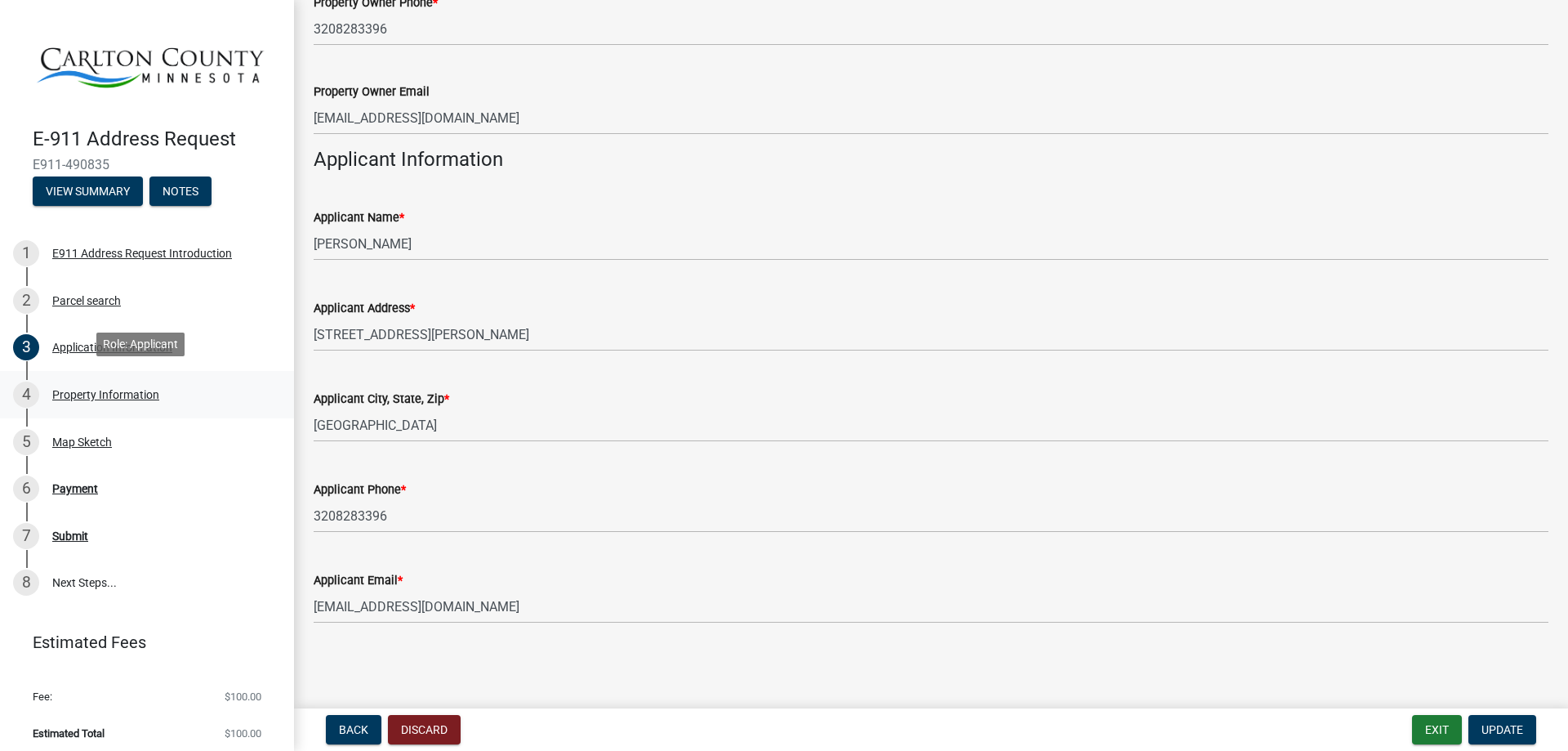
click at [87, 389] on div "Property Information" at bounding box center [105, 395] width 107 height 12
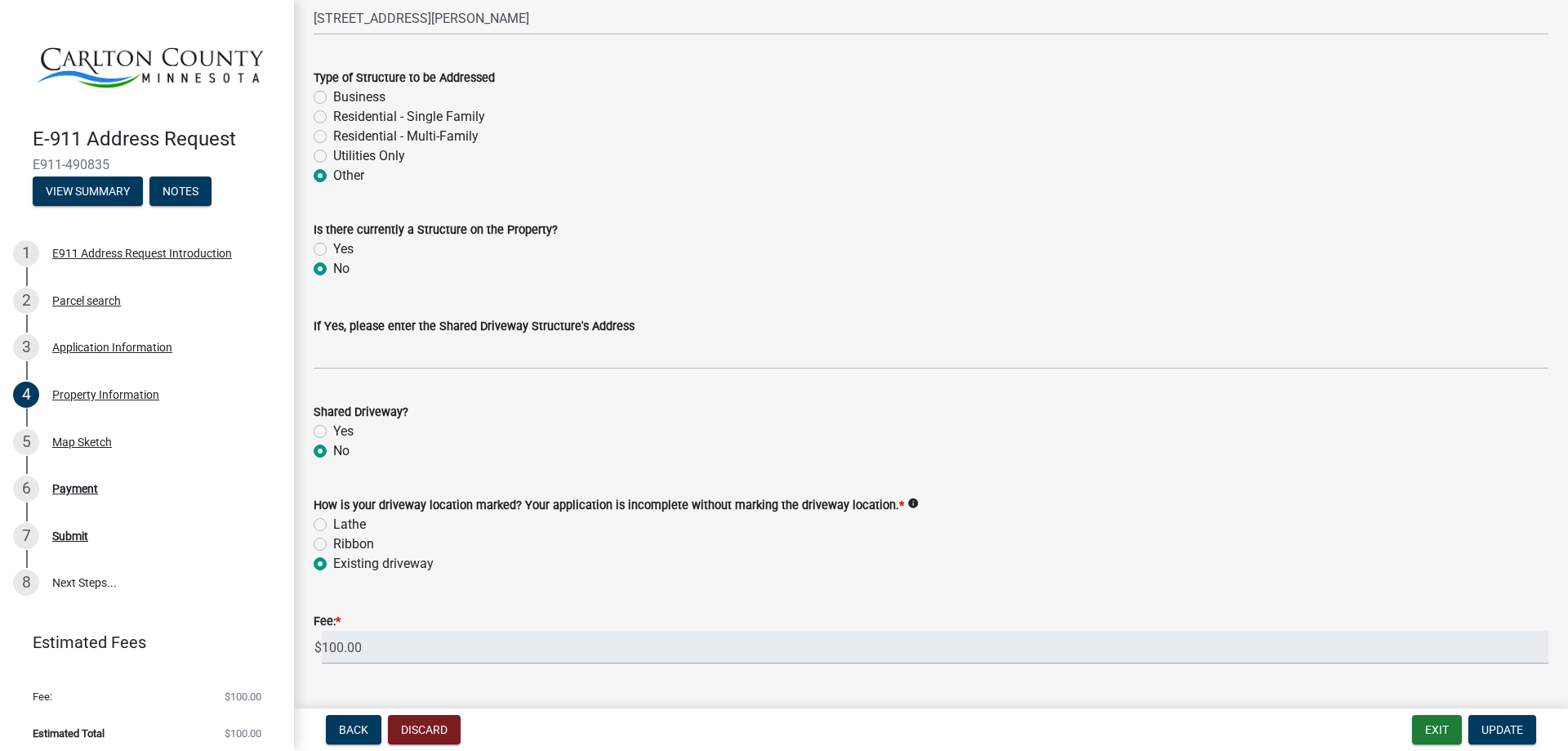
scroll to position [824, 0]
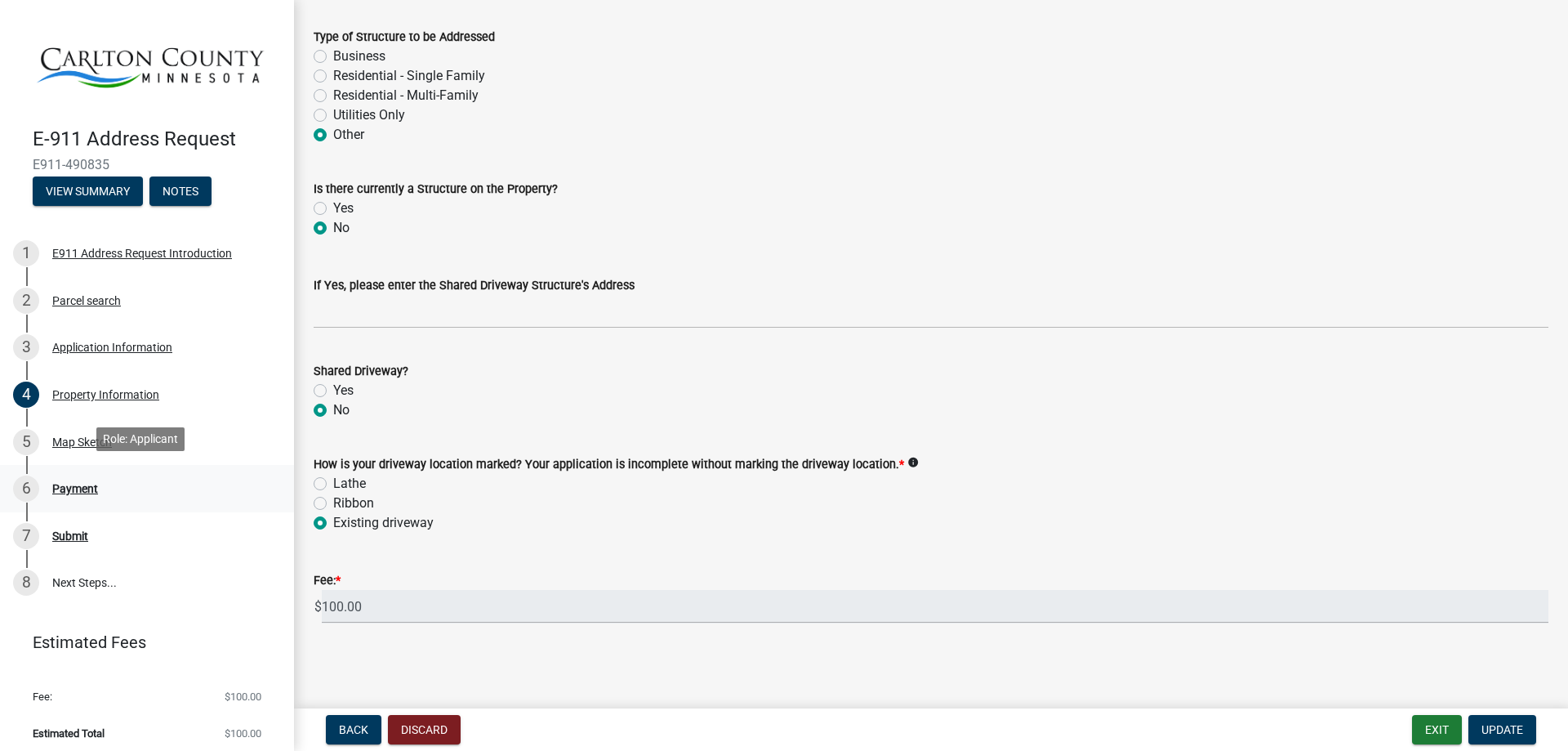
click at [51, 484] on div "6 Payment" at bounding box center [141, 488] width 255 height 26
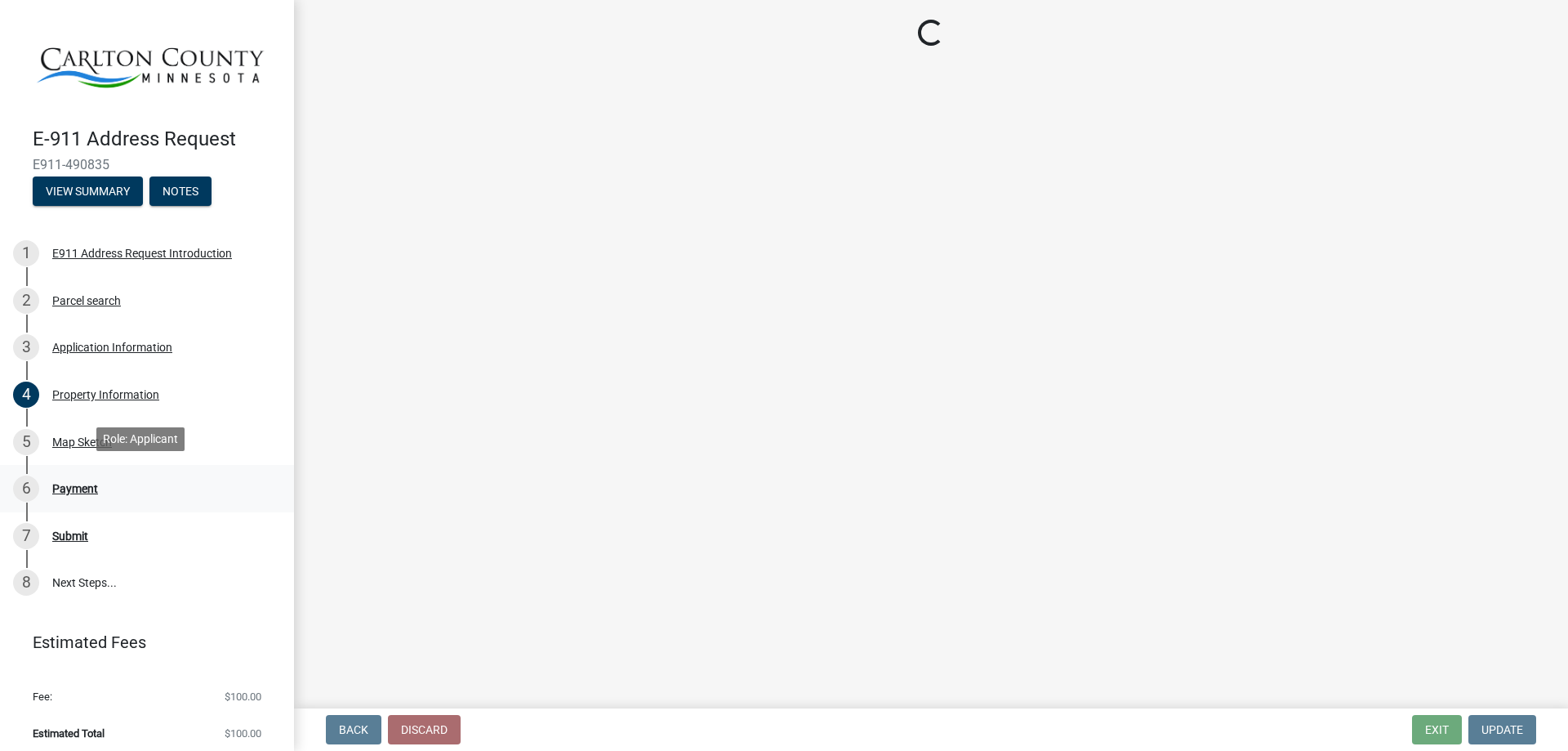
scroll to position [0, 0]
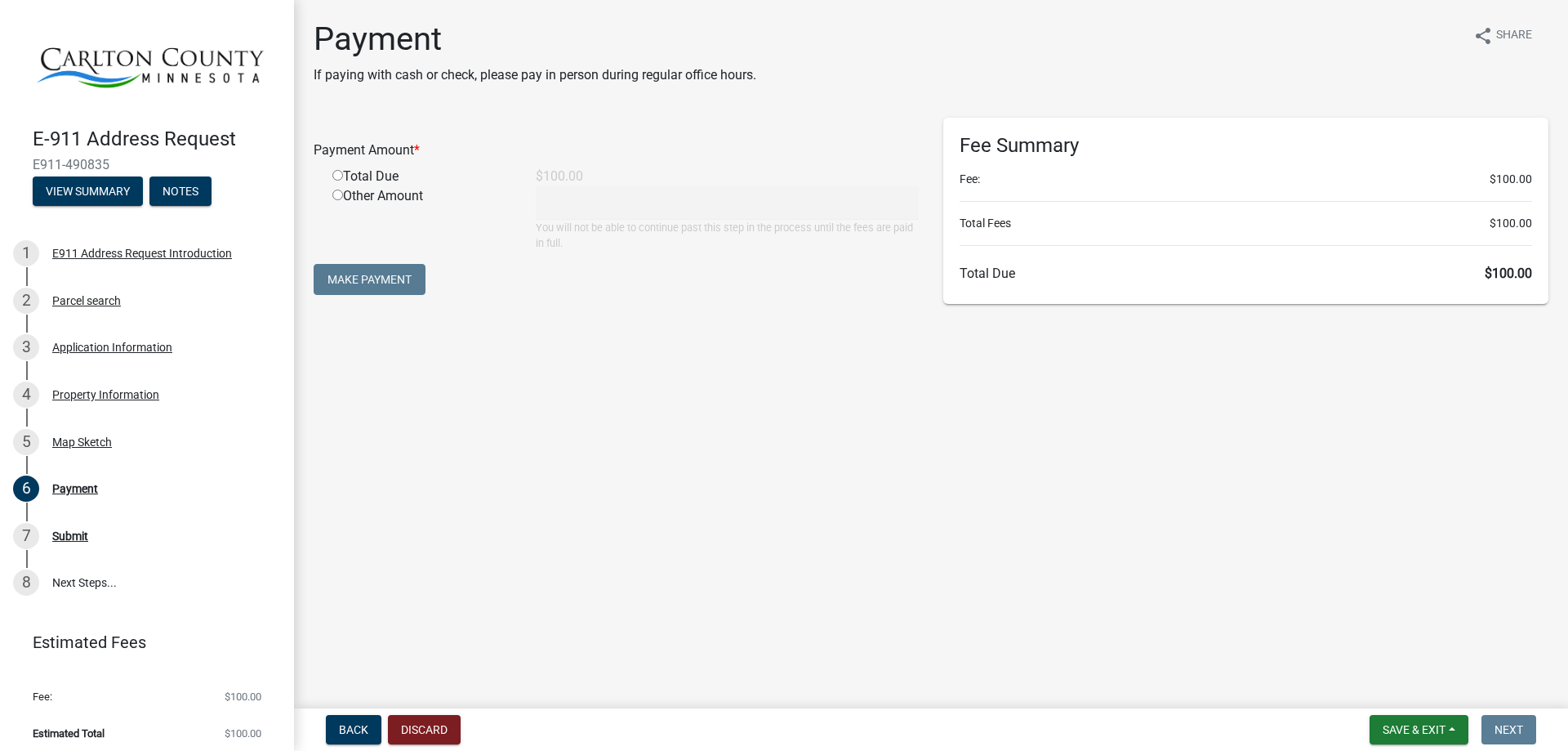
click at [359, 175] on div "Total Due" at bounding box center [422, 176] width 203 height 19
click at [334, 175] on input "radio" at bounding box center [337, 175] width 11 height 11
radio input "true"
type input "100"
click at [360, 282] on button "Make Payment" at bounding box center [370, 279] width 112 height 31
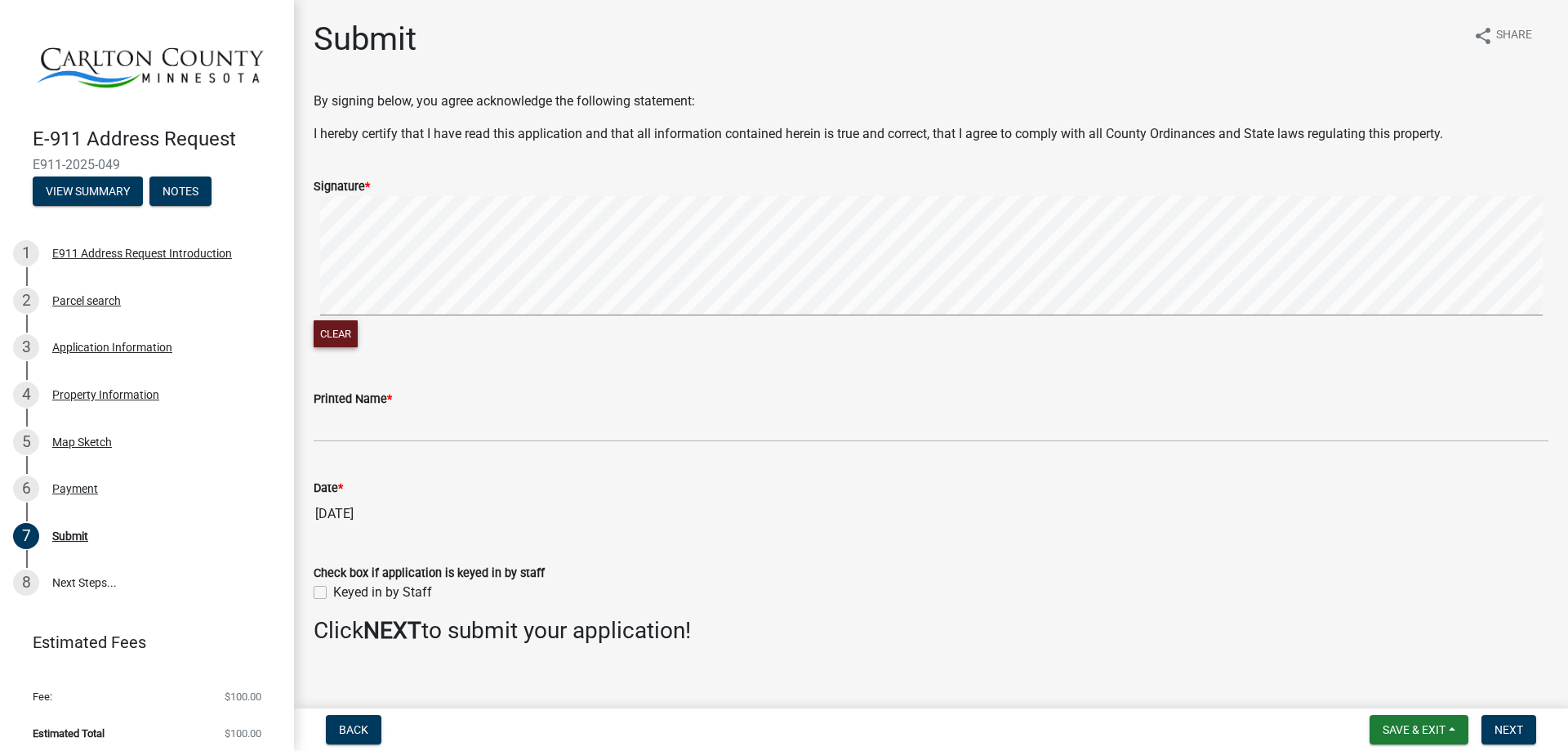
click at [333, 337] on button "Clear" at bounding box center [336, 334] width 44 height 27
click at [331, 346] on button "Clear" at bounding box center [336, 334] width 44 height 27
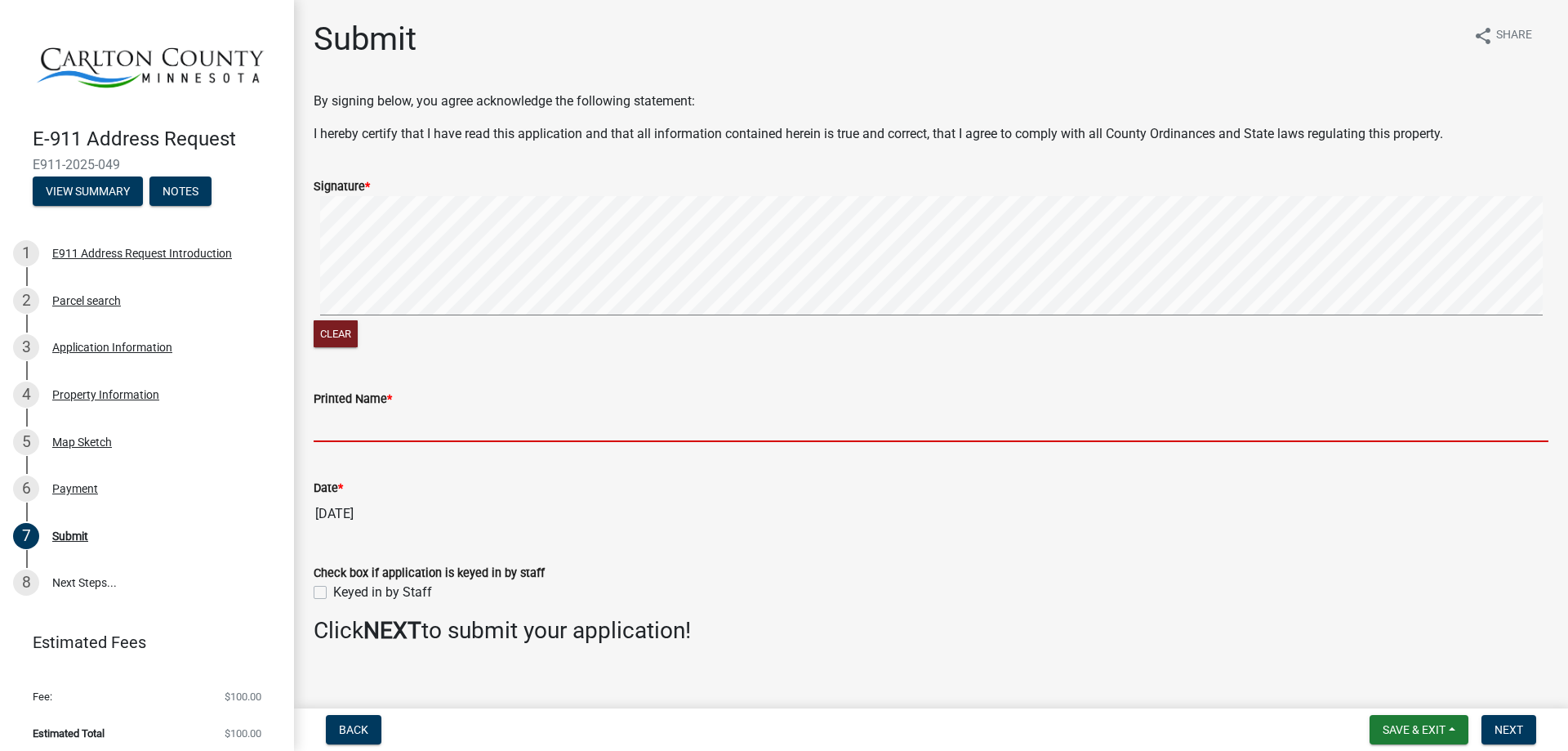
click at [527, 436] on input "Printed Name *" at bounding box center [931, 425] width 1235 height 34
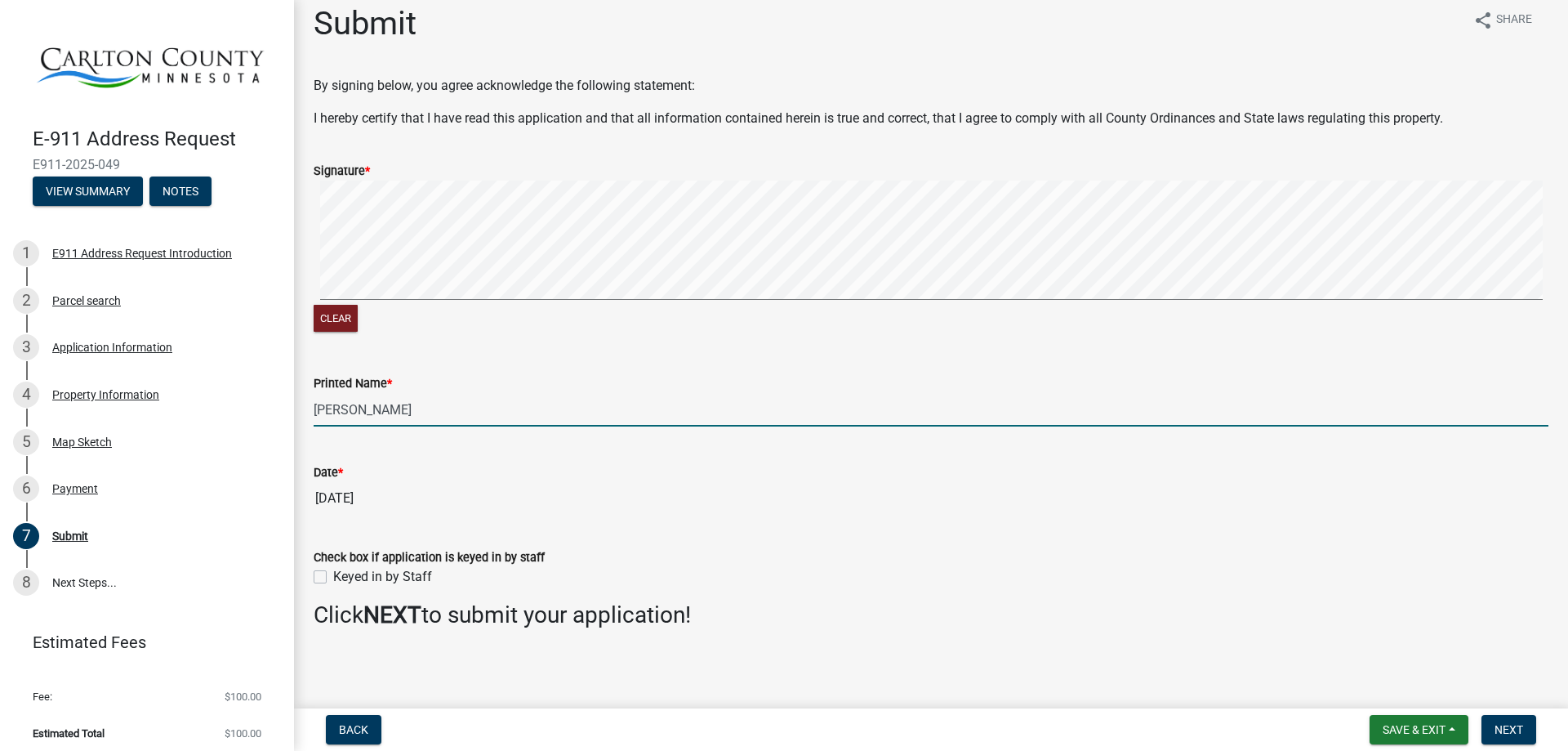
scroll to position [19, 0]
type input "[PERSON_NAME]"
click at [1507, 738] on button "Next" at bounding box center [1508, 730] width 55 height 30
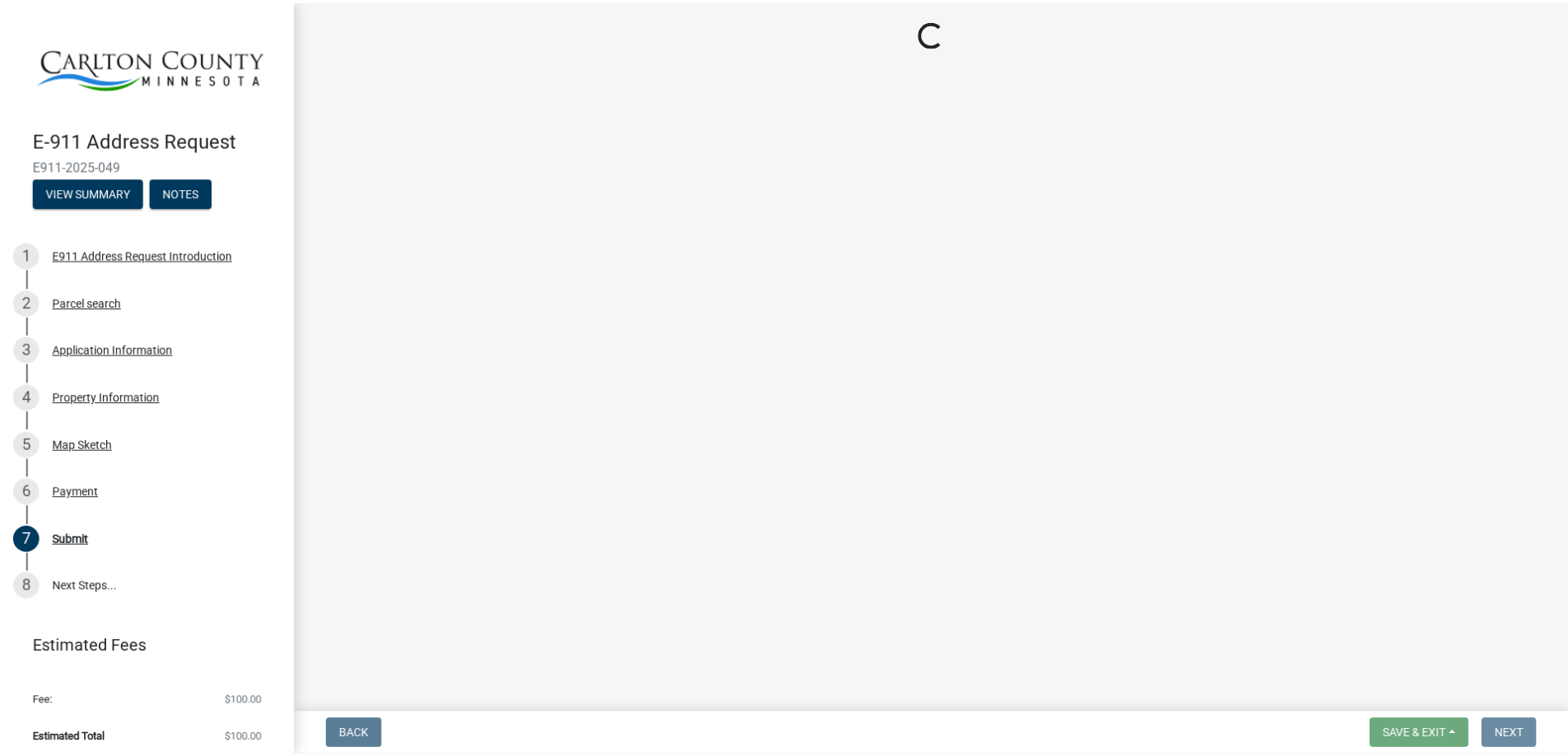
scroll to position [0, 0]
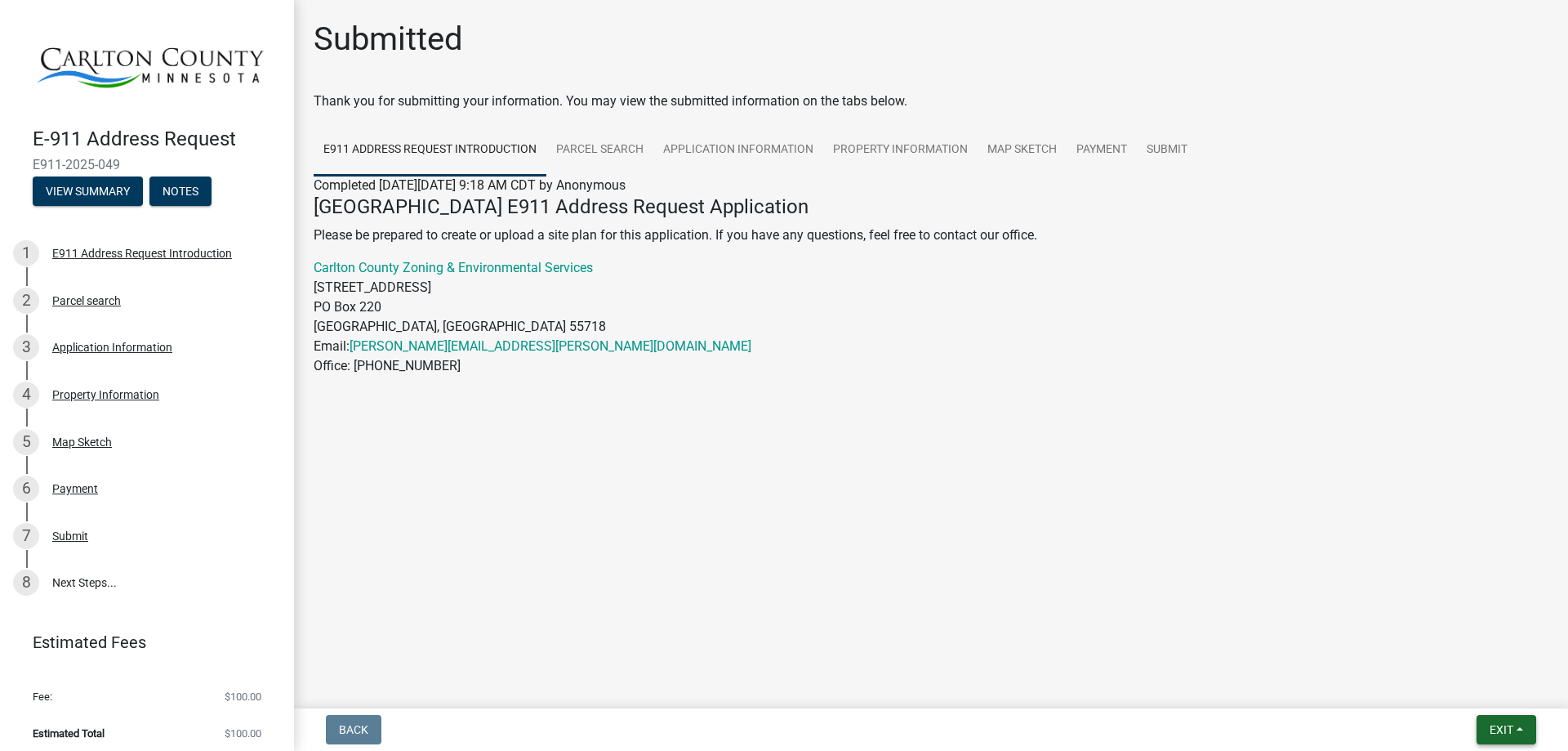
click at [1502, 729] on span "Exit" at bounding box center [1502, 730] width 24 height 13
click at [1485, 692] on button "Save & Exit" at bounding box center [1472, 686] width 131 height 39
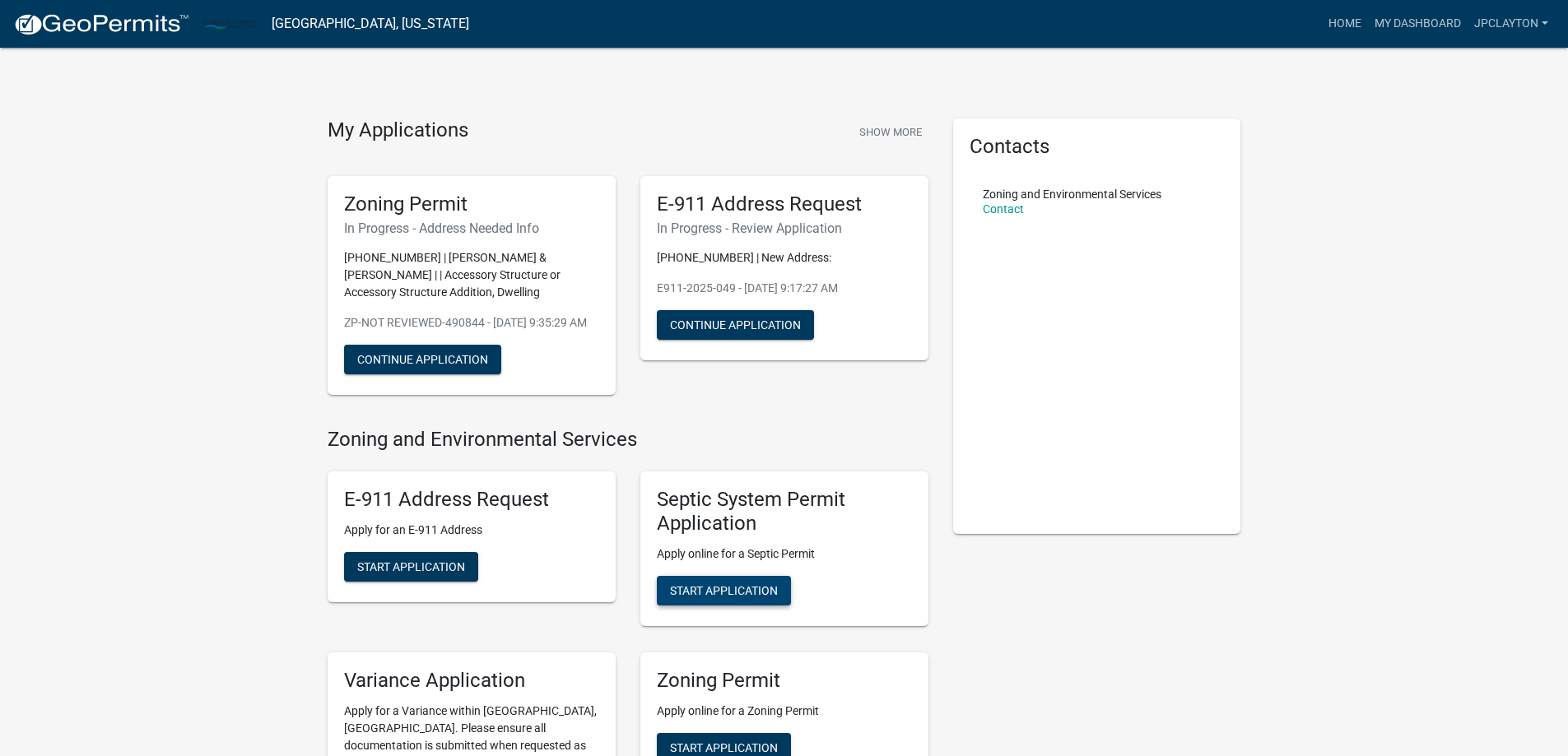
click at [726, 596] on span "Start Application" at bounding box center [723, 590] width 108 height 14
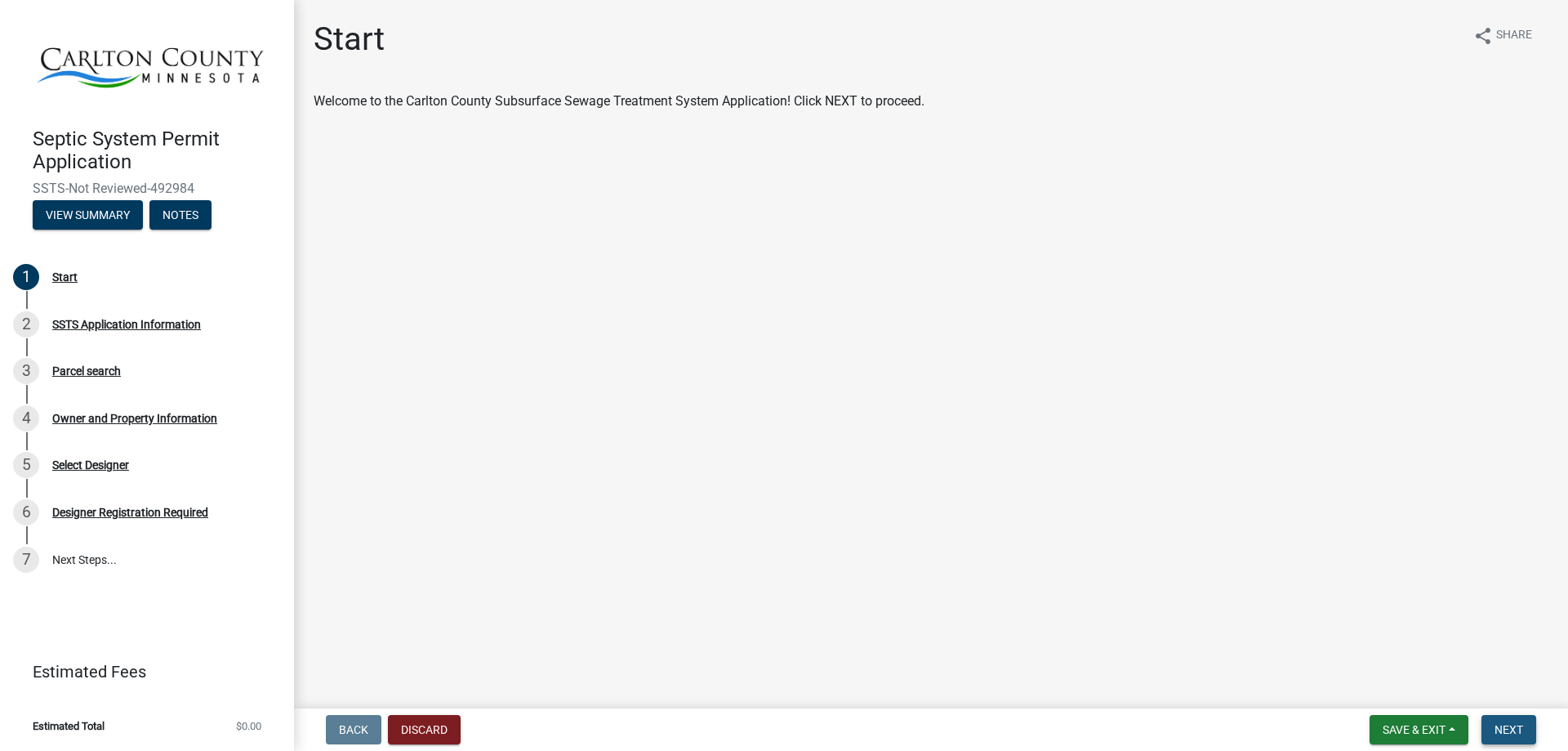
click at [1520, 725] on span "Next" at bounding box center [1509, 730] width 29 height 13
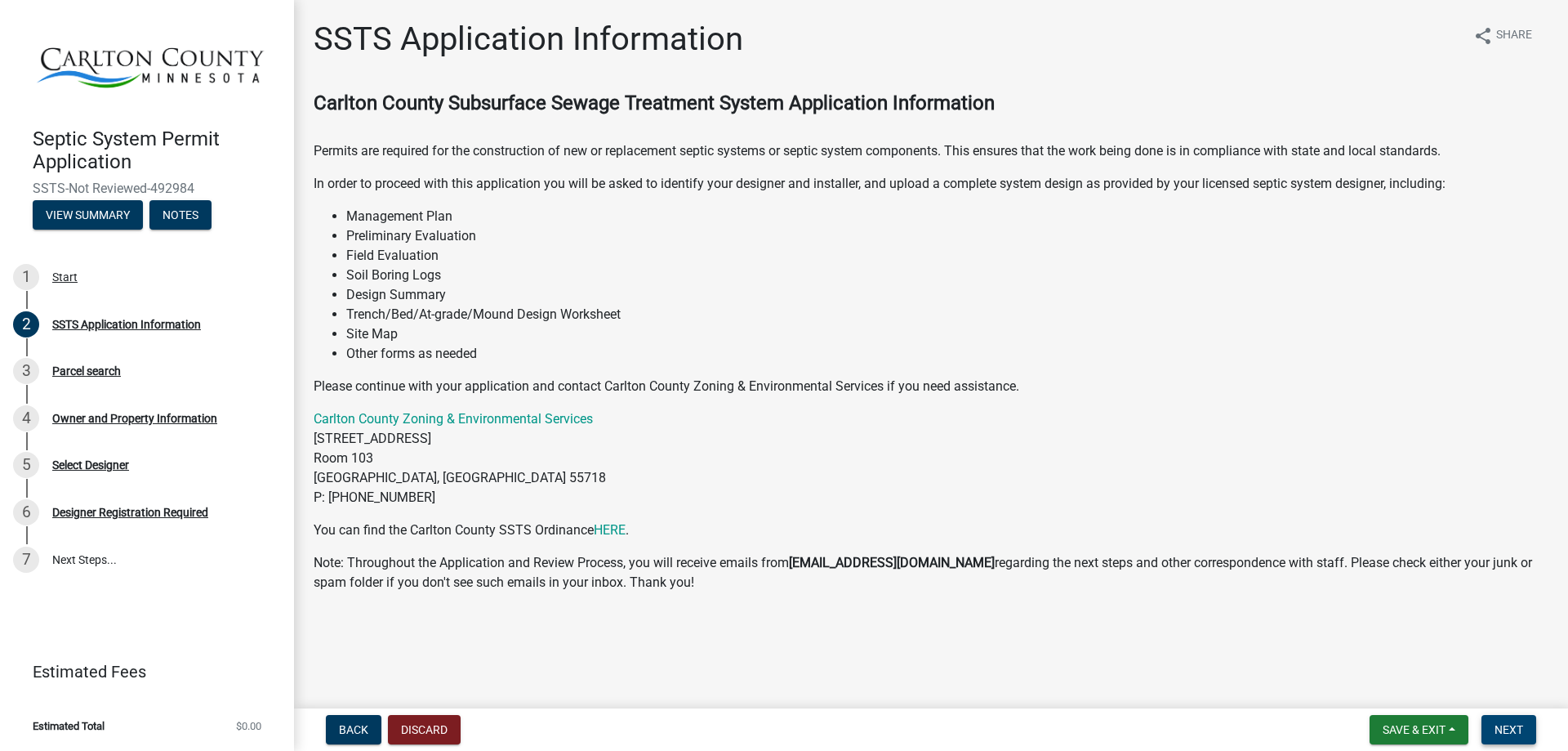
click at [1506, 733] on span "Next" at bounding box center [1509, 730] width 29 height 13
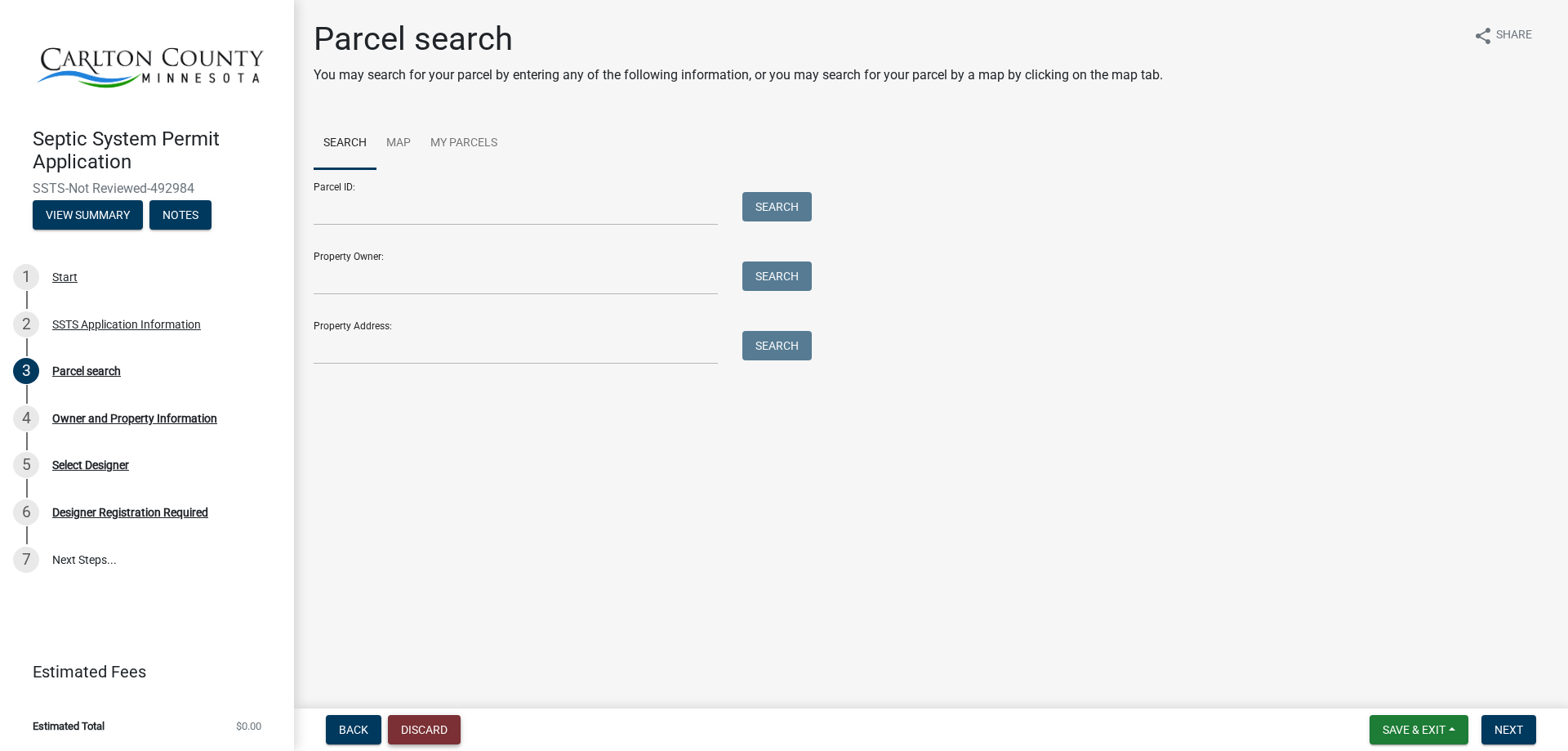
click at [427, 733] on button "Discard" at bounding box center [424, 730] width 73 height 30
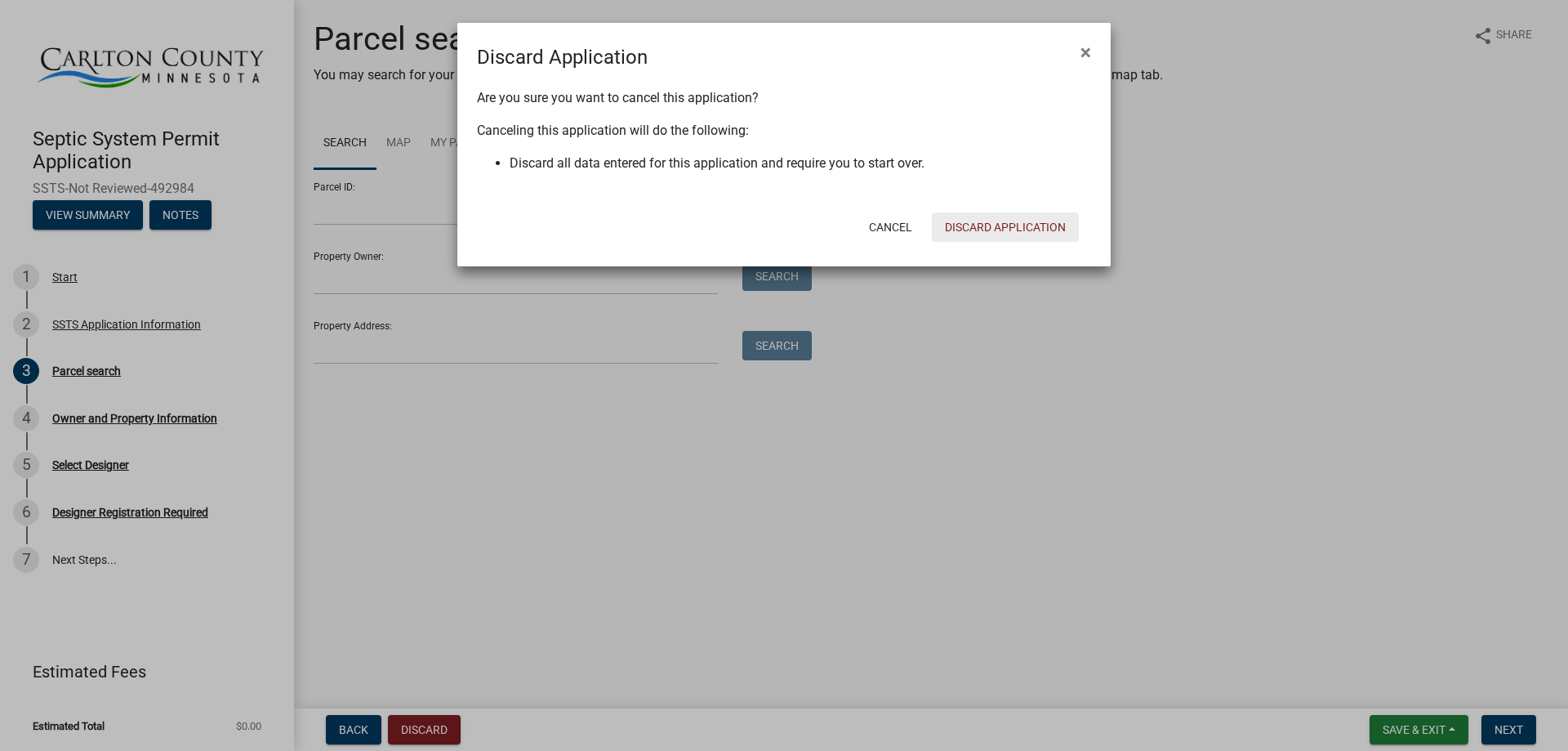
click at [981, 233] on button "Discard Application" at bounding box center [1005, 227] width 147 height 30
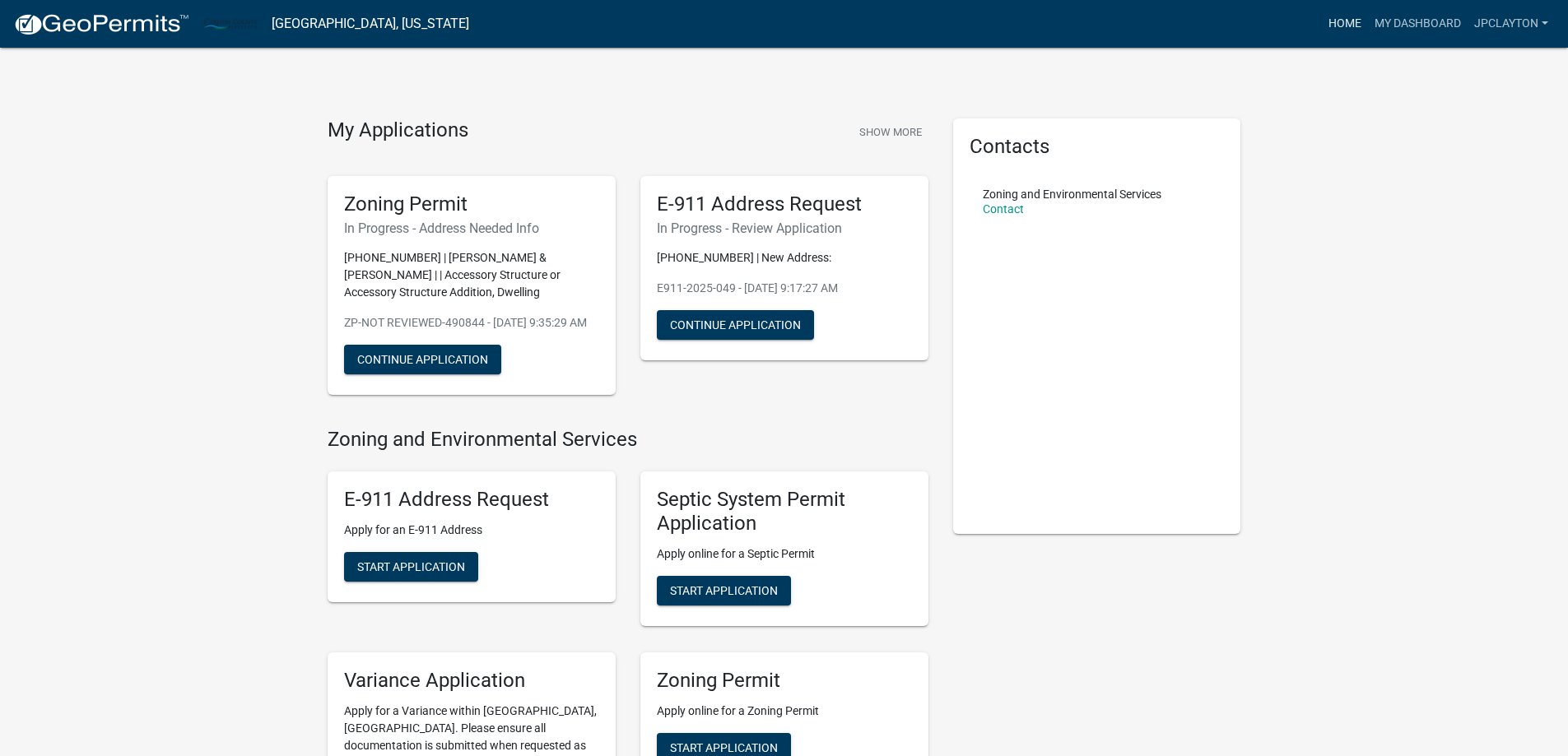
click at [1335, 21] on link "Home" at bounding box center [1345, 23] width 47 height 31
click at [1408, 21] on link "My Dashboard" at bounding box center [1417, 23] width 100 height 31
